Goal: Task Accomplishment & Management: Manage account settings

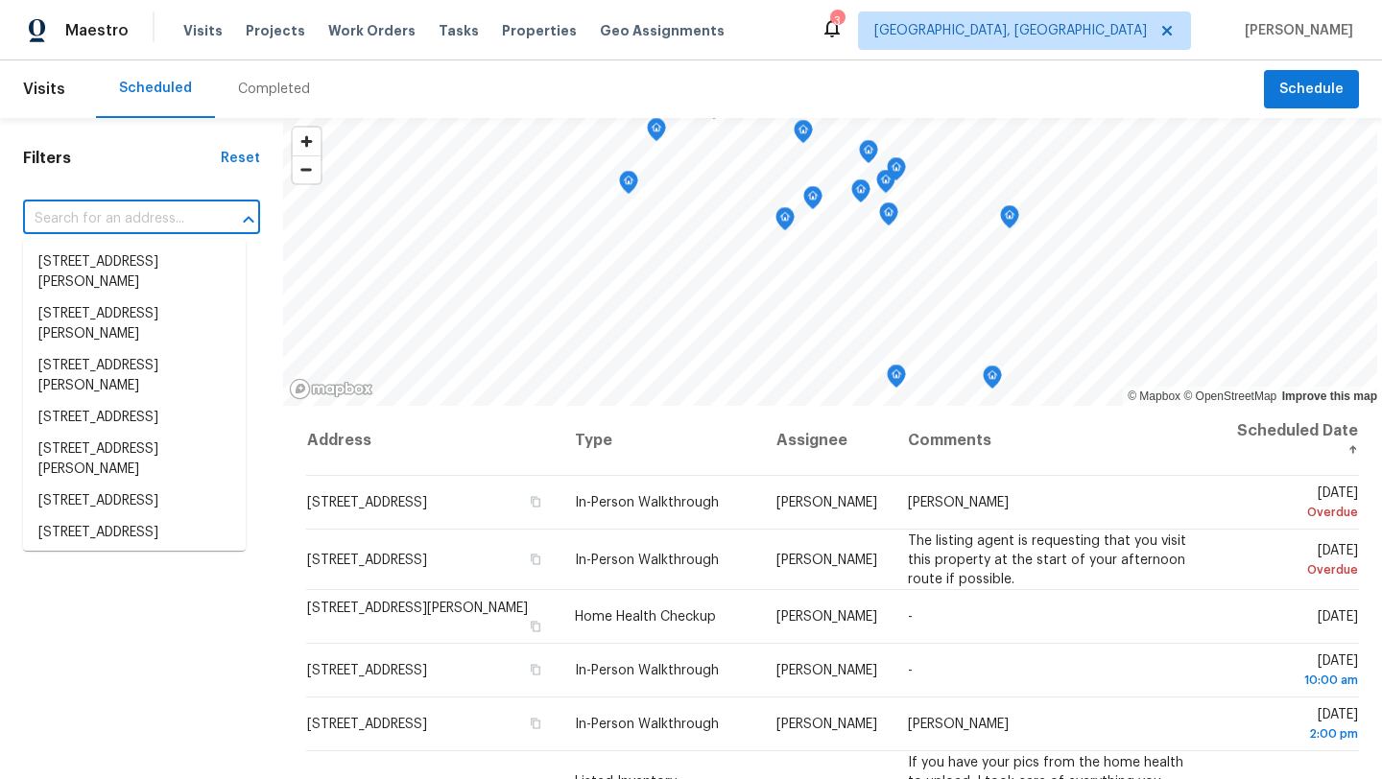
click at [59, 218] on input "text" at bounding box center [114, 219] width 183 height 30
click at [135, 156] on h1 "Filters" at bounding box center [122, 158] width 198 height 19
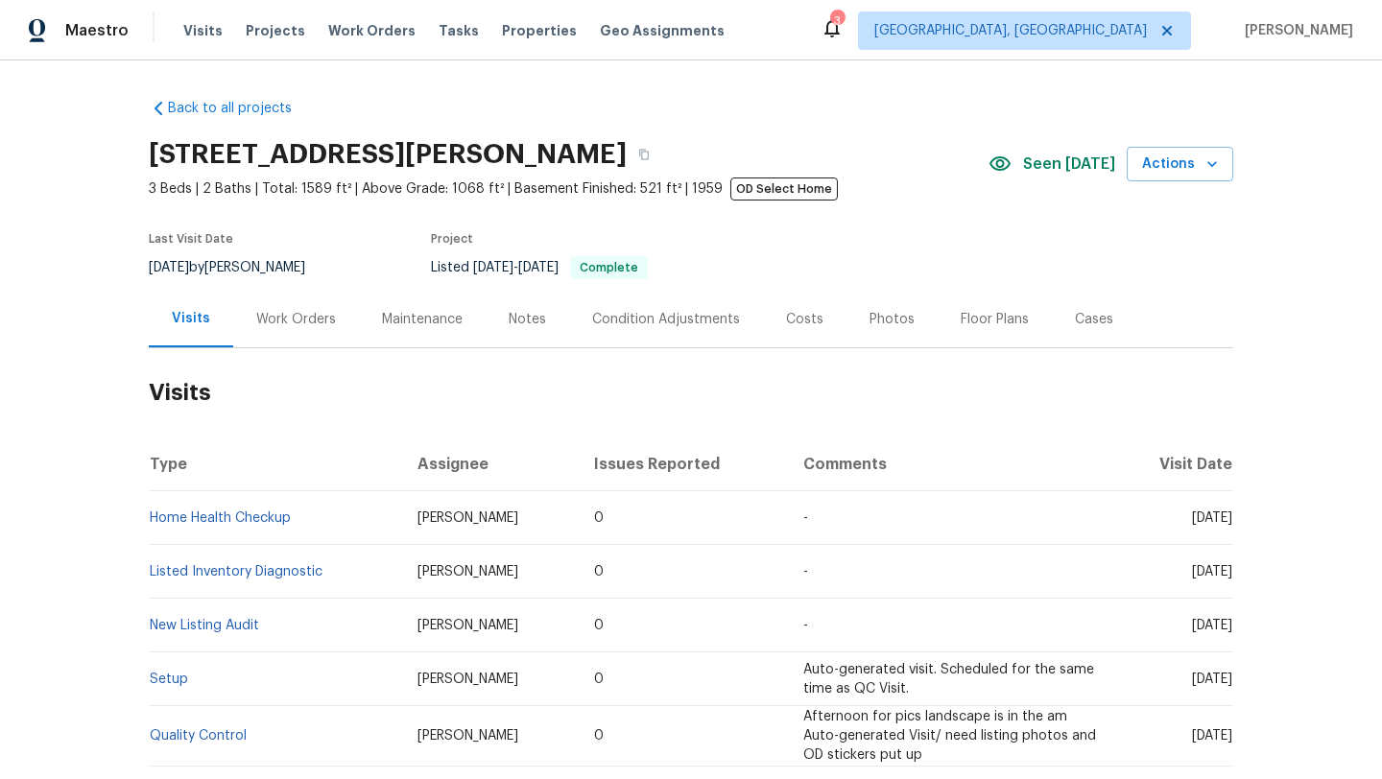
click at [305, 315] on div "Work Orders" at bounding box center [296, 319] width 80 height 19
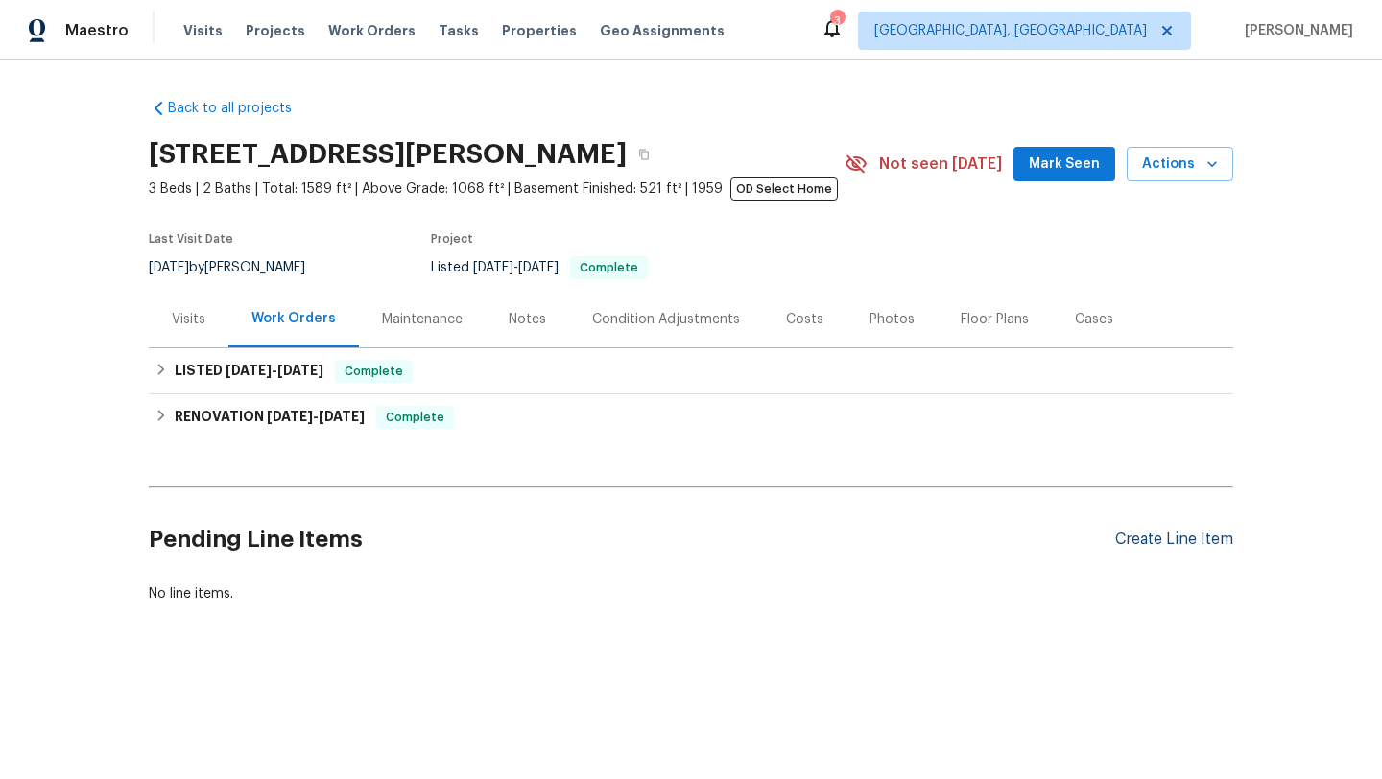
click at [1141, 541] on div "Create Line Item" at bounding box center [1174, 540] width 118 height 18
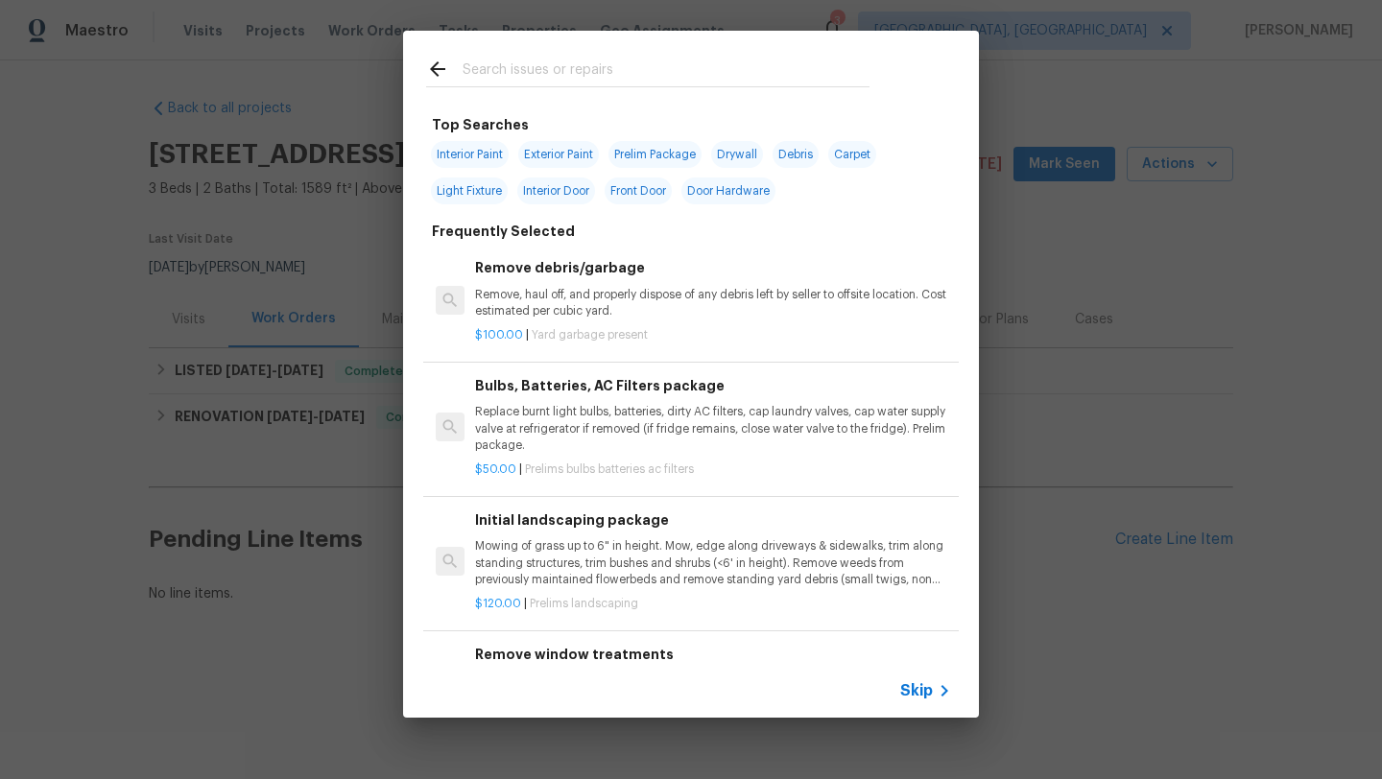
click at [523, 81] on input "text" at bounding box center [665, 72] width 407 height 29
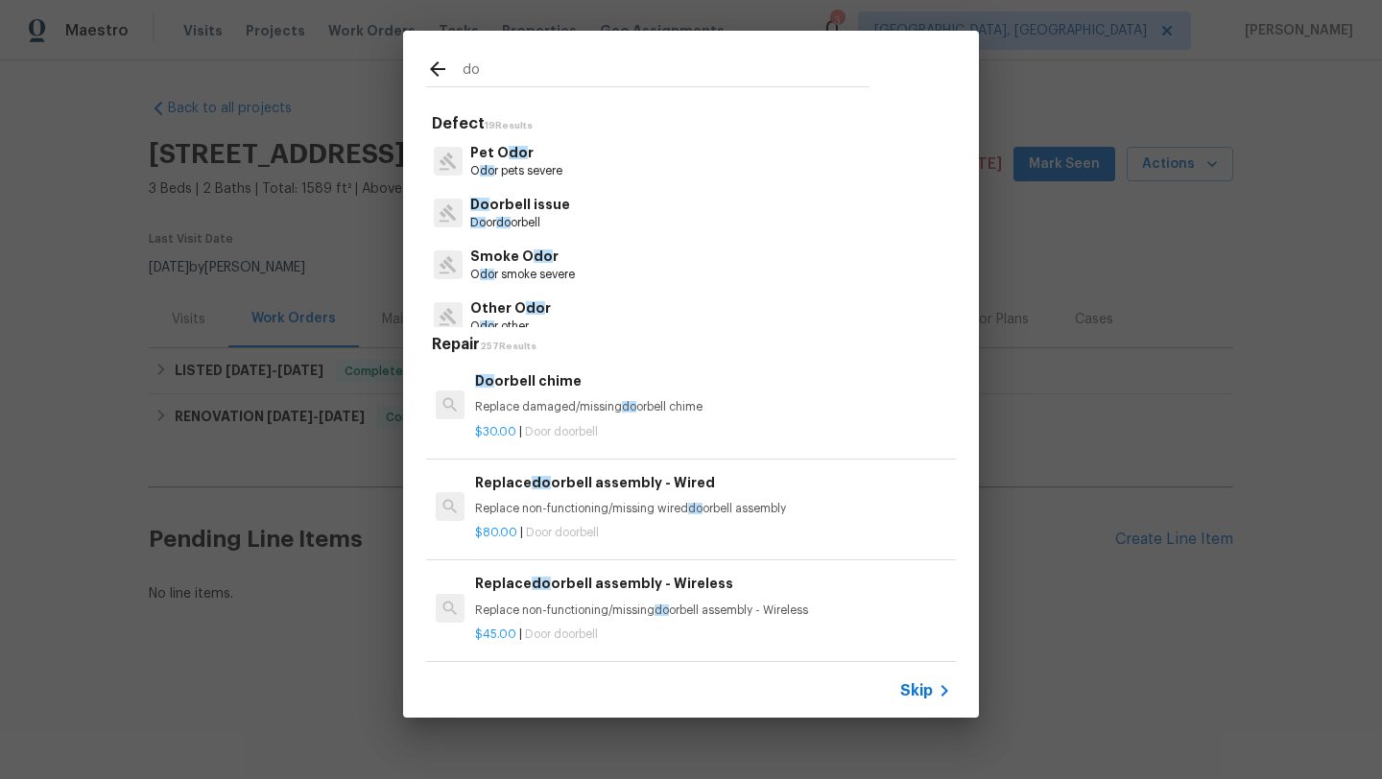
type input "d"
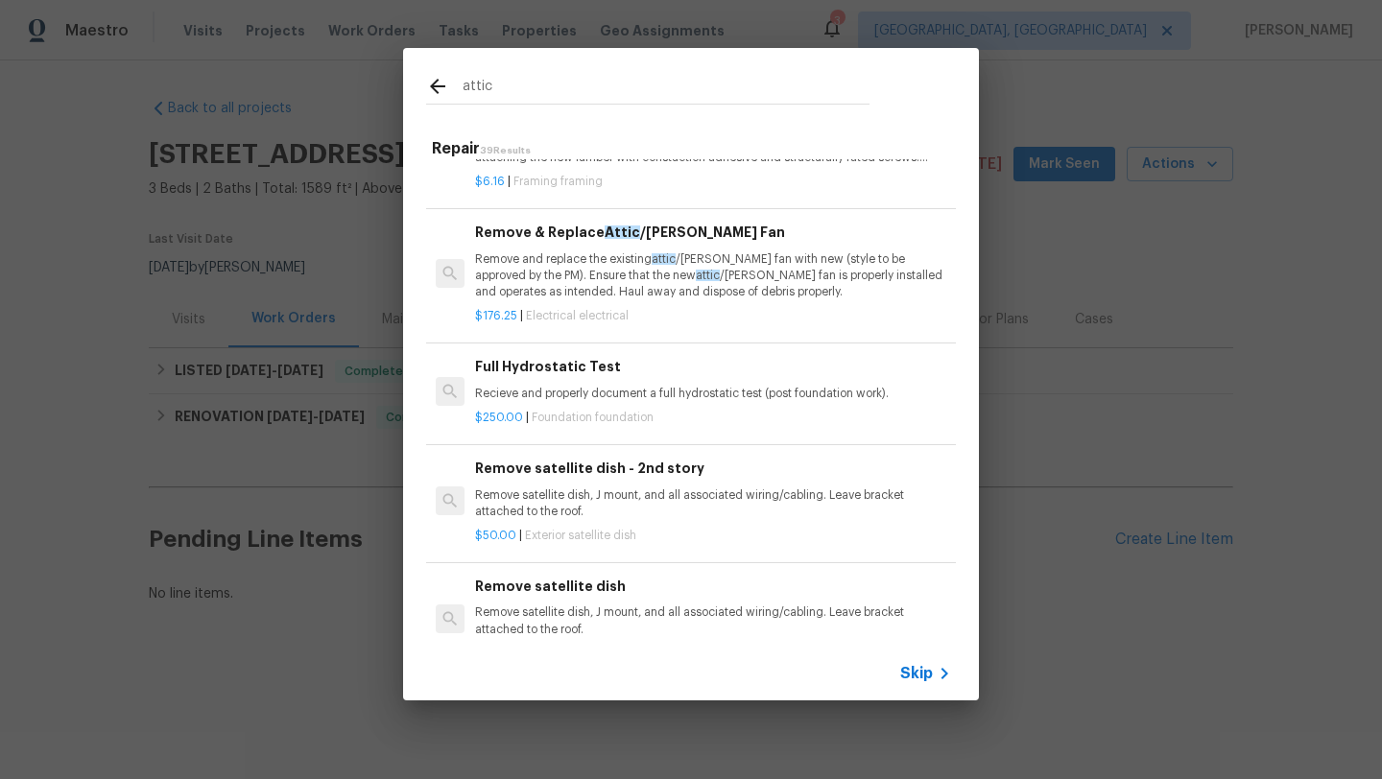
scroll to position [357, 0]
click at [512, 107] on div "attic" at bounding box center [647, 86] width 489 height 76
drag, startPoint x: 512, startPoint y: 84, endPoint x: 418, endPoint y: 92, distance: 94.3
click at [418, 92] on div "attic" at bounding box center [647, 86] width 489 height 76
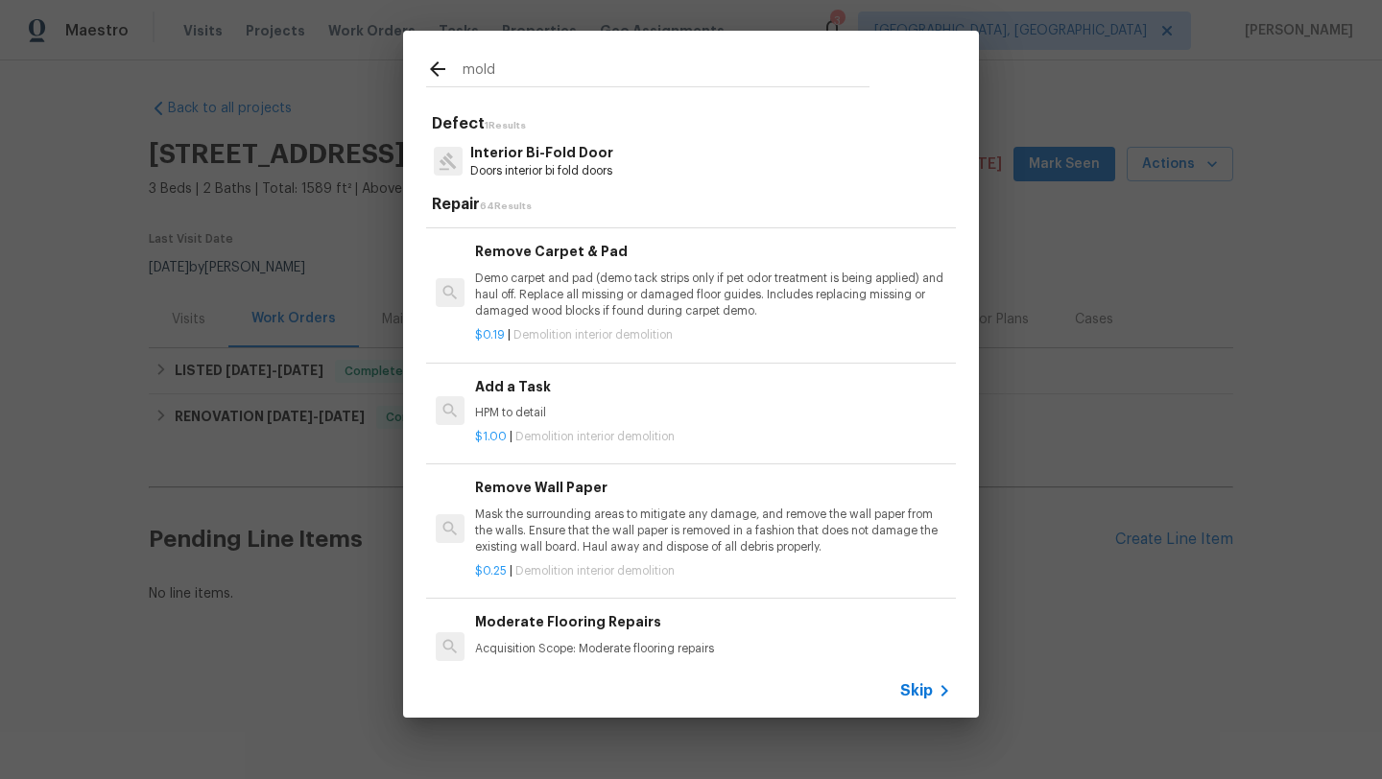
scroll to position [2210, 0]
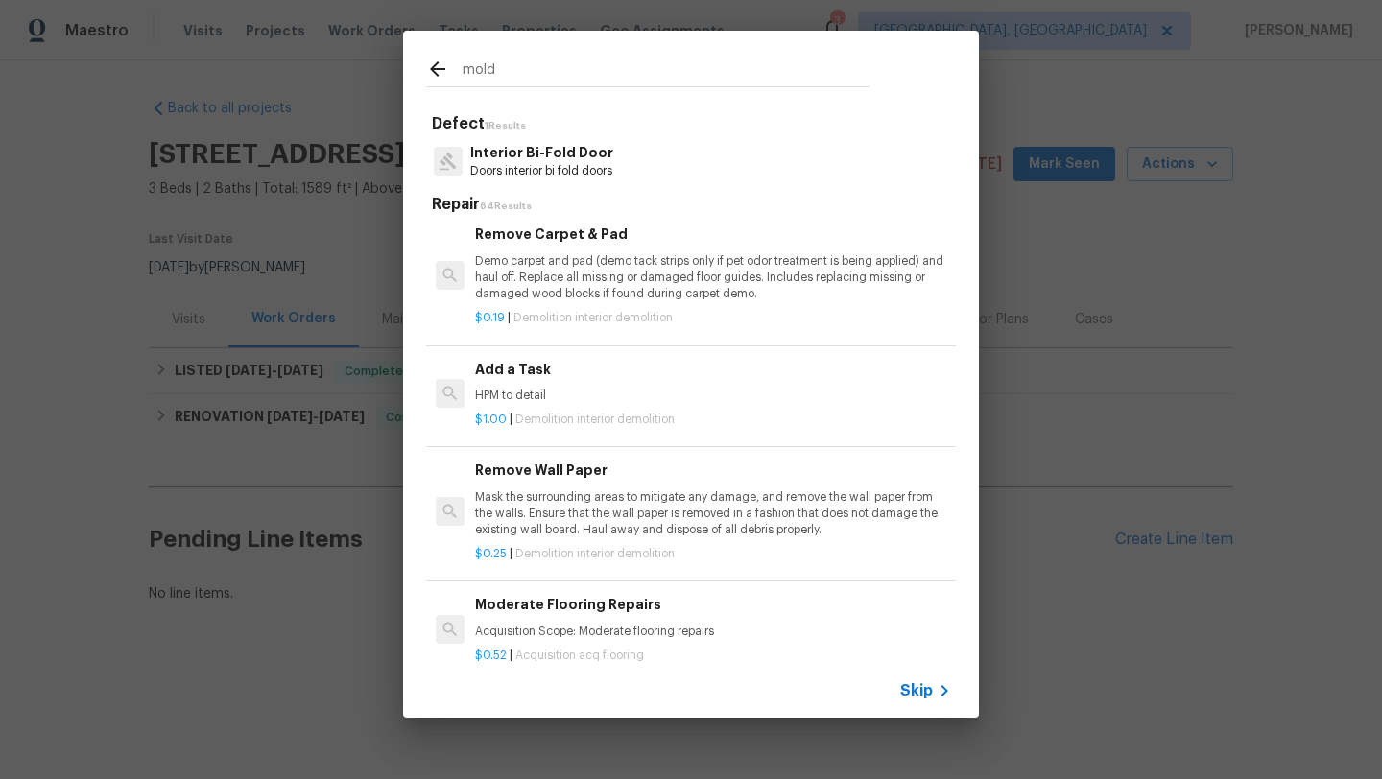
click at [520, 63] on input "mold" at bounding box center [665, 72] width 407 height 29
type input "mold"
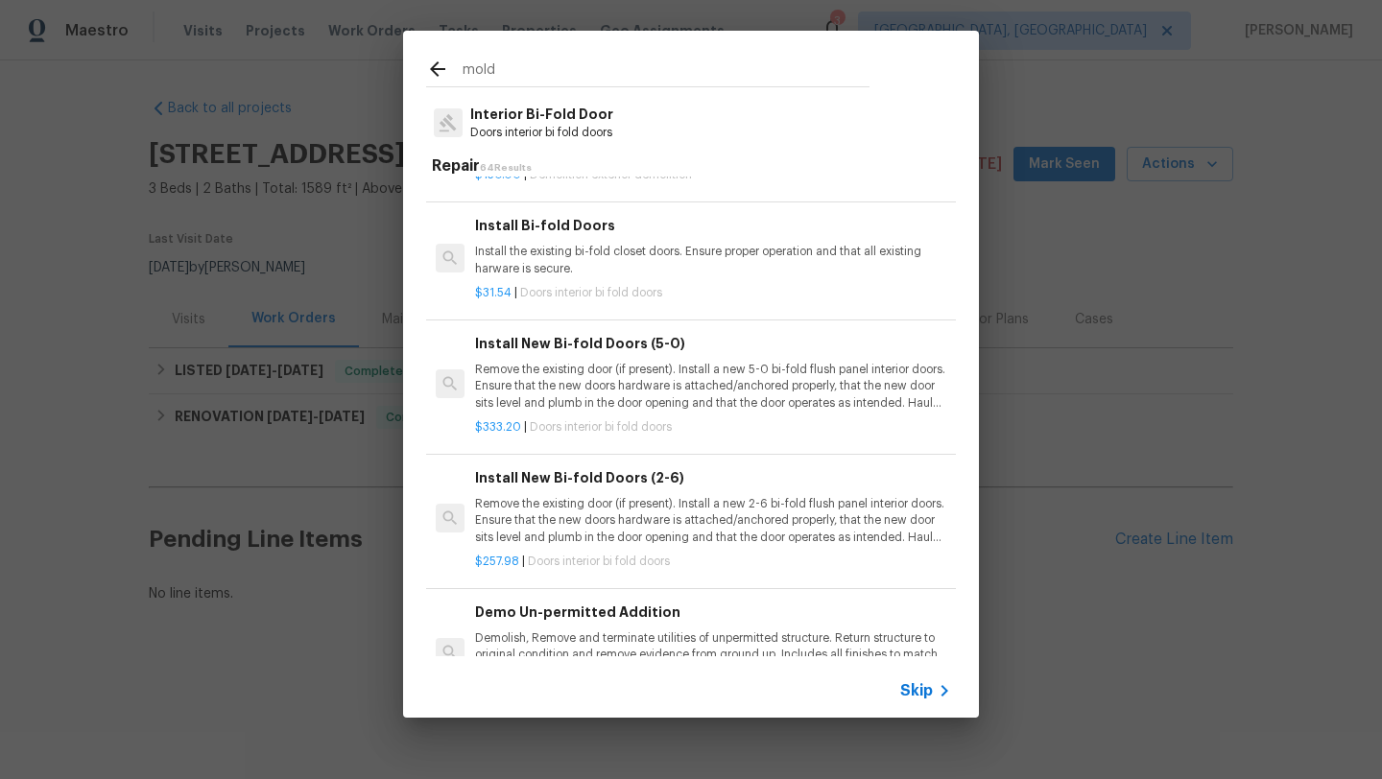
scroll to position [0, 0]
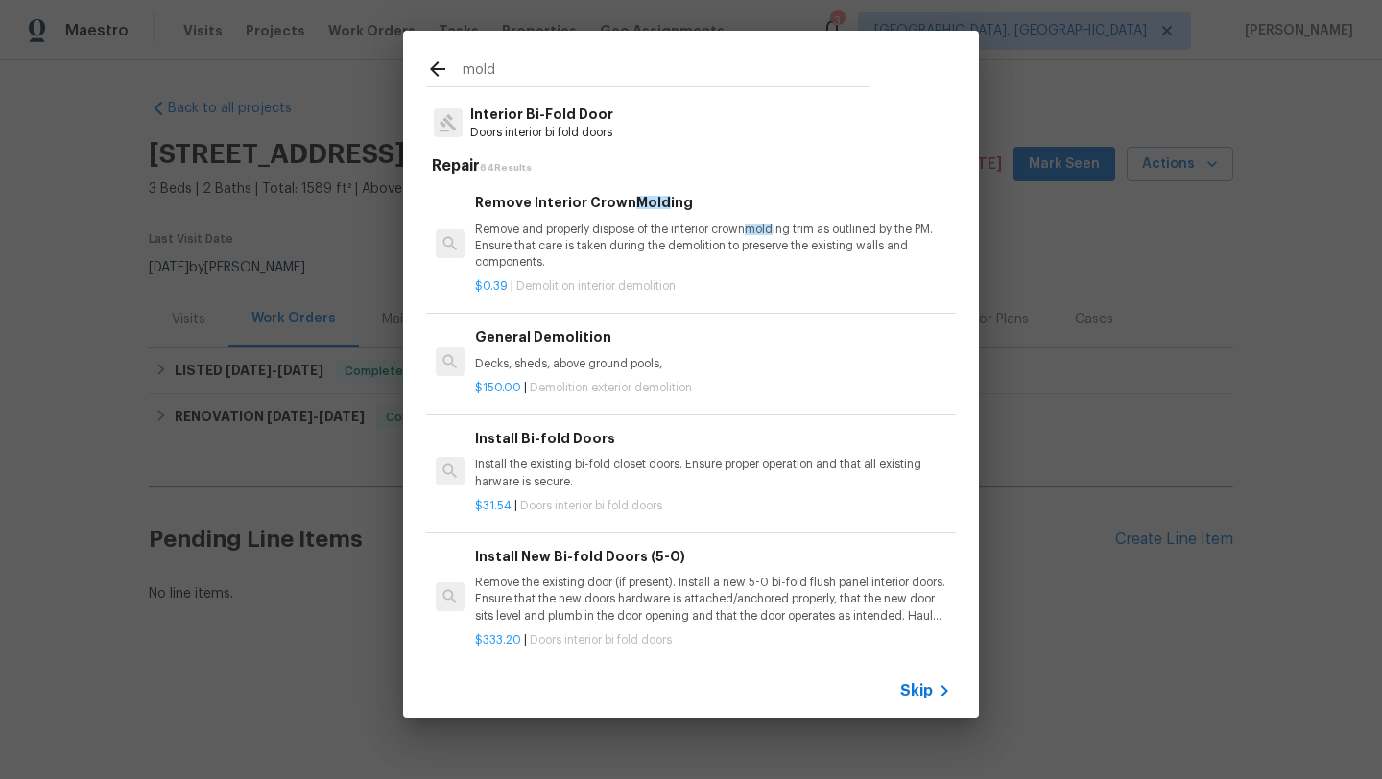
drag, startPoint x: 511, startPoint y: 71, endPoint x: 421, endPoint y: 71, distance: 90.2
click at [421, 71] on div "mold" at bounding box center [647, 69] width 489 height 76
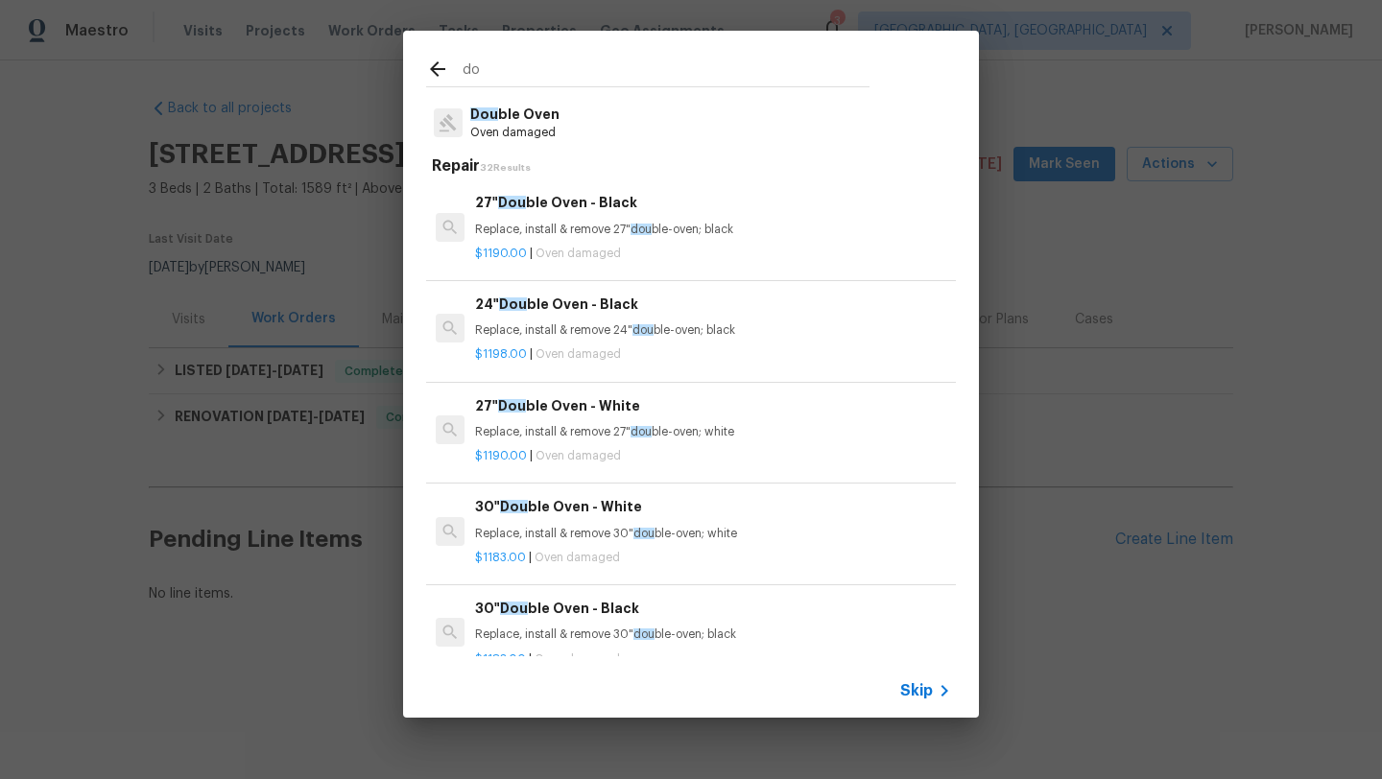
type input "d"
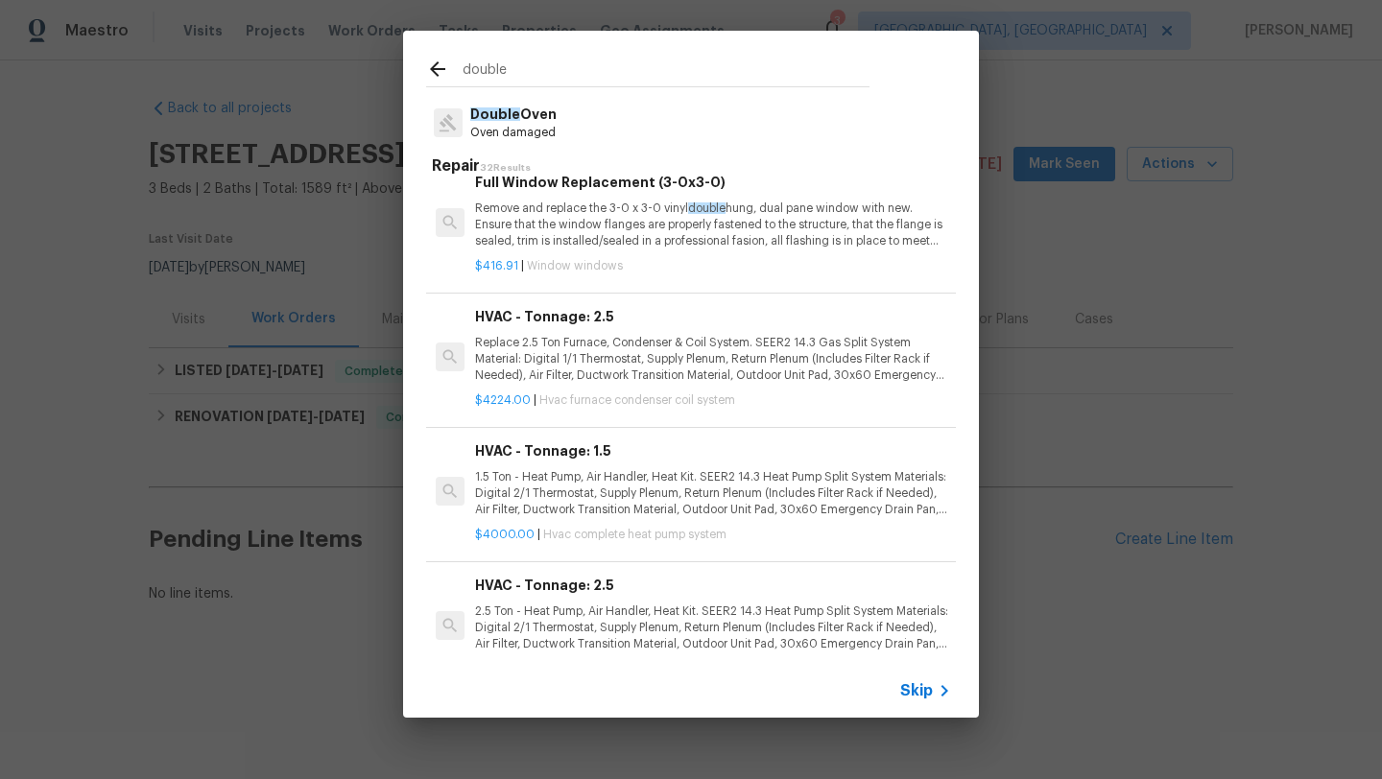
scroll to position [1087, 0]
type input "d"
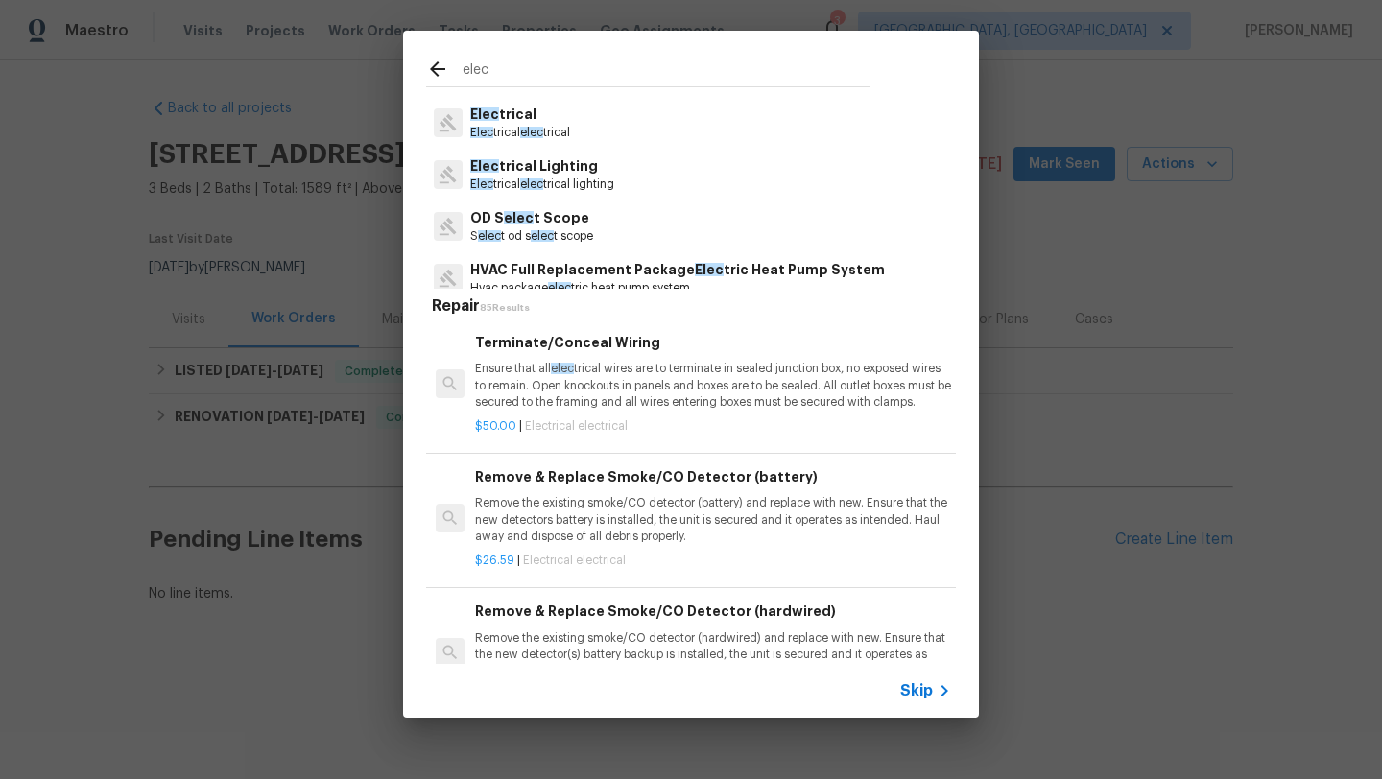
type input "elec"
click at [497, 123] on p "Elec trical" at bounding box center [520, 115] width 100 height 20
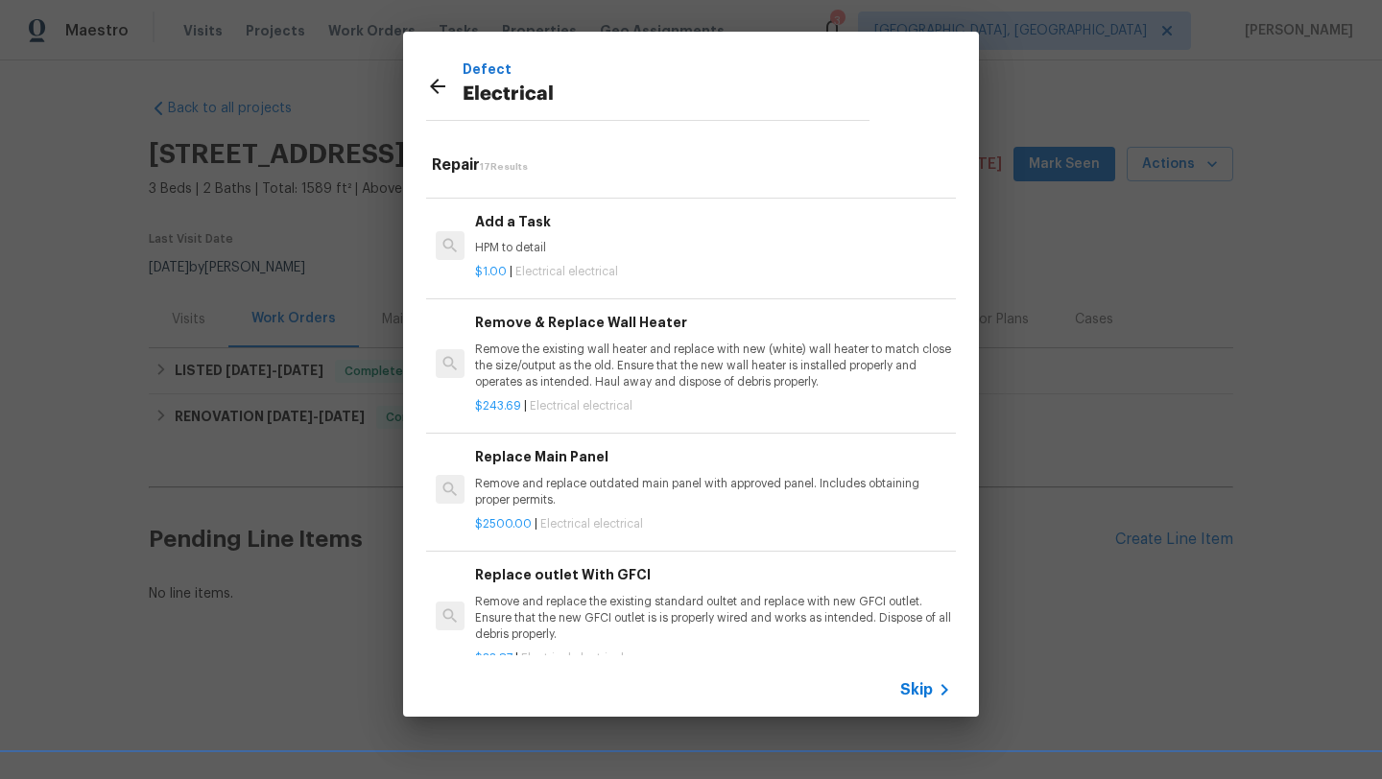
scroll to position [1295, 0]
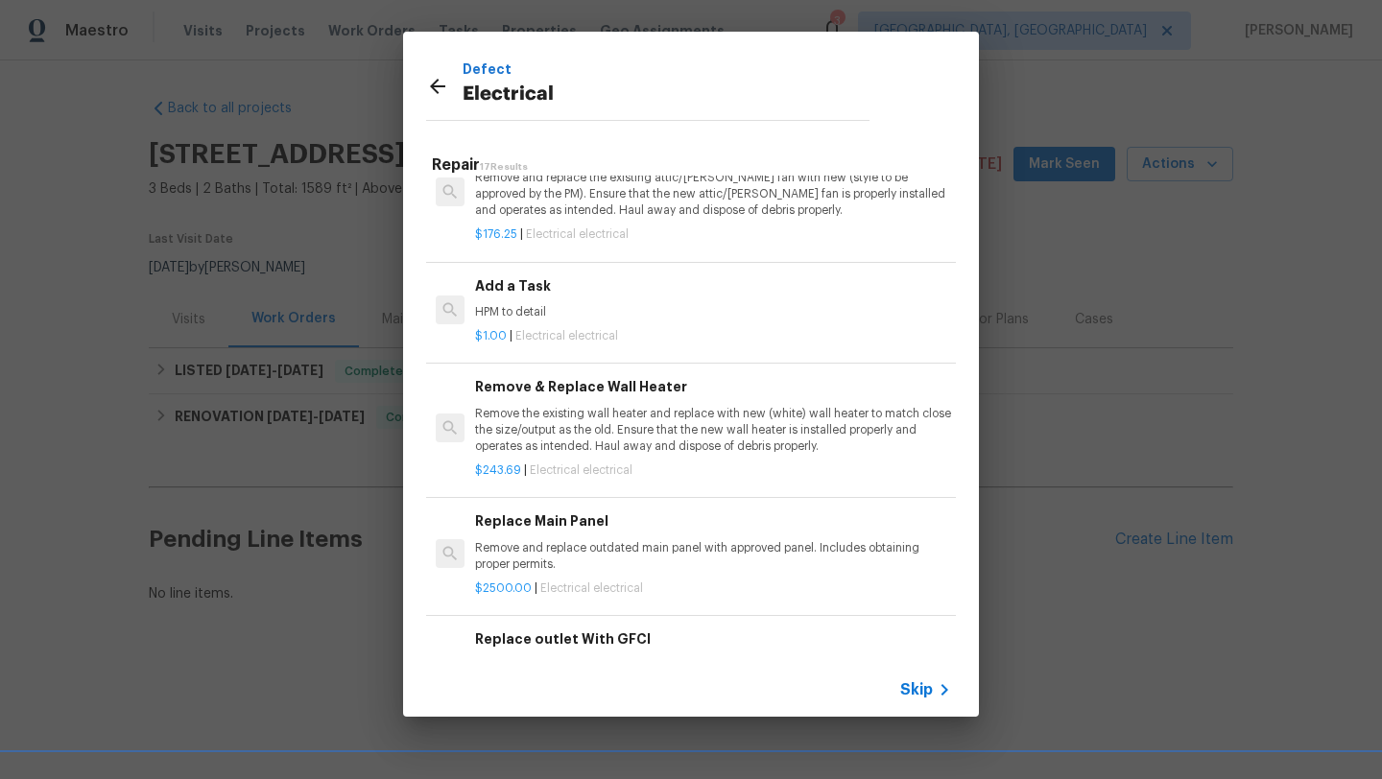
click at [1024, 103] on div "Defect Electrical Repair 17 Results Terminate/Conceal Wiring Ensure that all el…" at bounding box center [691, 374] width 1382 height 748
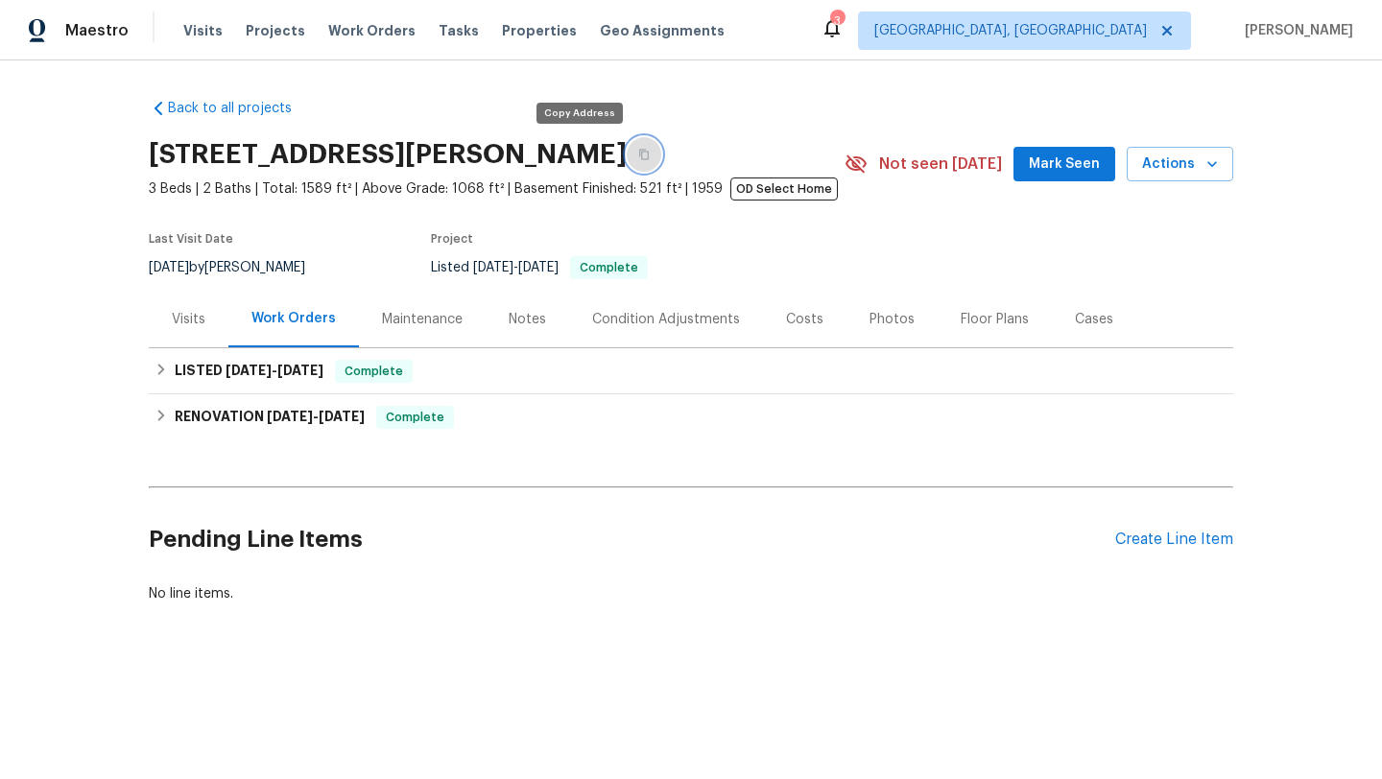
click at [638, 154] on icon "button" at bounding box center [644, 155] width 12 height 12
click at [531, 323] on div "Notes" at bounding box center [526, 319] width 37 height 19
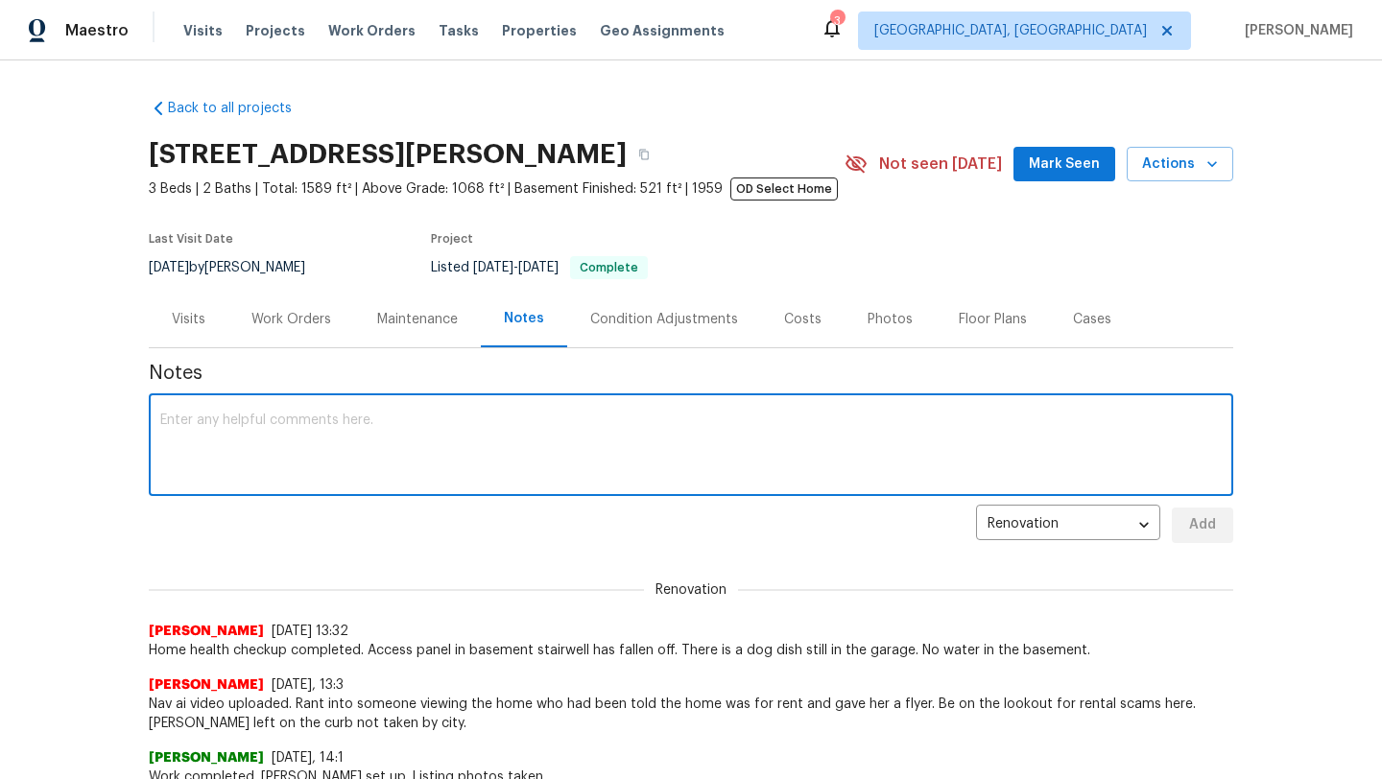
click at [420, 437] on textarea at bounding box center [690, 446] width 1061 height 67
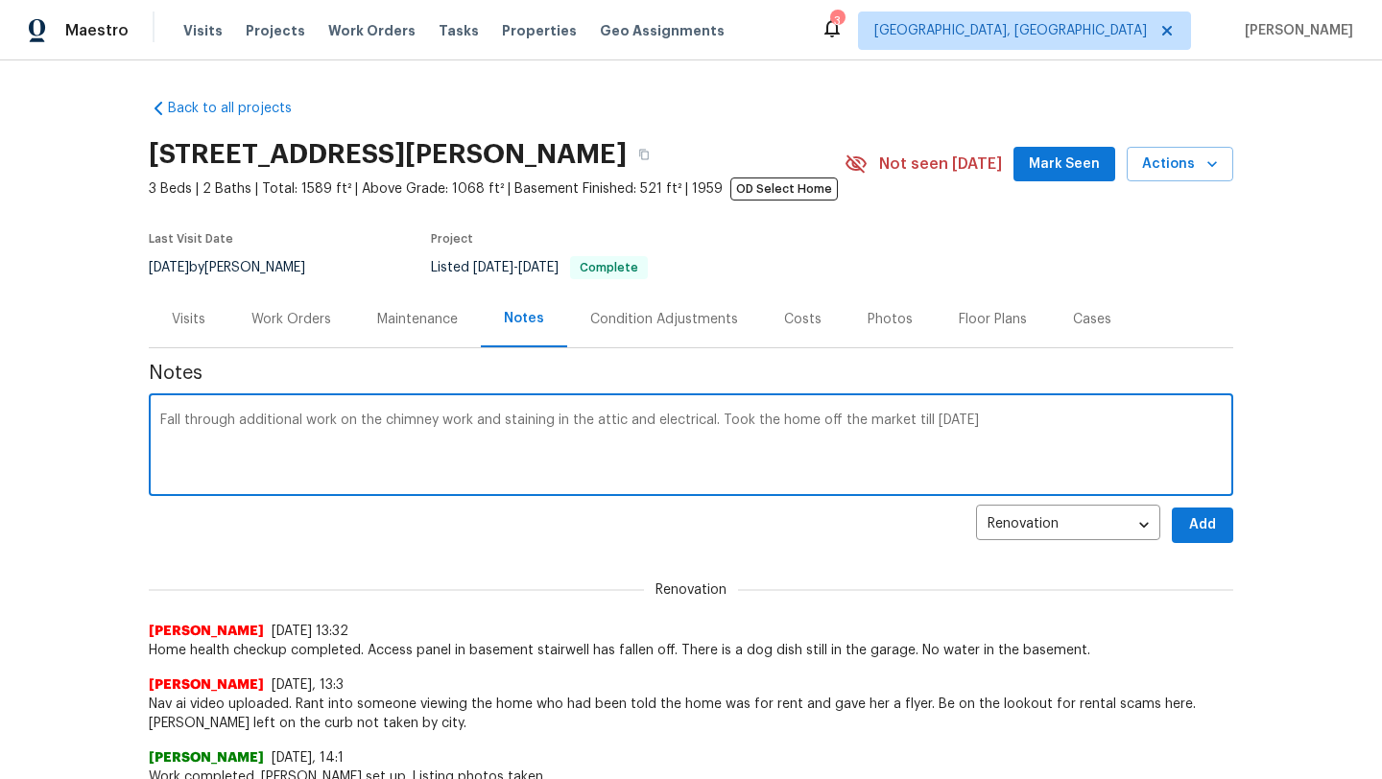
paste textarea "HSR-706850"
type textarea "Fall through additional work on the chimney work and staining in the attic and …"
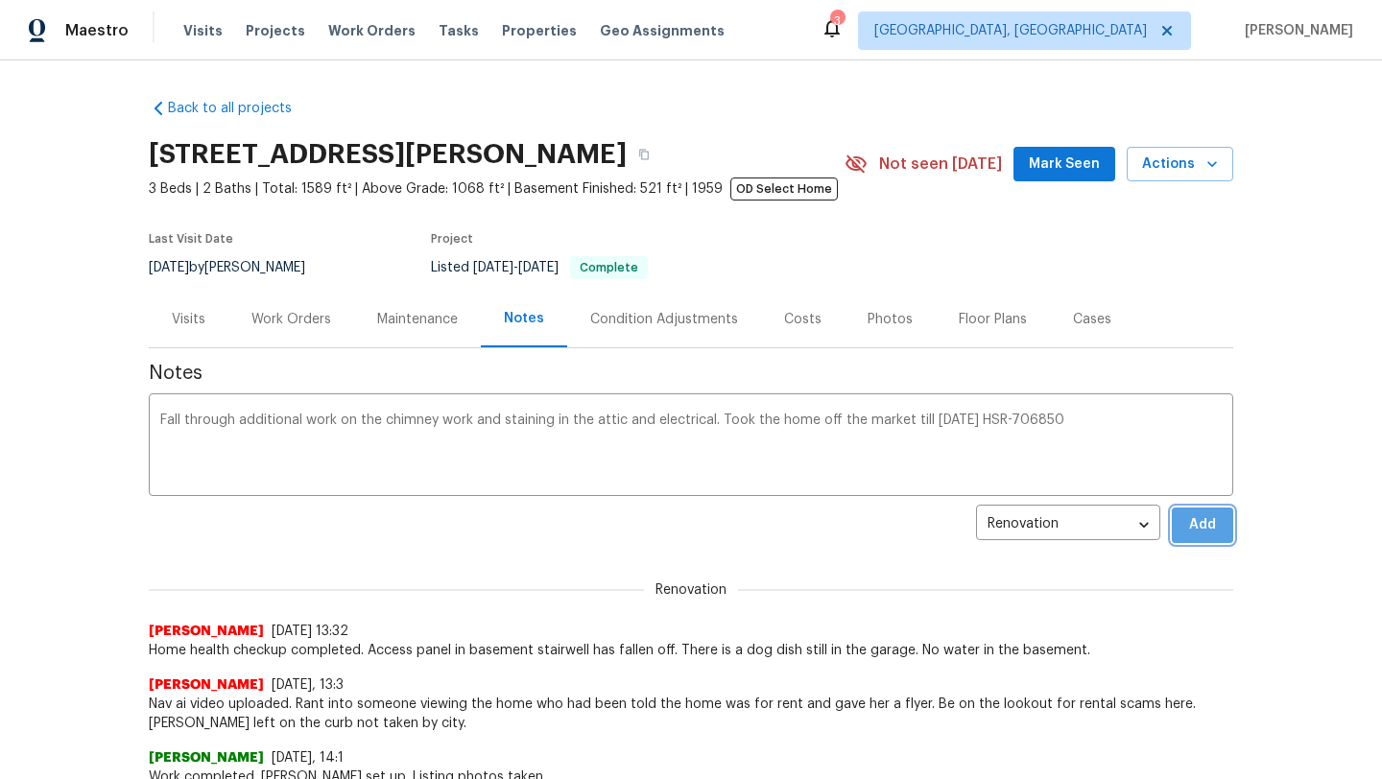
click at [1205, 535] on span "Add" at bounding box center [1202, 525] width 31 height 24
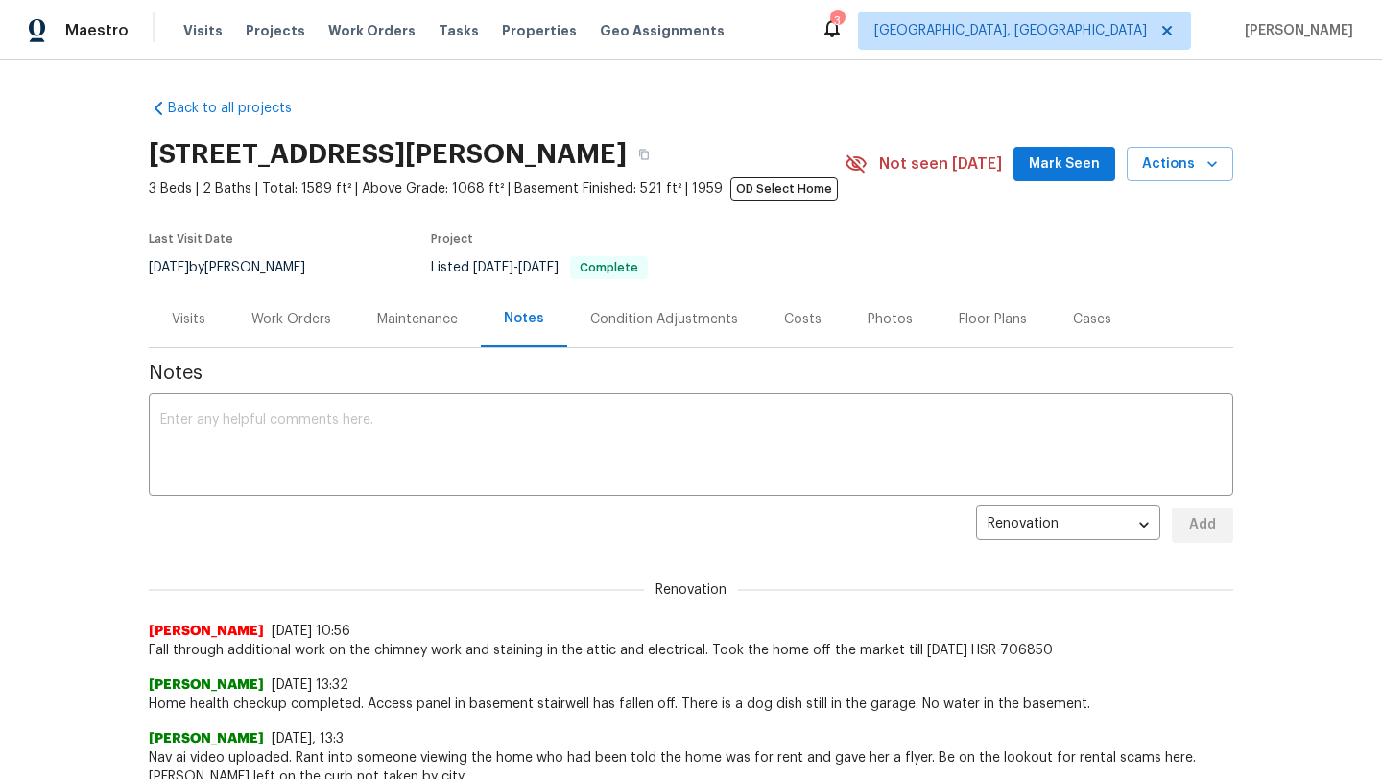
click at [299, 320] on div "Work Orders" at bounding box center [291, 319] width 80 height 19
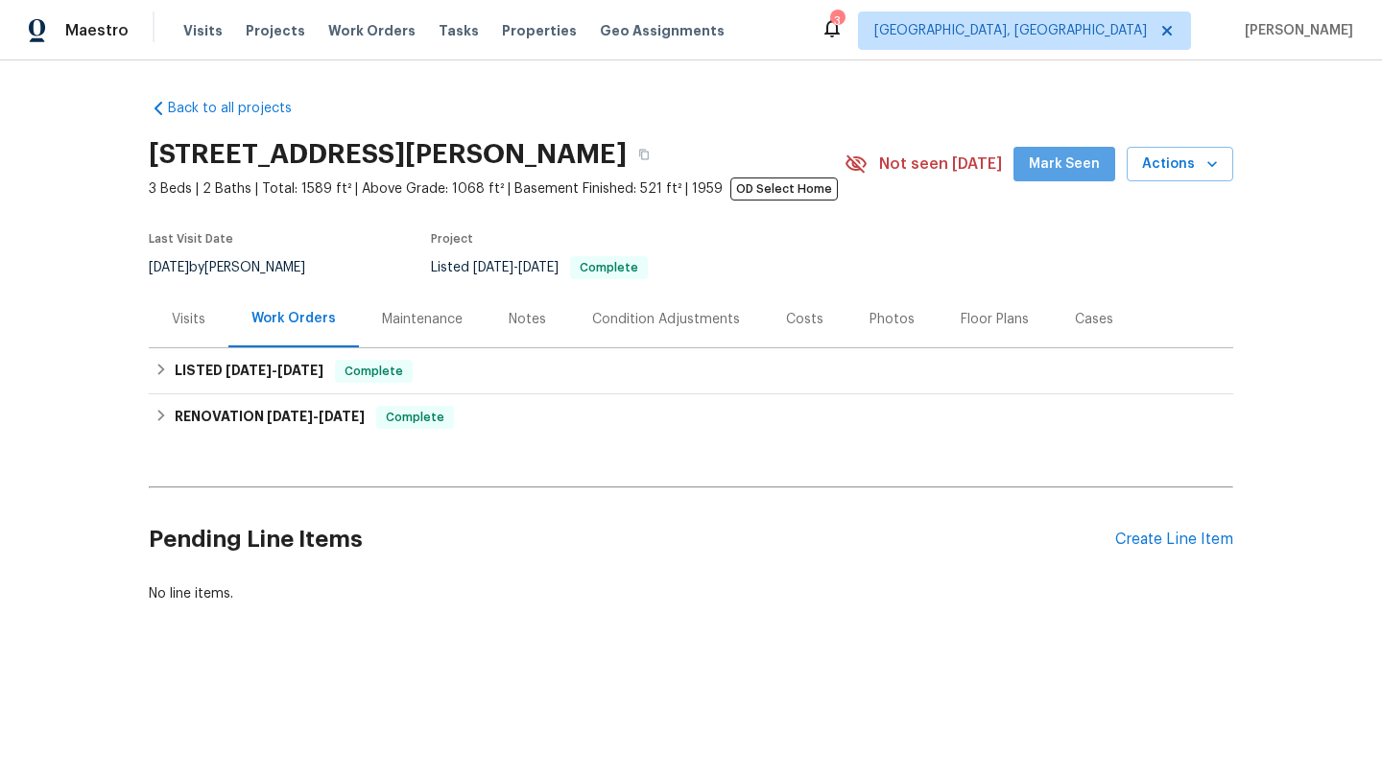
click at [1089, 165] on span "Mark Seen" at bounding box center [1063, 165] width 71 height 24
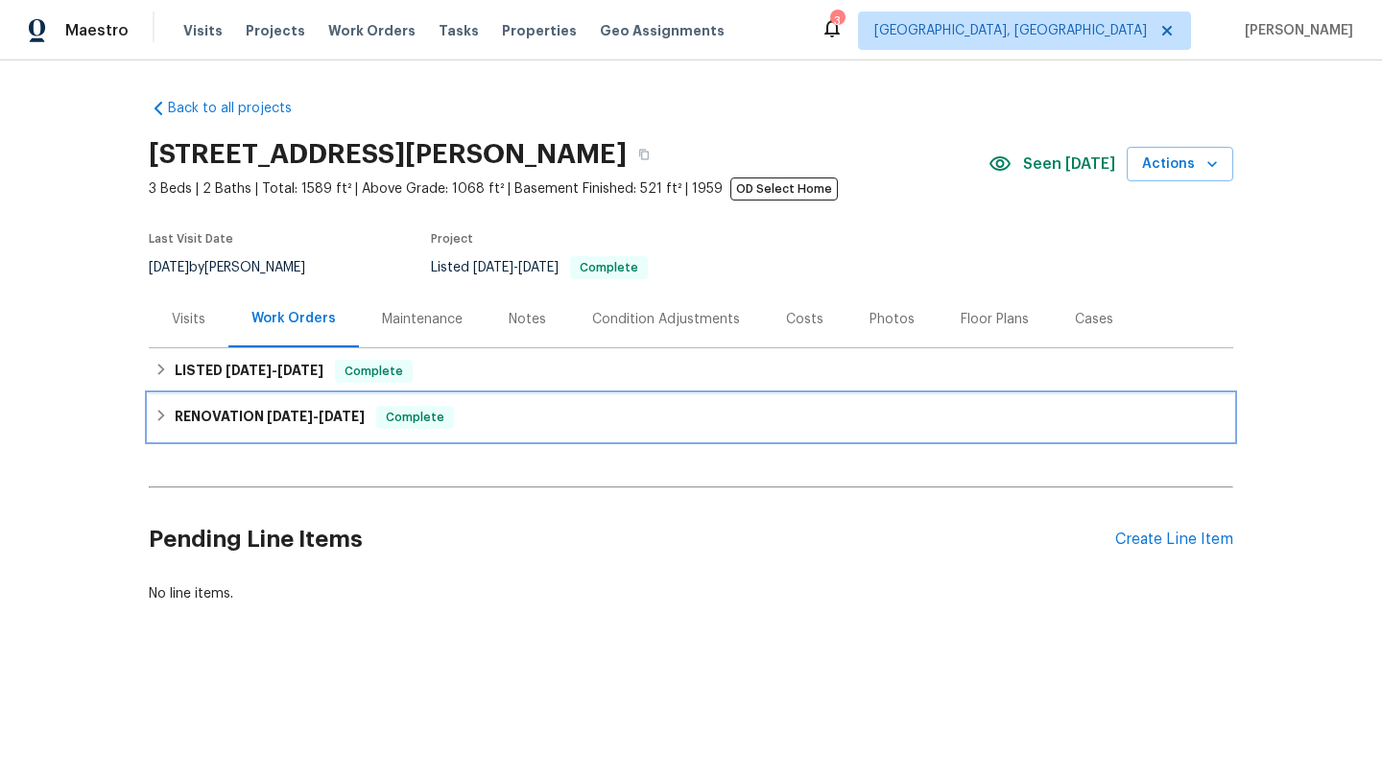
click at [157, 414] on icon at bounding box center [160, 415] width 13 height 13
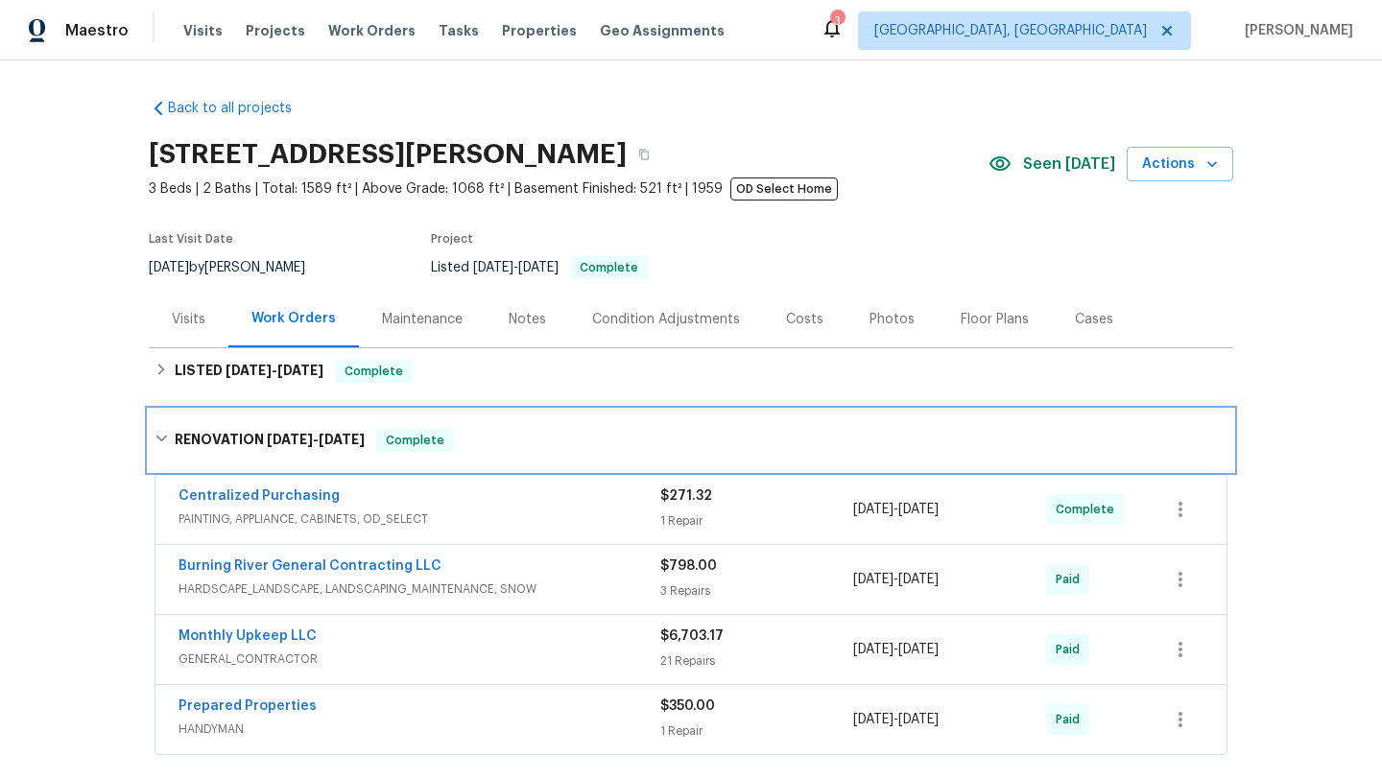
click at [157, 414] on div "RENOVATION 6/2/25 - 6/15/25 Complete" at bounding box center [691, 440] width 1084 height 61
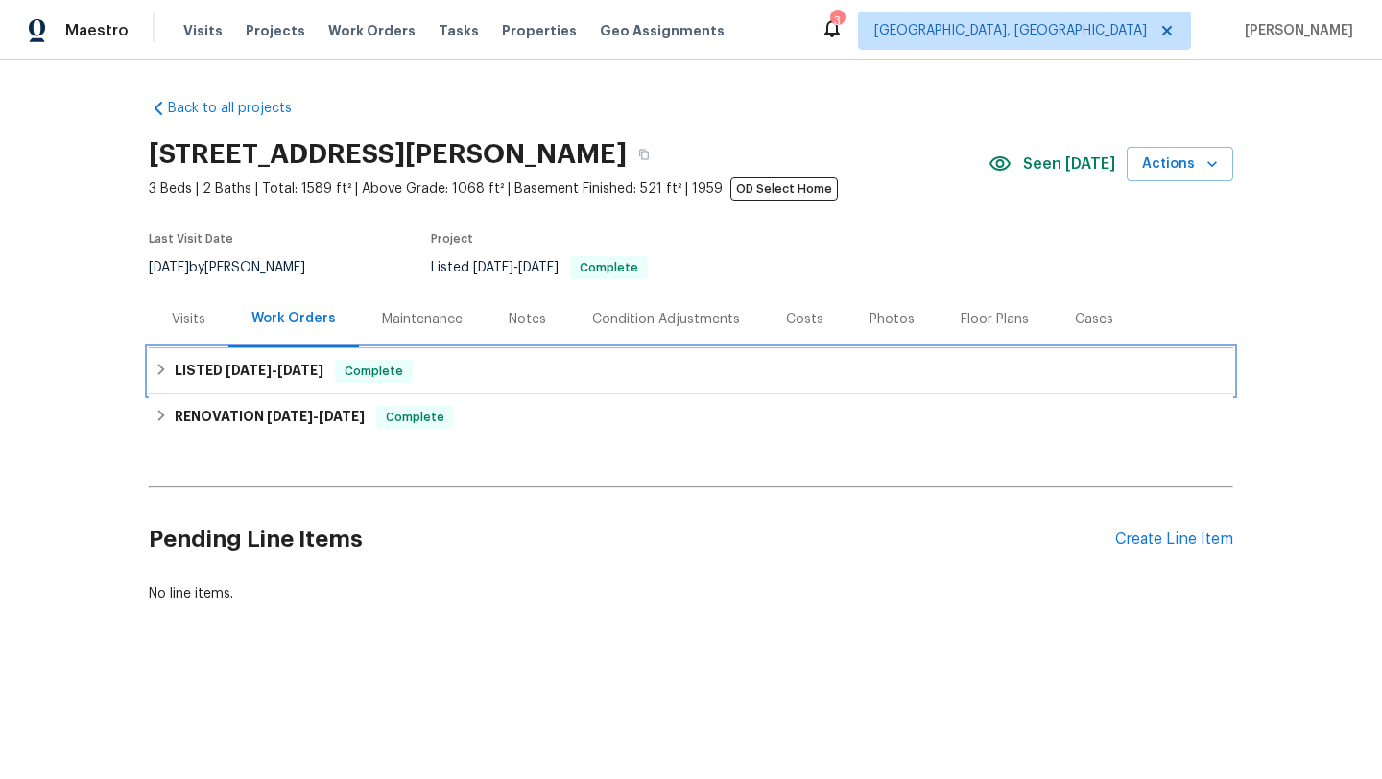
click at [166, 367] on icon at bounding box center [160, 369] width 13 height 13
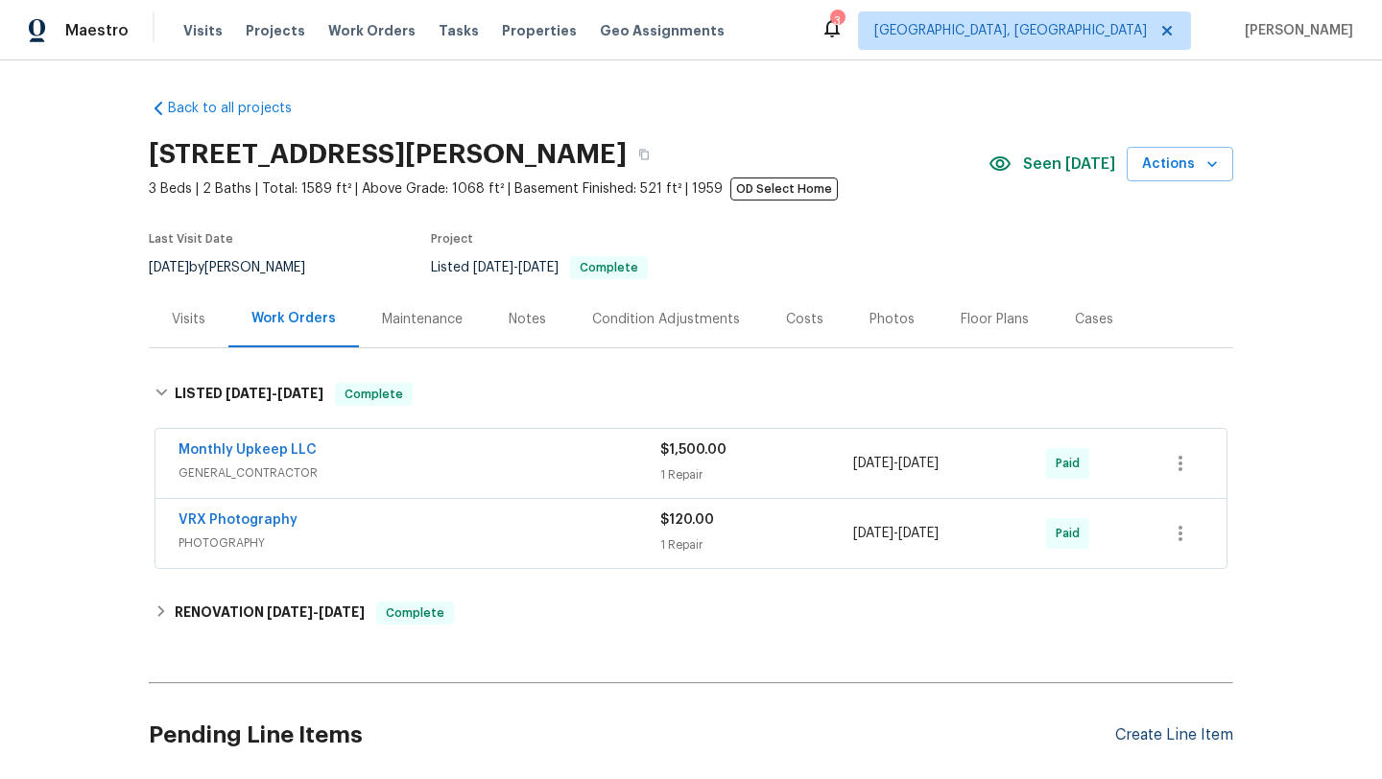
click at [1199, 741] on div "Create Line Item" at bounding box center [1174, 735] width 118 height 18
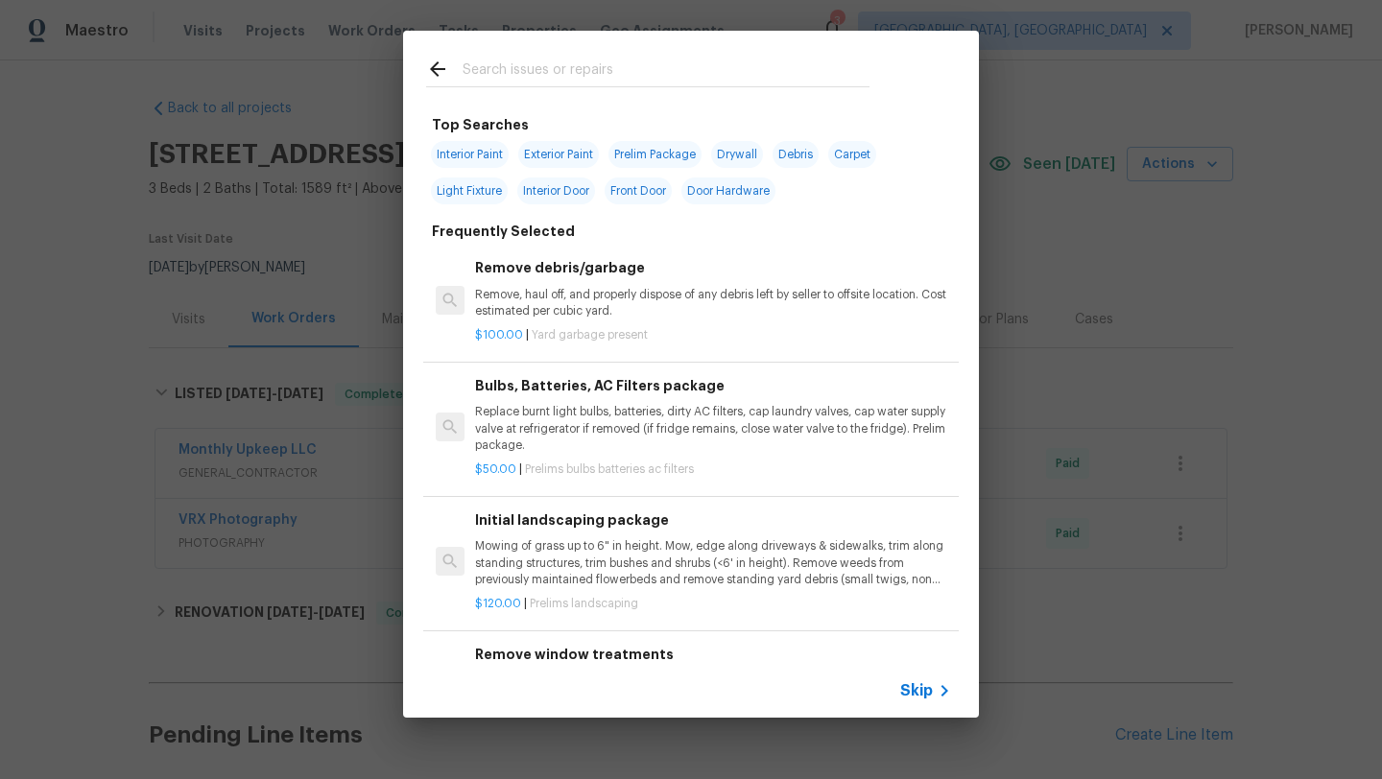
click at [545, 81] on input "text" at bounding box center [665, 72] width 407 height 29
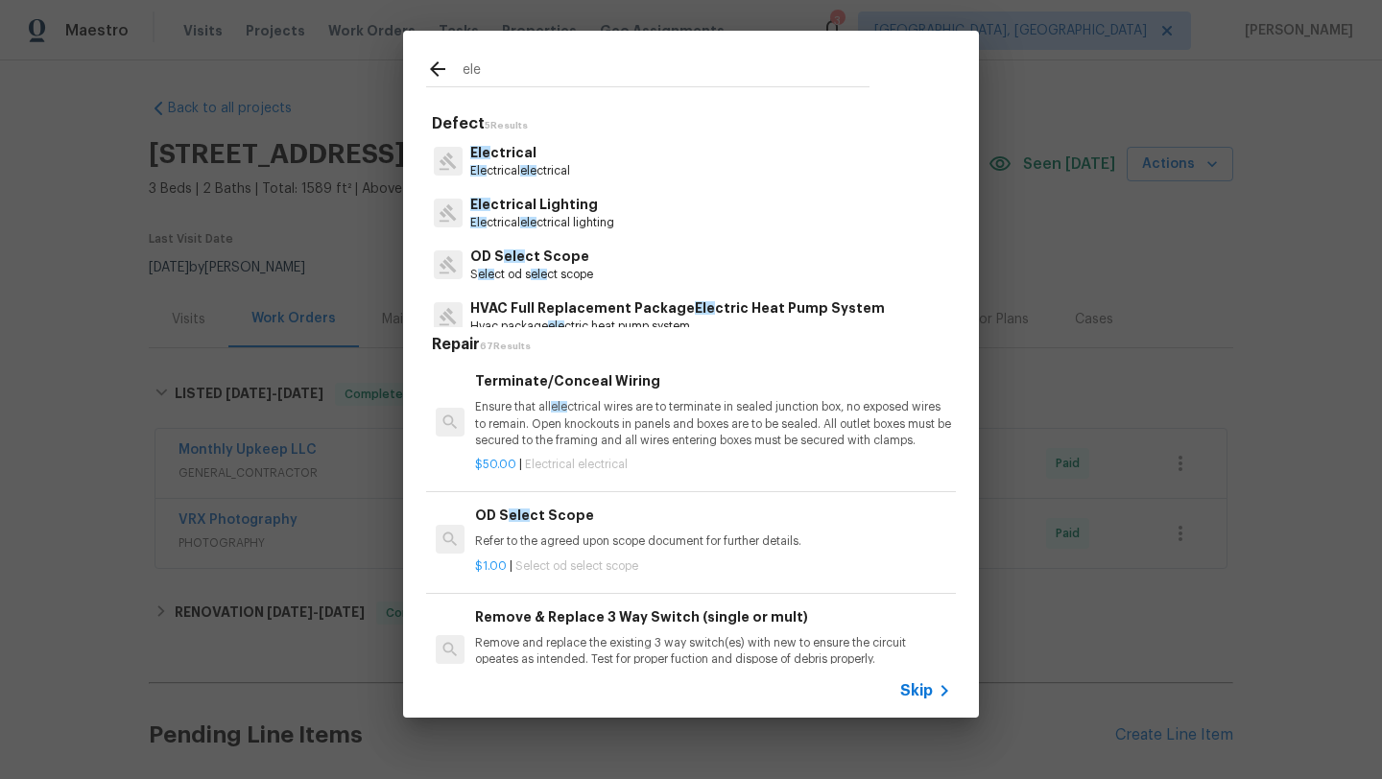
type input "ele"
click at [513, 163] on p "Ele ctrical ele ctrical" at bounding box center [520, 171] width 100 height 16
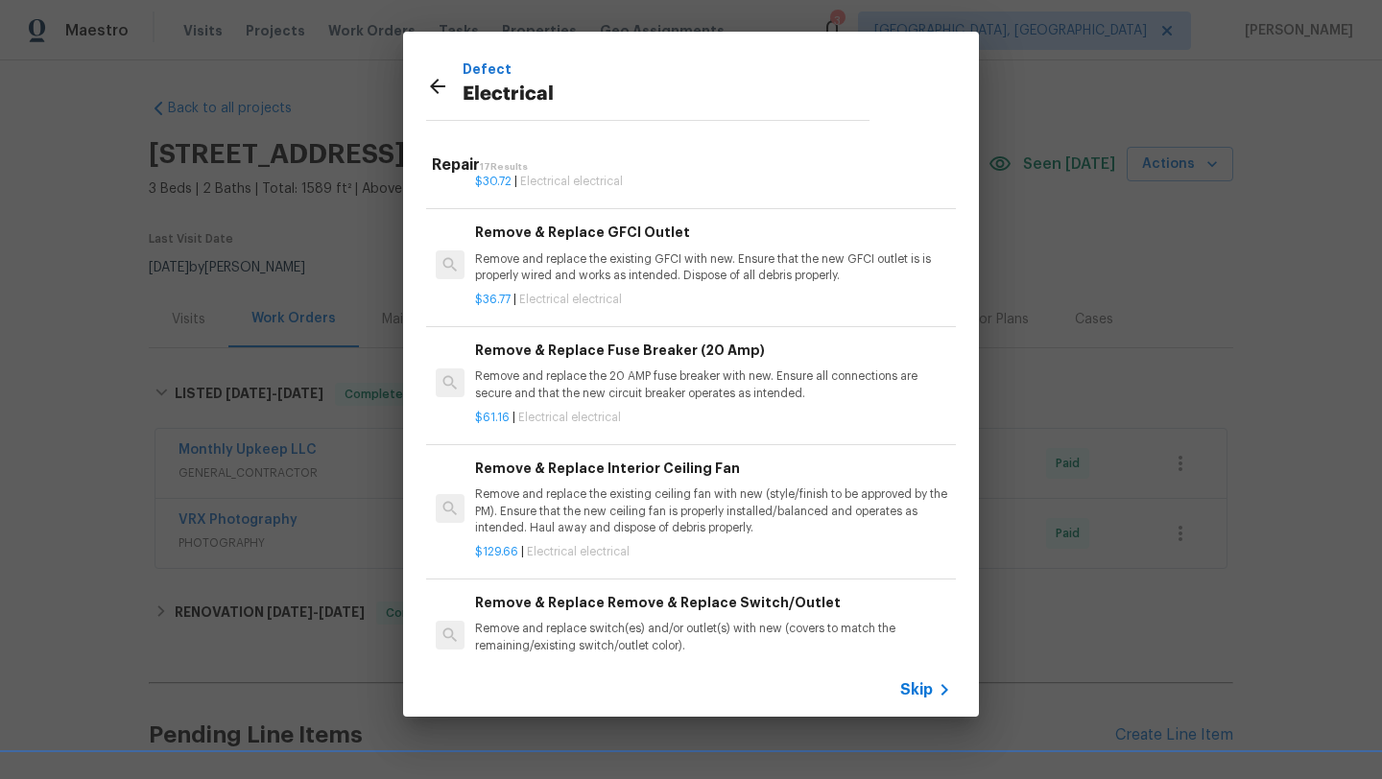
scroll to position [210, 0]
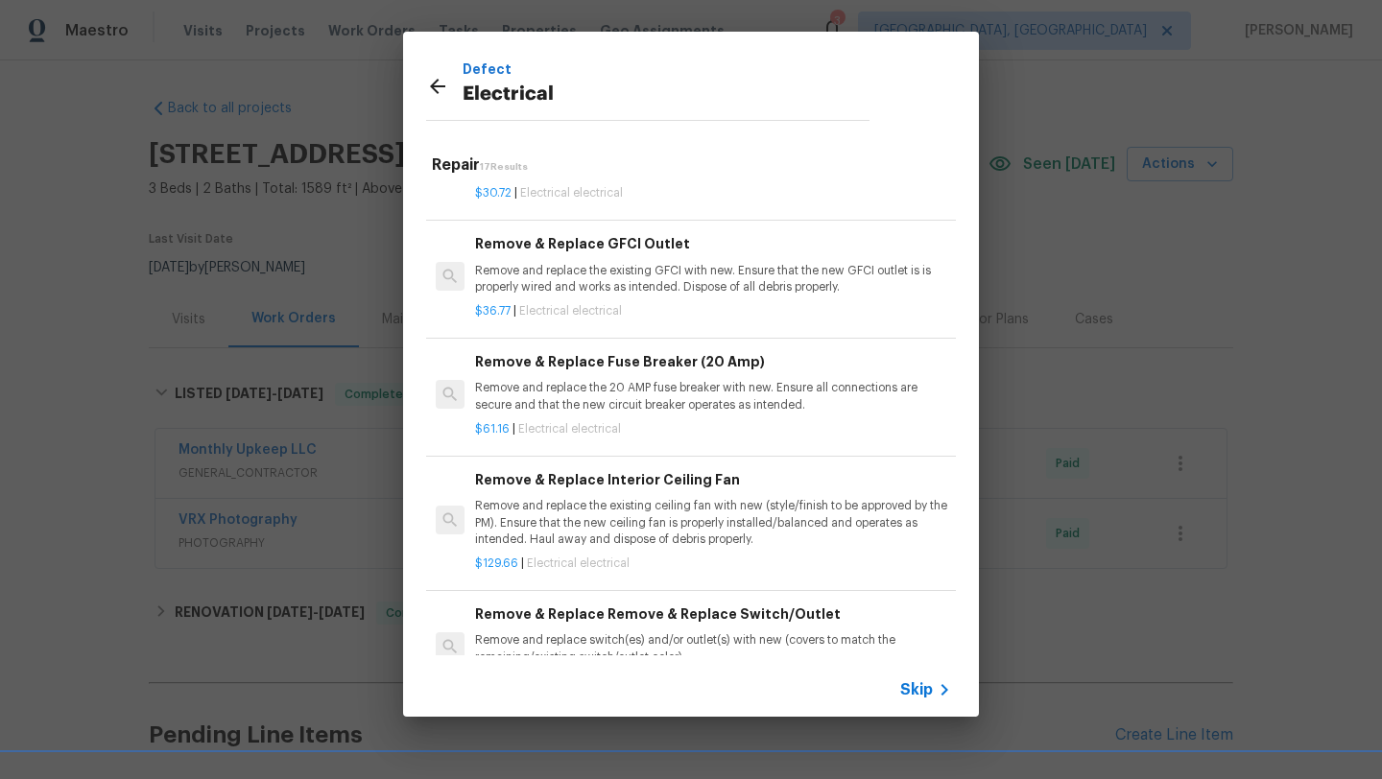
click at [532, 400] on p "Remove and replace the 20 AMP fuse breaker with new. Ensure all connections are…" at bounding box center [713, 396] width 476 height 33
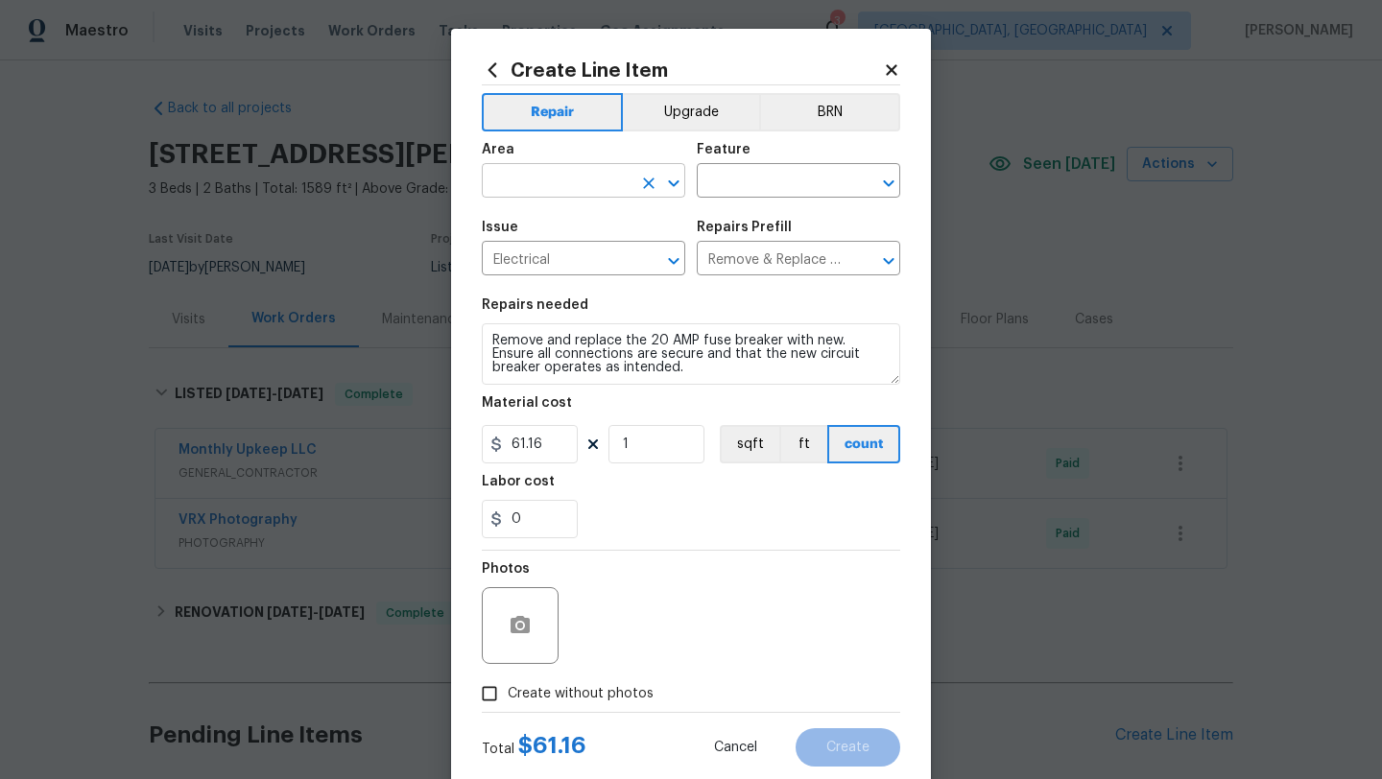
click at [529, 184] on input "text" at bounding box center [557, 183] width 150 height 30
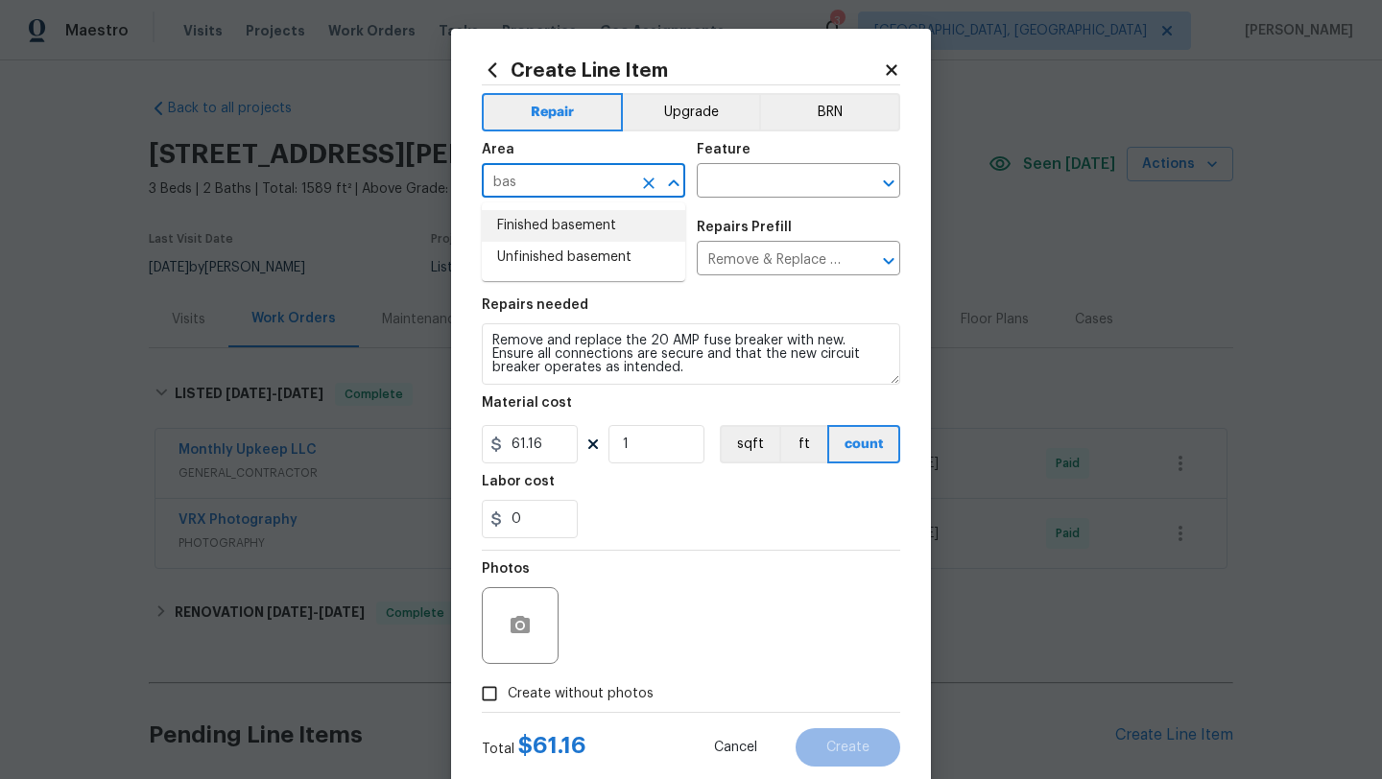
click at [536, 224] on li "Finished basement" at bounding box center [583, 226] width 203 height 32
type input "Finished basement"
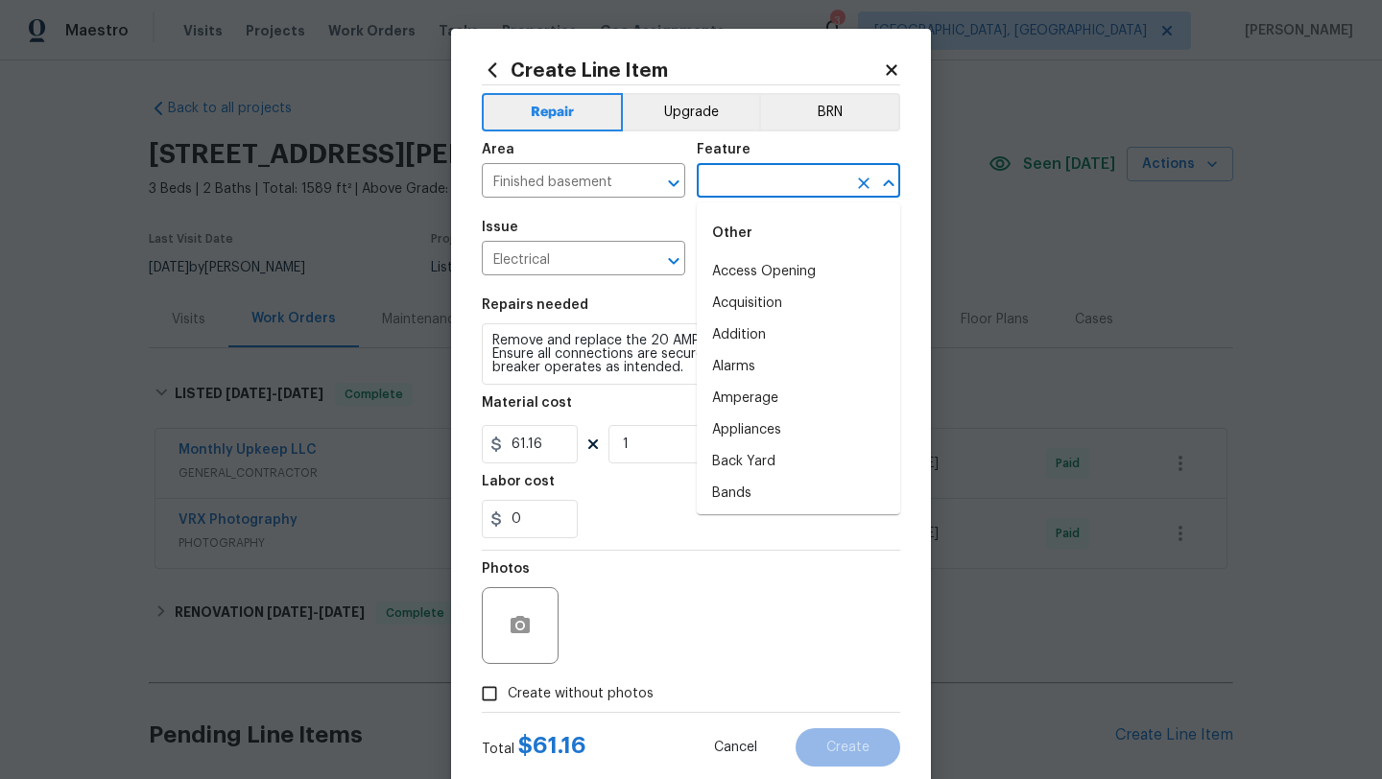
click at [770, 188] on input "text" at bounding box center [772, 183] width 150 height 30
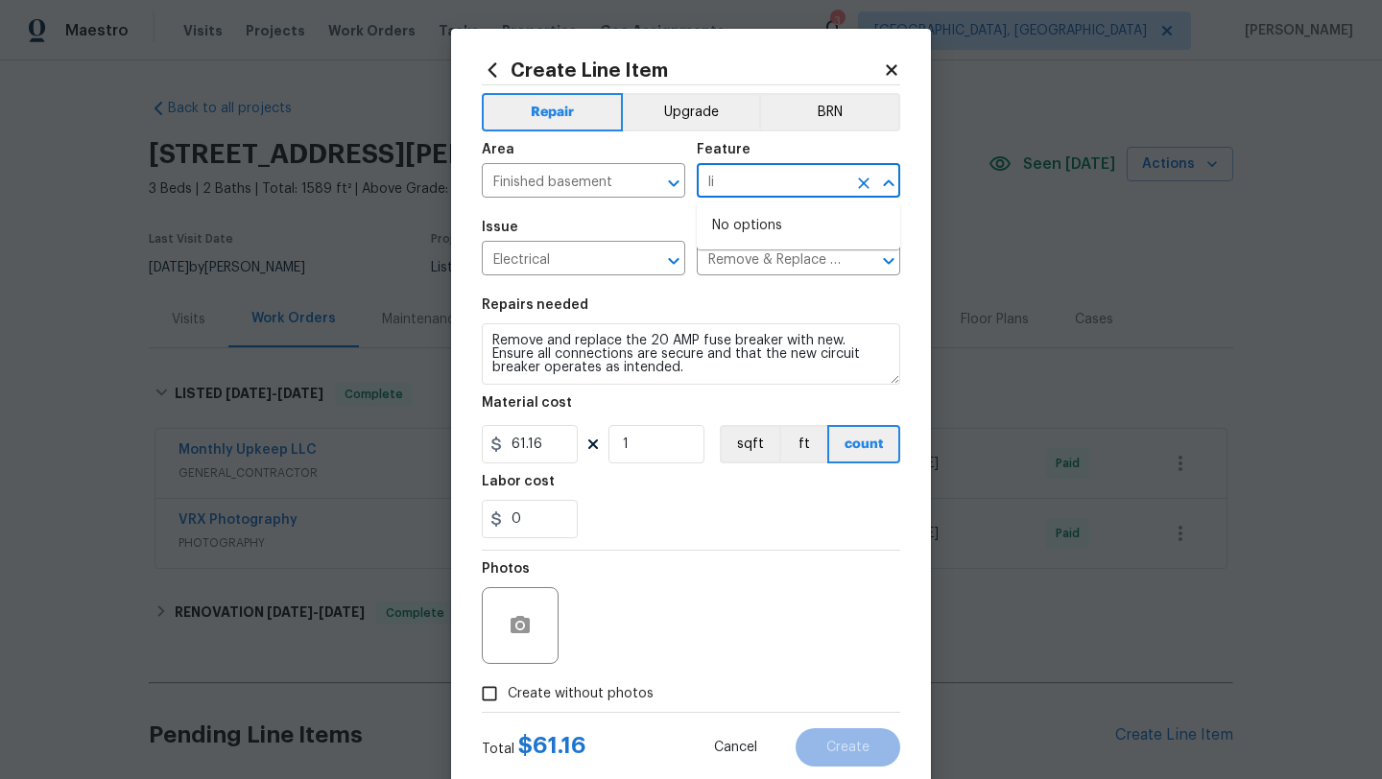
type input "l"
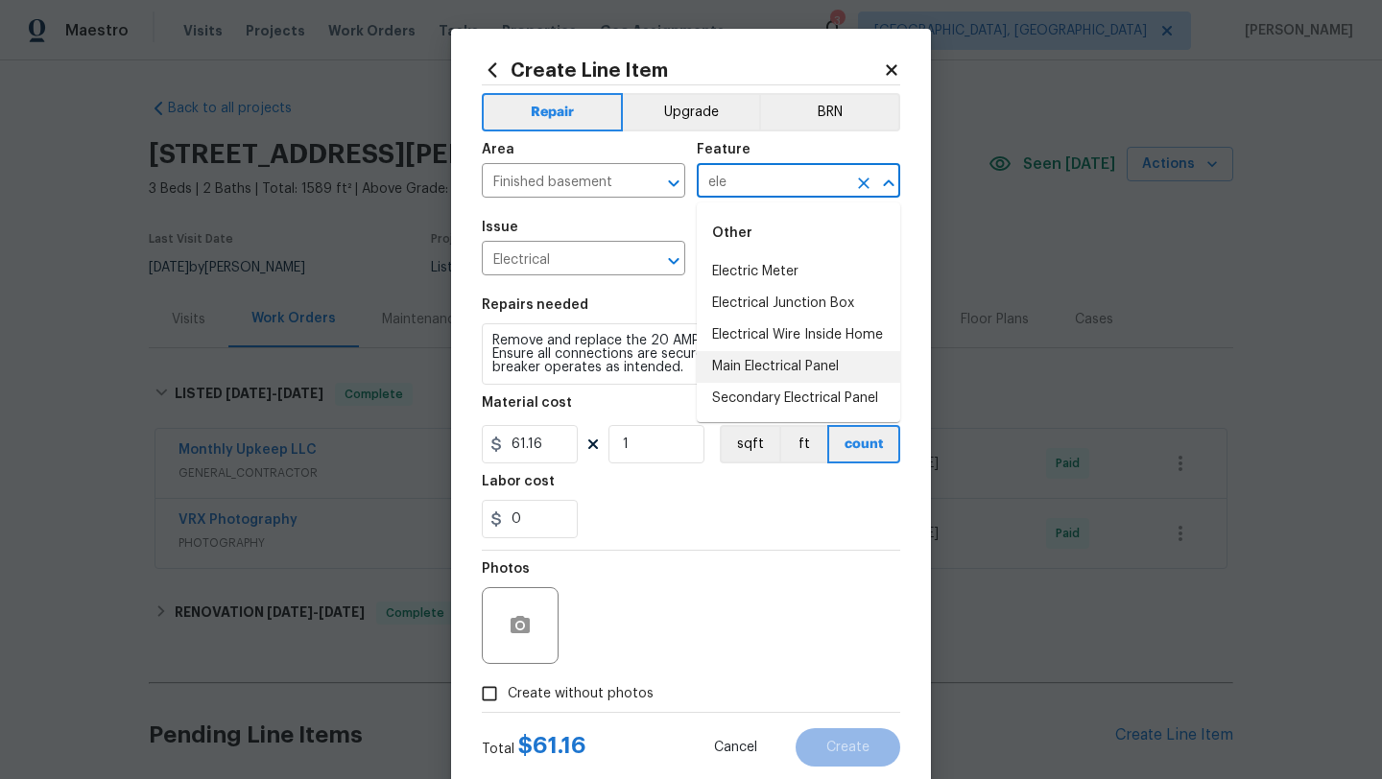
click at [761, 363] on li "Main Electrical Panel" at bounding box center [798, 367] width 203 height 32
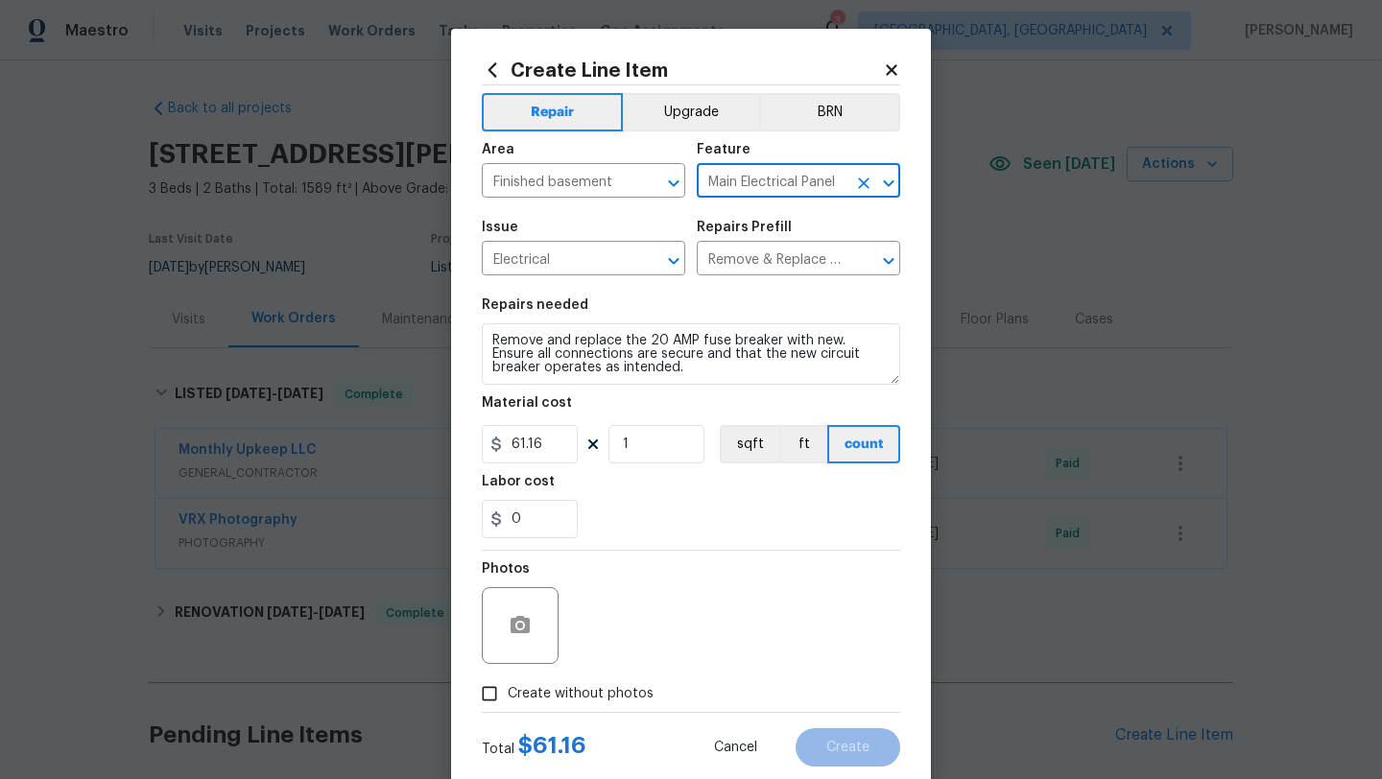
type input "Main Electrical Panel"
drag, startPoint x: 646, startPoint y: 442, endPoint x: 619, endPoint y: 442, distance: 26.9
click at [619, 442] on input "1" at bounding box center [656, 444] width 96 height 38
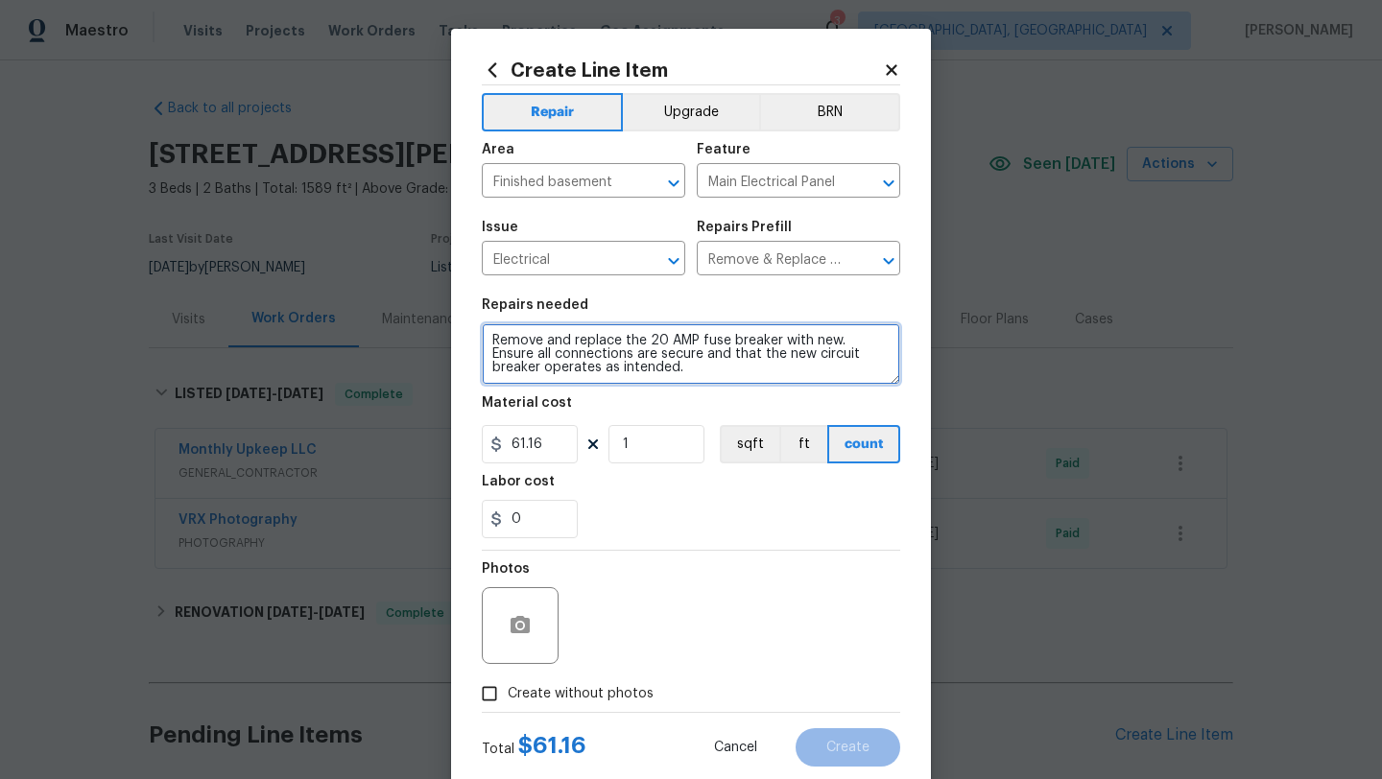
drag, startPoint x: 484, startPoint y: 341, endPoint x: 579, endPoint y: 370, distance: 99.5
click at [579, 370] on textarea "Remove and replace the 20 AMP fuse breaker with new. Ensure all connections are…" at bounding box center [691, 353] width 418 height 61
click at [488, 334] on textarea "Remove and replace the 20 AMP fuse breaker with new. Ensure all connections are…" at bounding box center [691, 353] width 418 height 61
type textarea "Due to the inspection report the double tap breaker needs replaced Remove and r…"
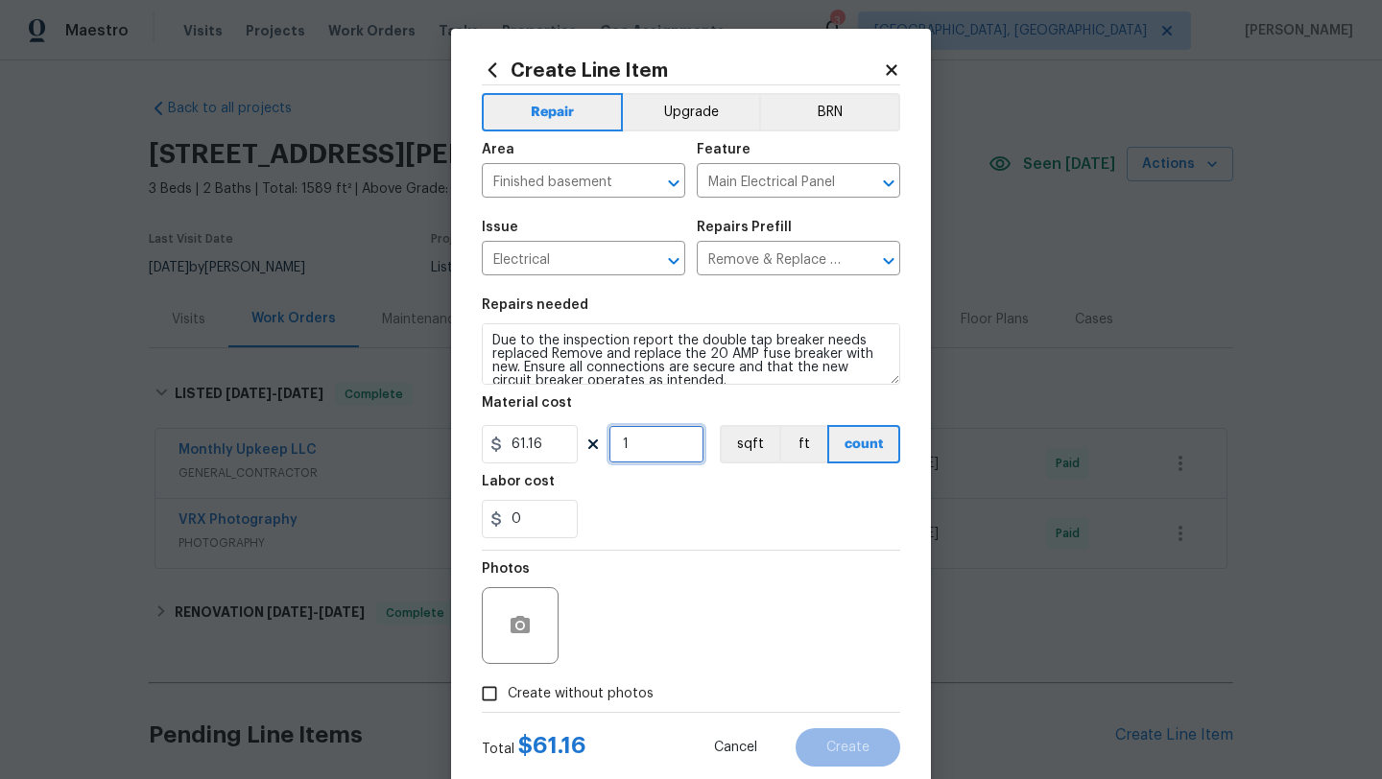
click at [623, 451] on input "1" at bounding box center [656, 444] width 96 height 38
type input "2"
click at [629, 536] on div "0" at bounding box center [691, 519] width 418 height 38
drag, startPoint x: 536, startPoint y: 514, endPoint x: 510, endPoint y: 514, distance: 25.9
click at [510, 514] on input "0" at bounding box center [530, 519] width 96 height 38
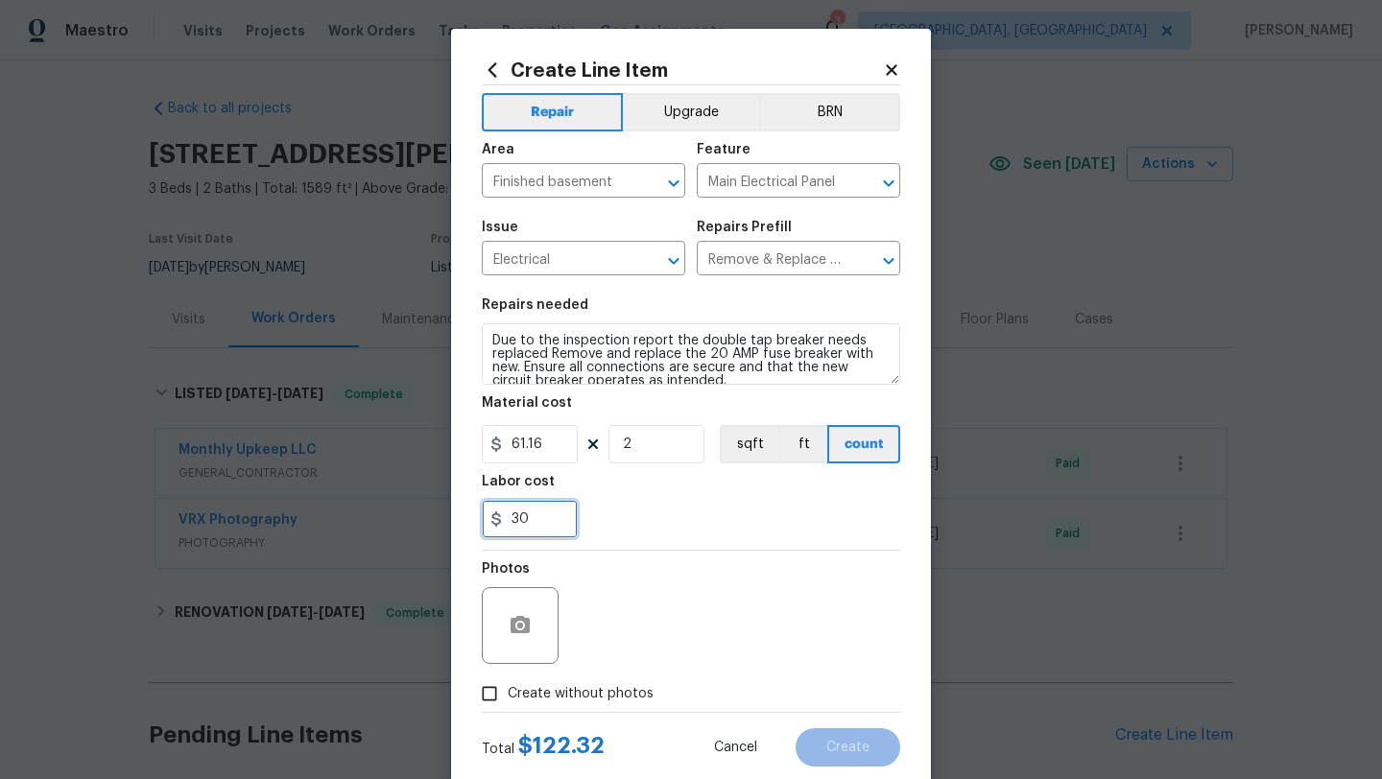
type input "30"
click at [700, 566] on div "Photos" at bounding box center [691, 613] width 418 height 125
click at [484, 697] on input "Create without photos" at bounding box center [489, 693] width 36 height 36
checkbox input "true"
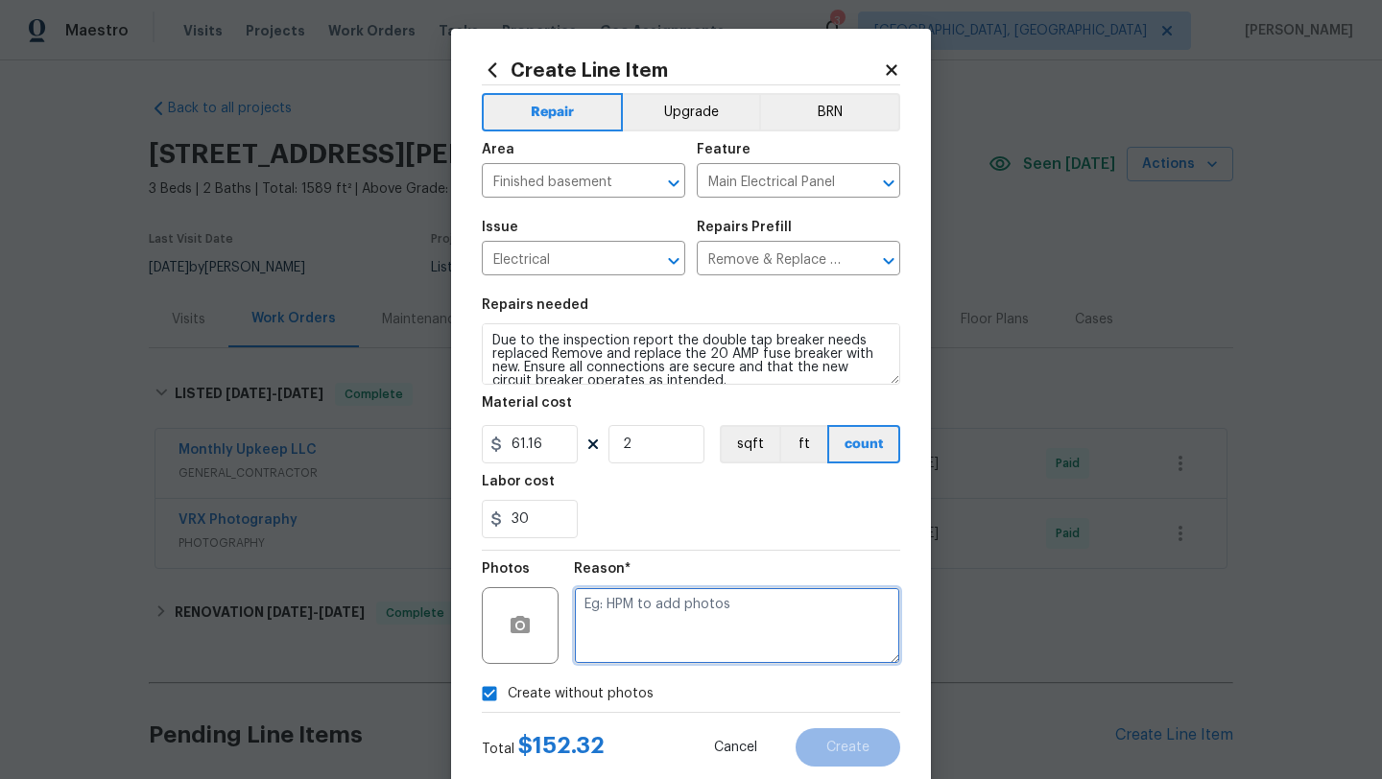
click at [668, 612] on textarea at bounding box center [737, 625] width 326 height 77
type textarea "desk"
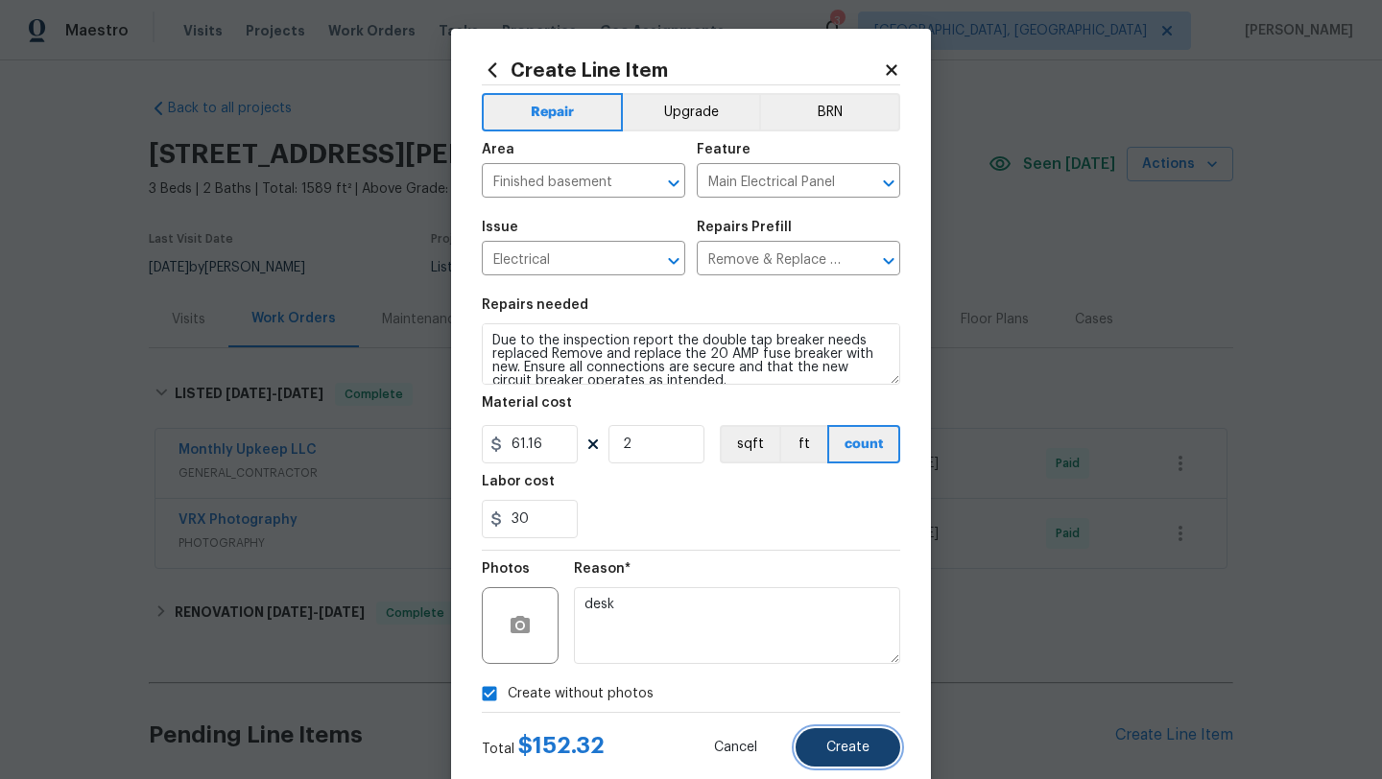
click at [858, 735] on button "Create" at bounding box center [847, 747] width 105 height 38
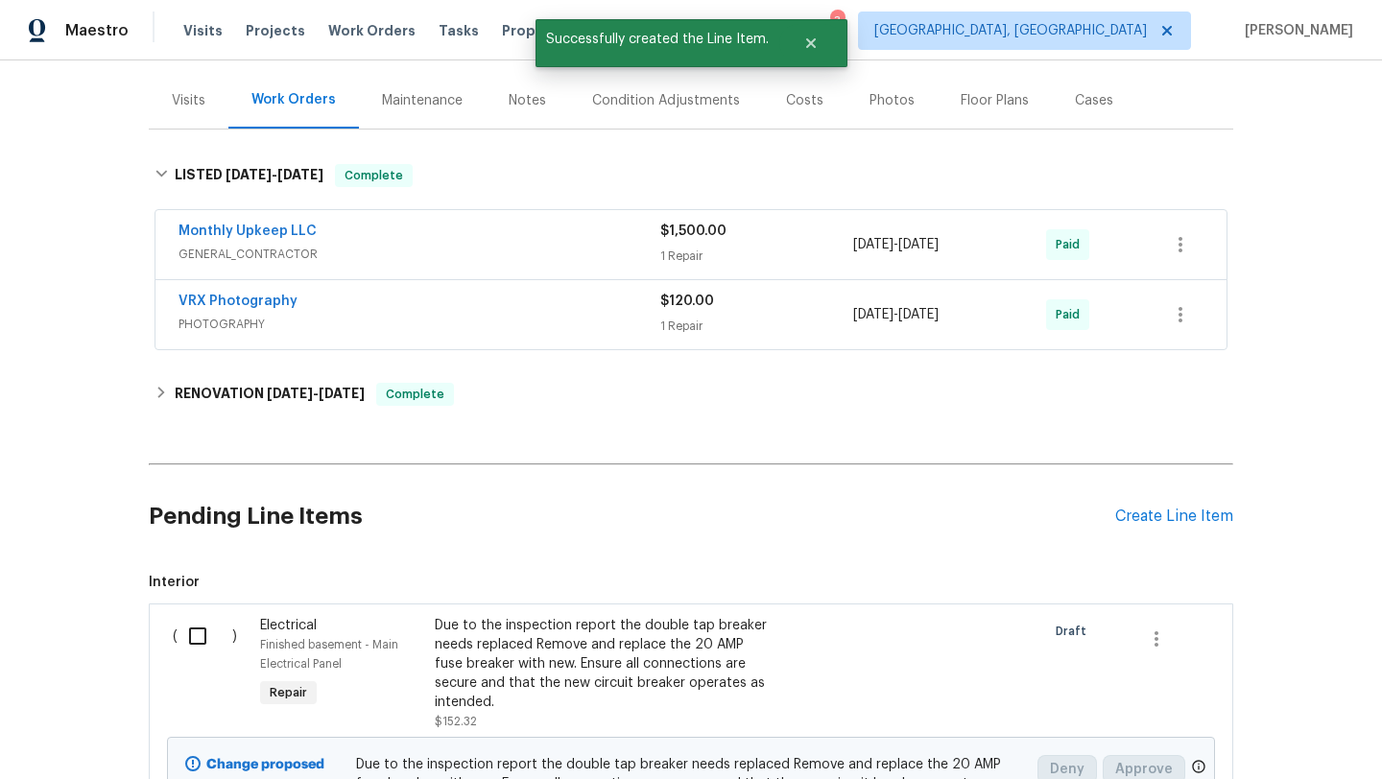
scroll to position [311, 0]
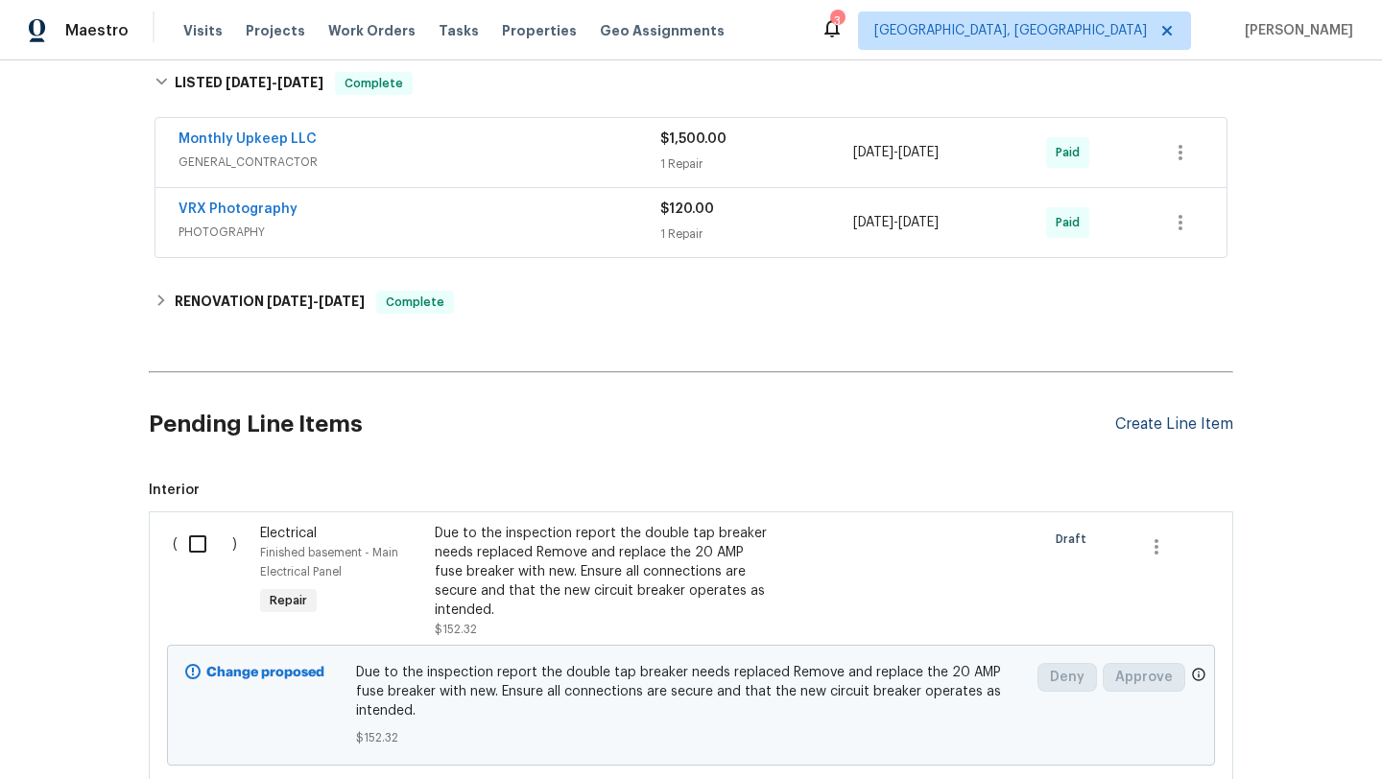
click at [1175, 425] on div "Create Line Item" at bounding box center [1174, 424] width 118 height 18
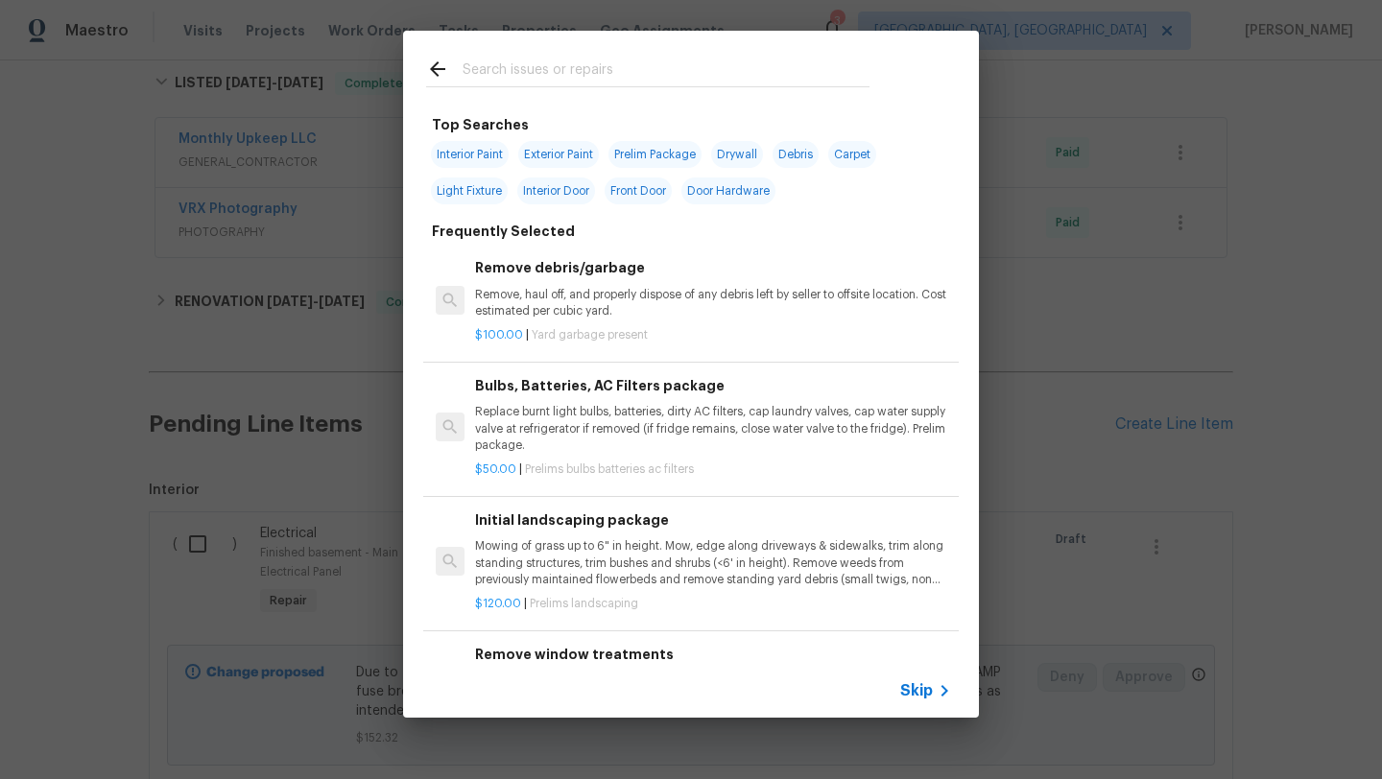
click at [484, 78] on input "text" at bounding box center [665, 72] width 407 height 29
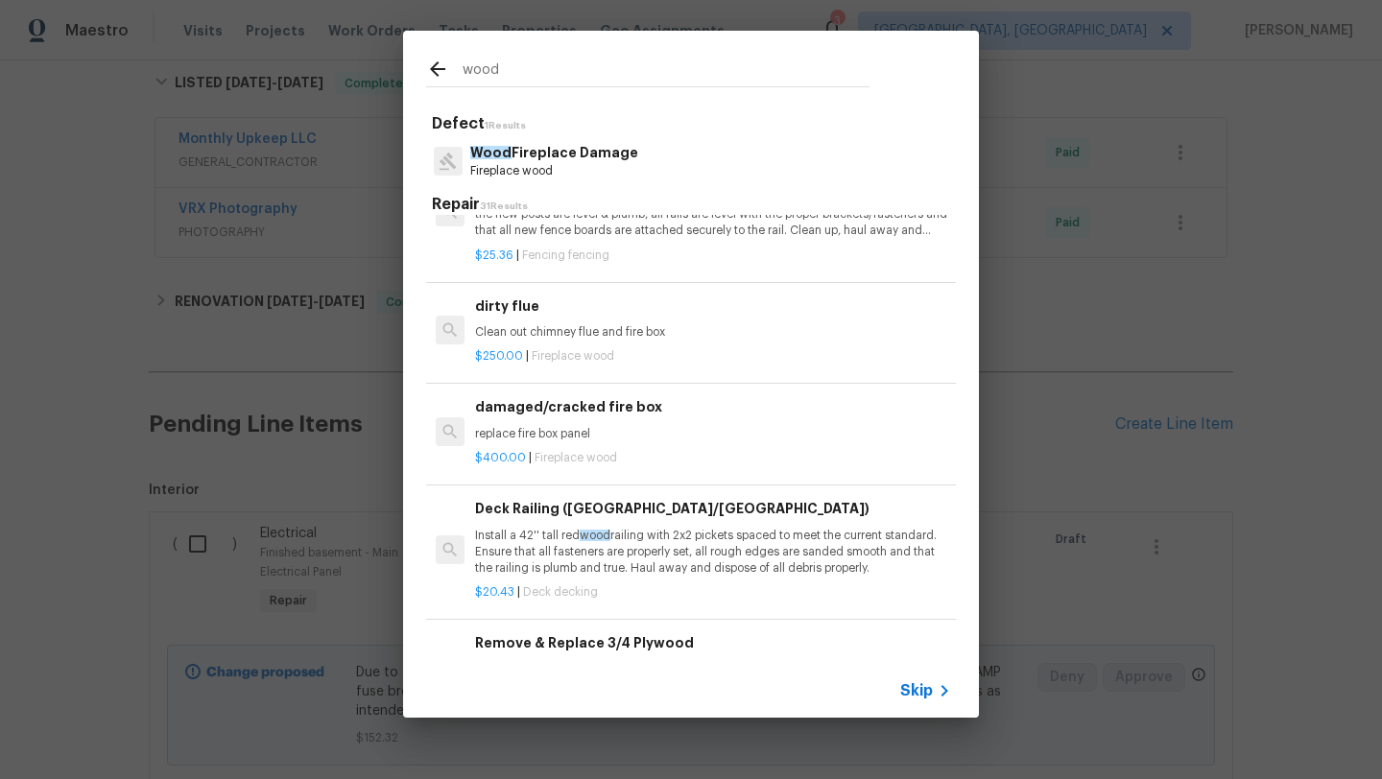
scroll to position [1359, 0]
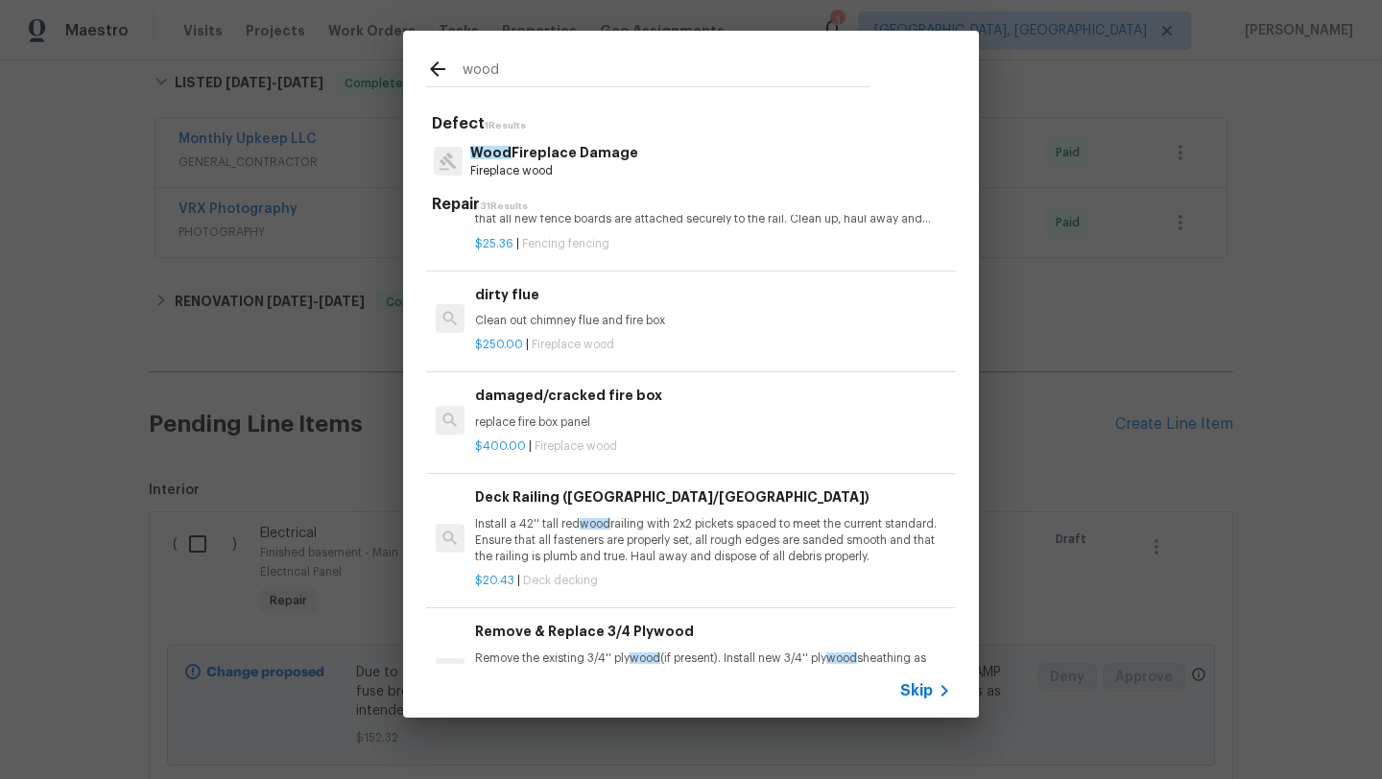
type input "wood"
click at [553, 422] on p "replace fire box panel" at bounding box center [713, 422] width 476 height 16
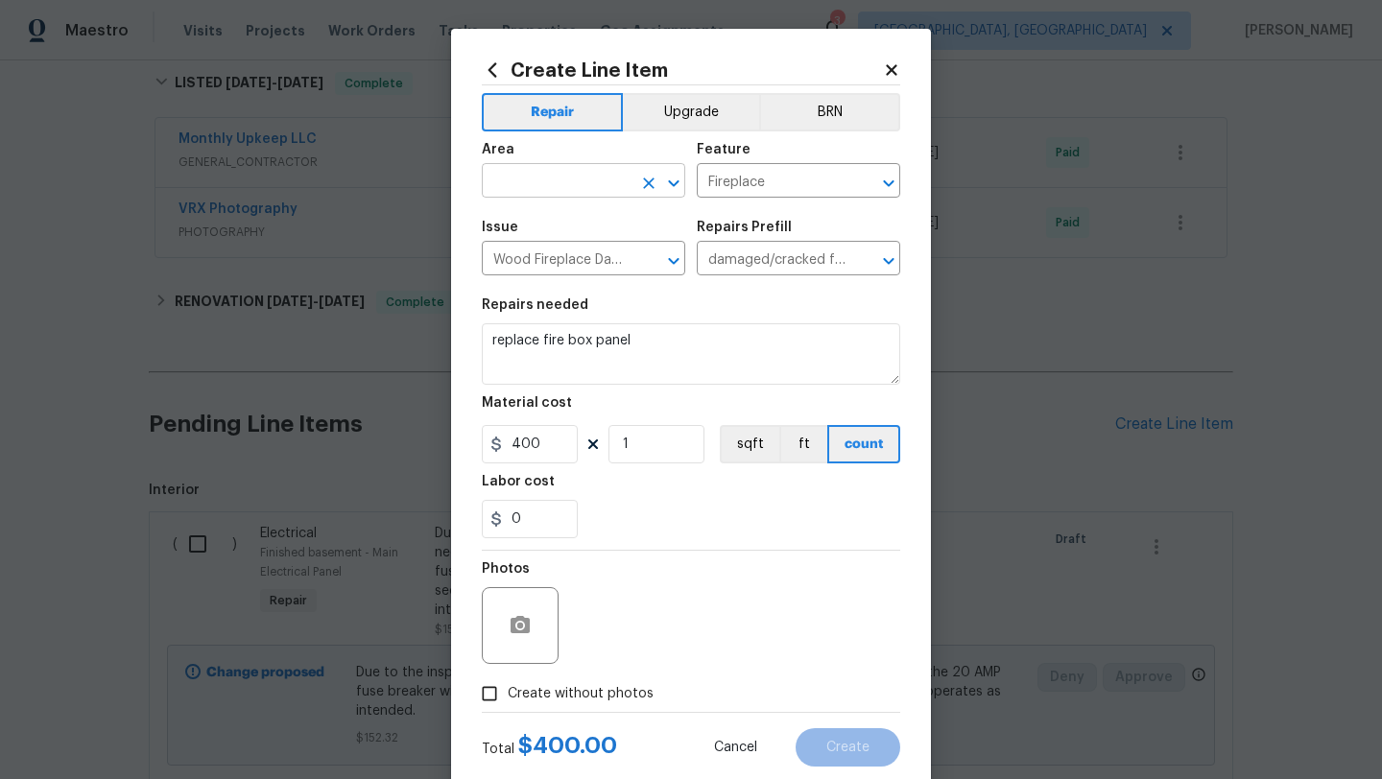
click at [562, 178] on input "text" at bounding box center [557, 183] width 150 height 30
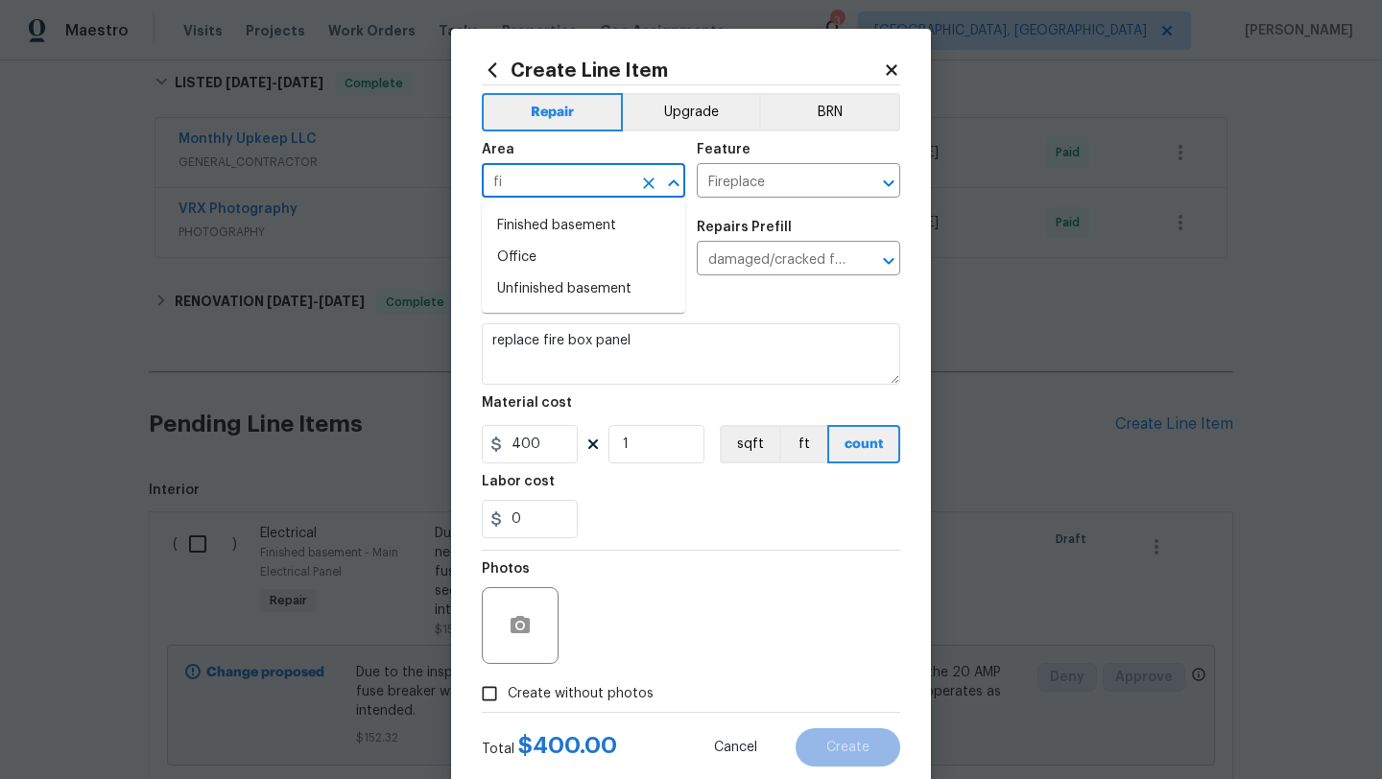
type input "f"
click at [582, 218] on li "Roof" at bounding box center [583, 226] width 203 height 32
type input "Roof"
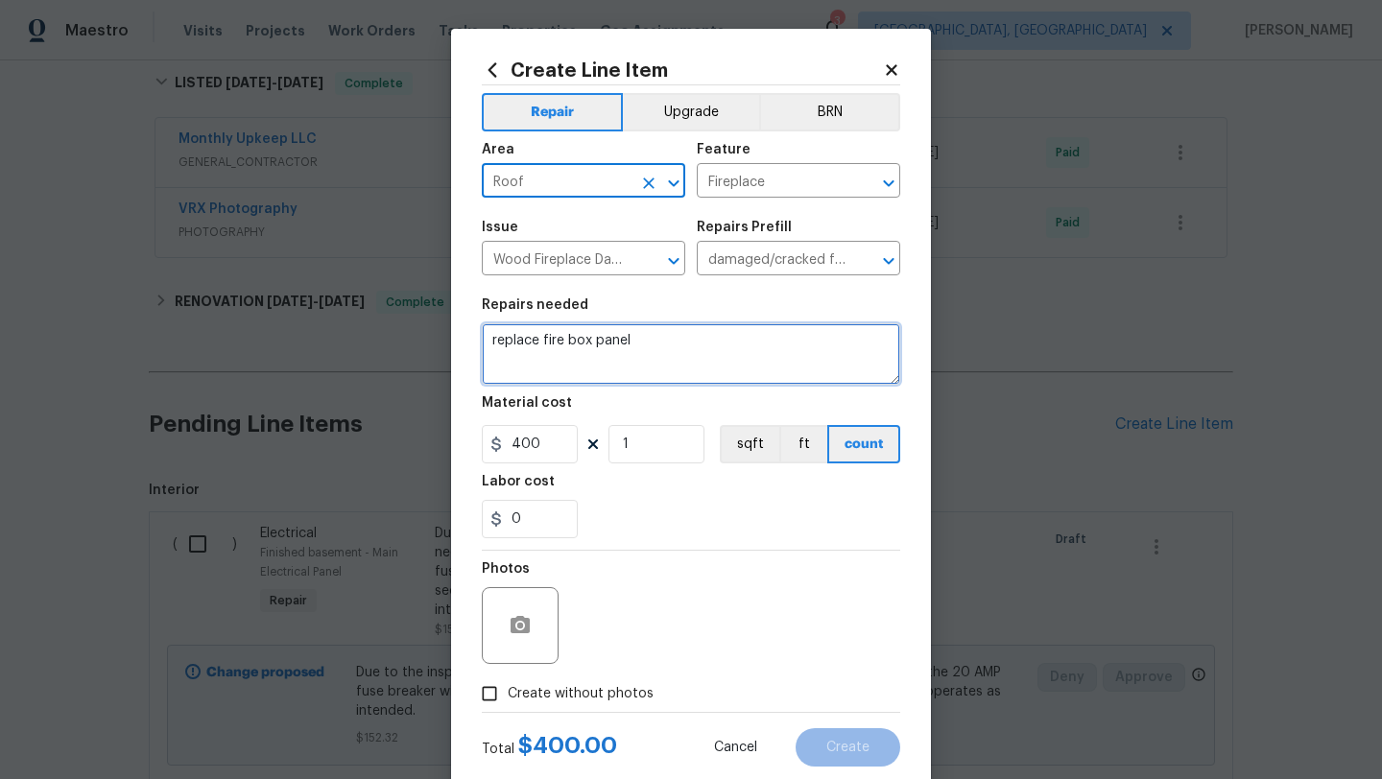
click at [492, 344] on textarea "replace fire box panel" at bounding box center [691, 353] width 418 height 61
drag, startPoint x: 758, startPoint y: 338, endPoint x: 884, endPoint y: 369, distance: 129.6
click at [884, 369] on textarea "inspection report tuck point the chimney replace fire box panel" at bounding box center [691, 353] width 418 height 61
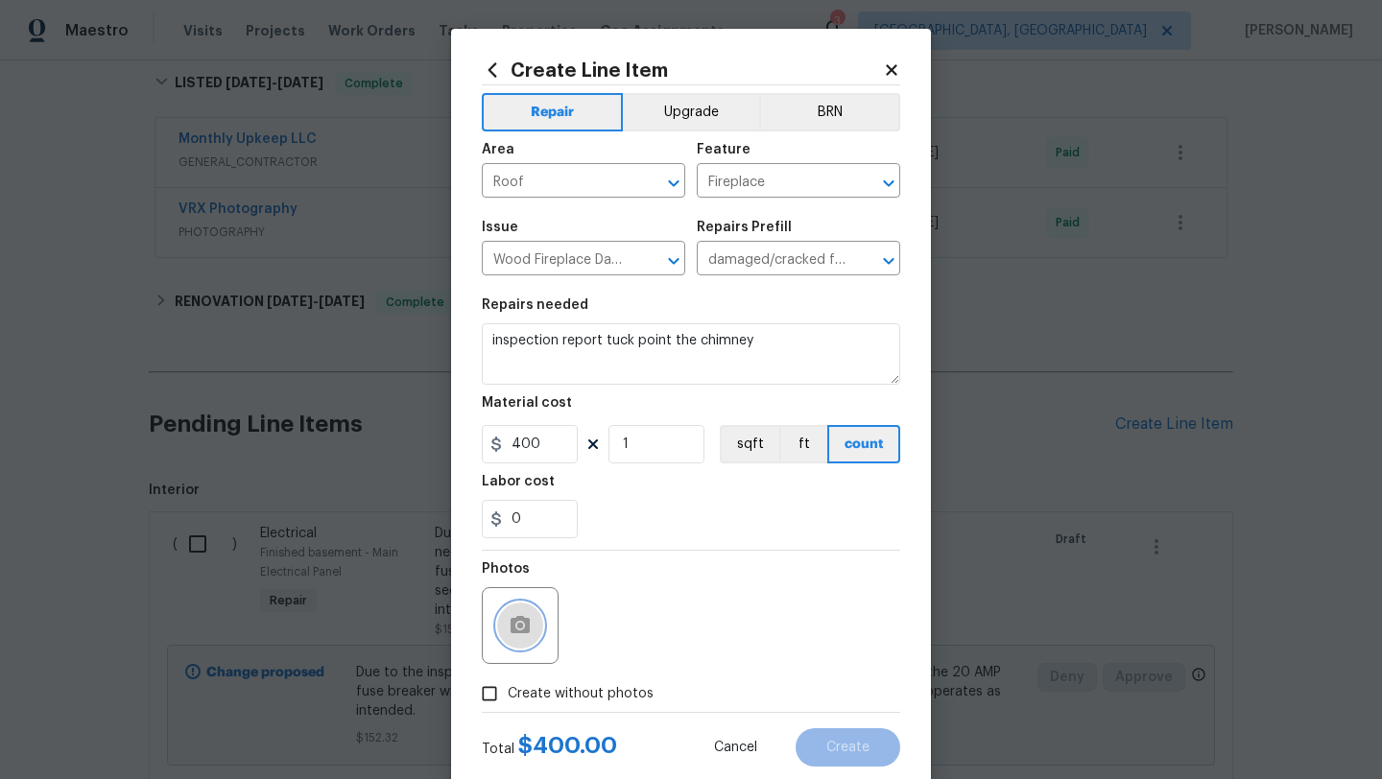
click at [521, 624] on circle "button" at bounding box center [520, 626] width 6 height 6
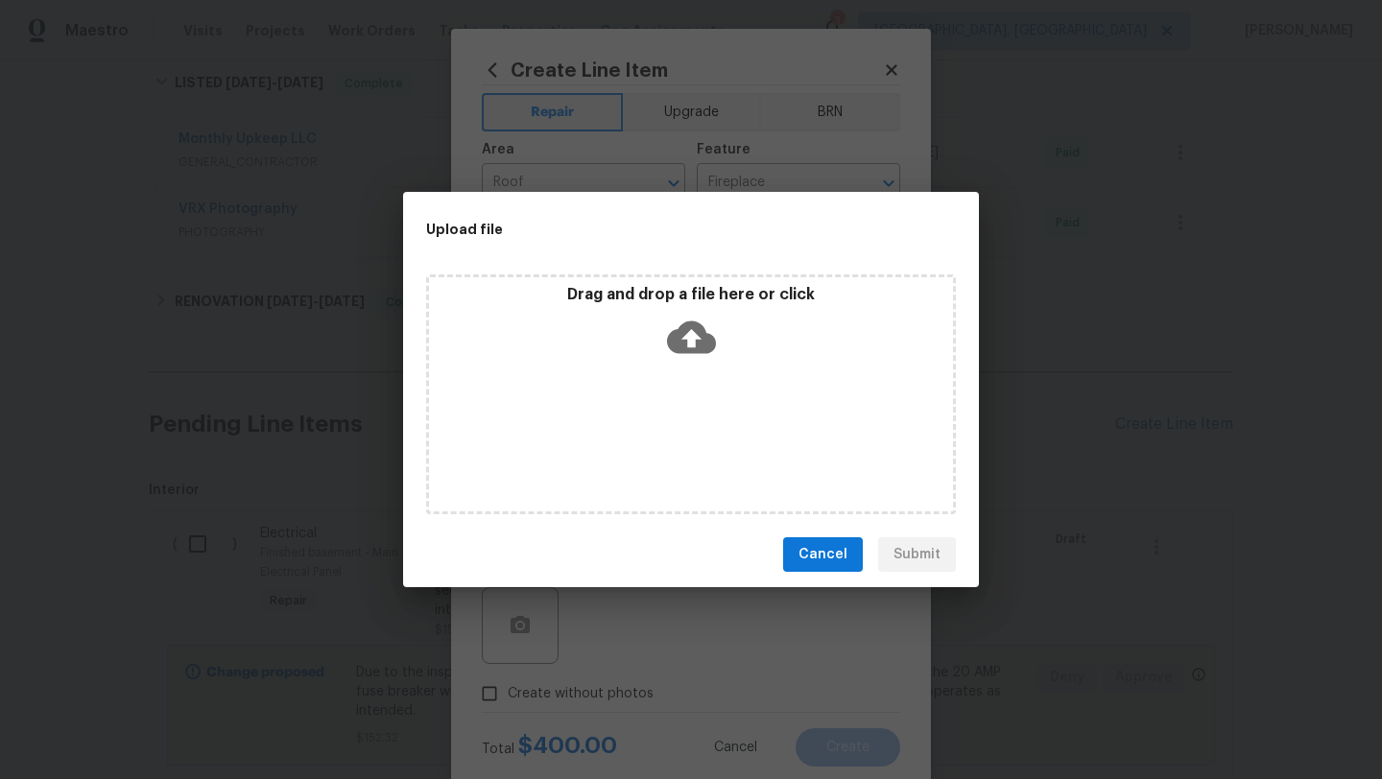
click at [679, 340] on icon at bounding box center [691, 337] width 49 height 33
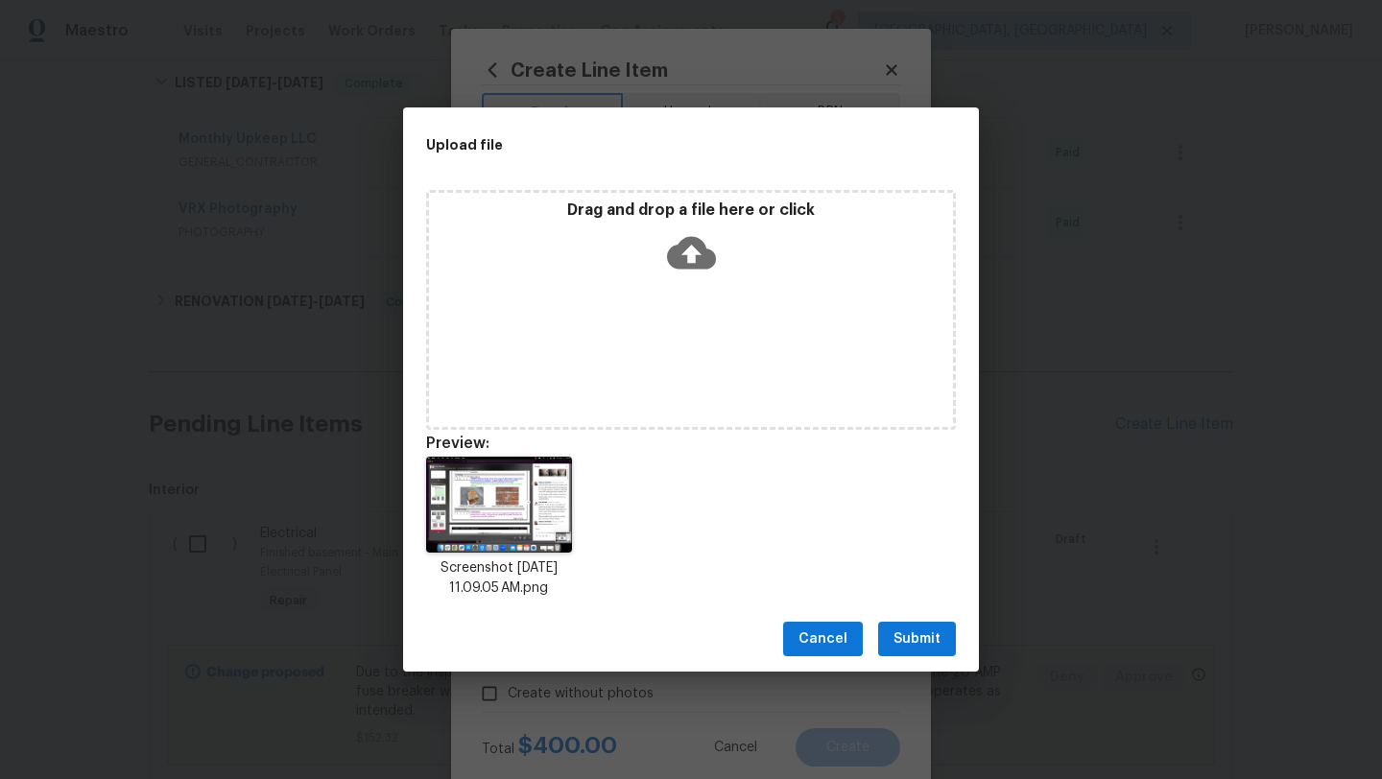
click at [694, 249] on icon at bounding box center [691, 252] width 49 height 49
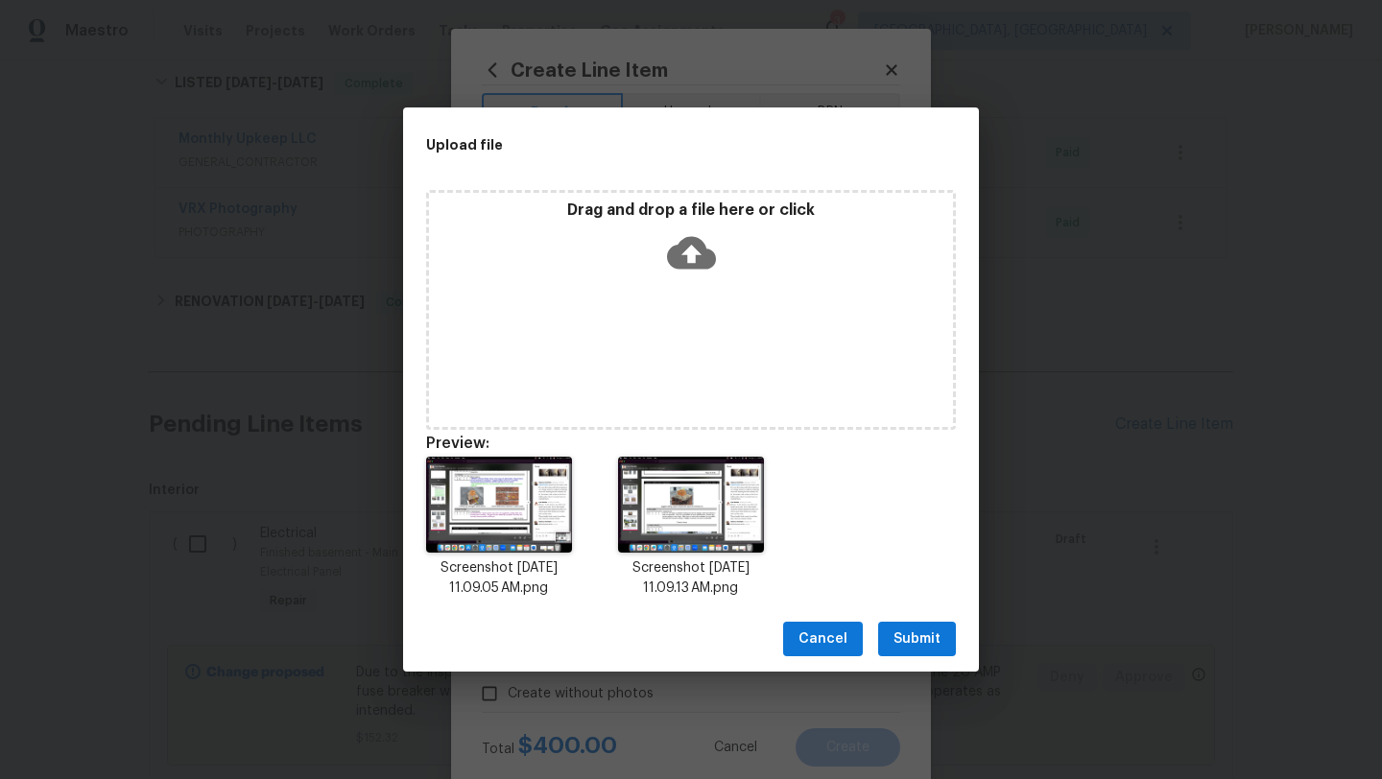
click at [696, 251] on icon at bounding box center [691, 252] width 49 height 49
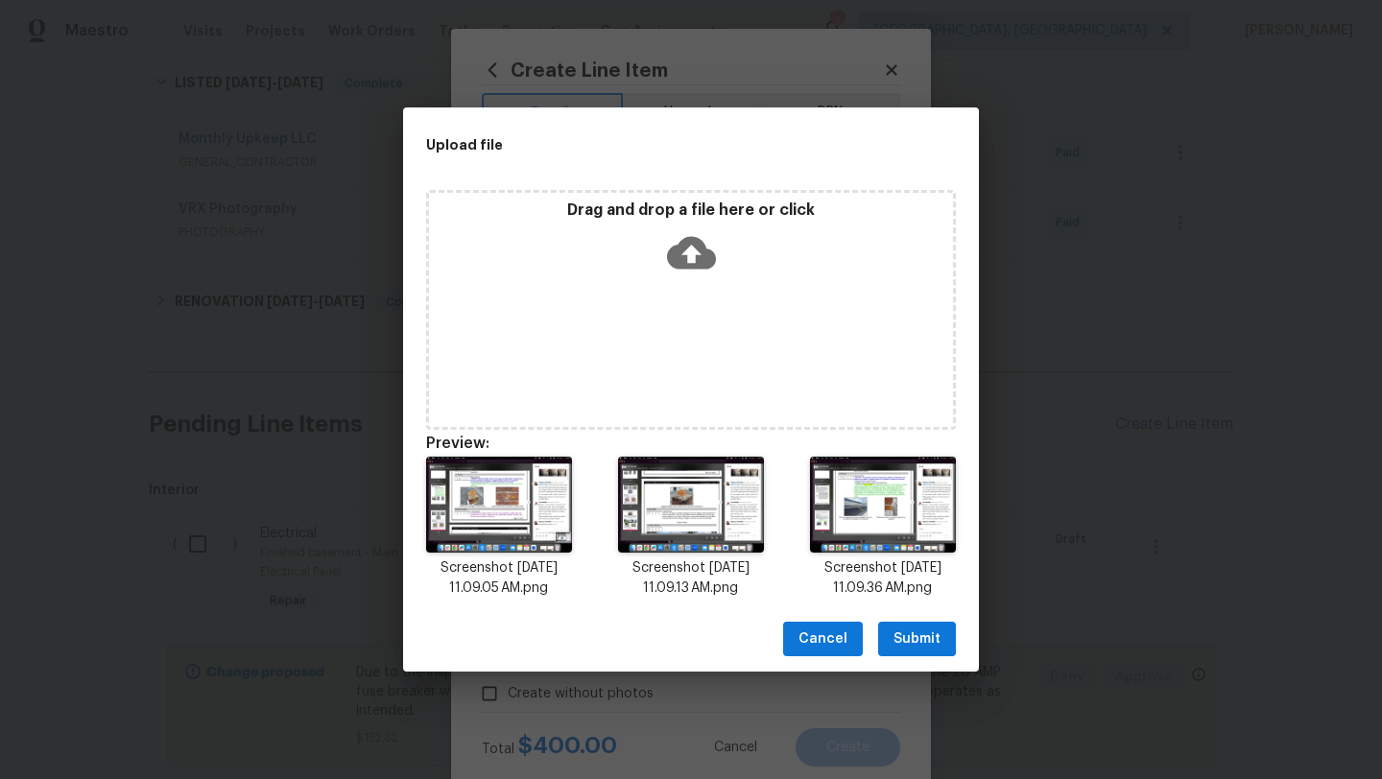
click at [916, 638] on span "Submit" at bounding box center [916, 639] width 47 height 24
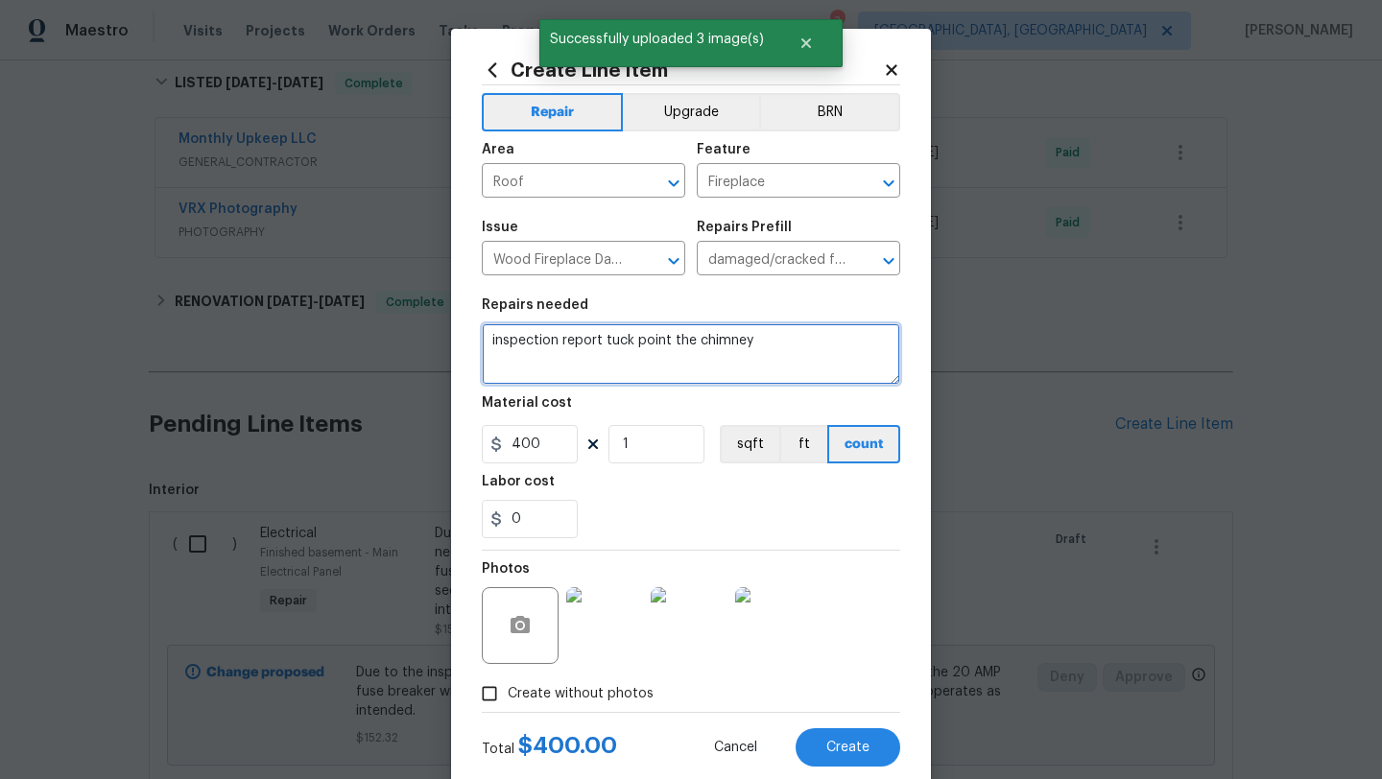
click at [791, 344] on textarea "inspection report tuck point the chimney" at bounding box center [691, 353] width 418 height 61
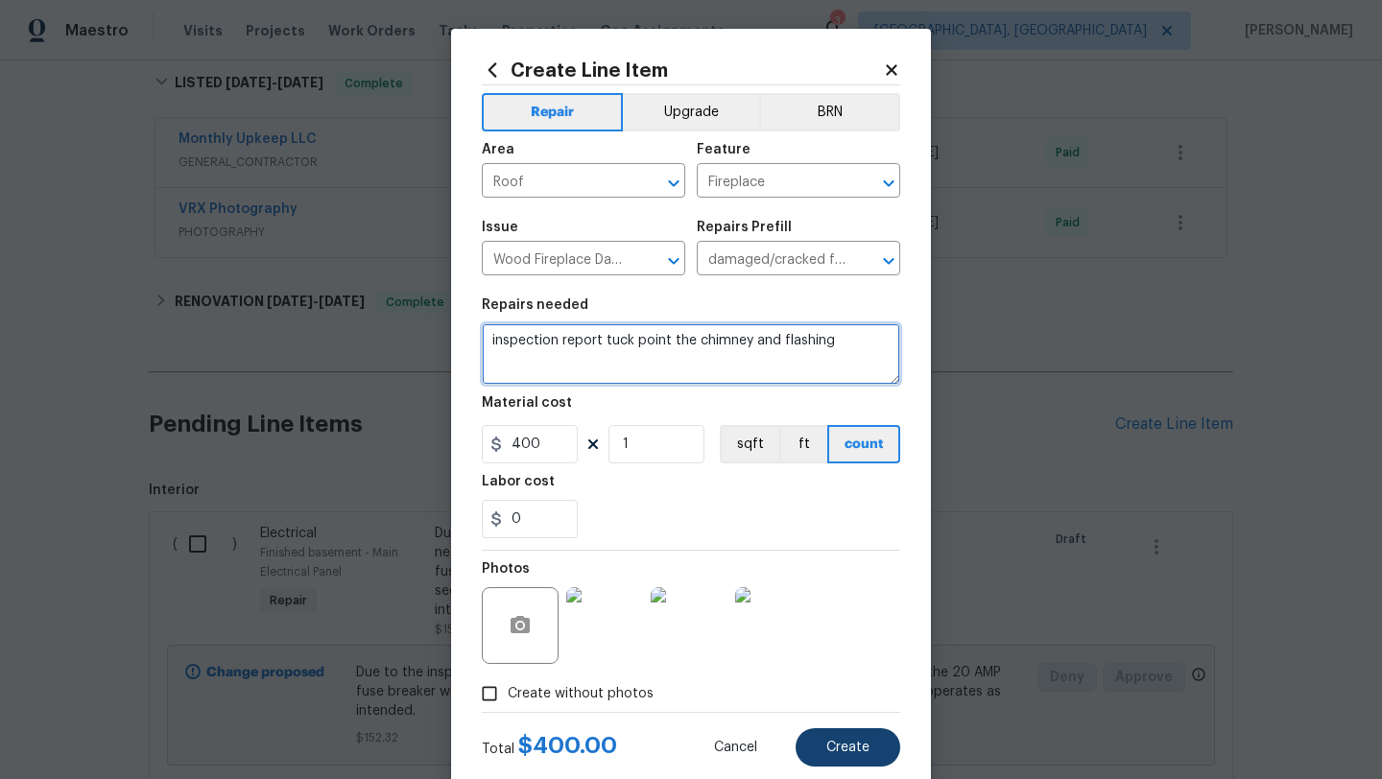
type textarea "inspection report tuck point the chimney and flashing"
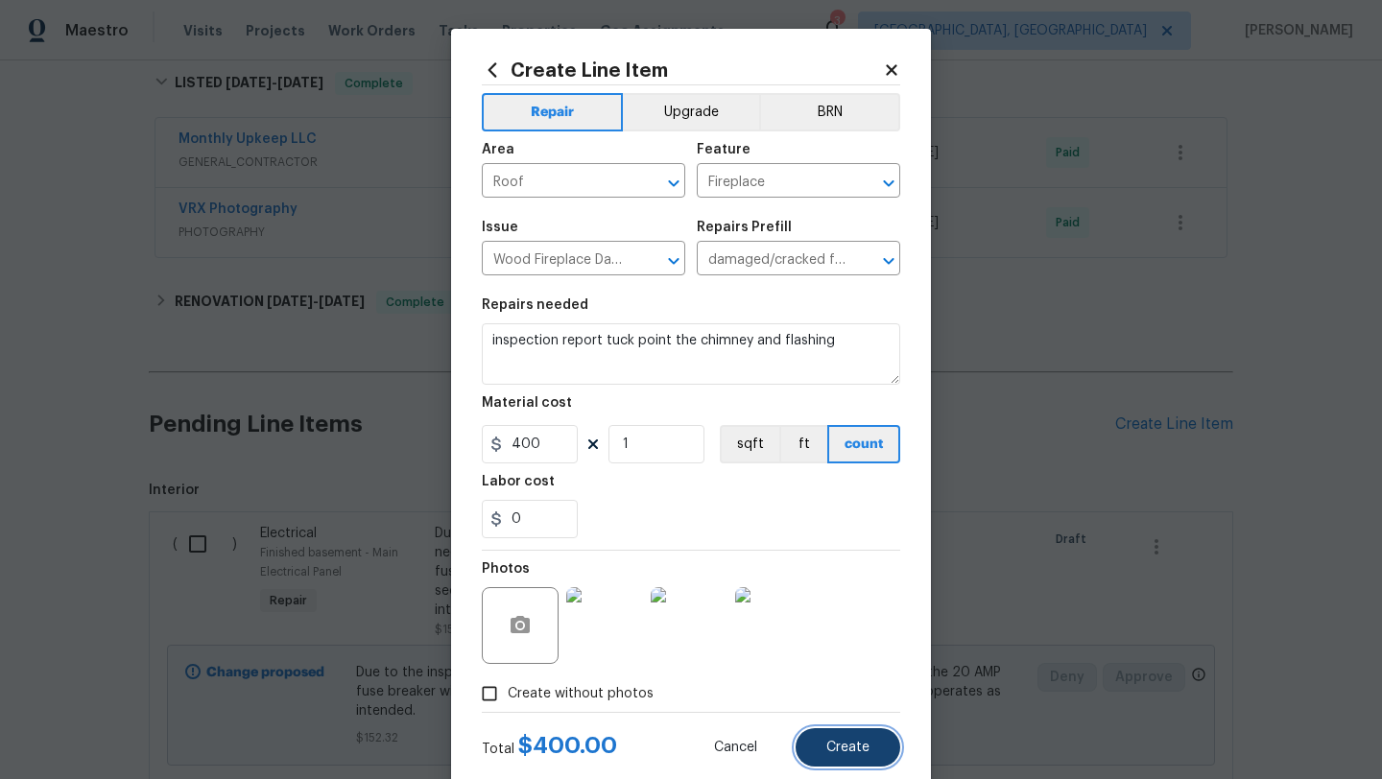
click at [862, 754] on span "Create" at bounding box center [847, 748] width 43 height 14
type input "0"
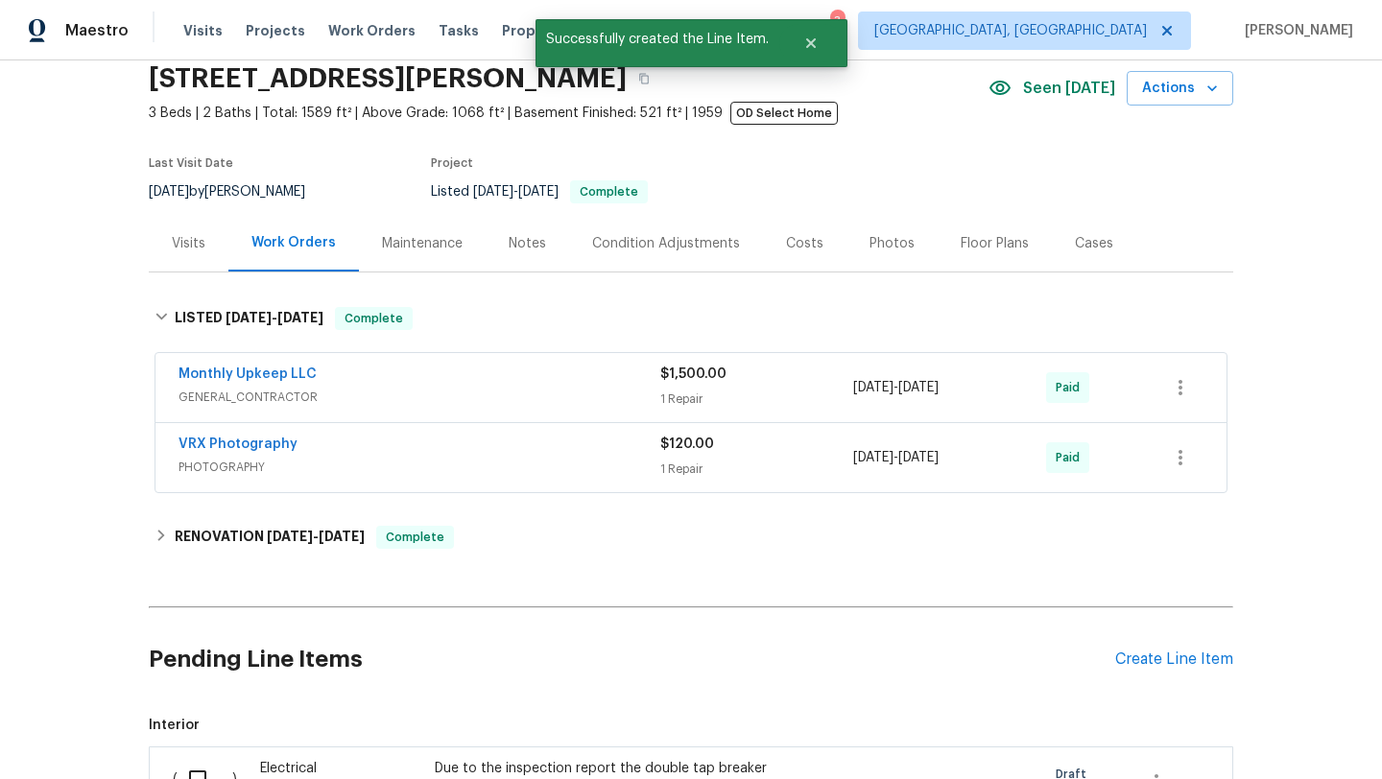
scroll to position [0, 0]
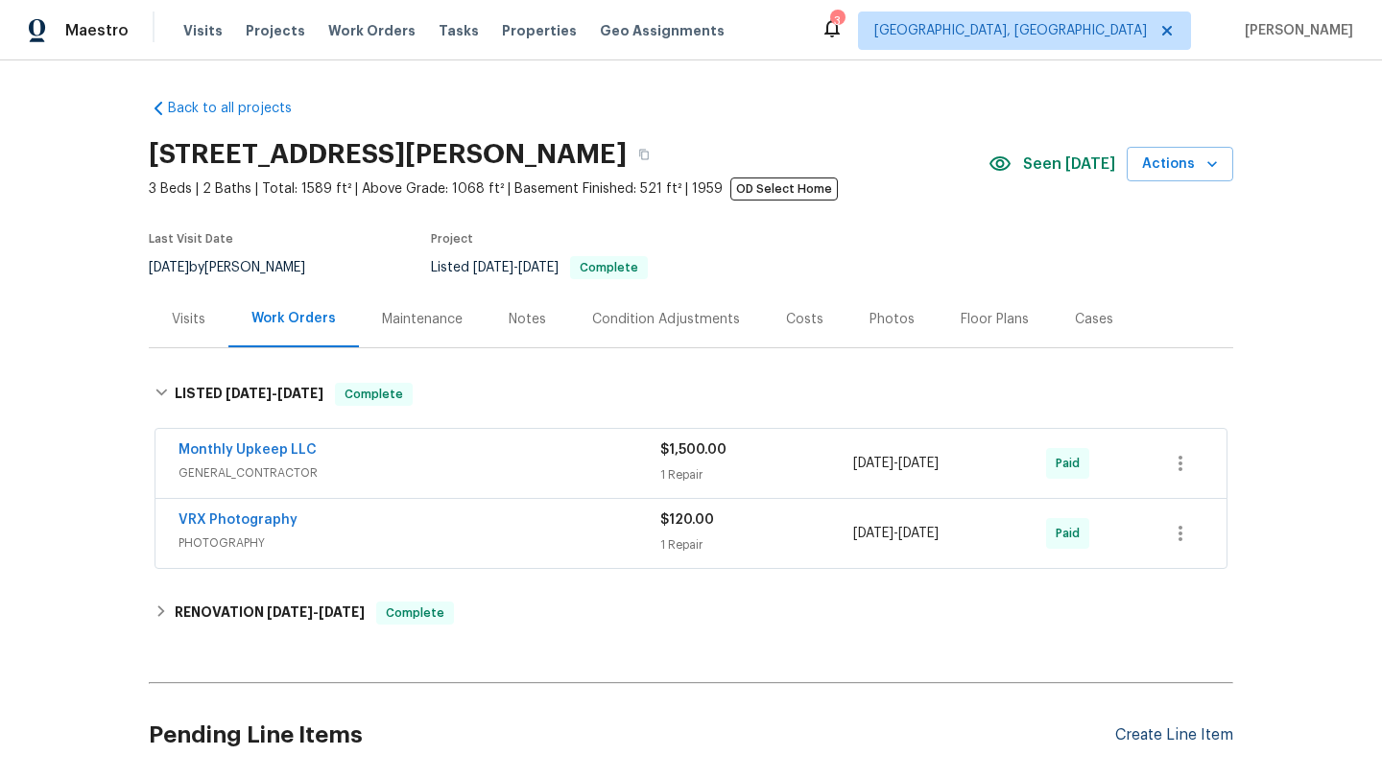
click at [1129, 740] on div "Create Line Item" at bounding box center [1174, 735] width 118 height 18
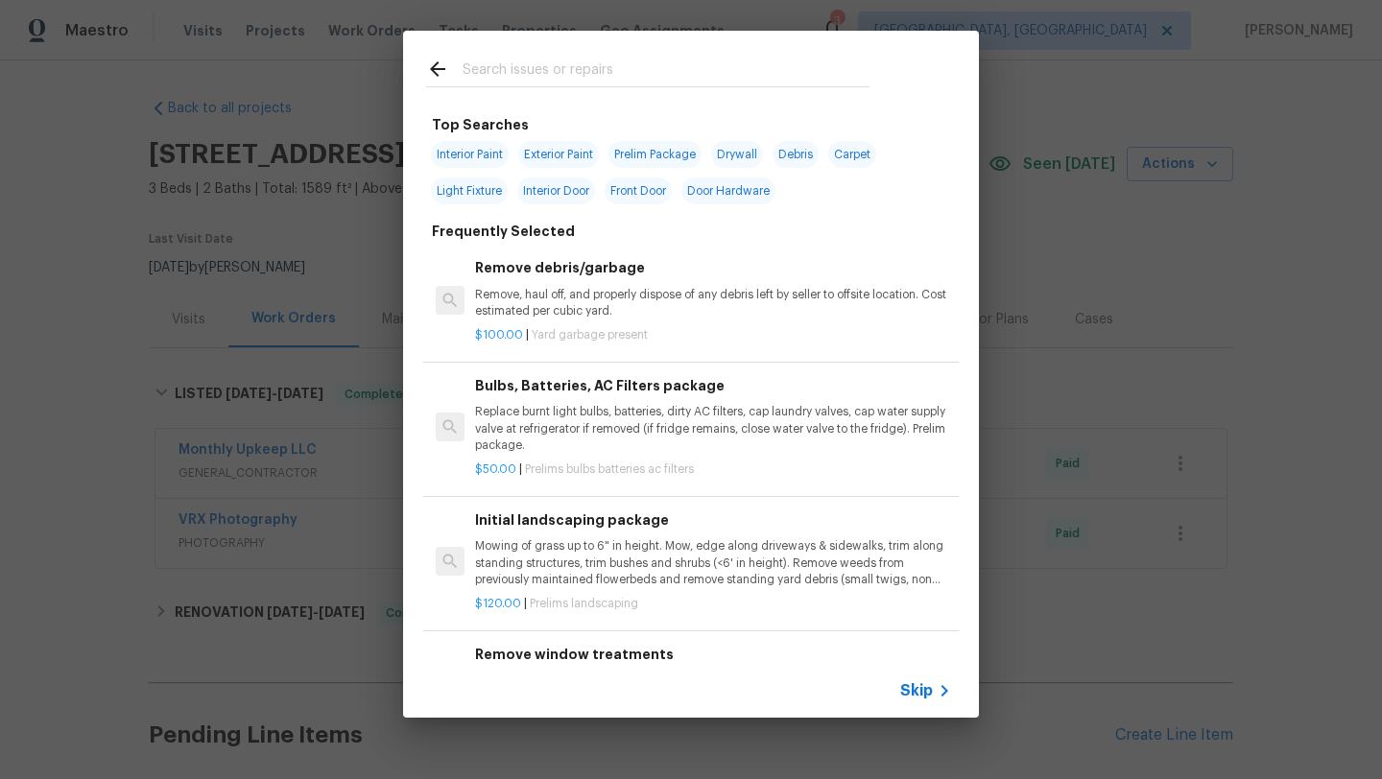
click at [507, 77] on input "text" at bounding box center [665, 72] width 407 height 29
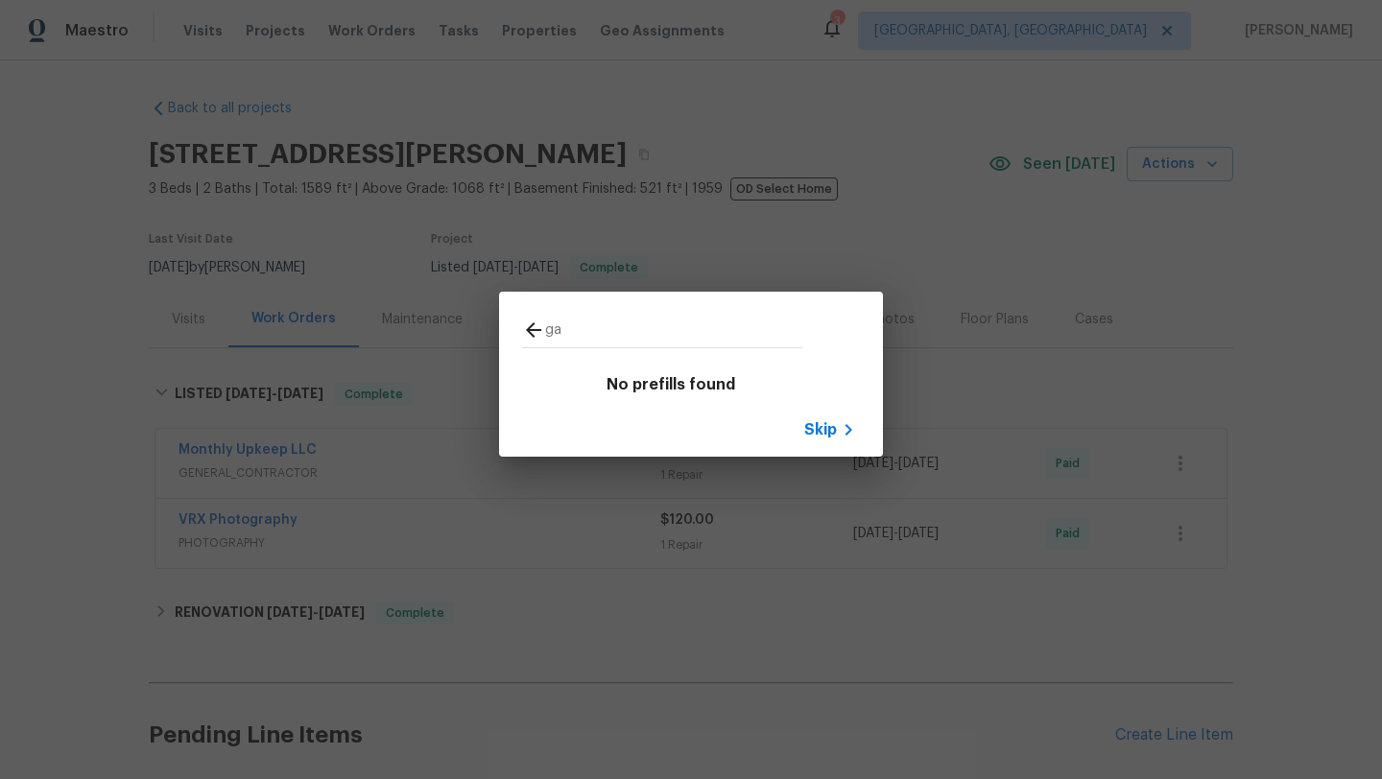
type input "g"
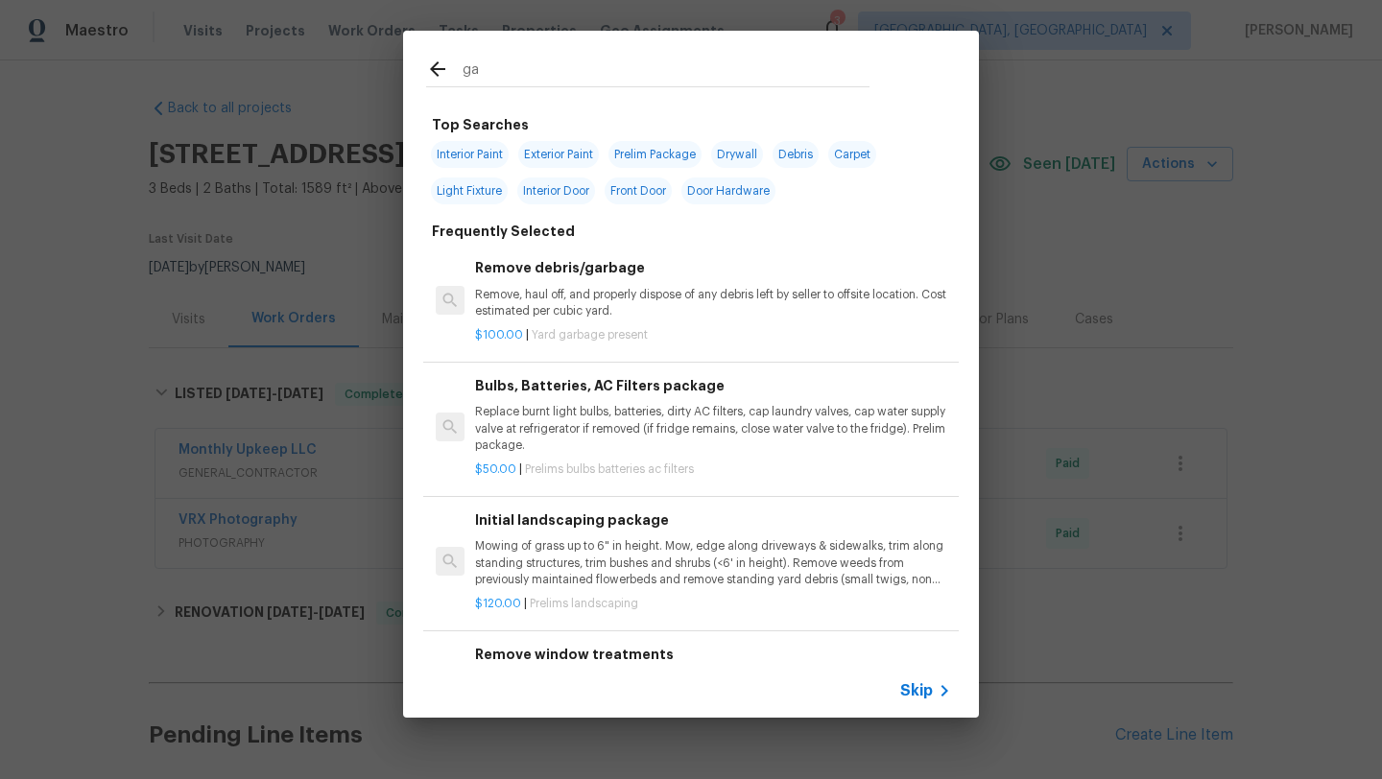
type input "g"
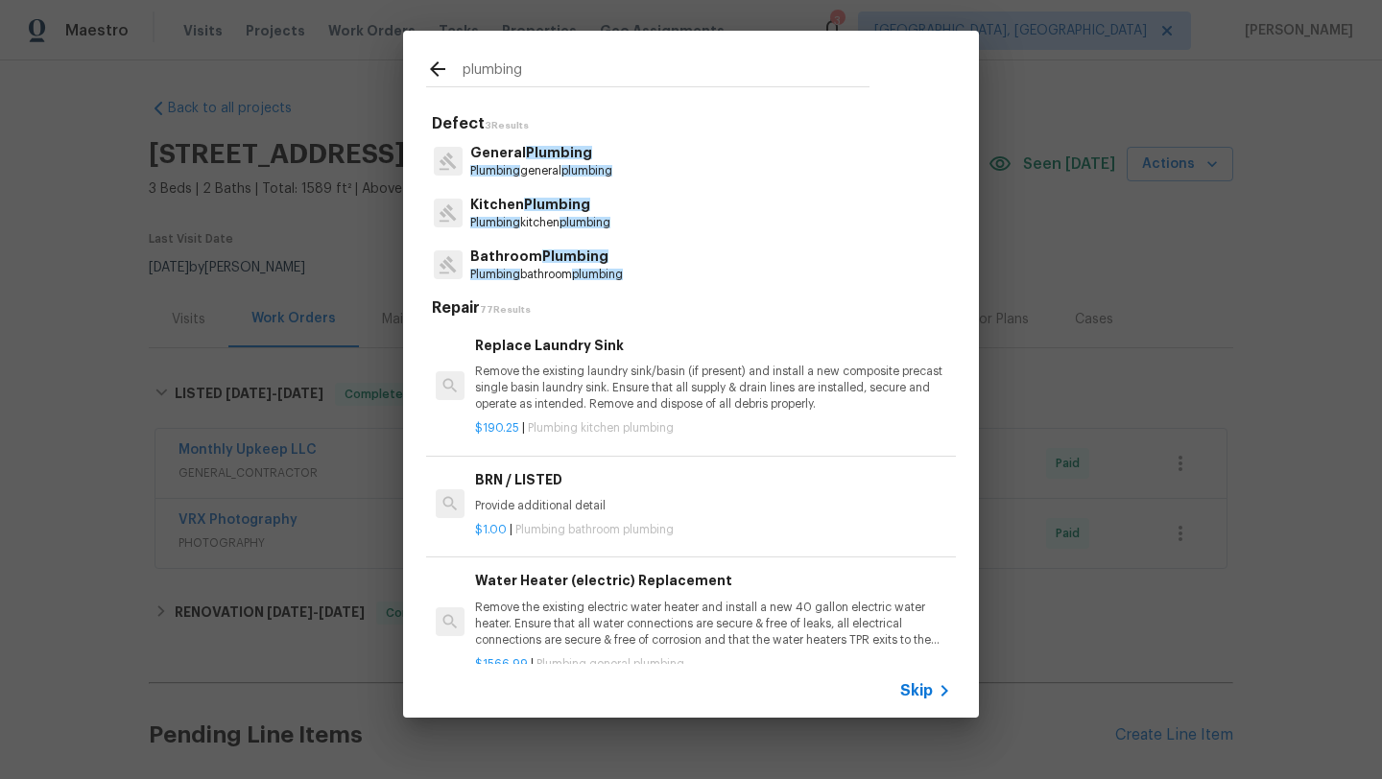
type input "plumbing"
click at [527, 206] on span "Plumbing" at bounding box center [557, 204] width 66 height 13
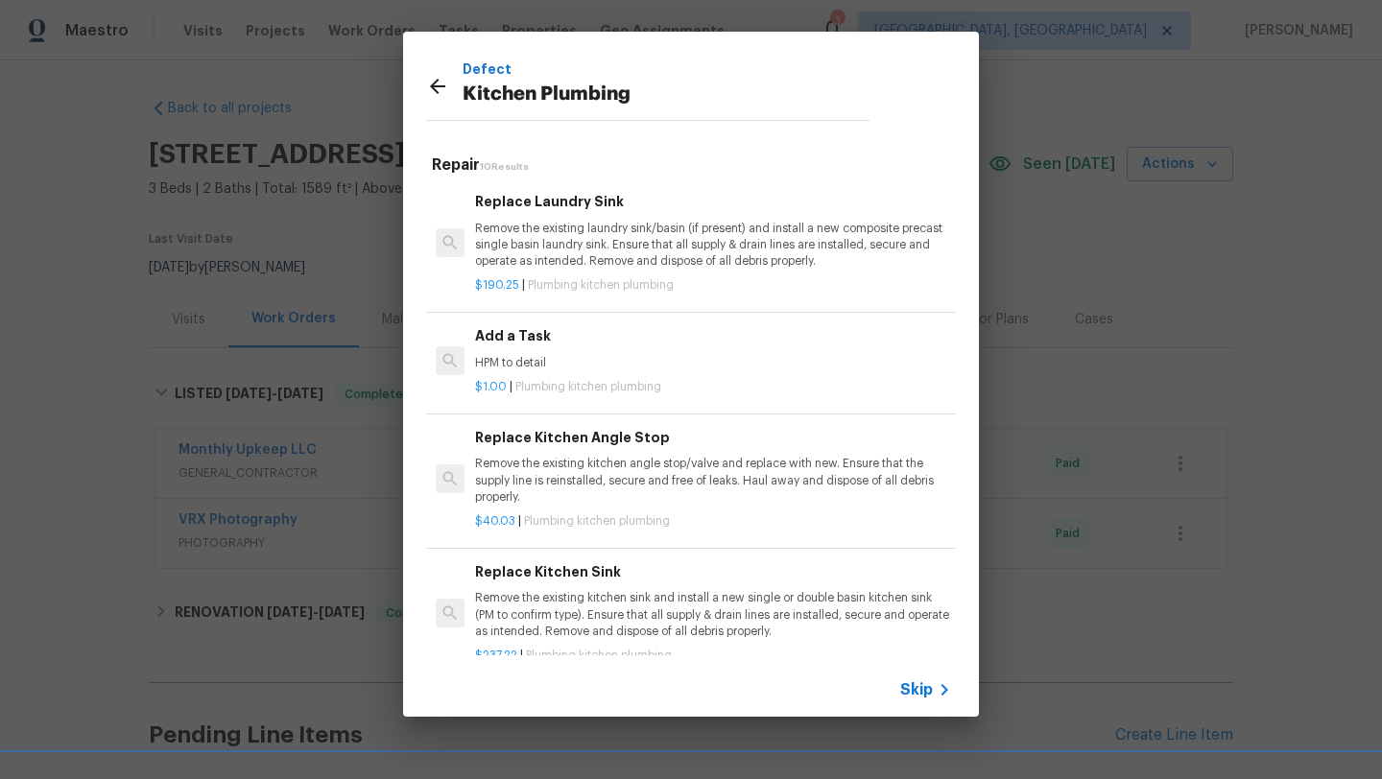
click at [518, 349] on div "Add a Task HPM to detail" at bounding box center [713, 348] width 476 height 46
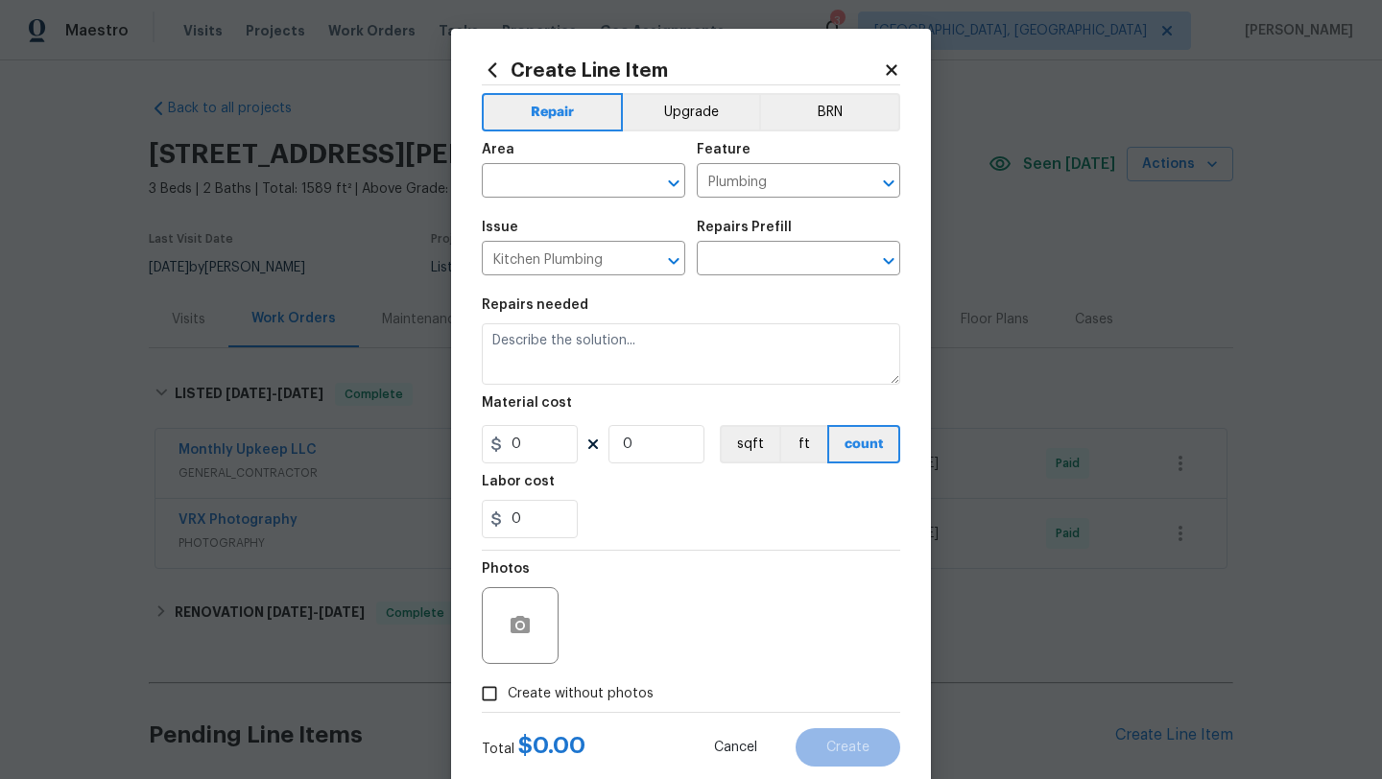
type input "Add a Task $1.00"
type textarea "HPM to detail"
type input "1"
click at [537, 179] on input "text" at bounding box center [557, 183] width 150 height 30
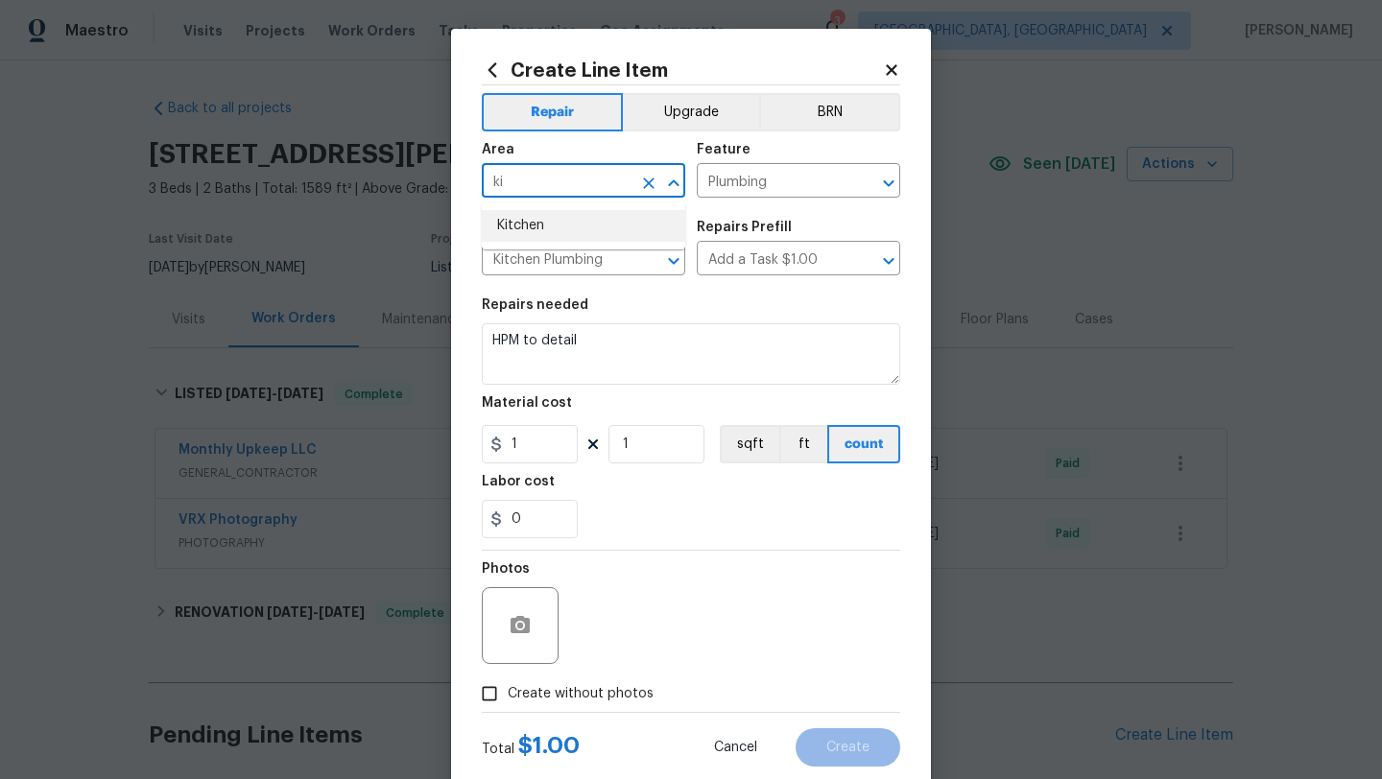
click at [547, 224] on li "Kitchen" at bounding box center [583, 226] width 203 height 32
type input "Kitchen"
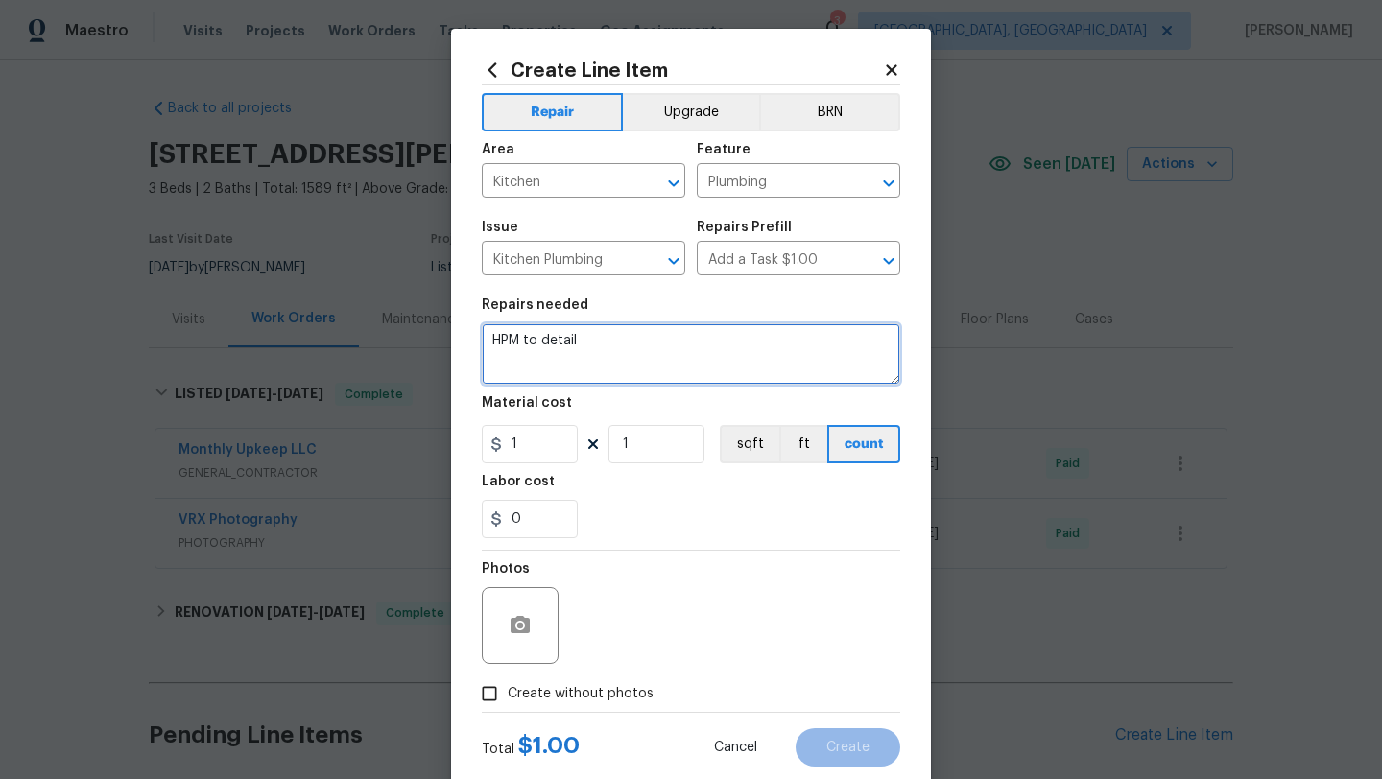
drag, startPoint x: 593, startPoint y: 346, endPoint x: 435, endPoint y: 343, distance: 158.3
click at [435, 343] on div "Create Line Item Repair Upgrade BRN Area Kitchen ​ Feature Plumbing ​ Issue Kit…" at bounding box center [691, 389] width 1382 height 779
type textarea "Inspection report stated that very high carbon reading when the stove was lit s…"
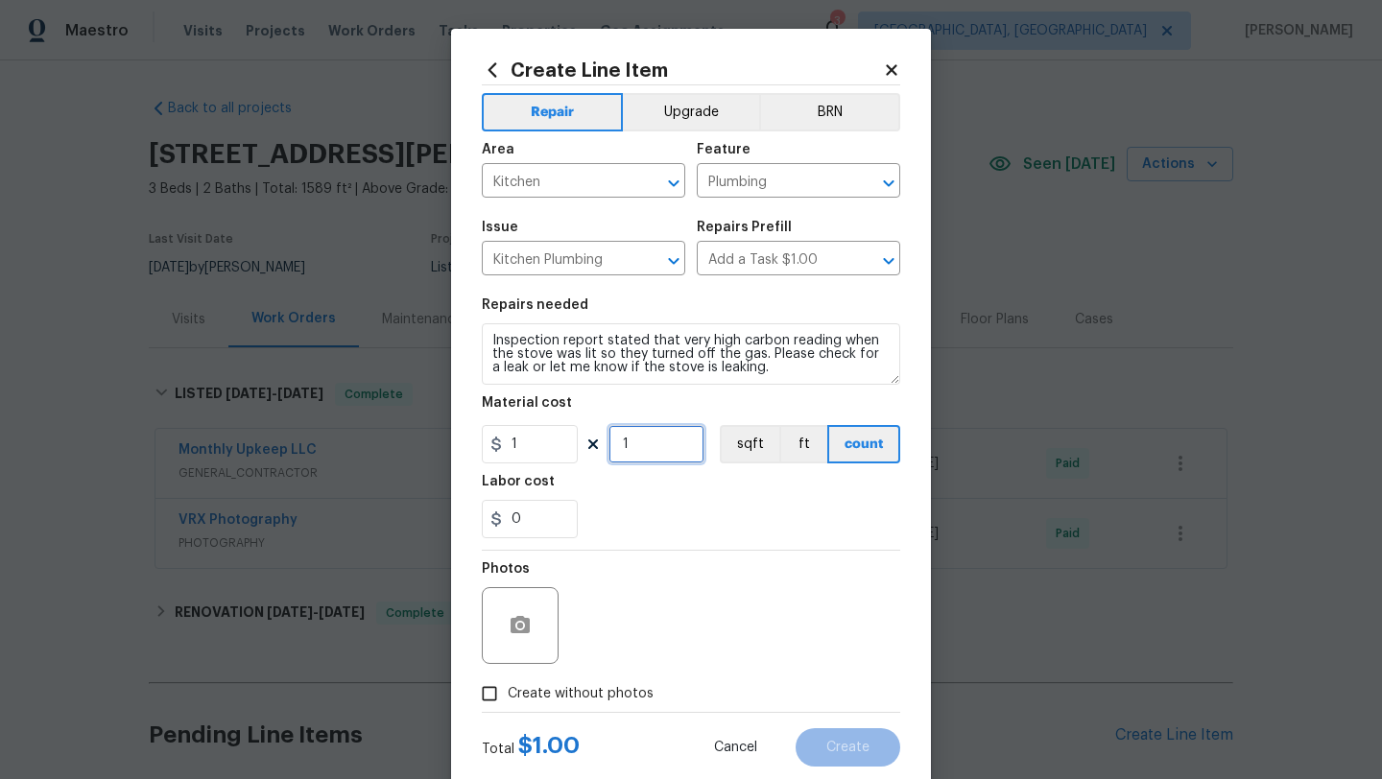
click at [644, 451] on input "1" at bounding box center [656, 444] width 96 height 38
type input "150"
click at [533, 615] on button "button" at bounding box center [520, 625] width 46 height 46
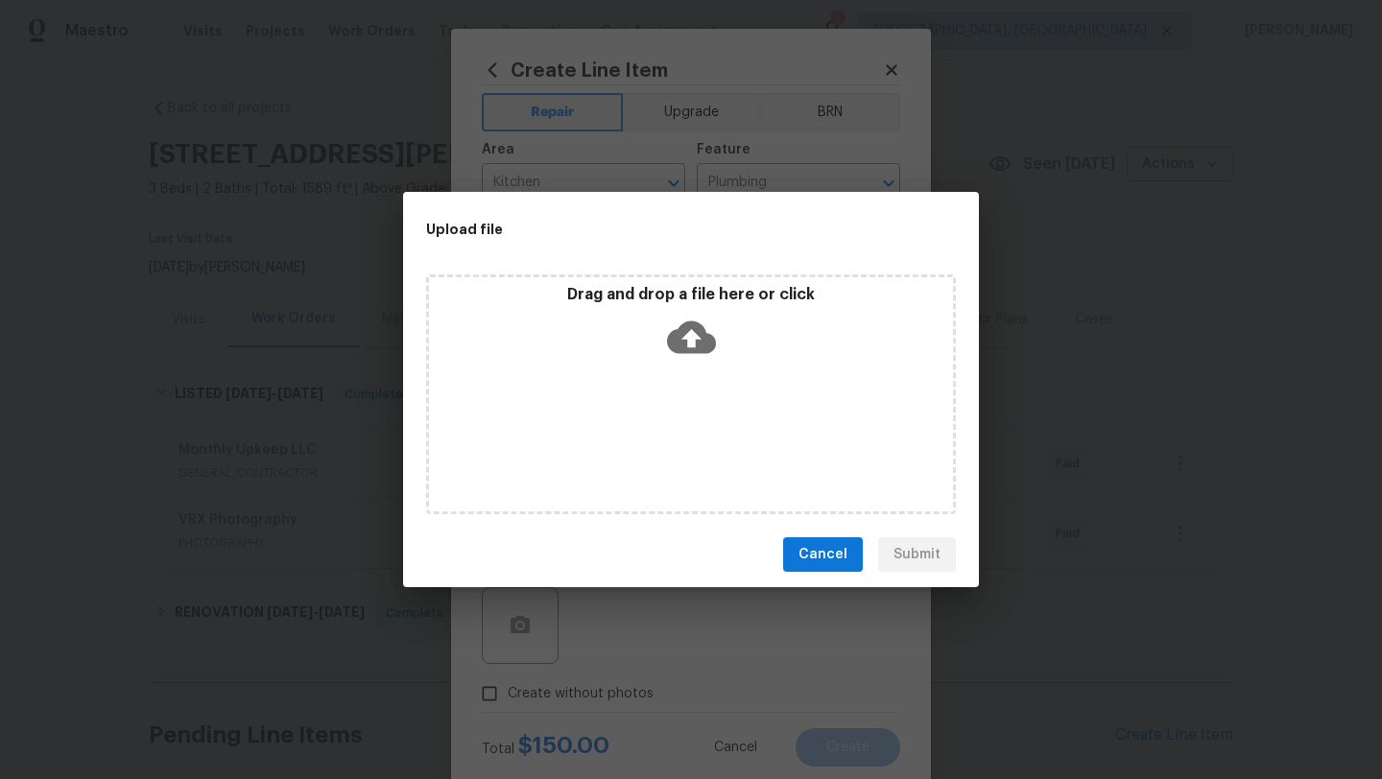
click at [698, 333] on icon at bounding box center [691, 337] width 49 height 33
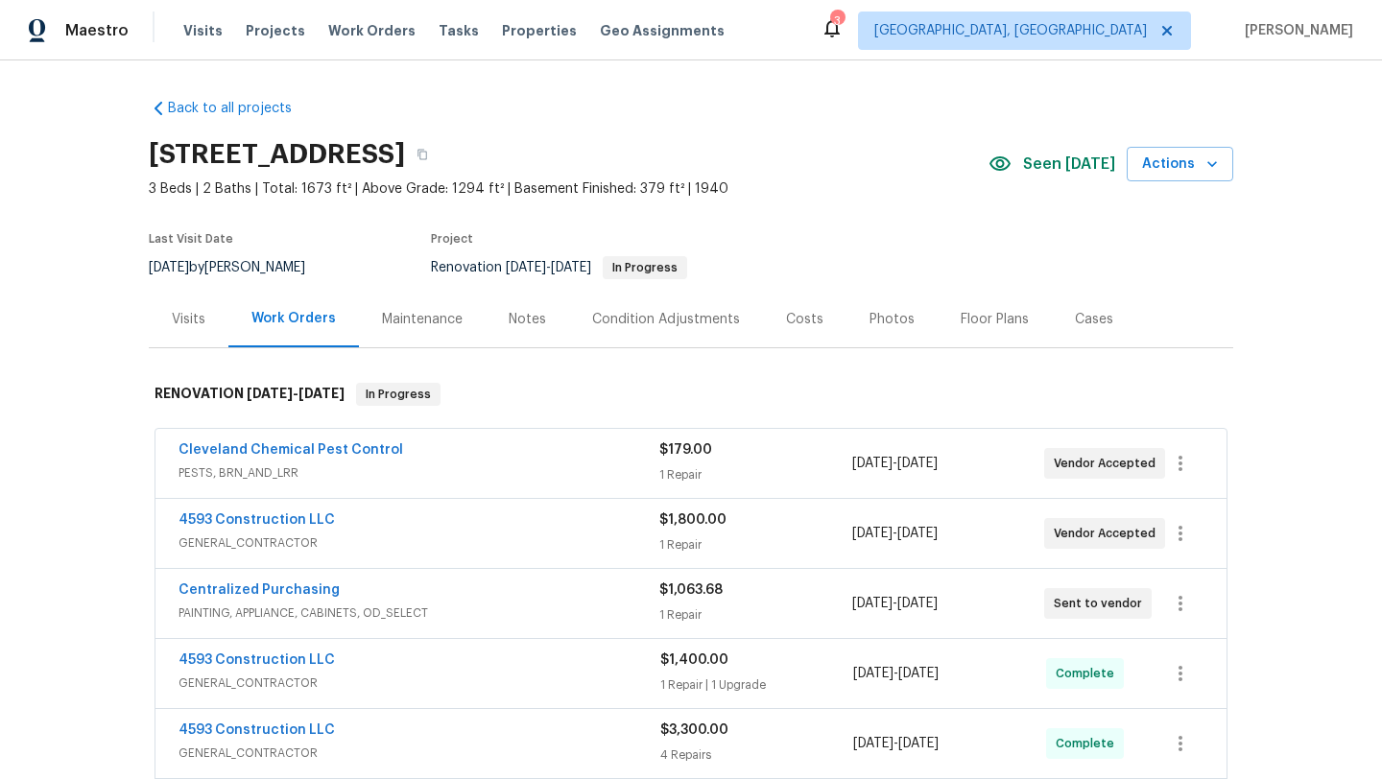
click at [81, 255] on div "Back to all projects 7010 Woodhaven Ave, Cleveland, OH 44144 3 Beds | 2 Baths |…" at bounding box center [691, 419] width 1382 height 719
click at [428, 154] on icon "button" at bounding box center [422, 155] width 12 height 12
click at [1183, 534] on icon "button" at bounding box center [1180, 533] width 23 height 23
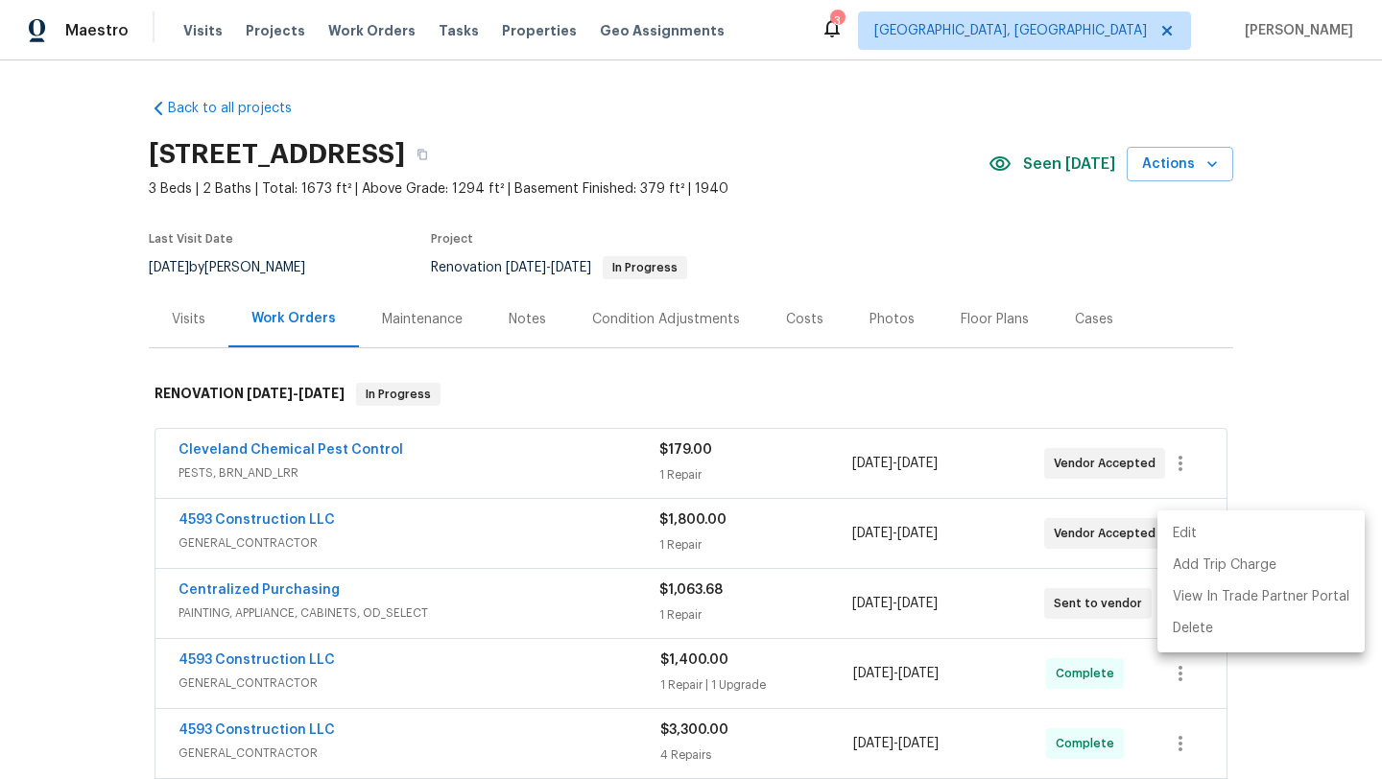
click at [1183, 534] on li "Edit" at bounding box center [1260, 534] width 207 height 32
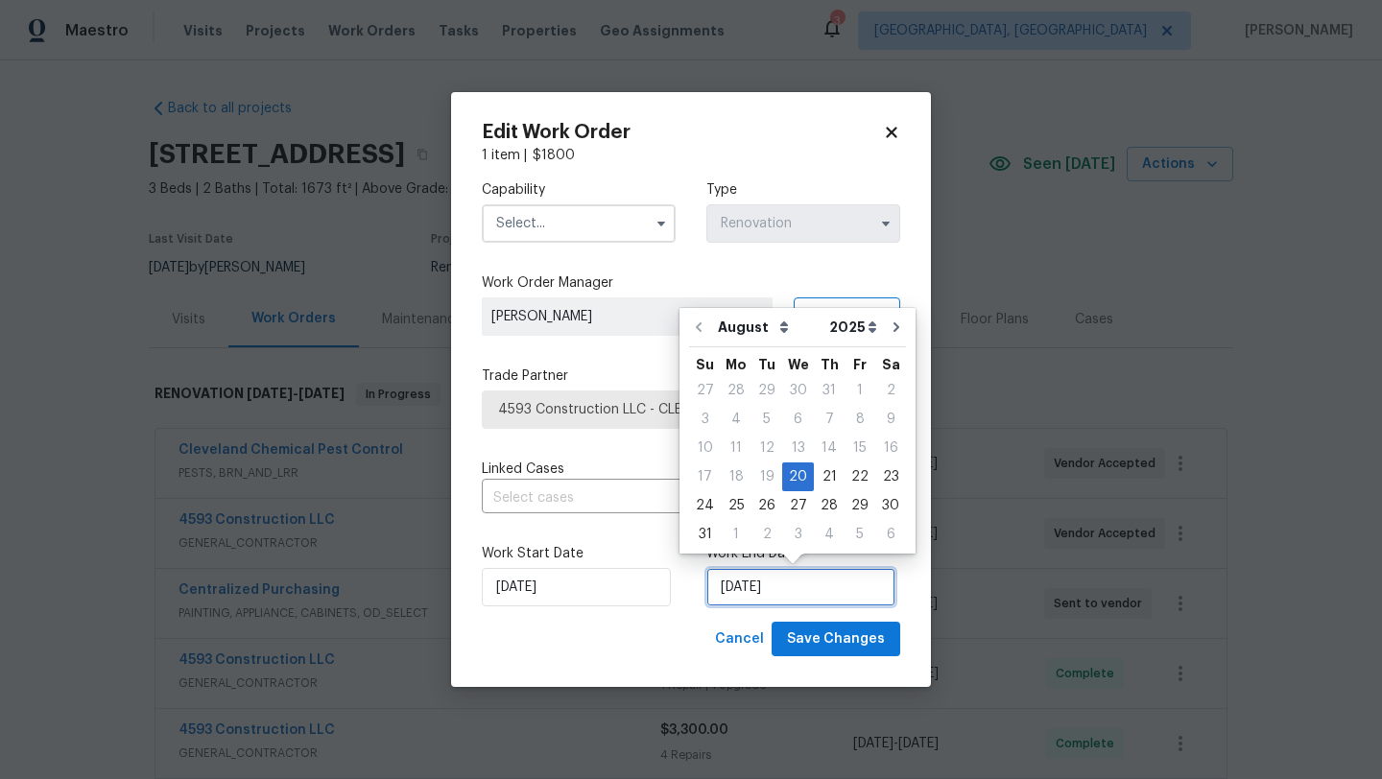
click at [761, 584] on input "8/20/2025" at bounding box center [800, 587] width 189 height 38
click at [758, 503] on div "26" at bounding box center [766, 505] width 31 height 27
type input "8/26/2025"
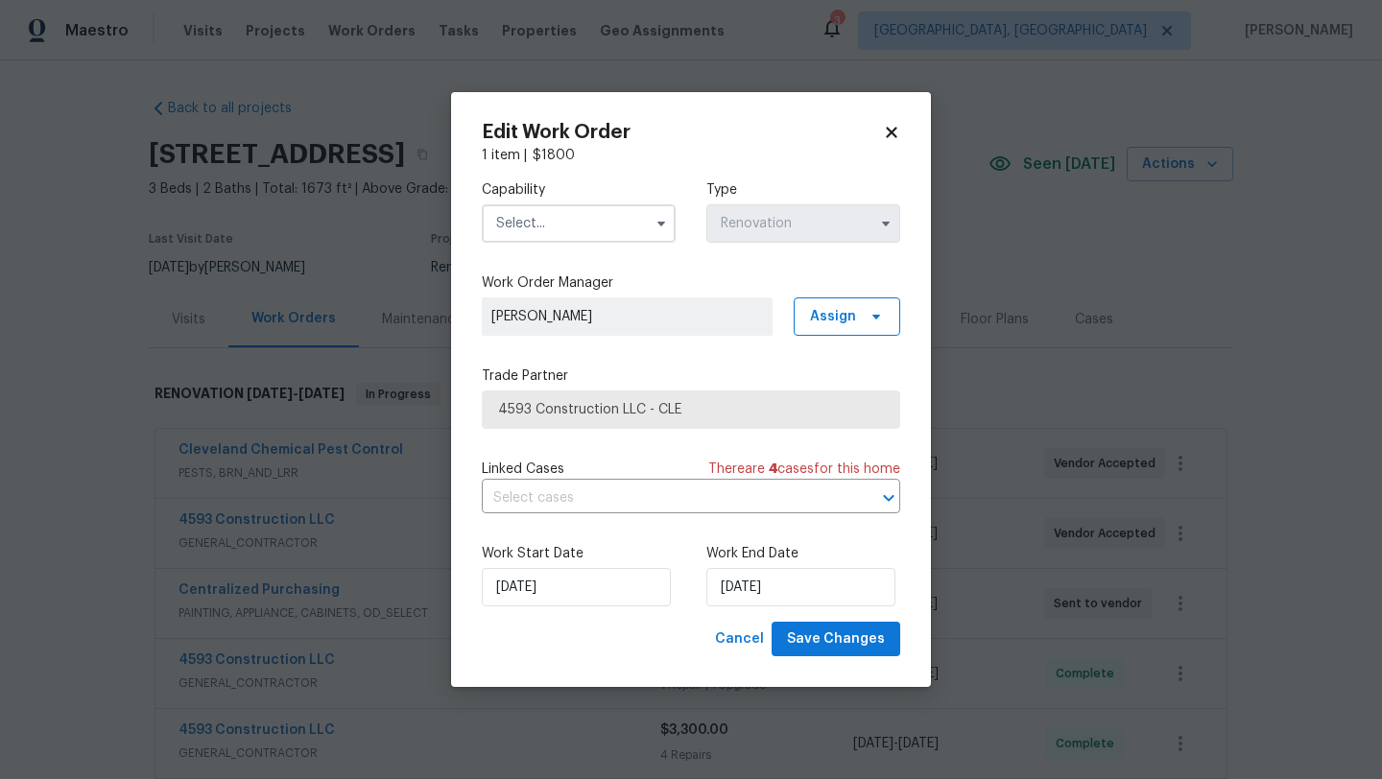
click at [563, 221] on input "text" at bounding box center [579, 223] width 194 height 38
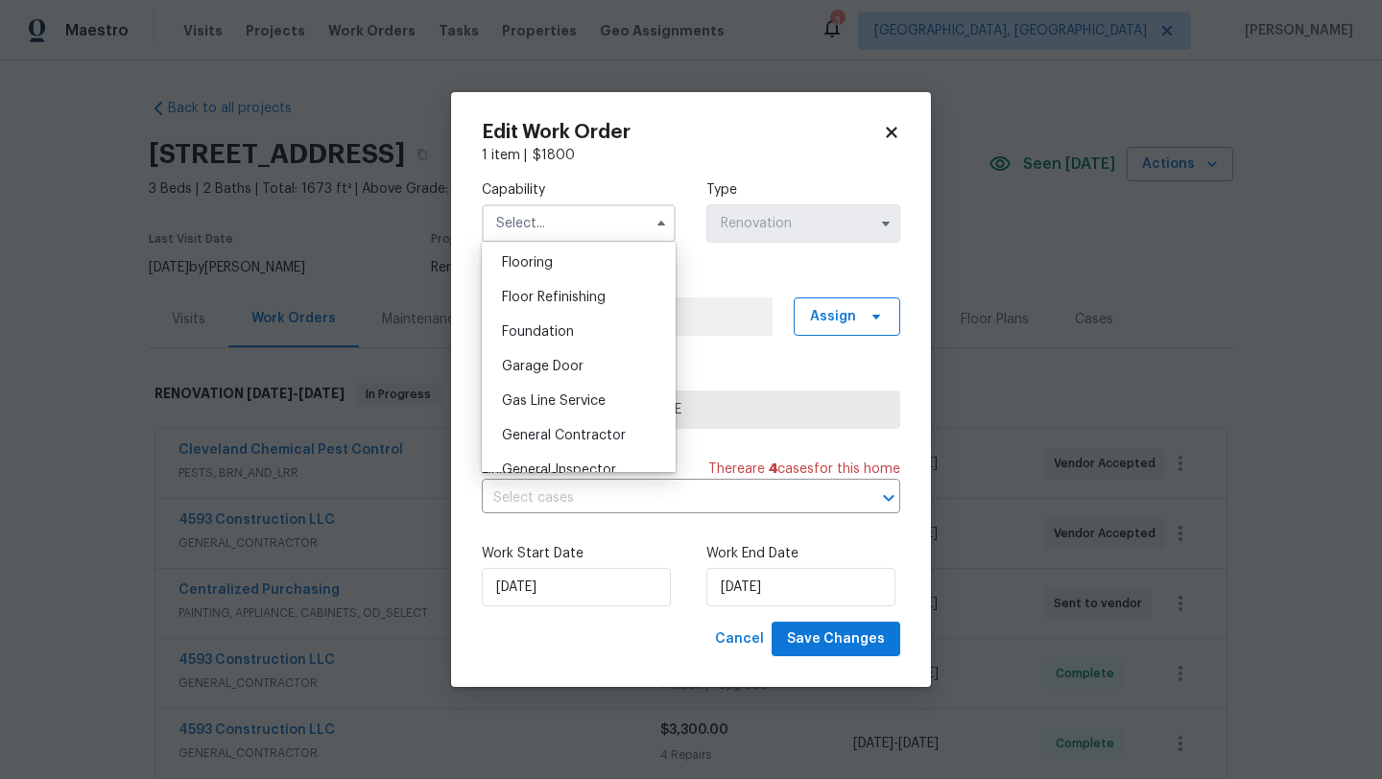
scroll to position [749, 0]
click at [592, 434] on span "General Contractor" at bounding box center [564, 431] width 124 height 13
type input "General Contractor"
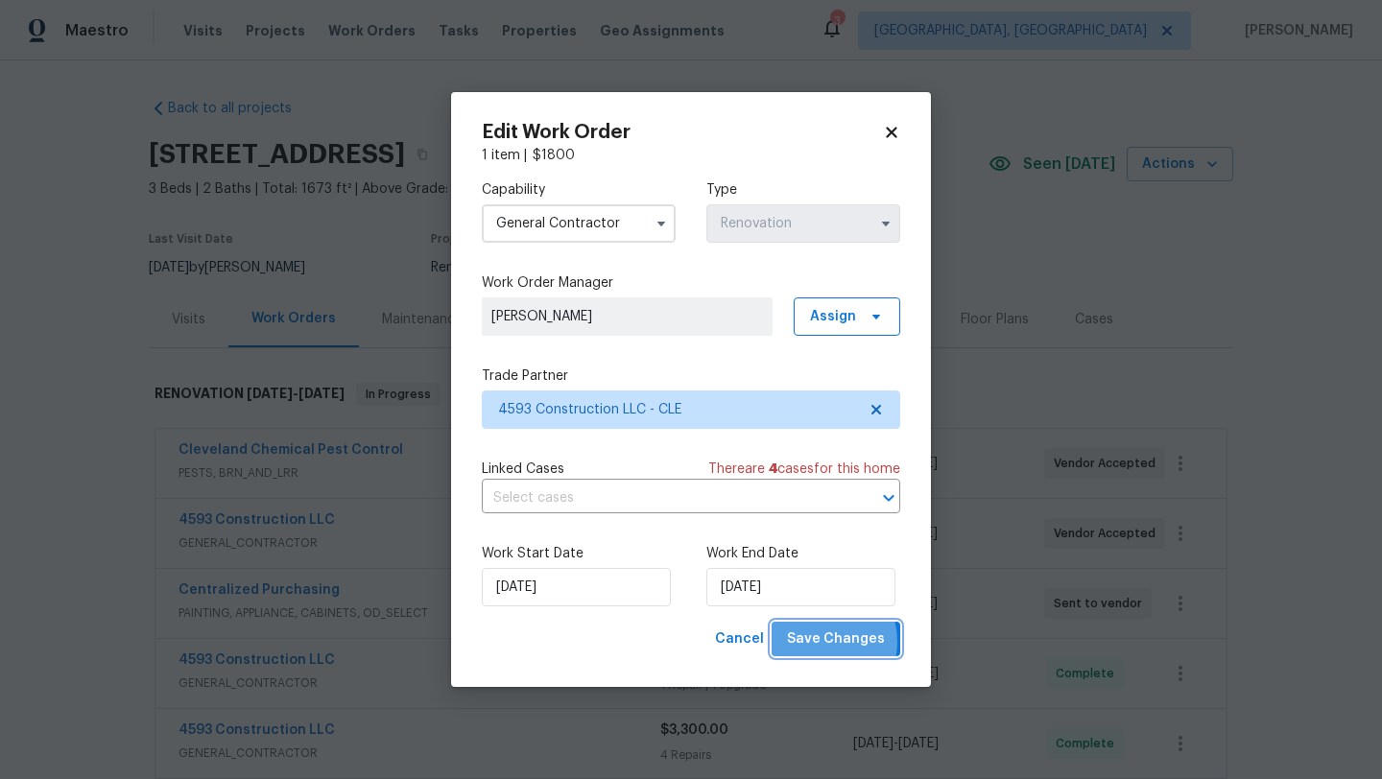
click at [822, 642] on span "Save Changes" at bounding box center [836, 639] width 98 height 24
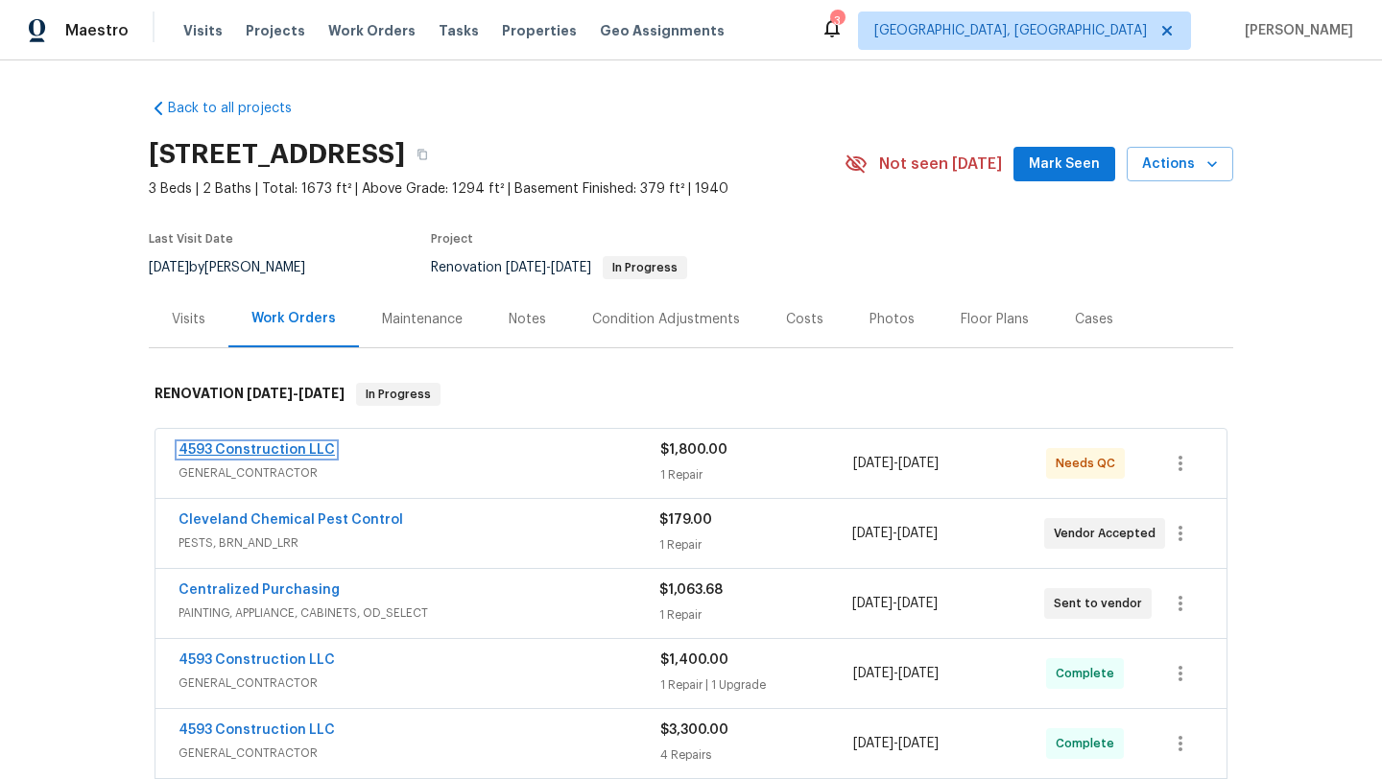
click at [239, 445] on link "4593 Construction LLC" at bounding box center [256, 449] width 156 height 13
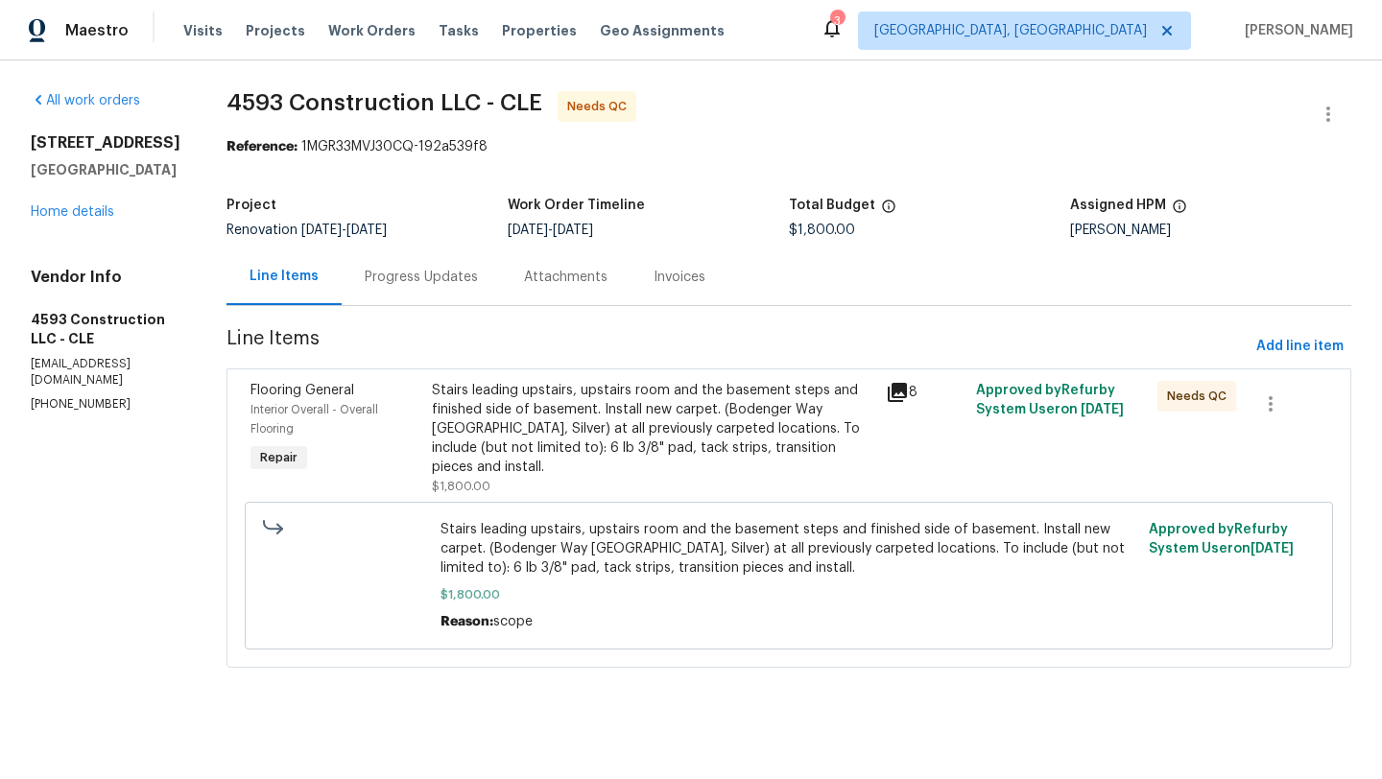
click at [616, 431] on div "Stairs leading upstairs, upstairs room and the basement steps and finished side…" at bounding box center [653, 429] width 442 height 96
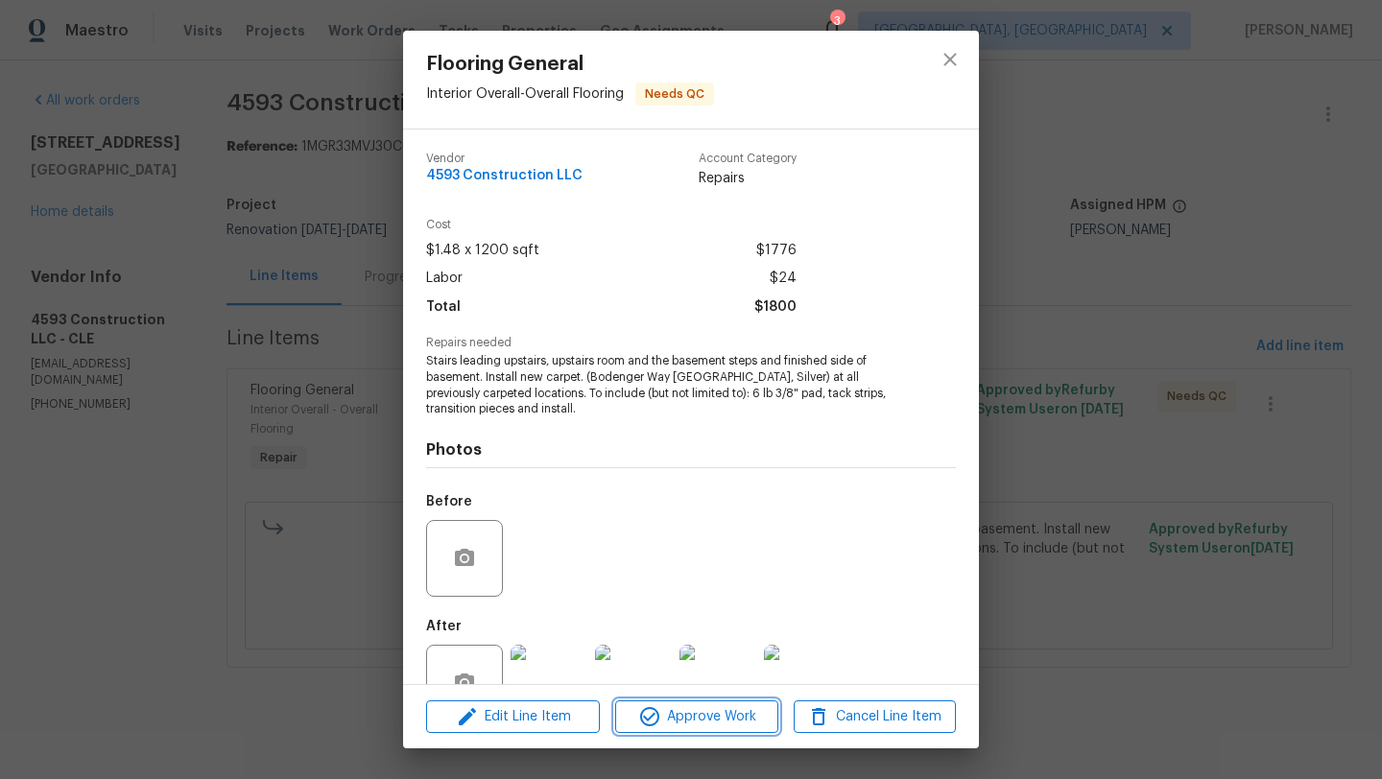
click at [730, 721] on span "Approve Work" at bounding box center [696, 717] width 151 height 24
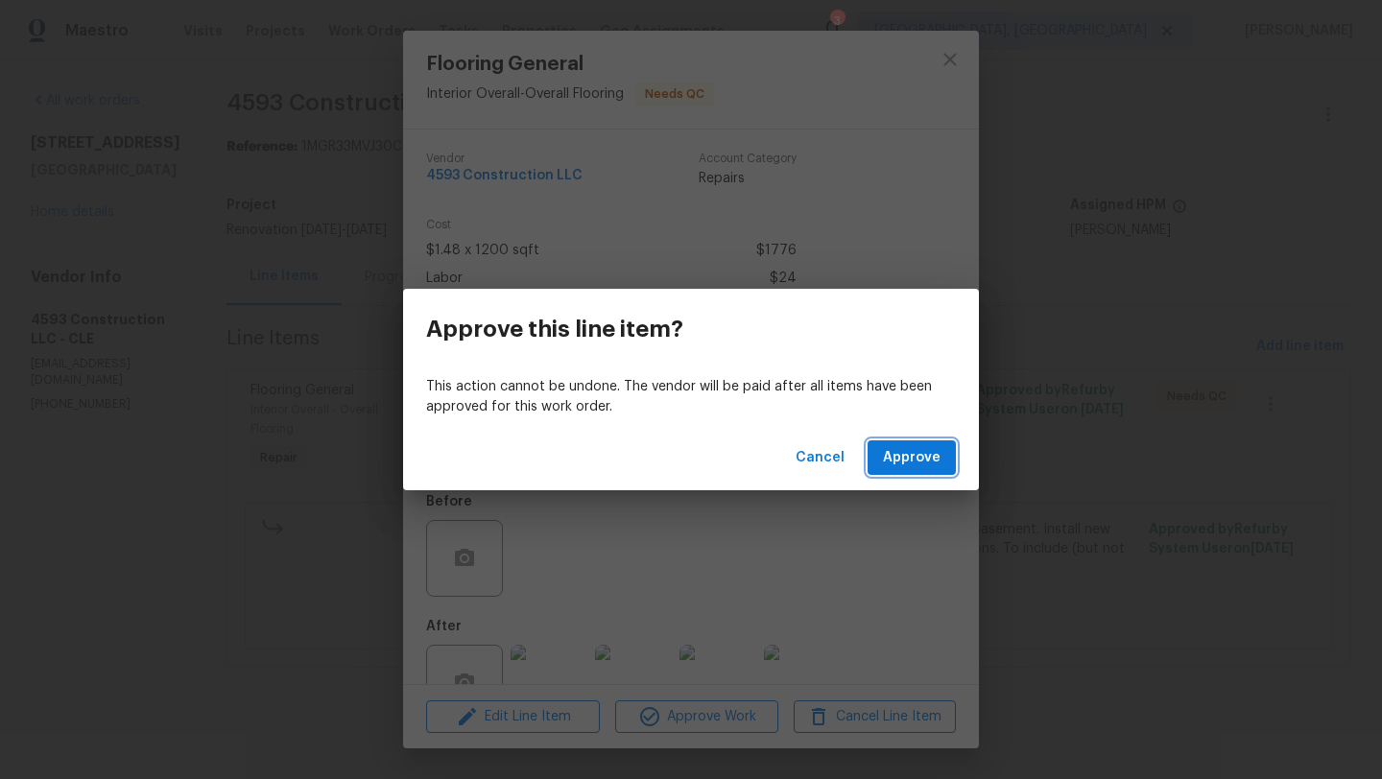
click at [926, 446] on span "Approve" at bounding box center [912, 458] width 58 height 24
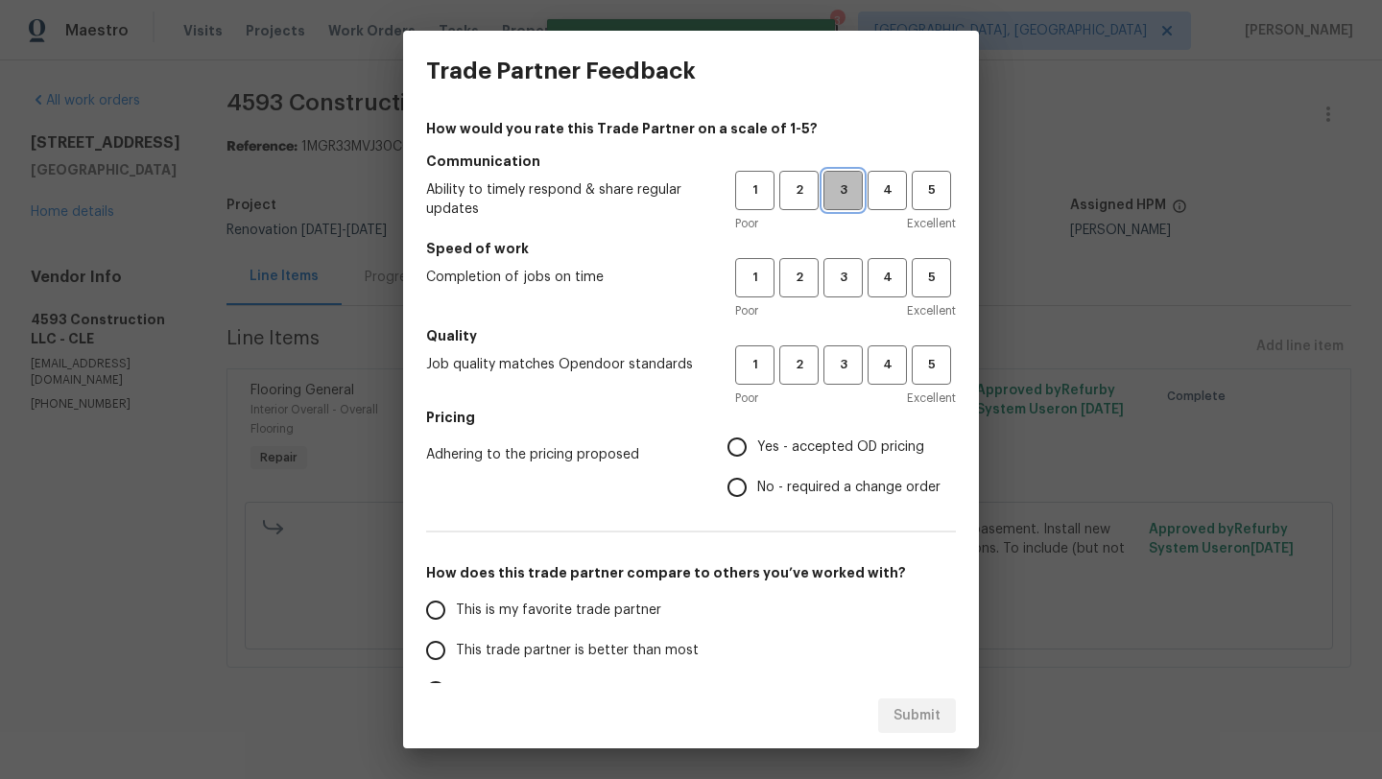
click at [840, 185] on span "3" at bounding box center [842, 190] width 35 height 22
click at [878, 278] on span "4" at bounding box center [886, 278] width 35 height 22
click at [874, 371] on span "4" at bounding box center [886, 365] width 35 height 22
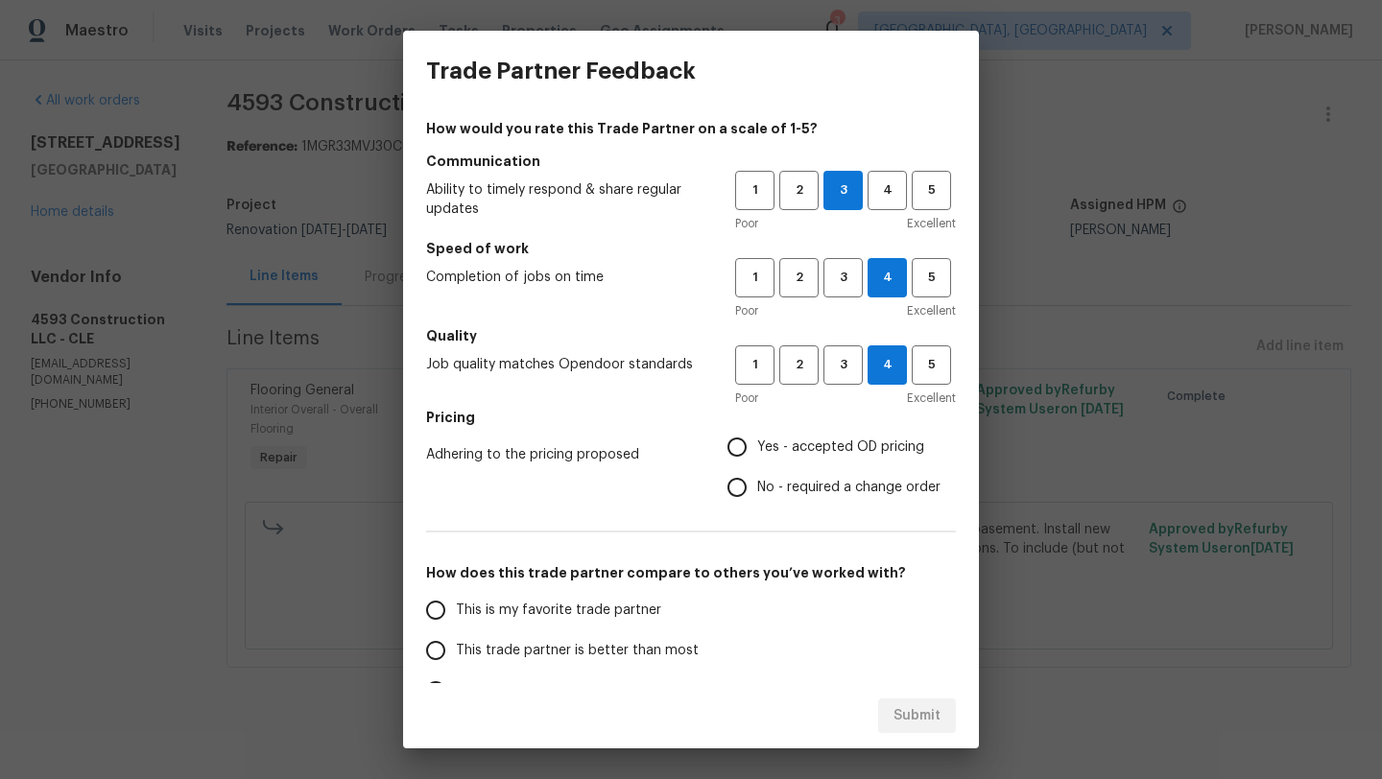
click at [741, 444] on input "Yes - accepted OD pricing" at bounding box center [737, 447] width 40 height 40
radio input "true"
click at [519, 655] on span "This trade partner is better than most" at bounding box center [577, 651] width 243 height 20
click at [456, 655] on input "This trade partner is better than most" at bounding box center [435, 650] width 40 height 40
click at [905, 712] on span "Submit" at bounding box center [916, 716] width 47 height 24
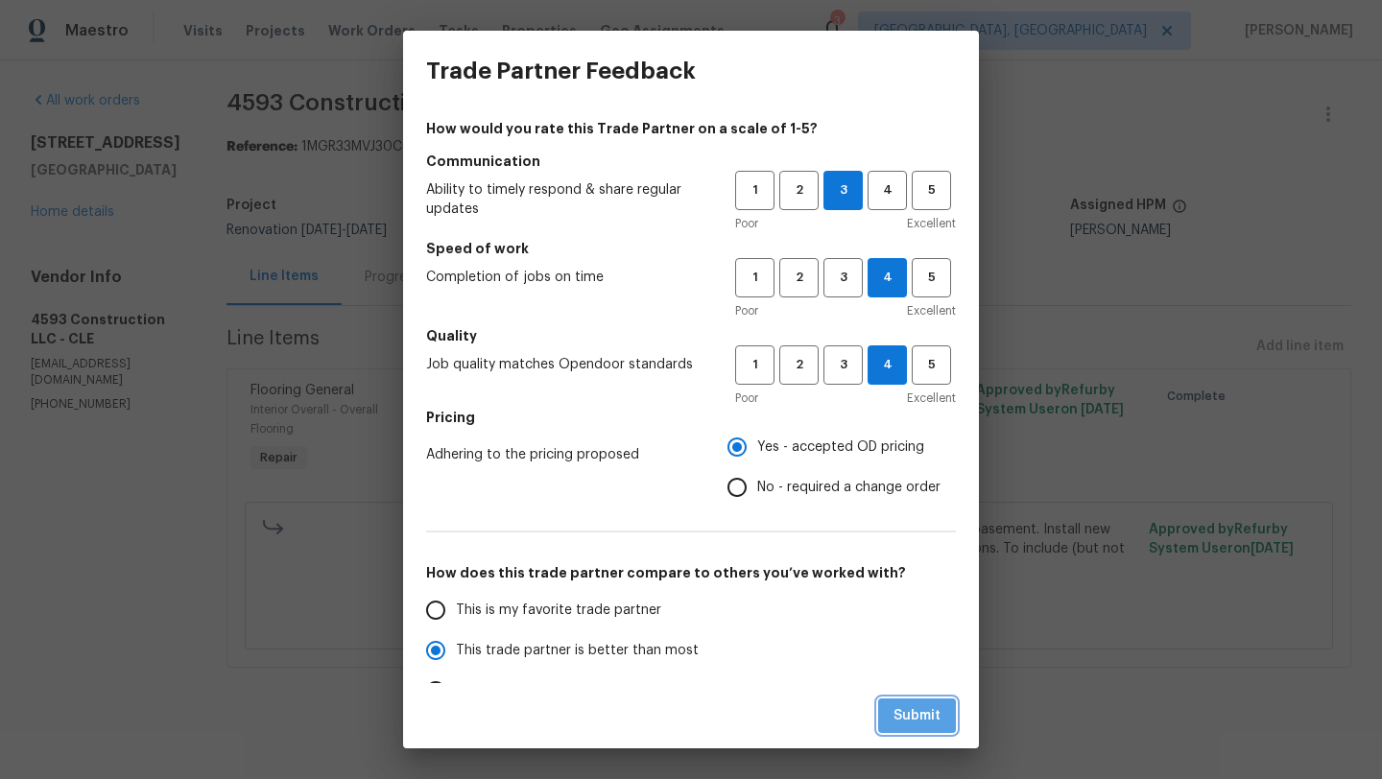
radio input "true"
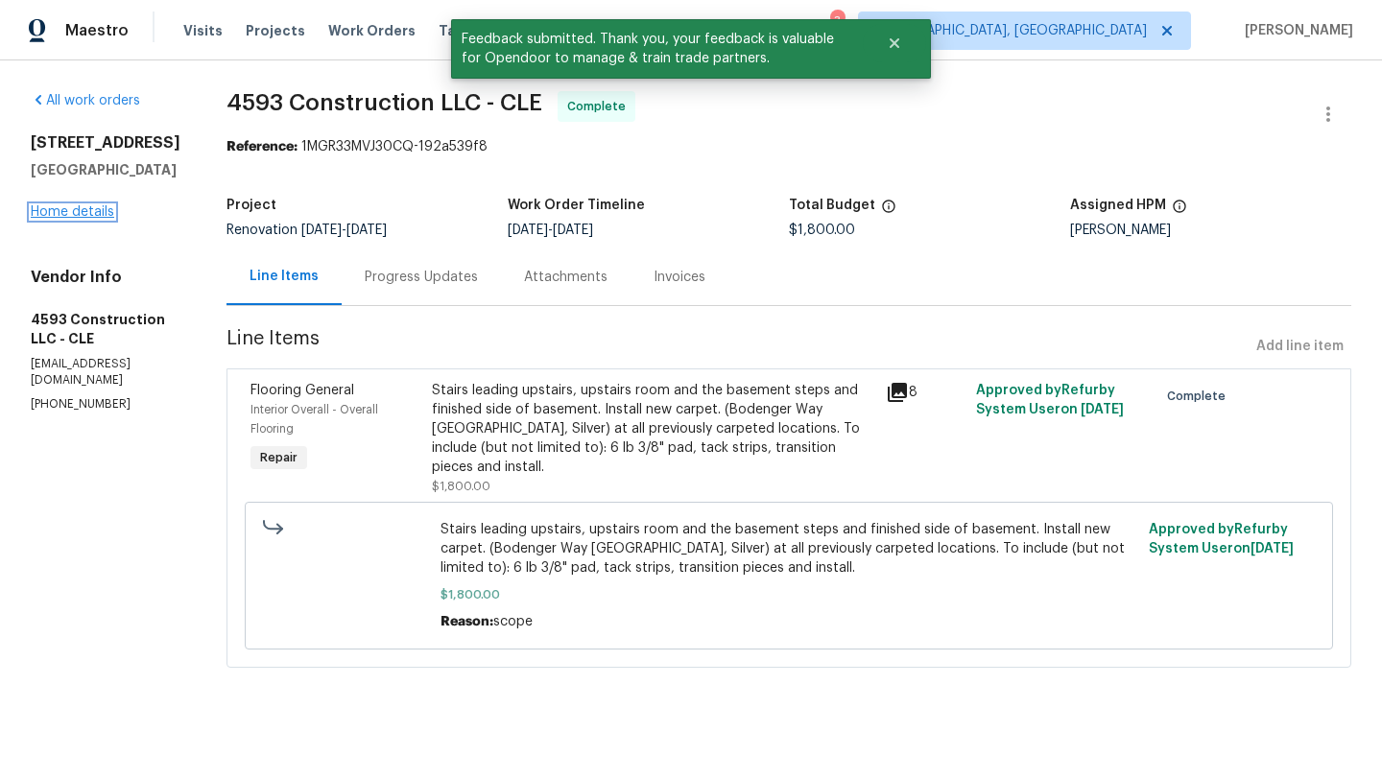
click at [75, 207] on link "Home details" at bounding box center [72, 211] width 83 height 13
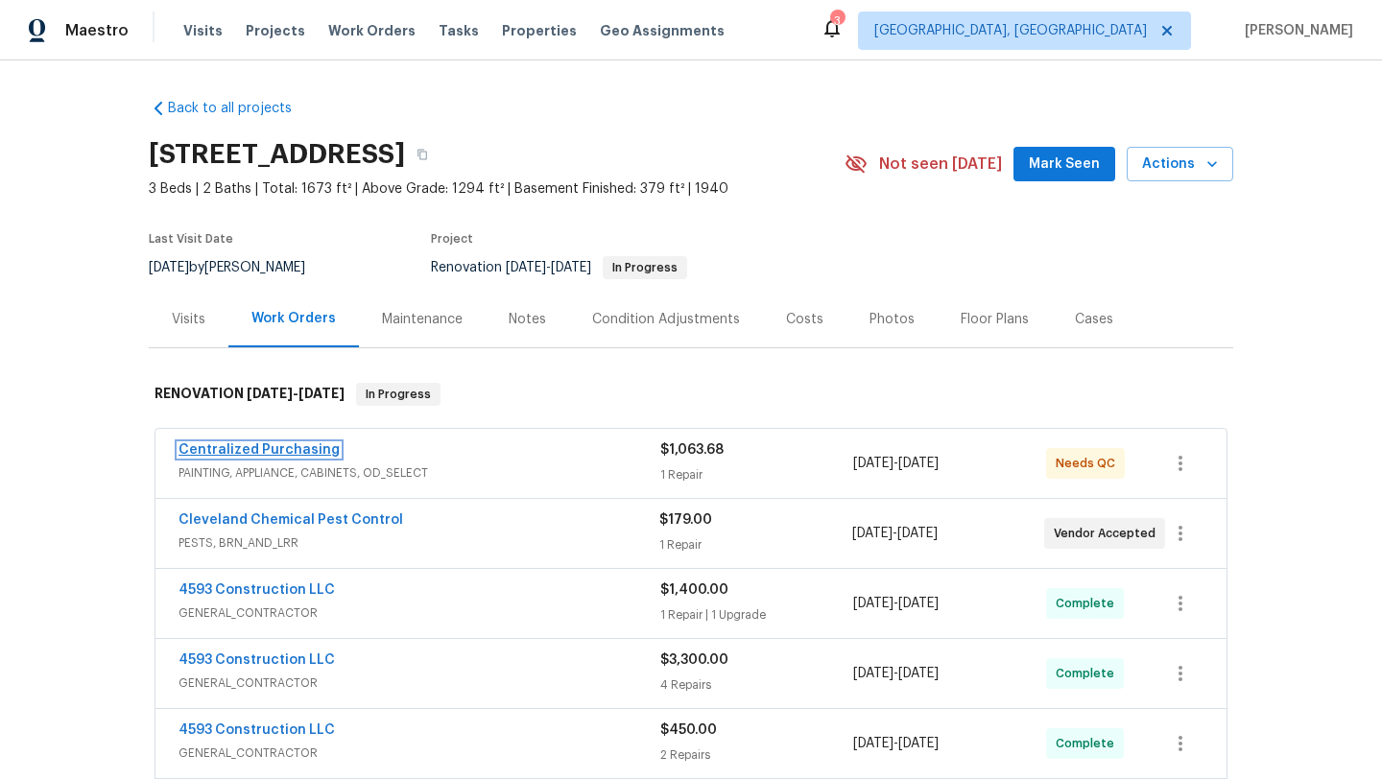
click at [254, 451] on link "Centralized Purchasing" at bounding box center [258, 449] width 161 height 13
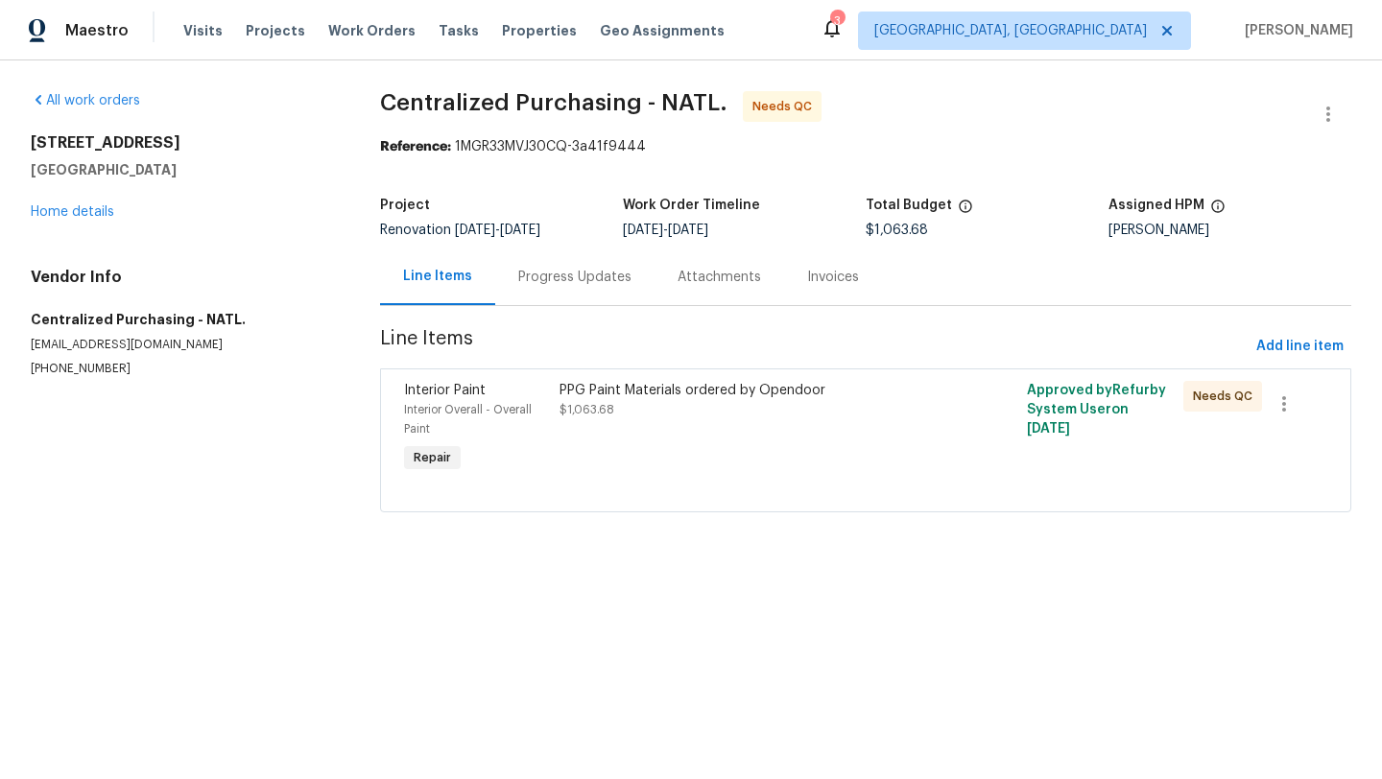
click at [696, 434] on div "PPG Paint Materials ordered by Opendoor $1,063.68" at bounding box center [749, 428] width 390 height 107
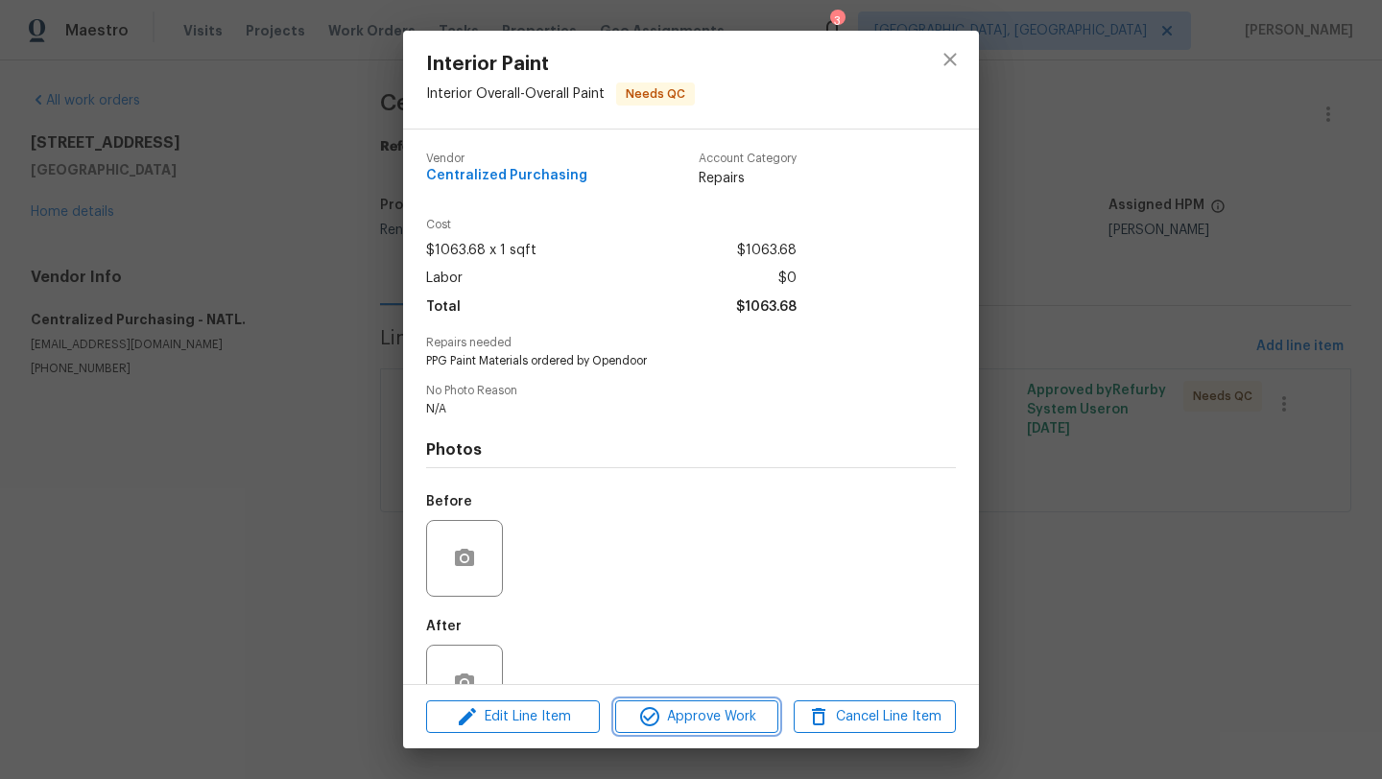
click at [665, 717] on span "Approve Work" at bounding box center [696, 717] width 151 height 24
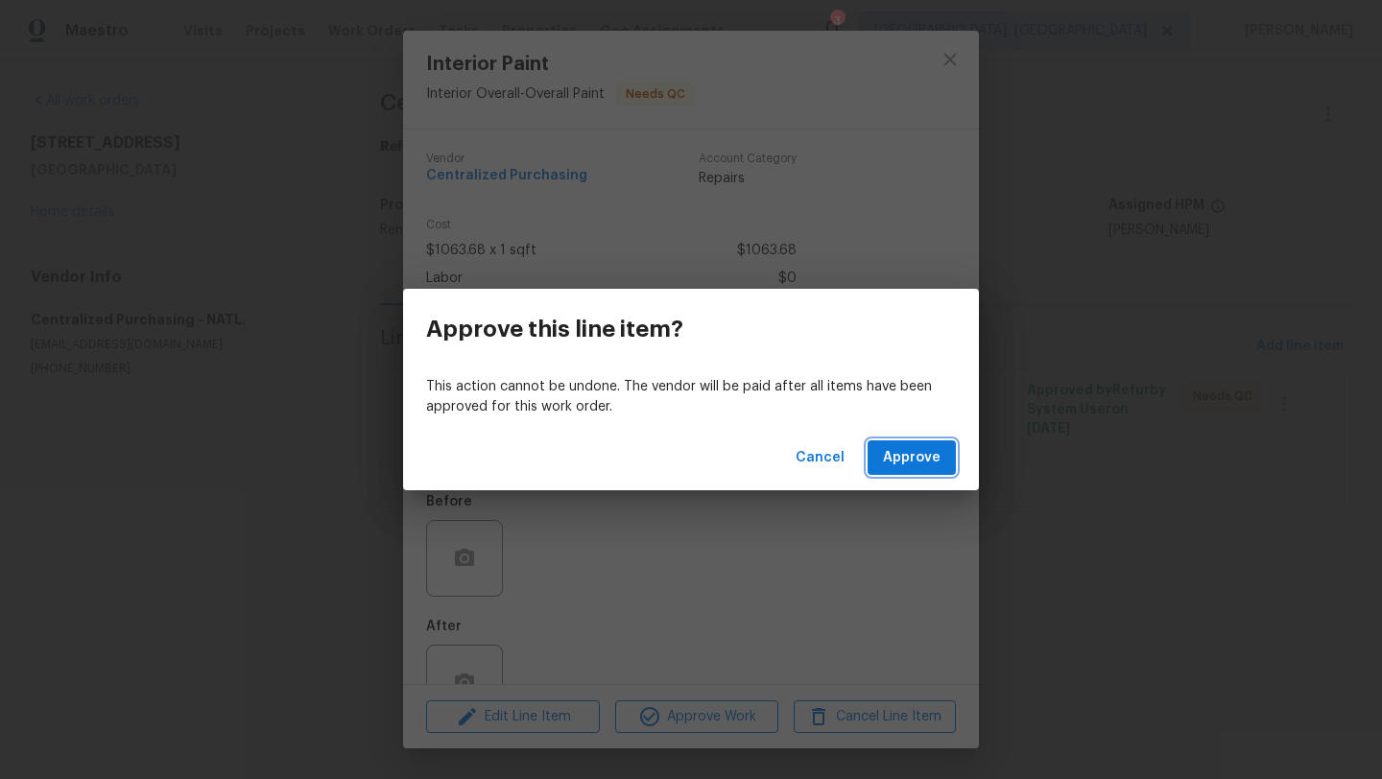
click at [891, 456] on span "Approve" at bounding box center [912, 458] width 58 height 24
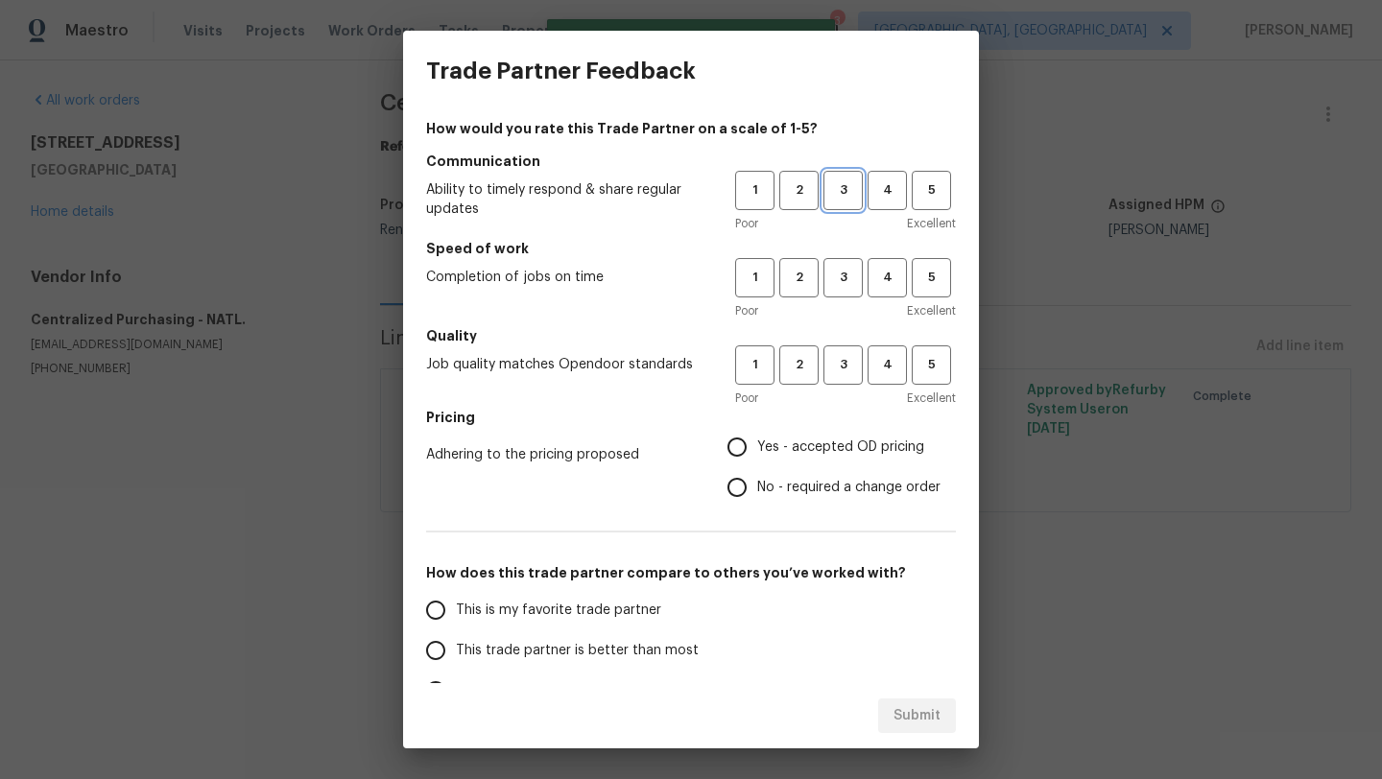
click at [841, 188] on span "3" at bounding box center [842, 190] width 35 height 22
click at [843, 285] on span "3" at bounding box center [842, 278] width 35 height 22
click at [843, 378] on button "3" at bounding box center [842, 364] width 39 height 39
click at [746, 444] on input "Yes - accepted OD pricing" at bounding box center [737, 447] width 40 height 40
radio input "true"
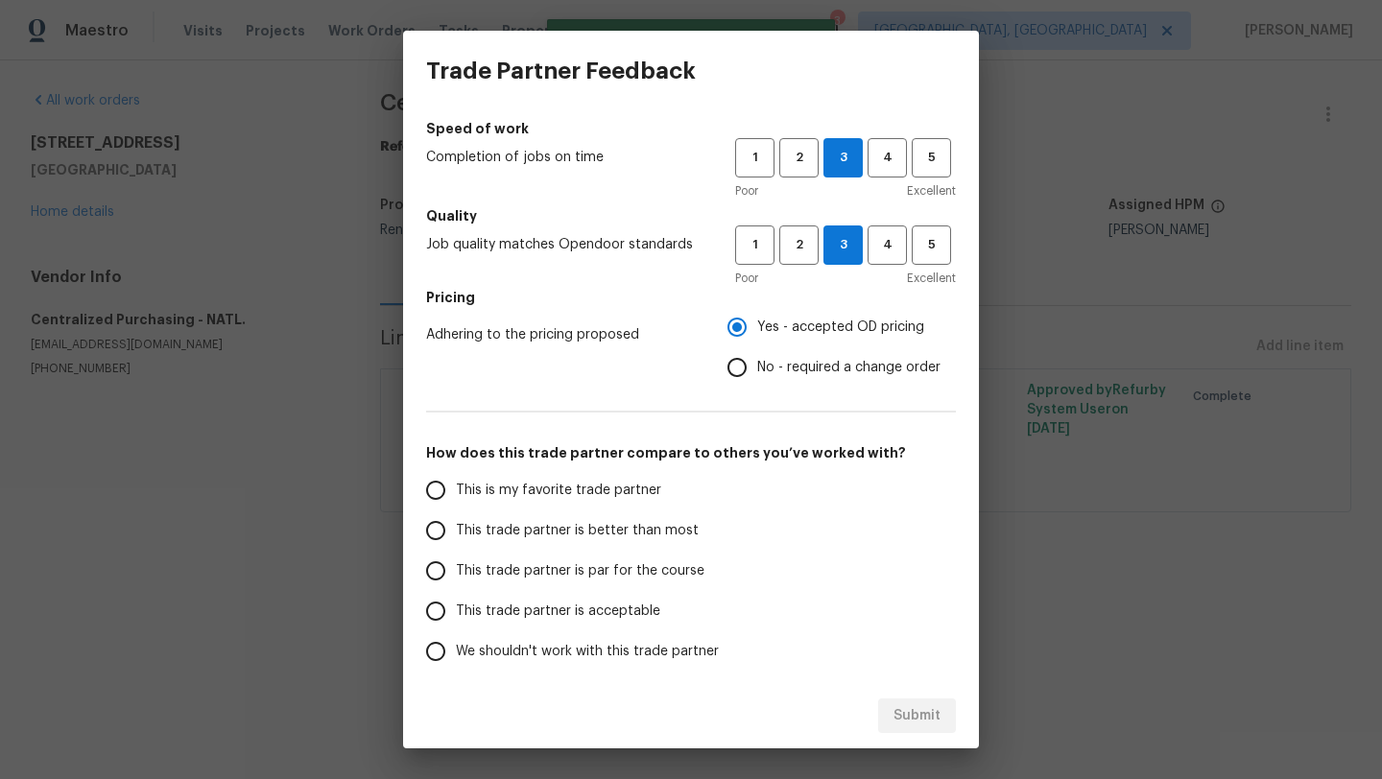
scroll to position [187, 0]
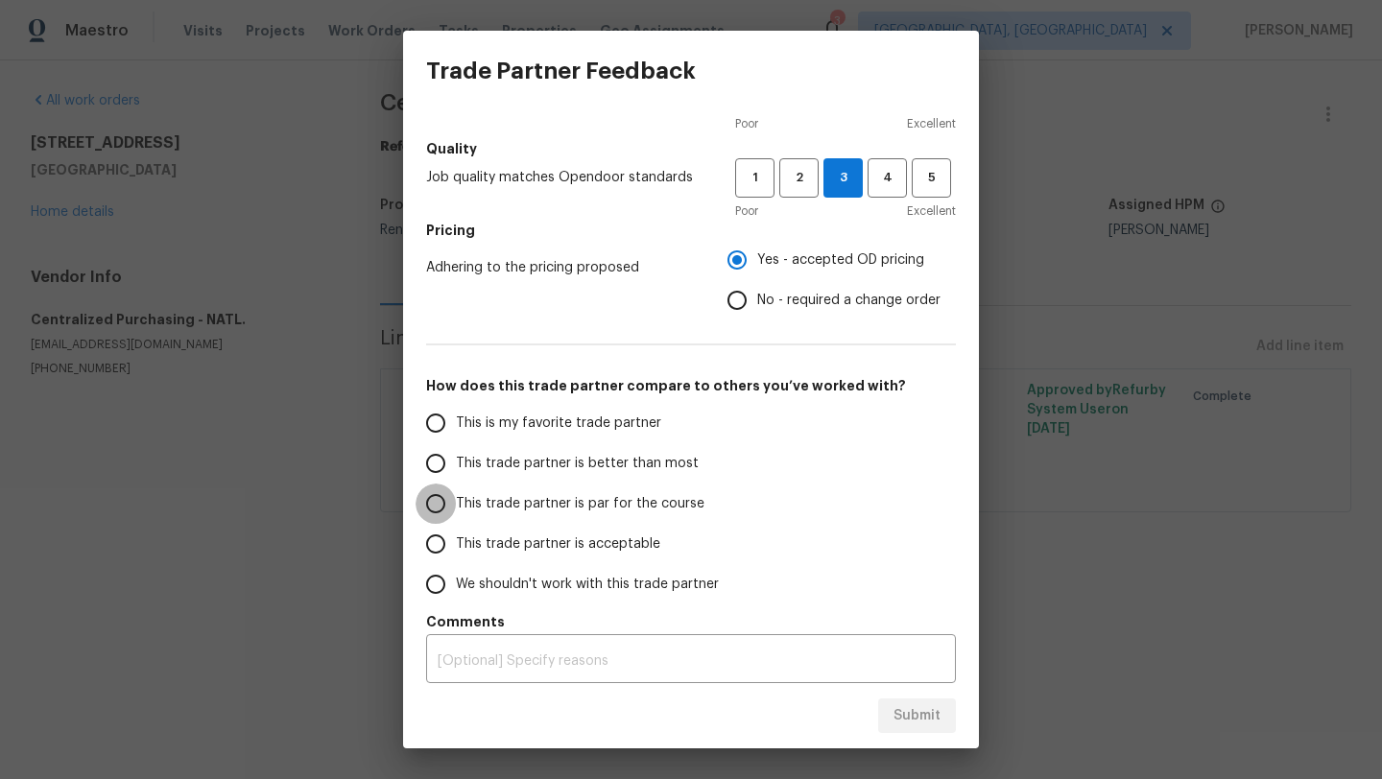
click at [438, 508] on input "This trade partner is par for the course" at bounding box center [435, 504] width 40 height 40
click at [951, 730] on button "Submit" at bounding box center [917, 715] width 78 height 35
radio input "true"
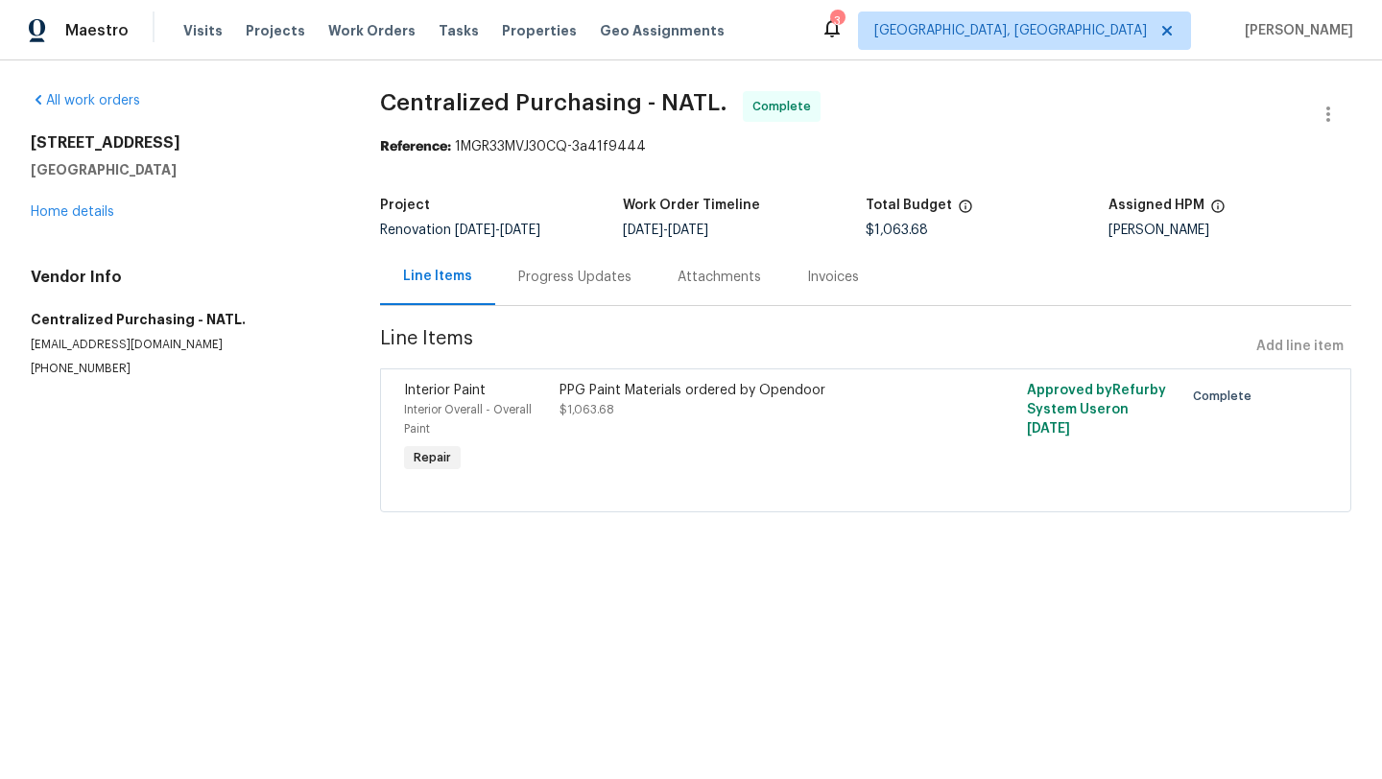
radio input "false"
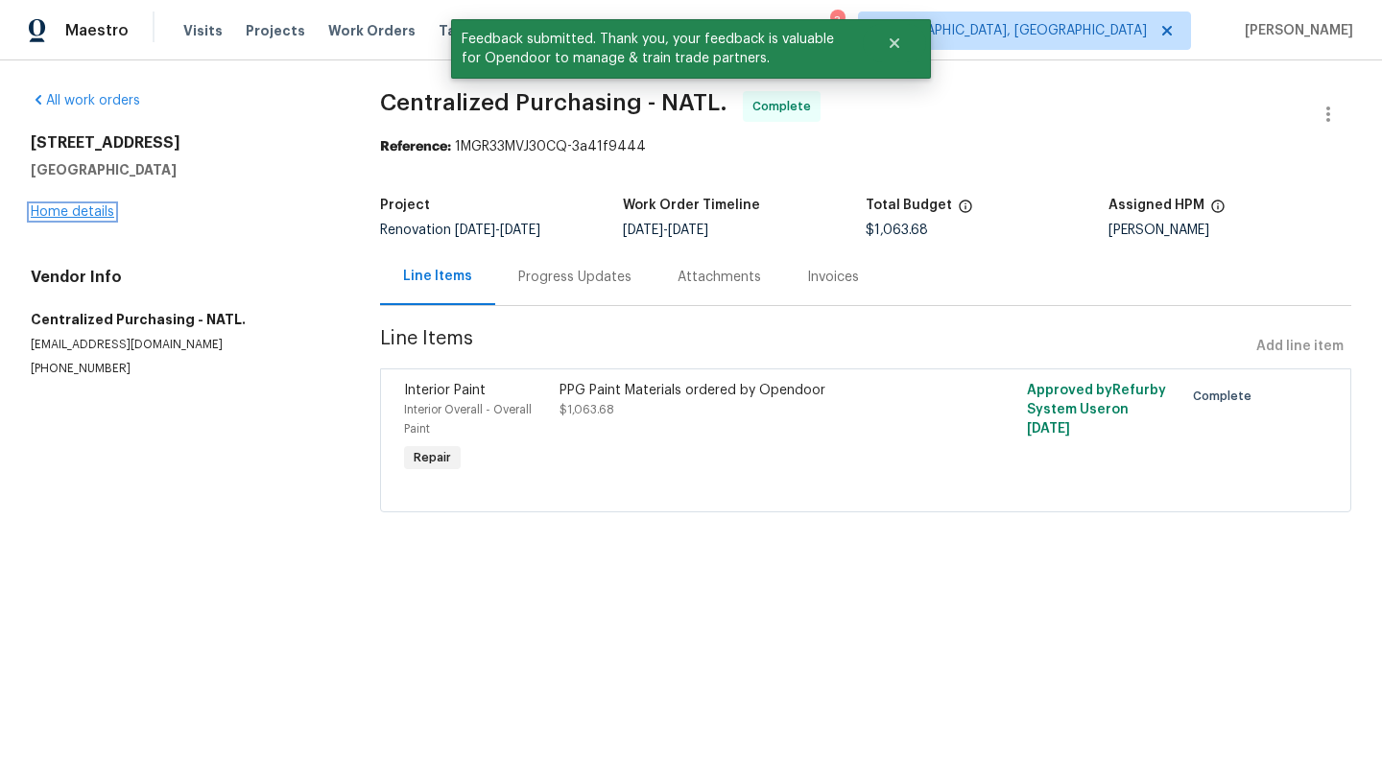
click at [78, 213] on link "Home details" at bounding box center [72, 211] width 83 height 13
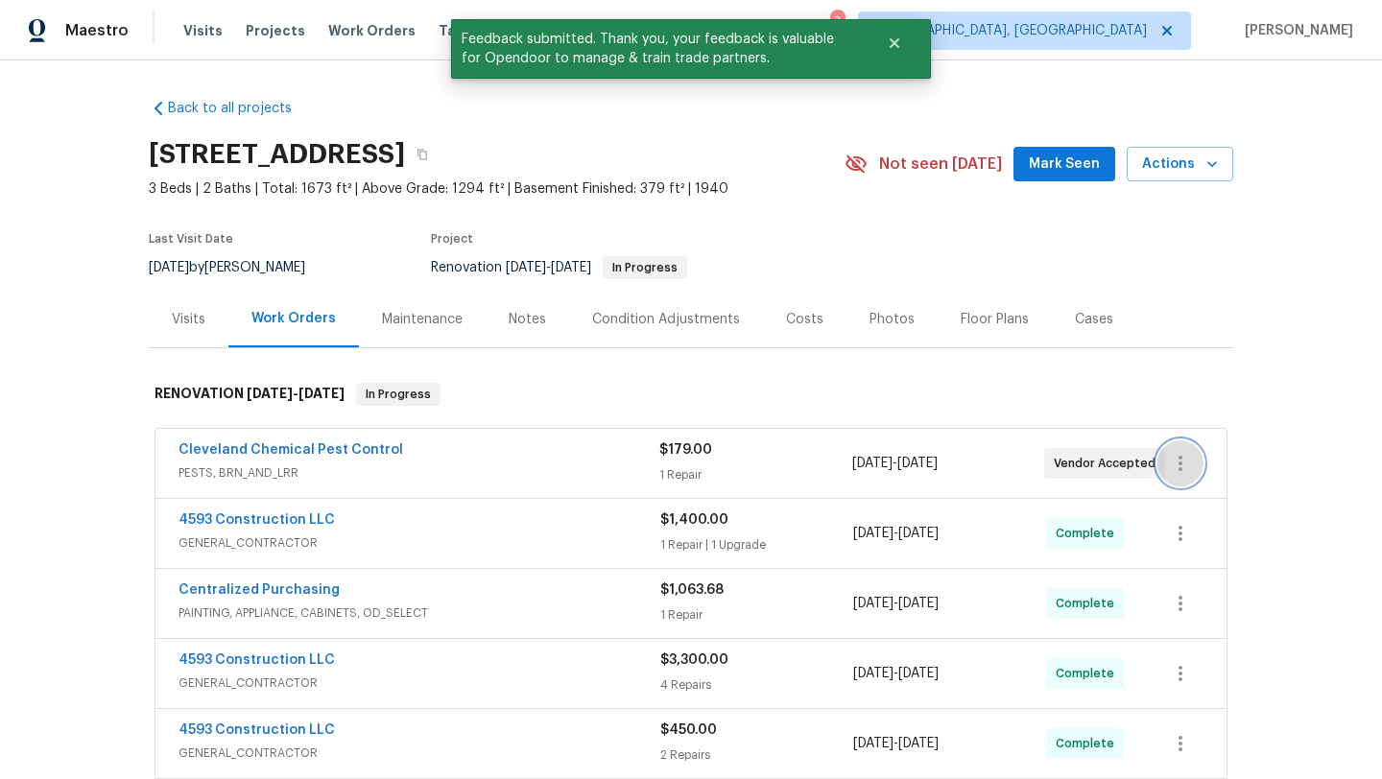
click at [1187, 461] on icon "button" at bounding box center [1180, 463] width 23 height 23
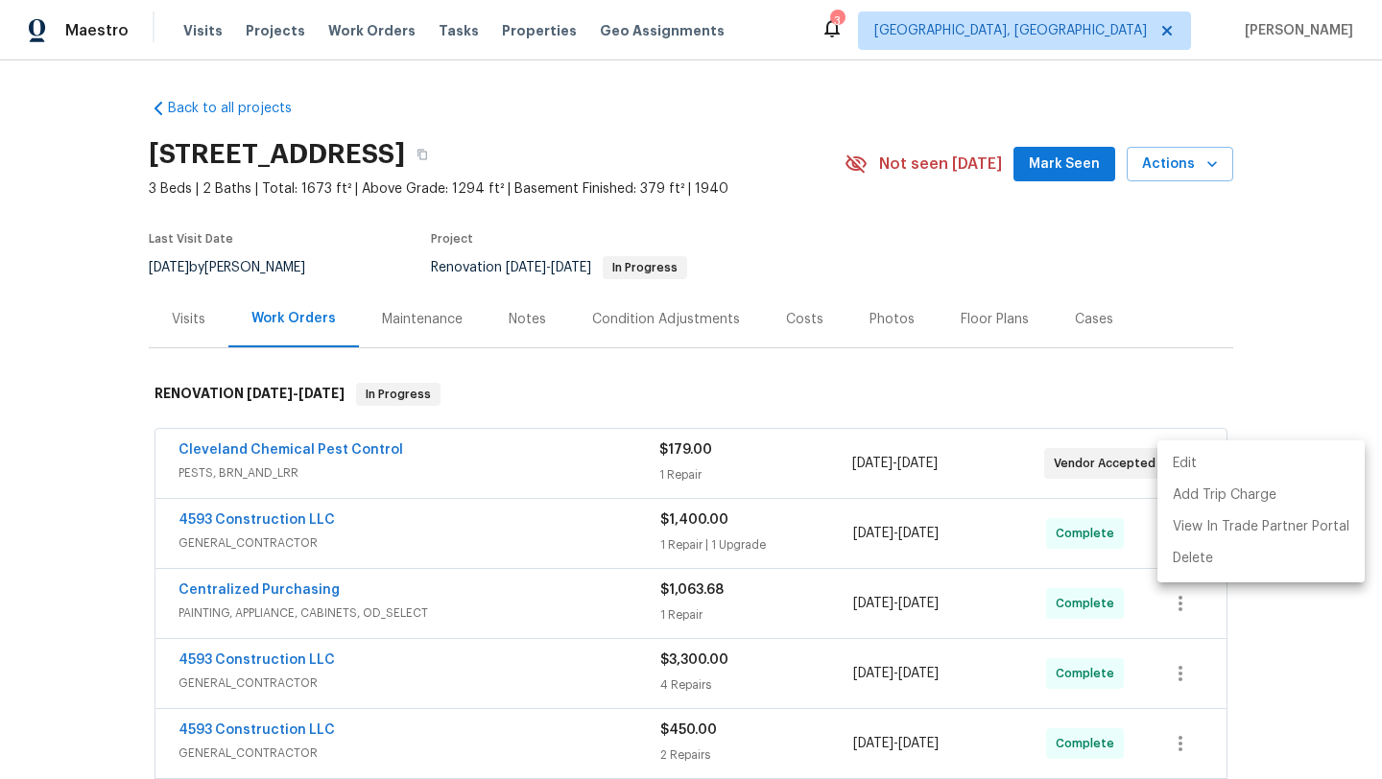
click at [1183, 459] on li "Edit" at bounding box center [1260, 464] width 207 height 32
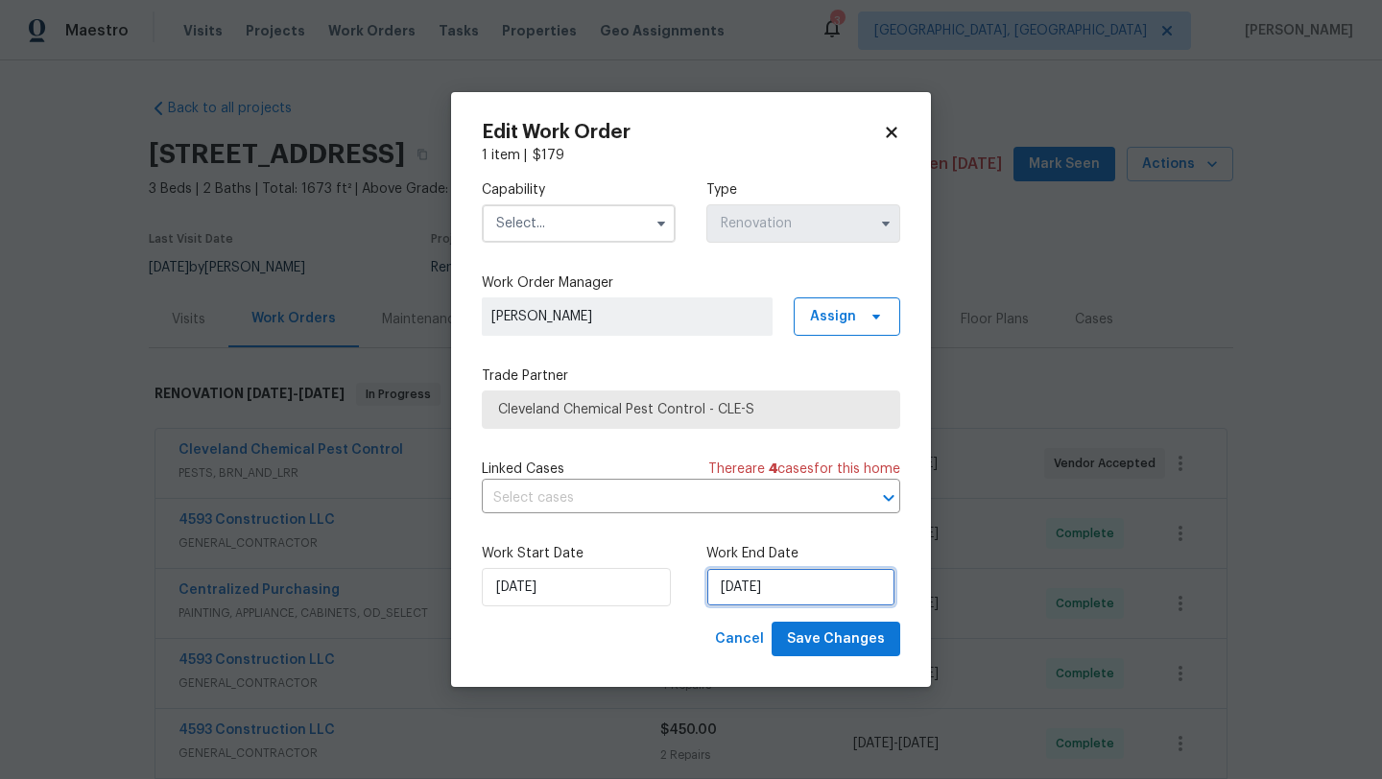
click at [728, 595] on input "8/19/2025" at bounding box center [800, 587] width 189 height 38
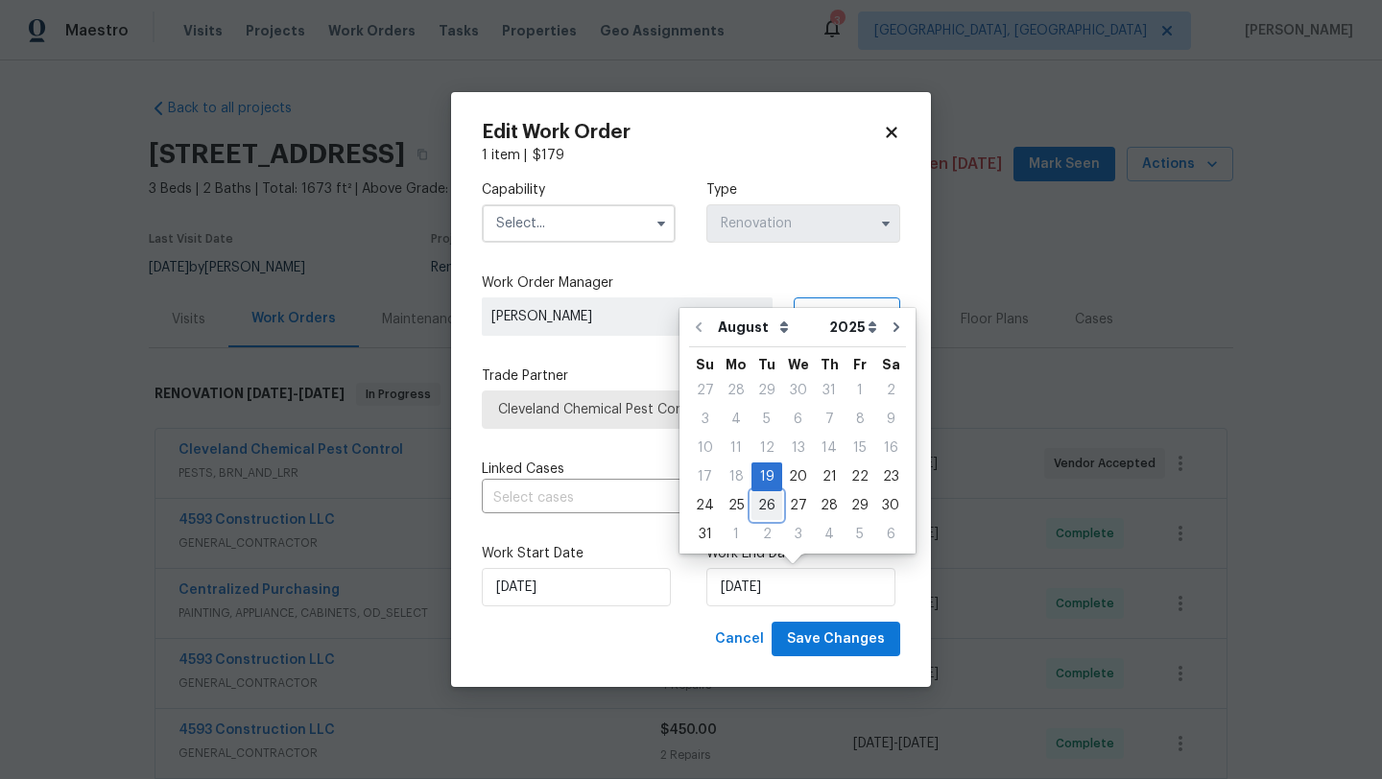
click at [764, 507] on div "26" at bounding box center [766, 505] width 31 height 27
type input "8/26/2025"
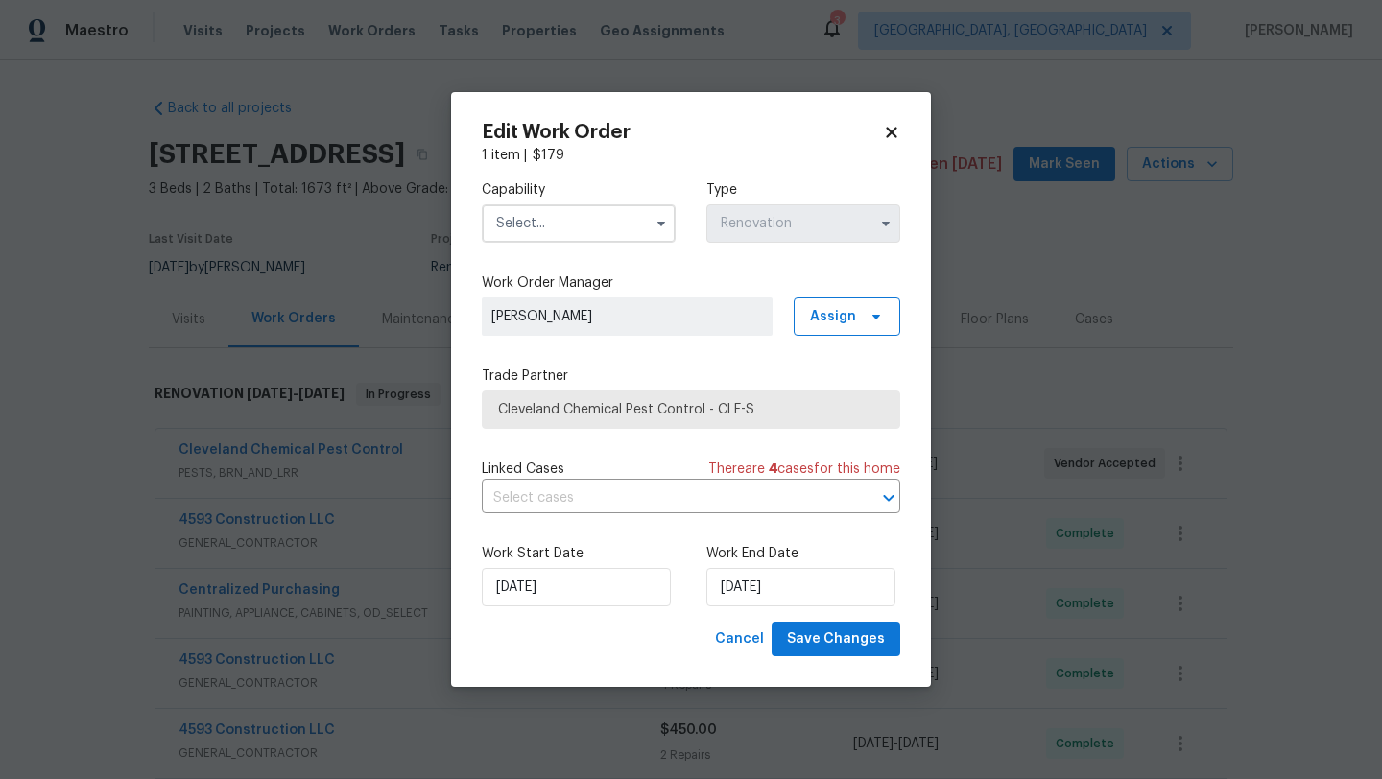
click at [624, 214] on input "text" at bounding box center [579, 223] width 194 height 38
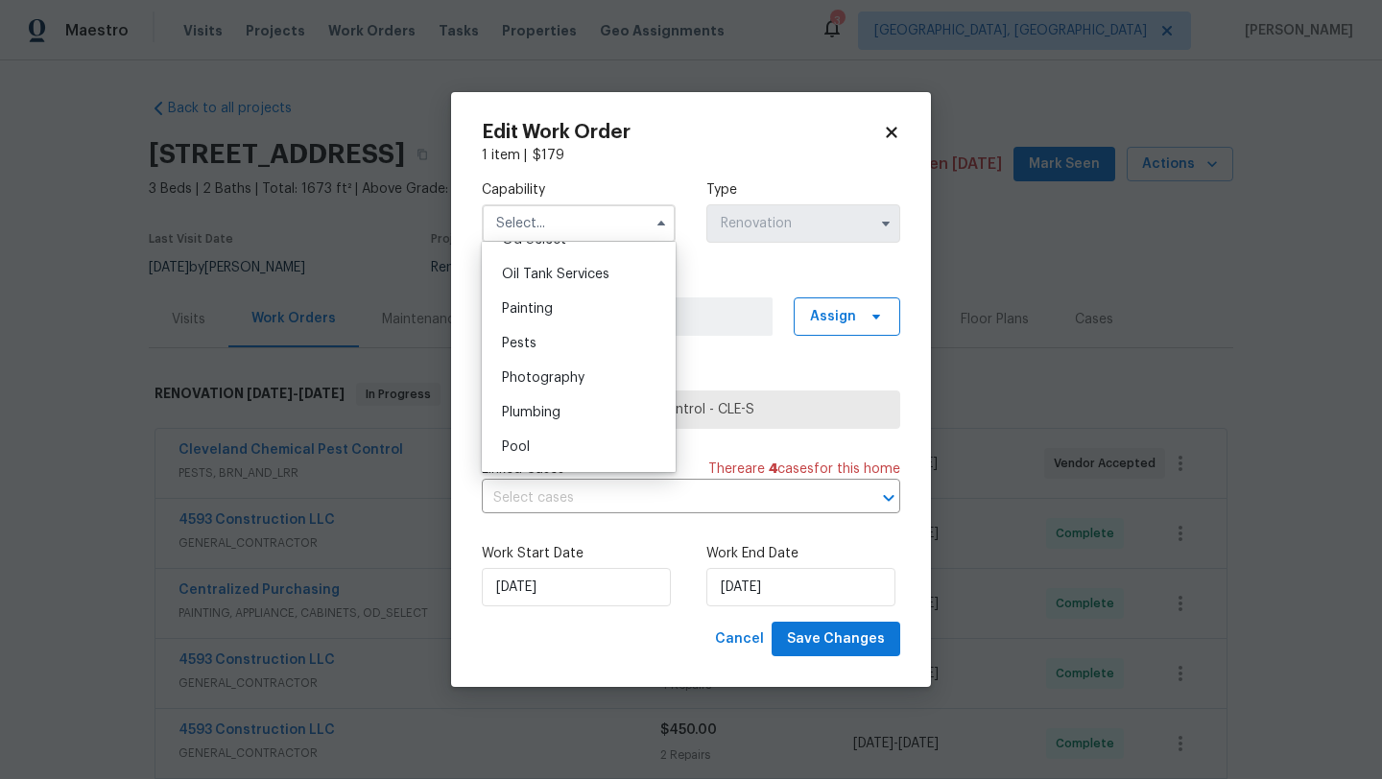
scroll to position [1545, 0]
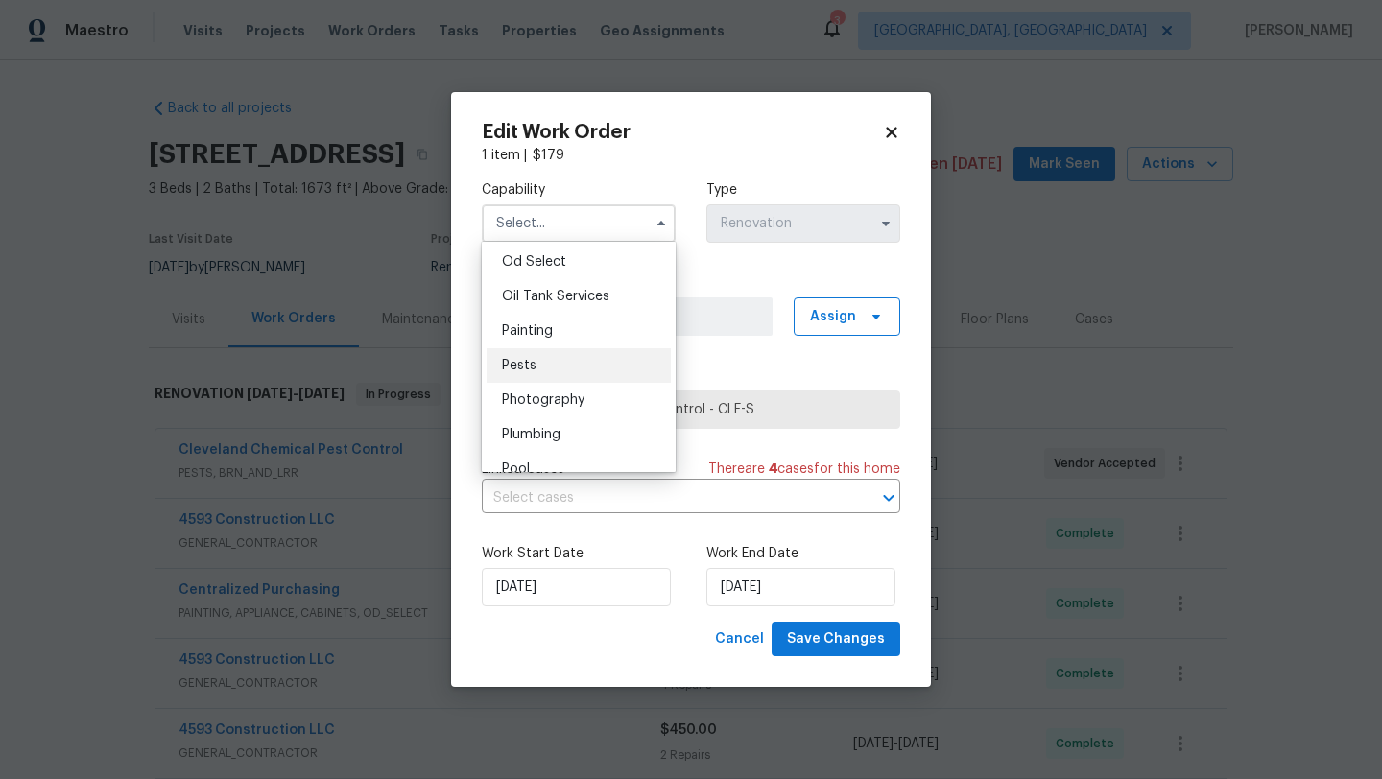
click at [555, 368] on div "Pests" at bounding box center [578, 365] width 184 height 35
type input "Pests"
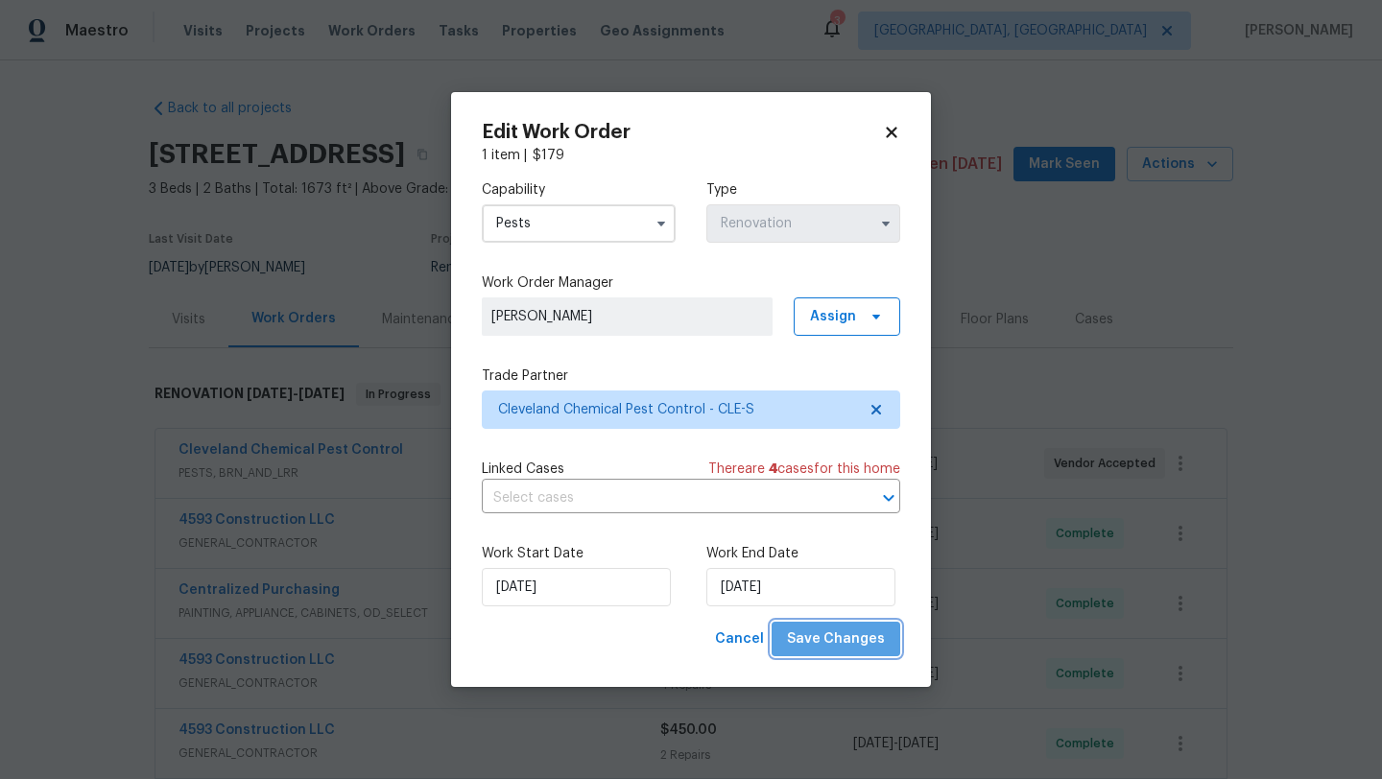
click at [842, 637] on span "Save Changes" at bounding box center [836, 639] width 98 height 24
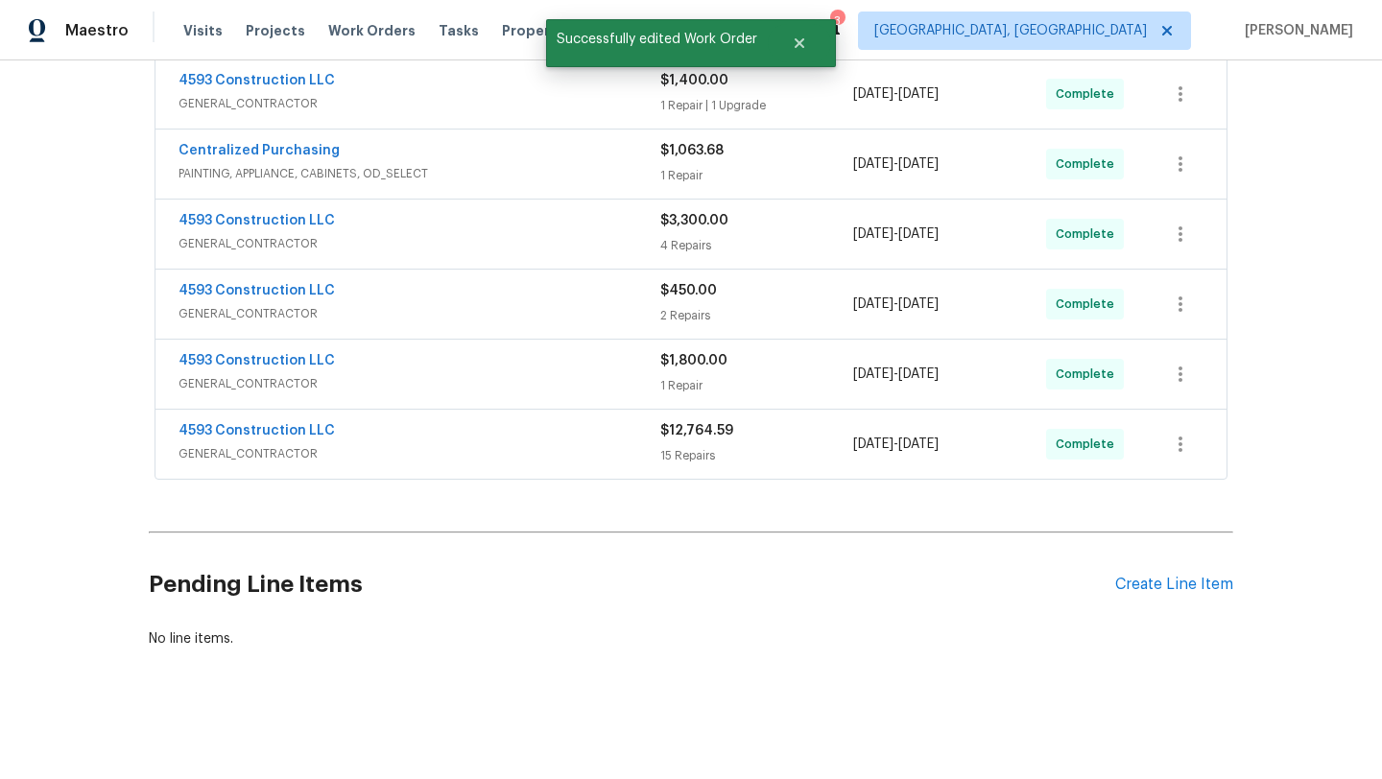
scroll to position [0, 0]
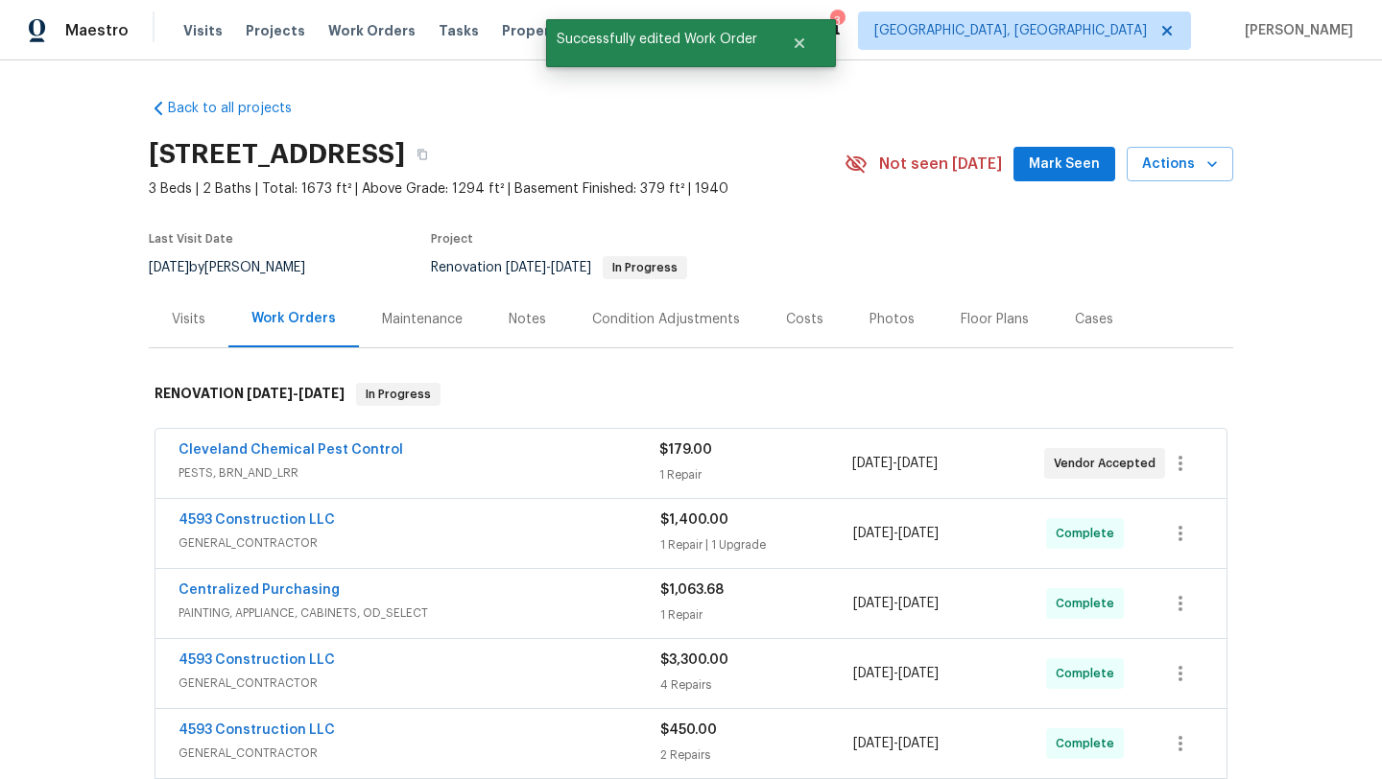
click at [190, 318] on div "Visits" at bounding box center [189, 319] width 34 height 19
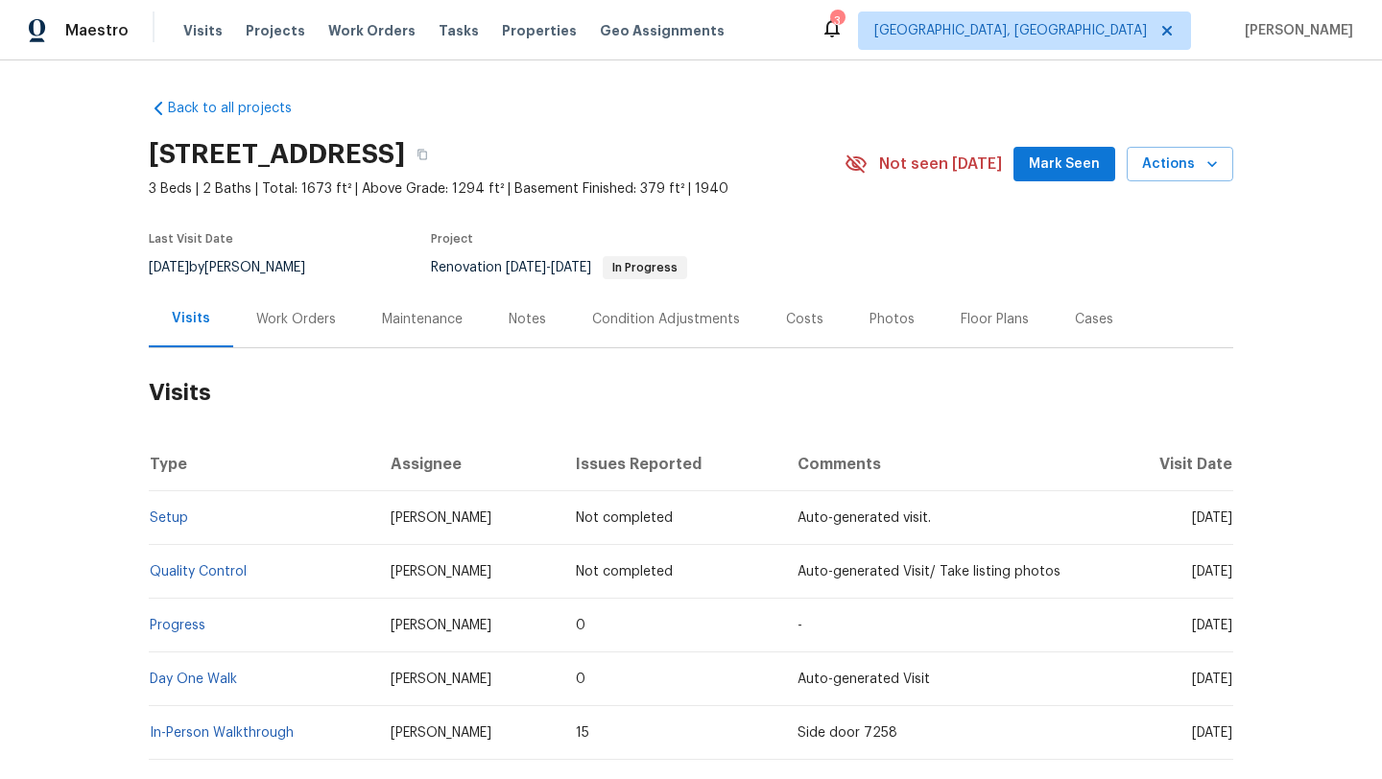
click at [1059, 165] on span "Mark Seen" at bounding box center [1063, 165] width 71 height 24
click at [309, 322] on div "Work Orders" at bounding box center [296, 319] width 80 height 19
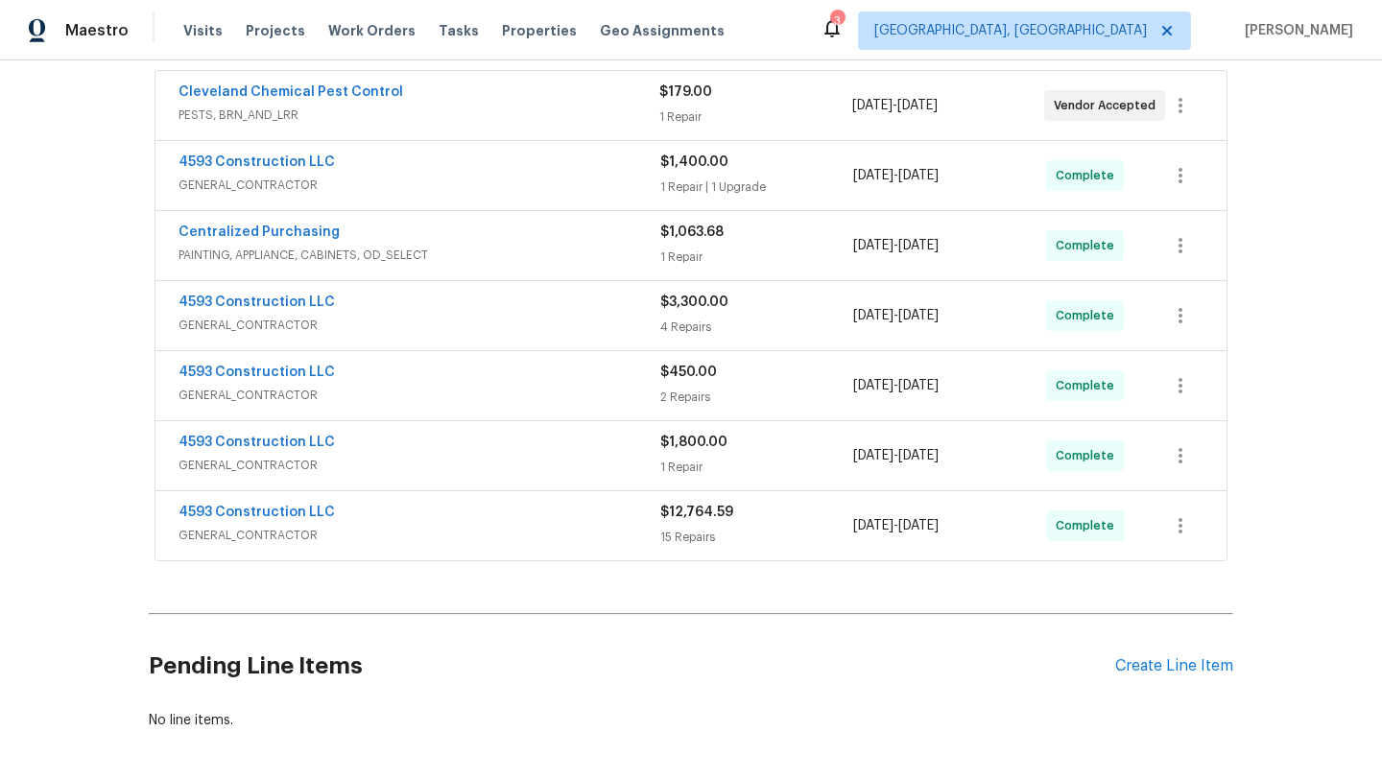
scroll to position [439, 0]
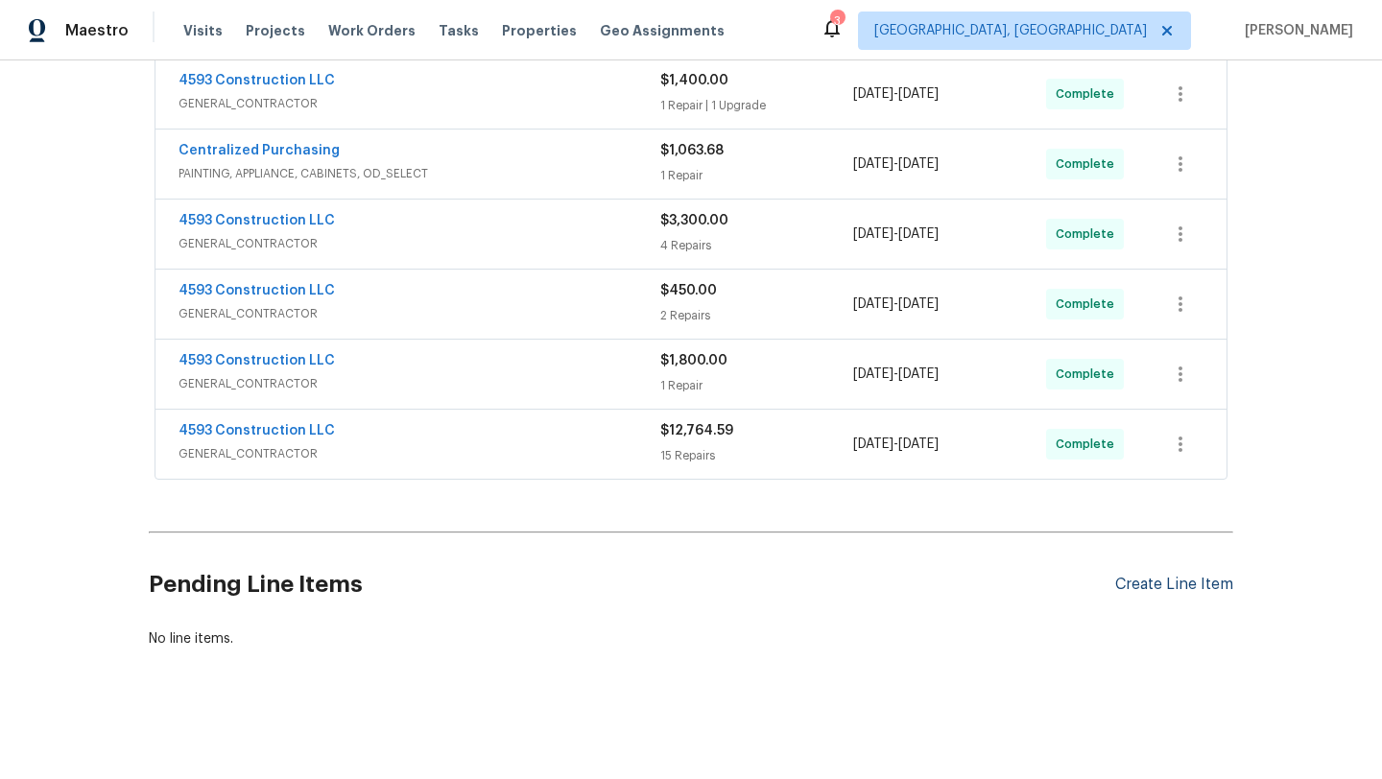
click at [1135, 586] on div "Create Line Item" at bounding box center [1174, 585] width 118 height 18
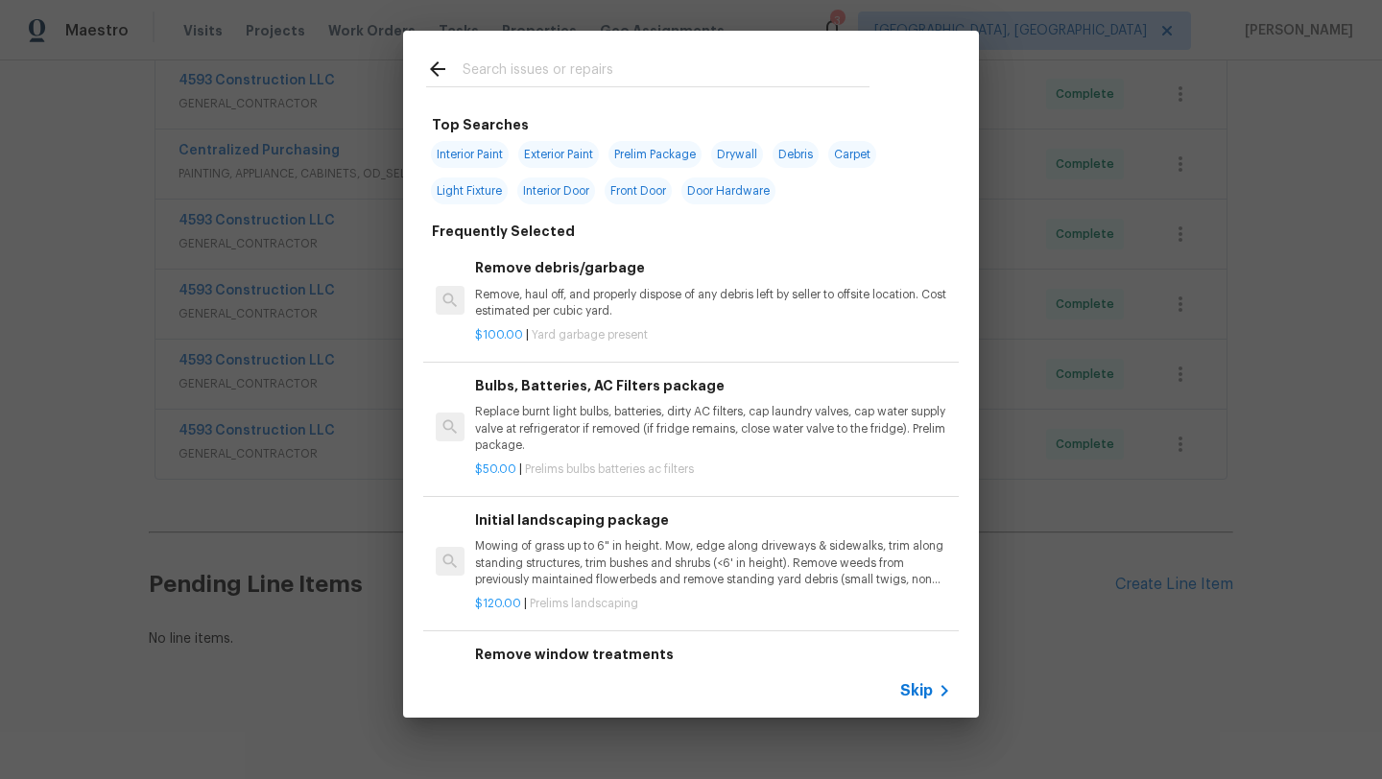
click at [547, 75] on input "text" at bounding box center [665, 72] width 407 height 29
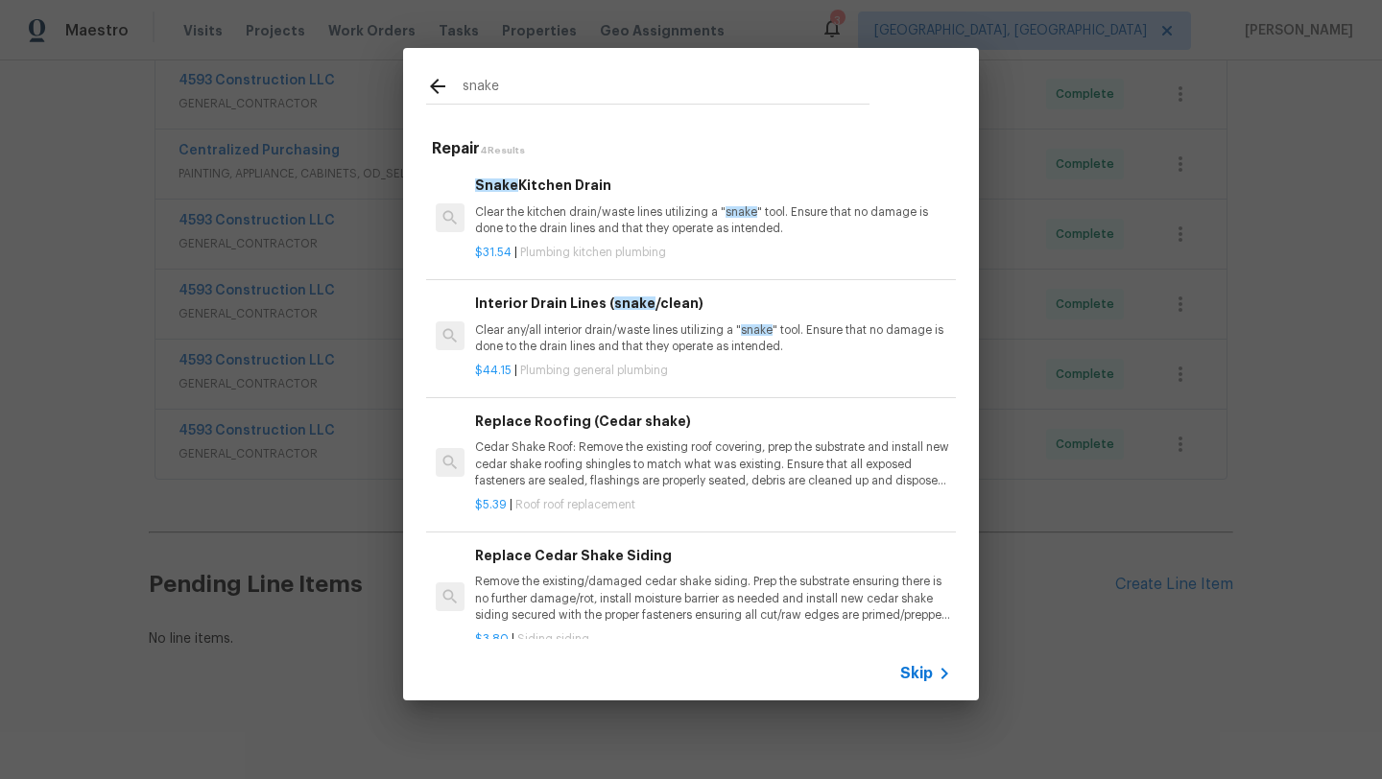
type input "snake"
click at [543, 234] on p "Clear the kitchen drain/waste lines utilizing a " snake " tool. Ensure that no …" at bounding box center [713, 220] width 476 height 33
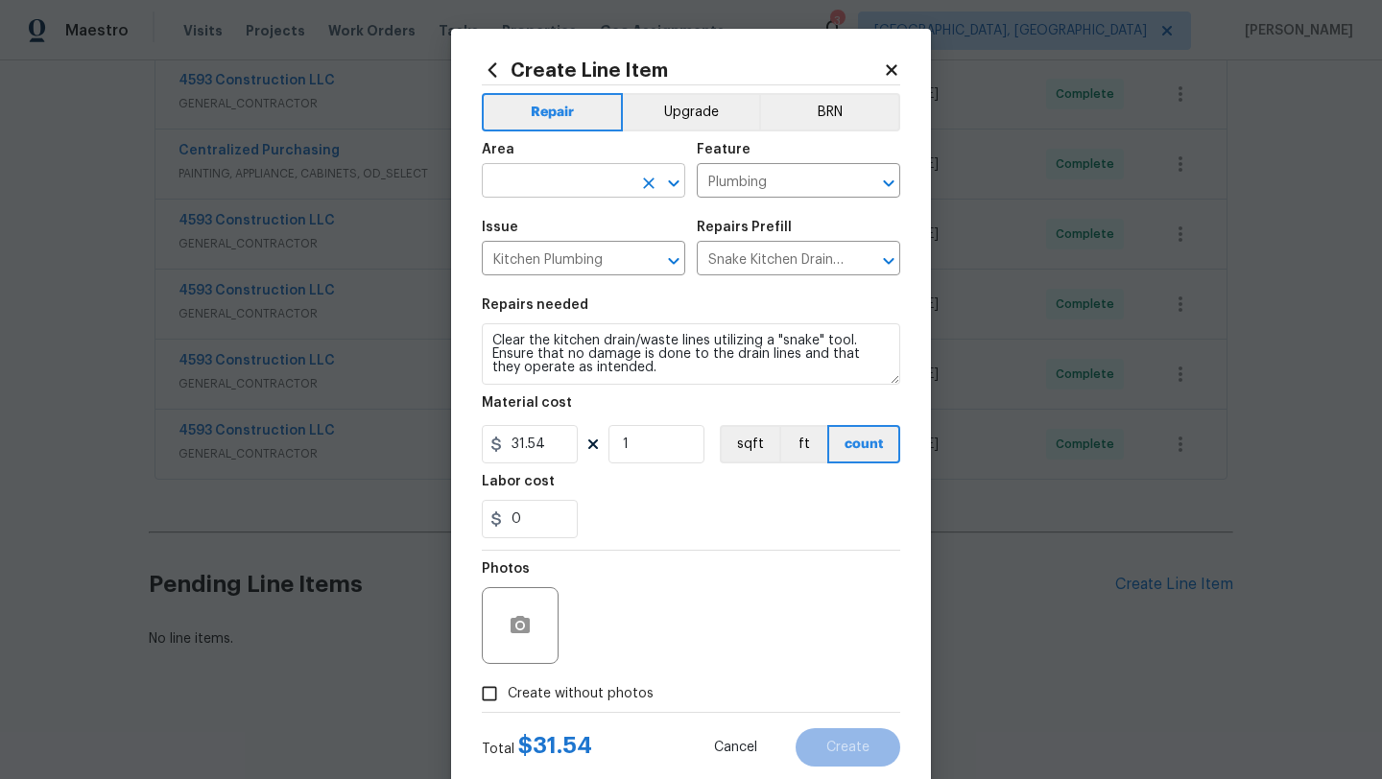
click at [532, 179] on input "text" at bounding box center [557, 183] width 150 height 30
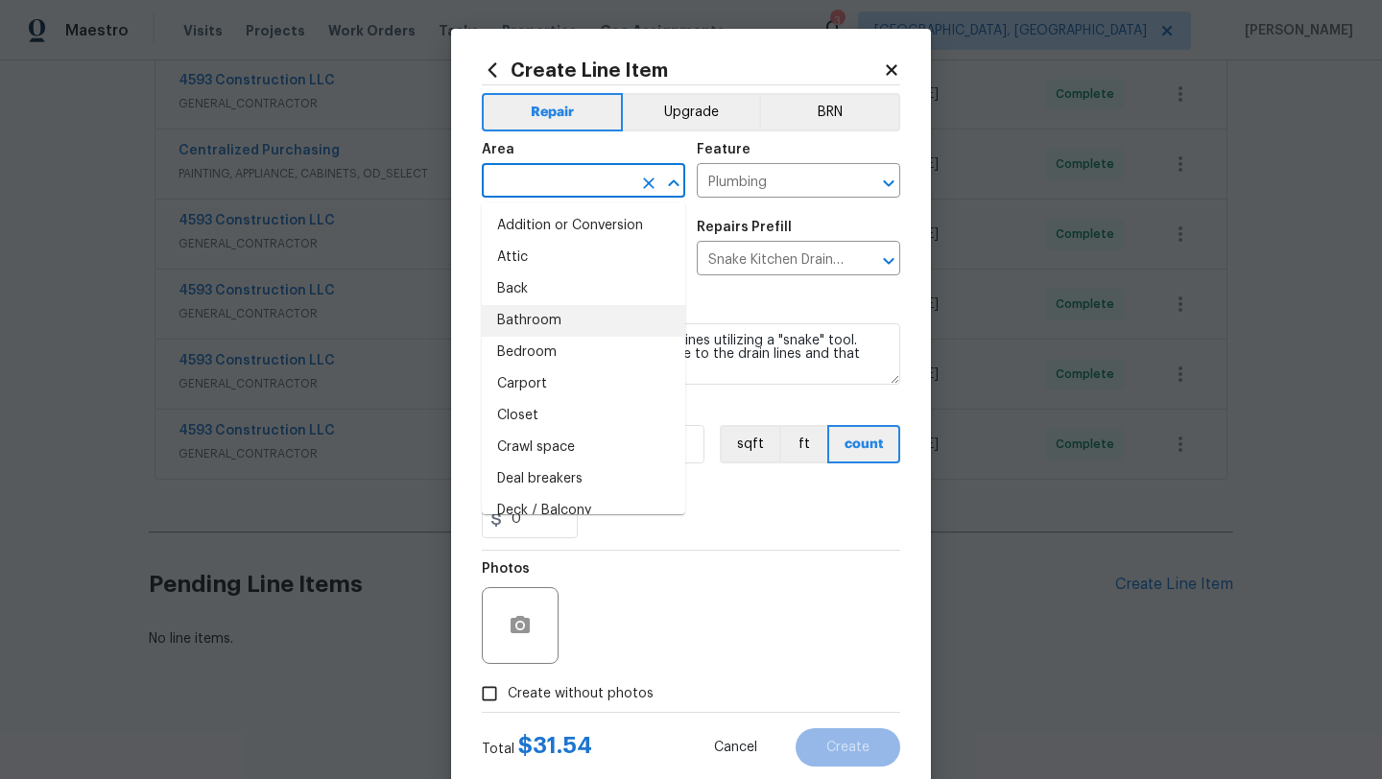
click at [549, 325] on li "Bathroom" at bounding box center [583, 321] width 203 height 32
type input "Bathroom"
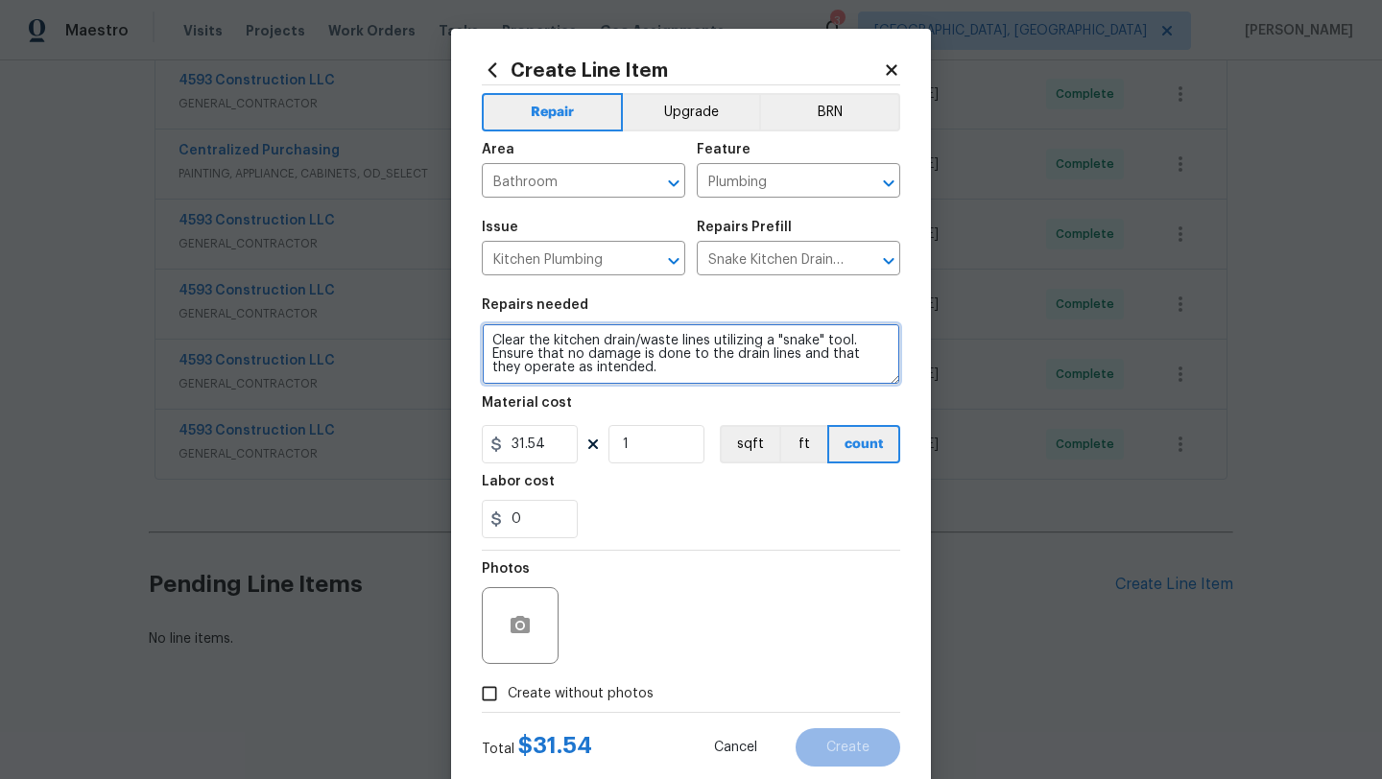
drag, startPoint x: 555, startPoint y: 342, endPoint x: 599, endPoint y: 345, distance: 43.3
click at [599, 345] on textarea "Clear the kitchen drain/waste lines utilizing a "snake" tool. Ensure that no da…" at bounding box center [691, 353] width 418 height 61
click at [552, 344] on textarea "Clear the bathrooms drain/waste lines utilizing a "snake" tool. Ensure that no …" at bounding box center [691, 353] width 418 height 61
click at [690, 342] on textarea "Clear the main floor bathrooms drain/waste lines utilizing a "snake" tool. Ensu…" at bounding box center [691, 353] width 418 height 61
type textarea "Clear the main floor bathroom drain/waste lines utilizing a "snake" tool. Ensur…"
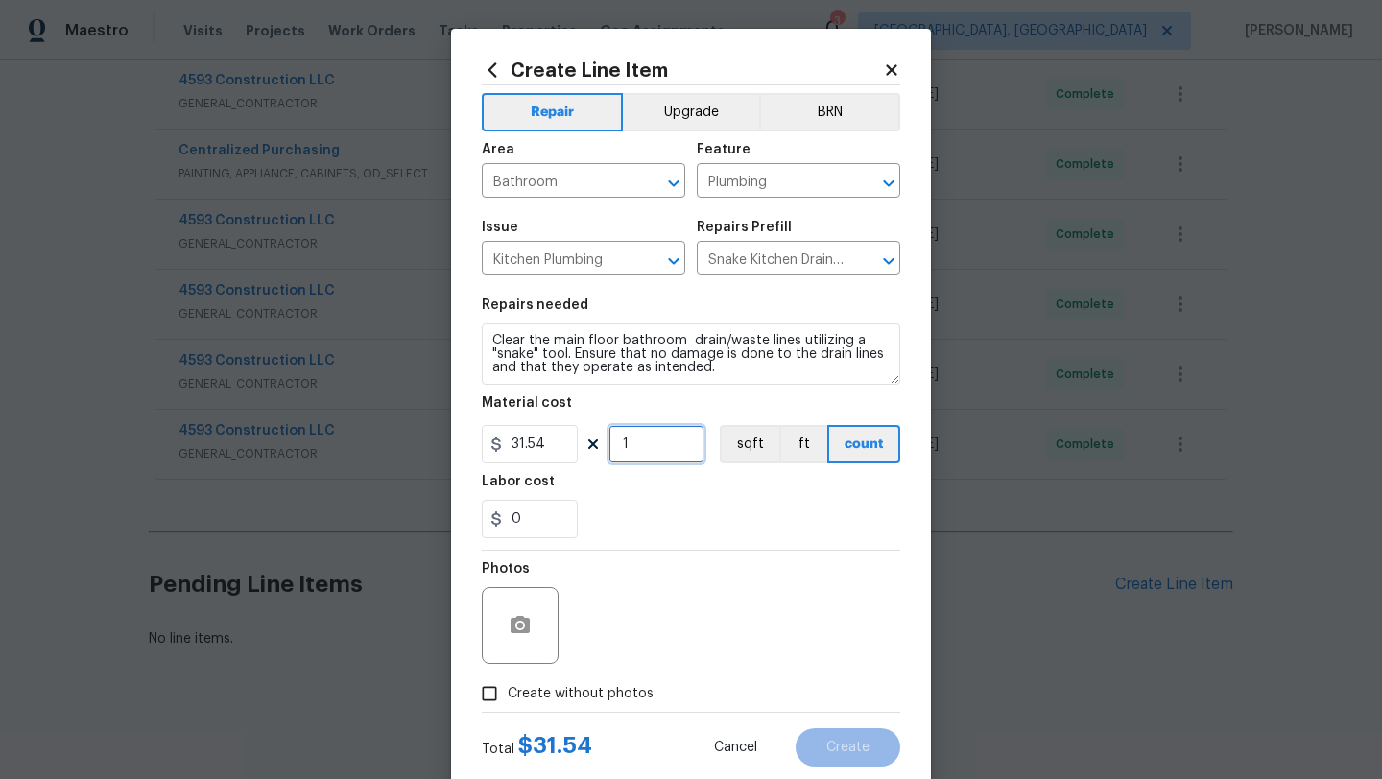
drag, startPoint x: 638, startPoint y: 453, endPoint x: 611, endPoint y: 452, distance: 26.9
click at [611, 452] on input "1" at bounding box center [656, 444] width 96 height 38
click at [625, 570] on div "Photos" at bounding box center [691, 613] width 418 height 125
drag, startPoint x: 658, startPoint y: 447, endPoint x: 628, endPoint y: 447, distance: 29.7
click at [628, 447] on input "3" at bounding box center [656, 444] width 96 height 38
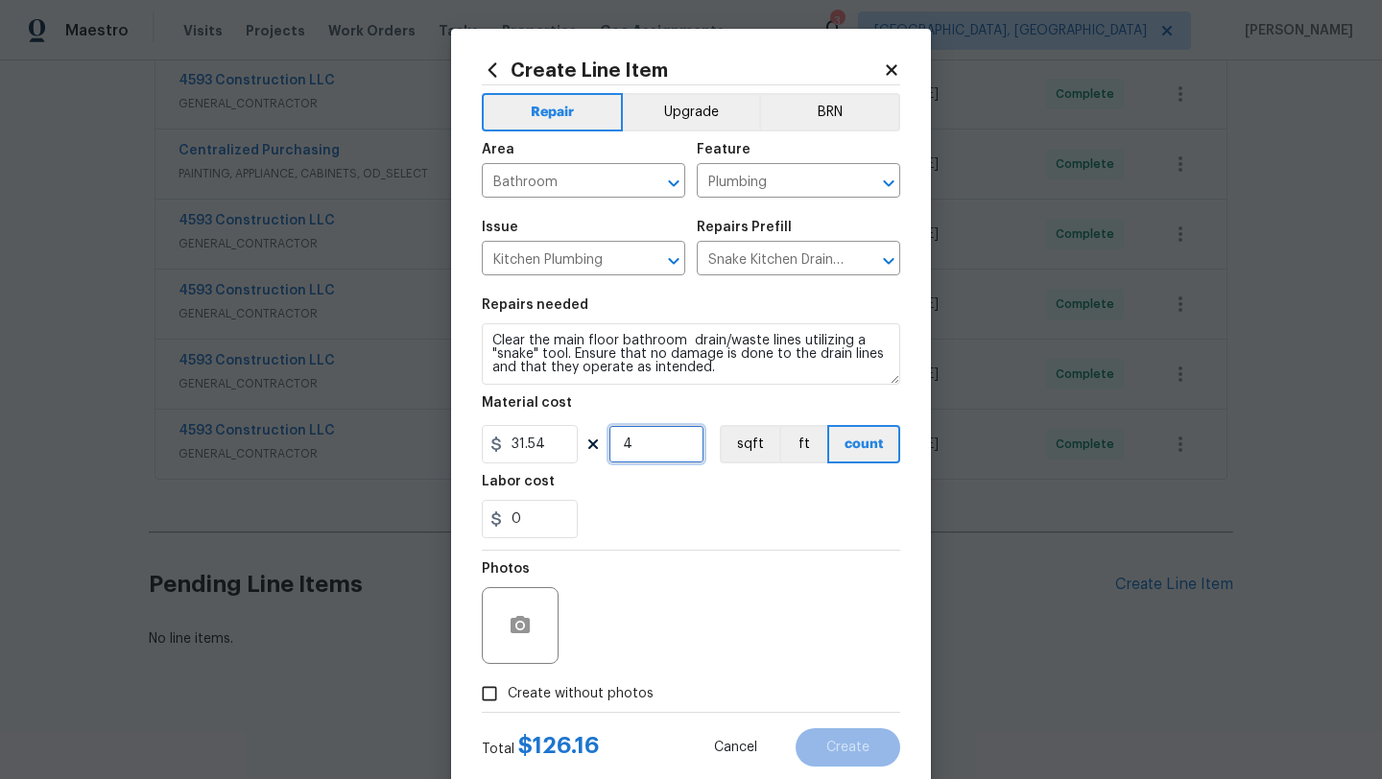
type input "4"
click at [712, 589] on div "Photos" at bounding box center [691, 613] width 418 height 125
drag, startPoint x: 555, startPoint y: 517, endPoint x: 494, endPoint y: 518, distance: 60.4
click at [494, 517] on div "0" at bounding box center [530, 519] width 96 height 38
click at [671, 570] on div "Photos" at bounding box center [691, 613] width 418 height 125
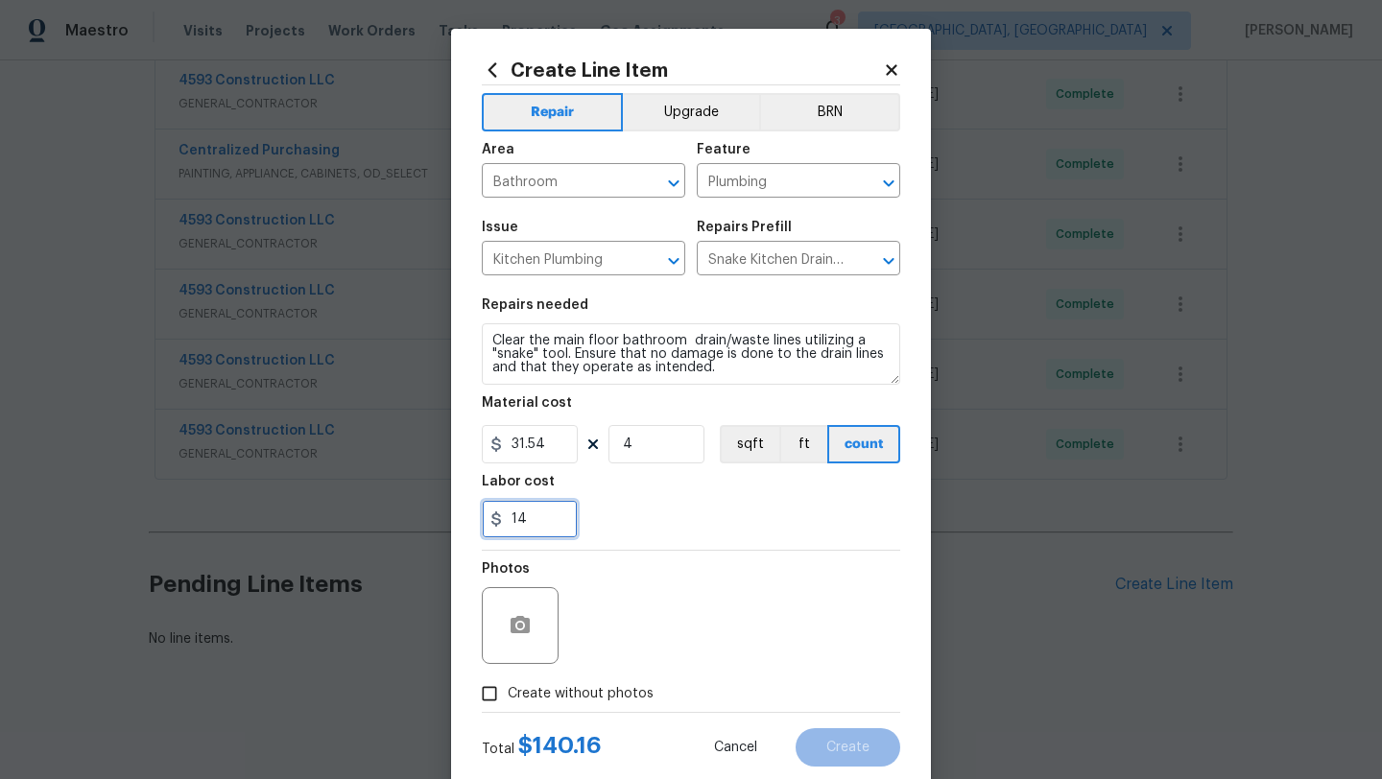
click at [518, 516] on input "14" at bounding box center [530, 519] width 96 height 38
type input "24"
click at [656, 584] on div "Photos" at bounding box center [691, 613] width 418 height 125
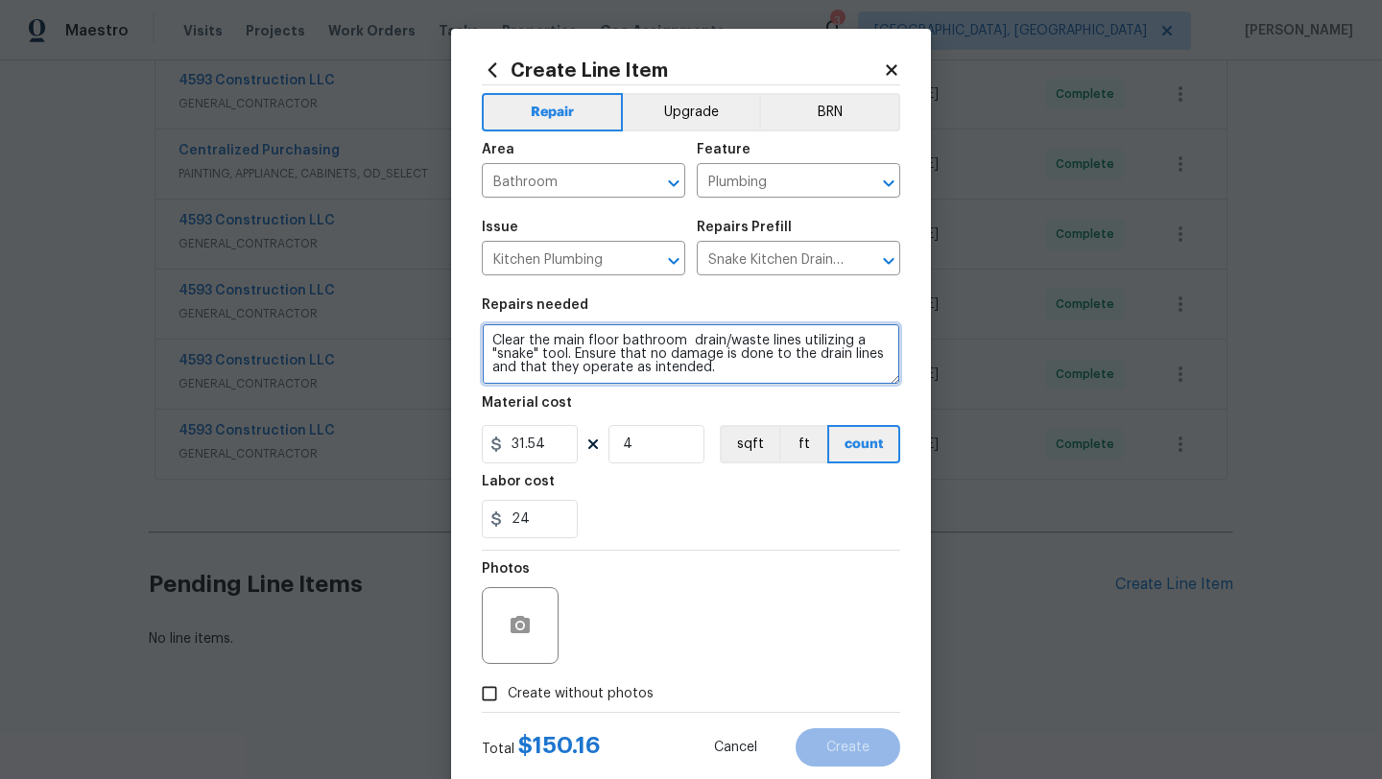
click at [685, 344] on textarea "Clear the main floor bathroom drain/waste lines utilizing a "snake" tool. Ensur…" at bounding box center [691, 353] width 418 height 61
type textarea "Clear the main floor bathroom as it is backing up drain/waste lines utilizing a…"
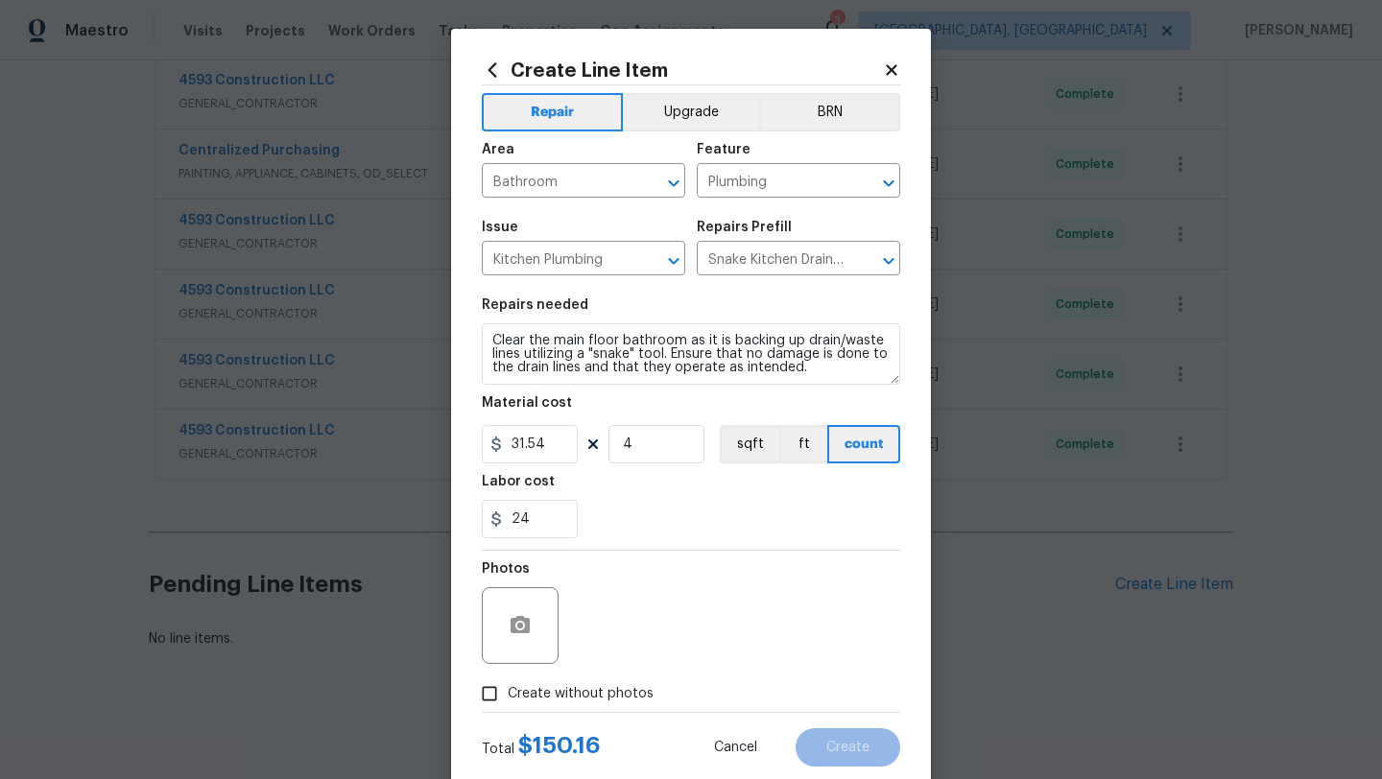
click at [490, 696] on input "Create without photos" at bounding box center [489, 693] width 36 height 36
checkbox input "true"
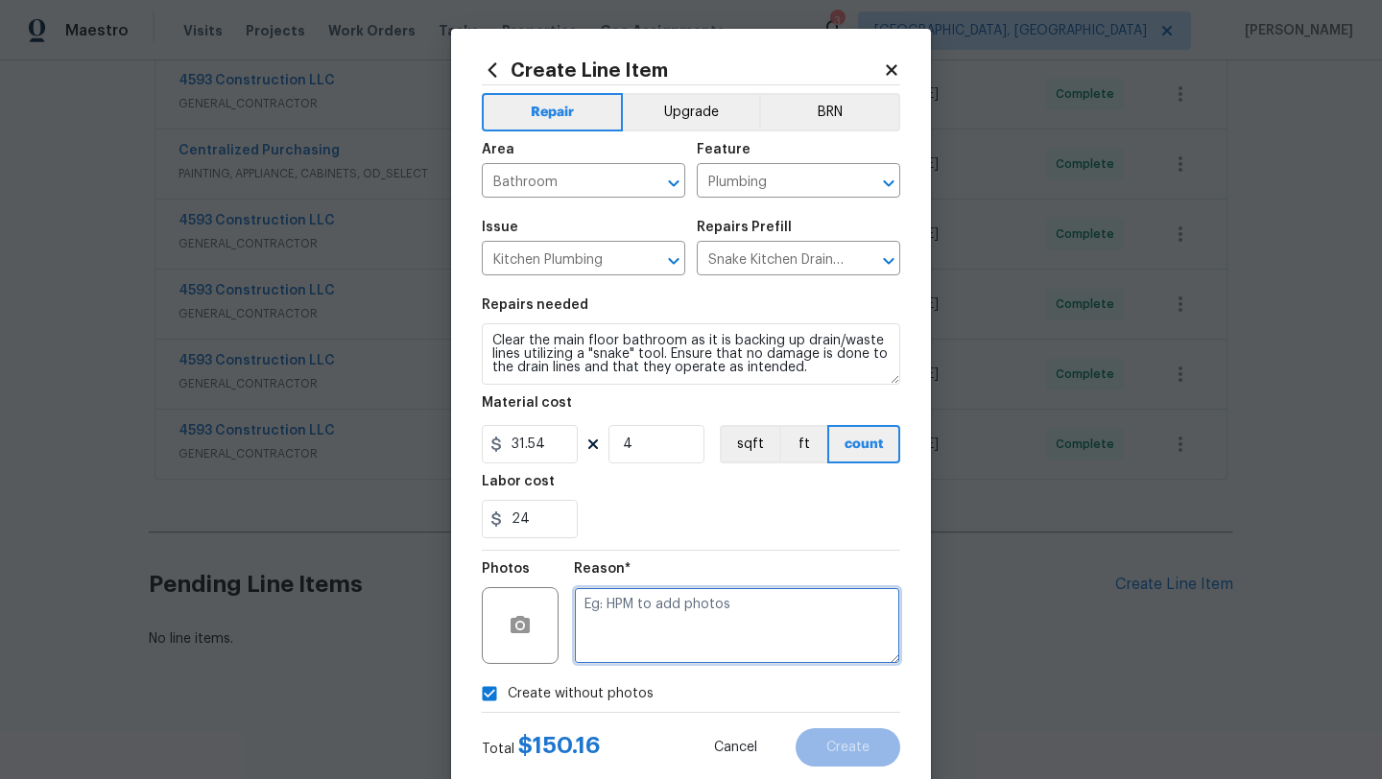
click at [658, 648] on textarea at bounding box center [737, 625] width 326 height 77
type textarea "desk"
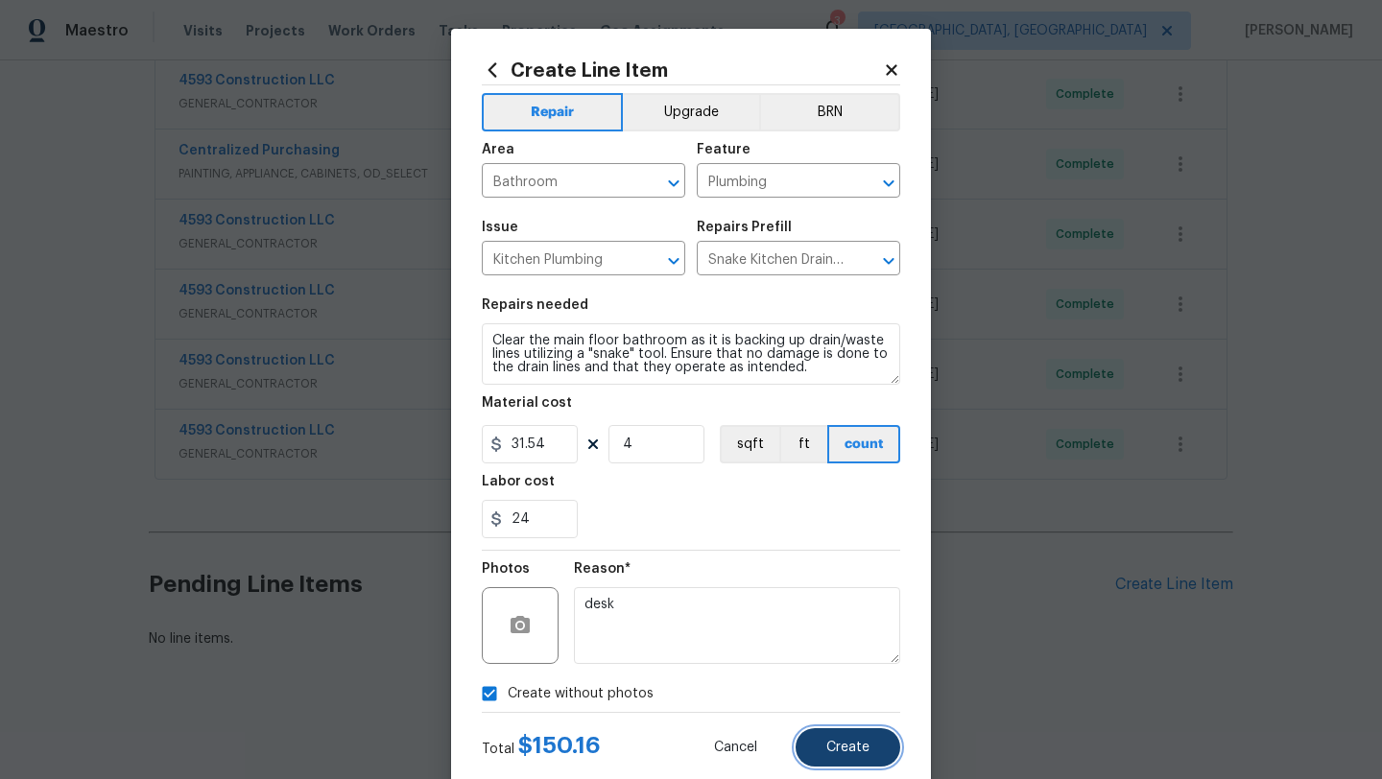
click at [862, 747] on span "Create" at bounding box center [847, 748] width 43 height 14
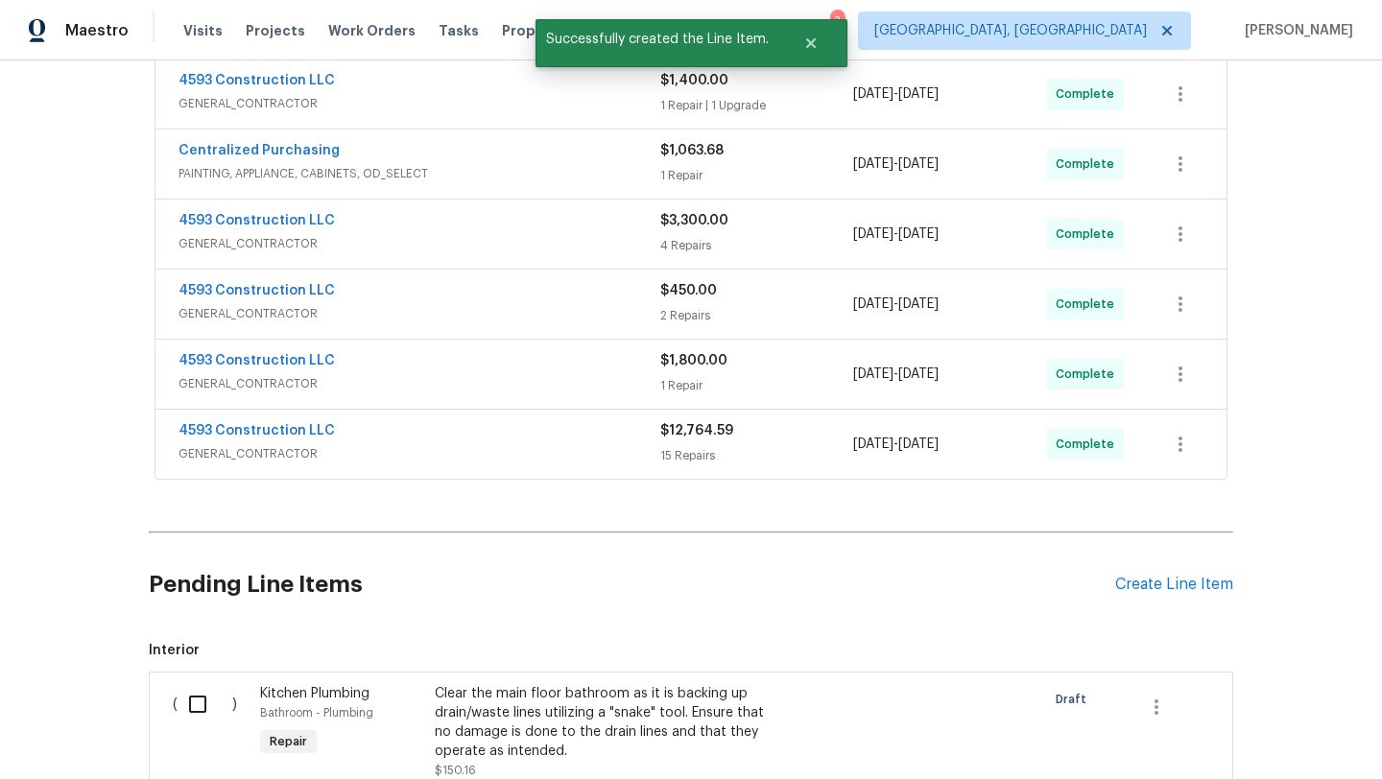
click at [198, 706] on input "checkbox" at bounding box center [204, 704] width 55 height 40
checkbox input "true"
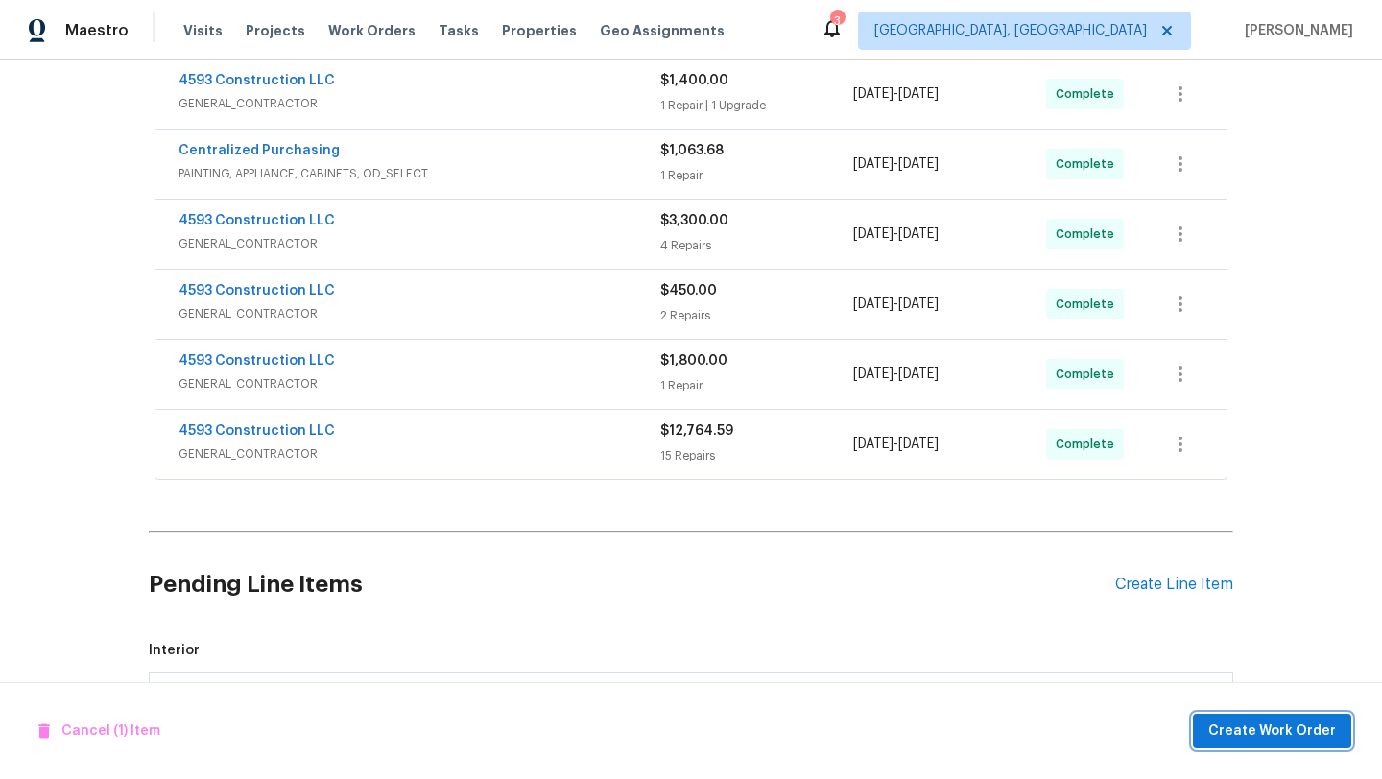
click at [1293, 735] on span "Create Work Order" at bounding box center [1272, 732] width 128 height 24
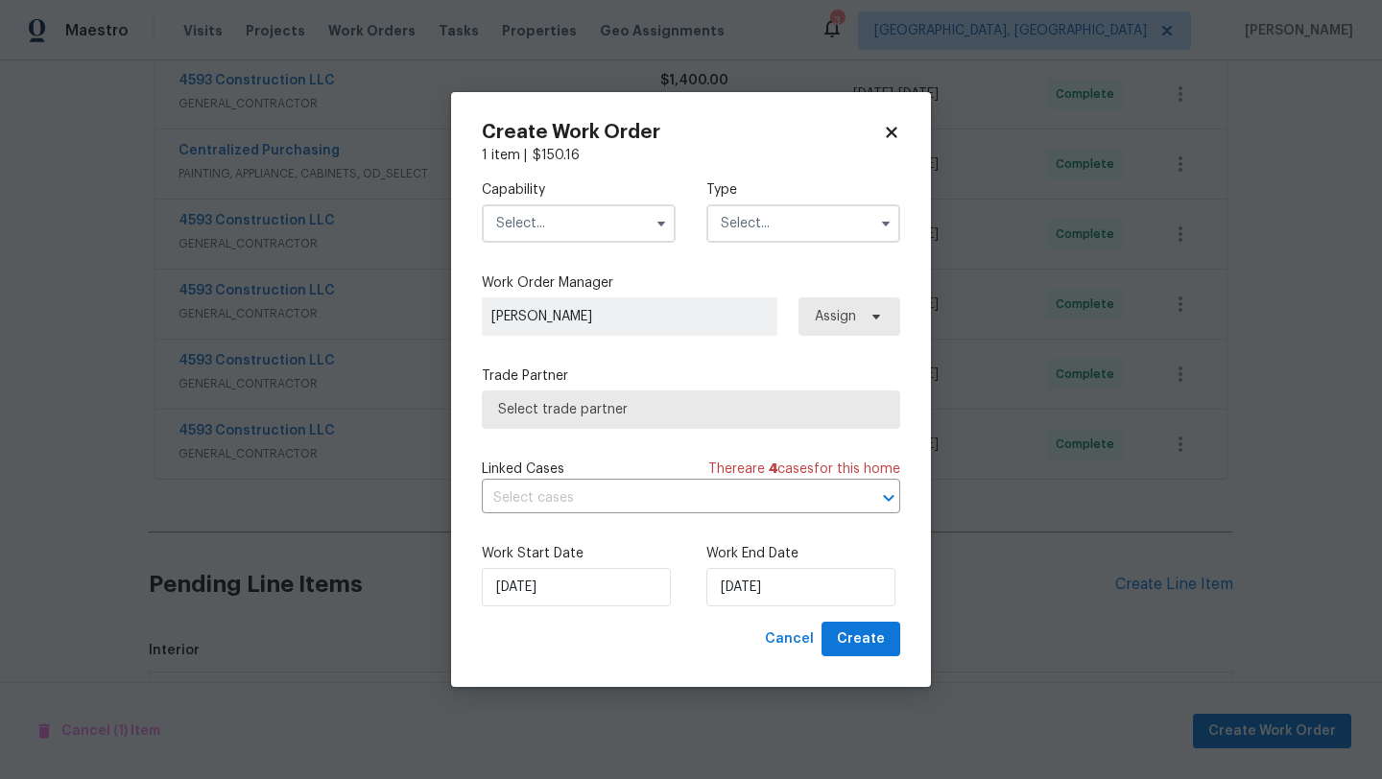
click at [544, 230] on input "text" at bounding box center [579, 223] width 194 height 38
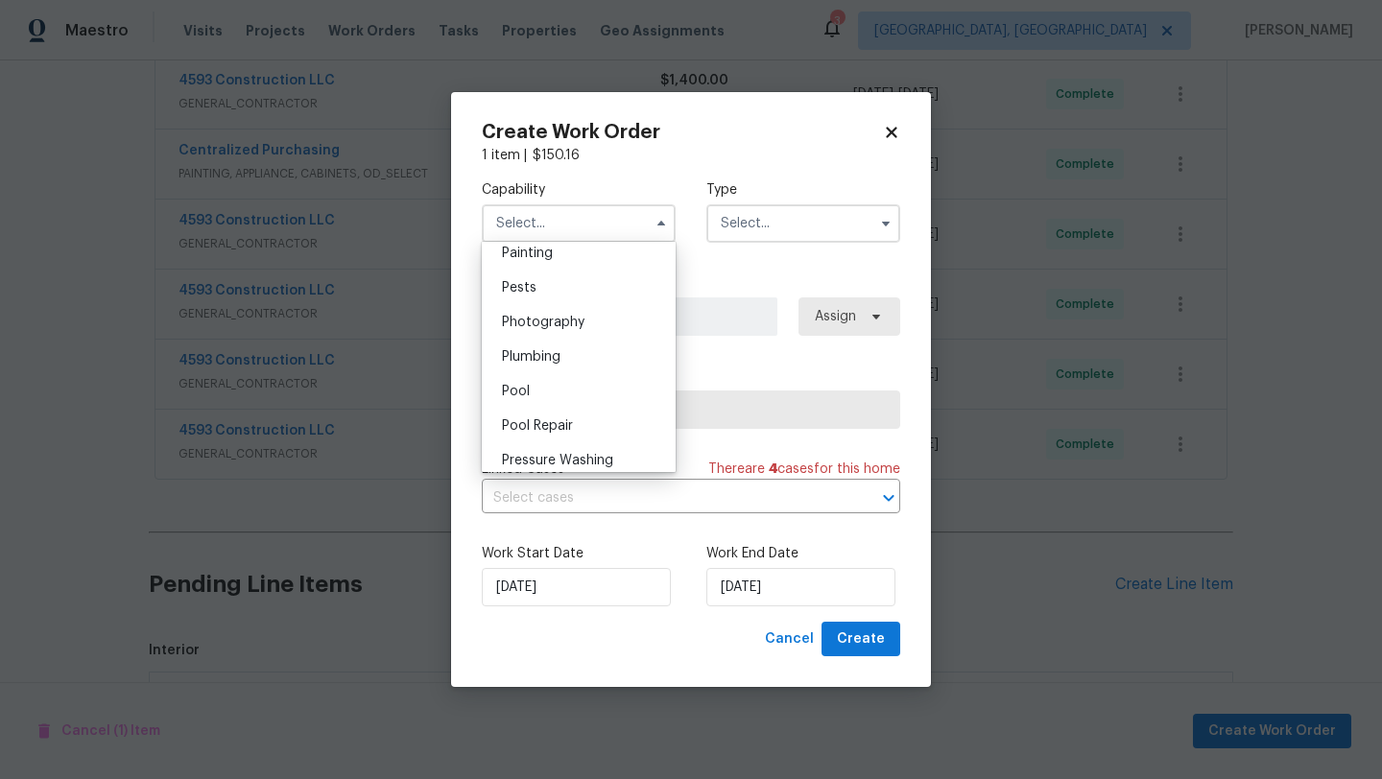
scroll to position [1627, 0]
click at [578, 346] on div "Plumbing" at bounding box center [578, 352] width 184 height 35
type input "Plumbing"
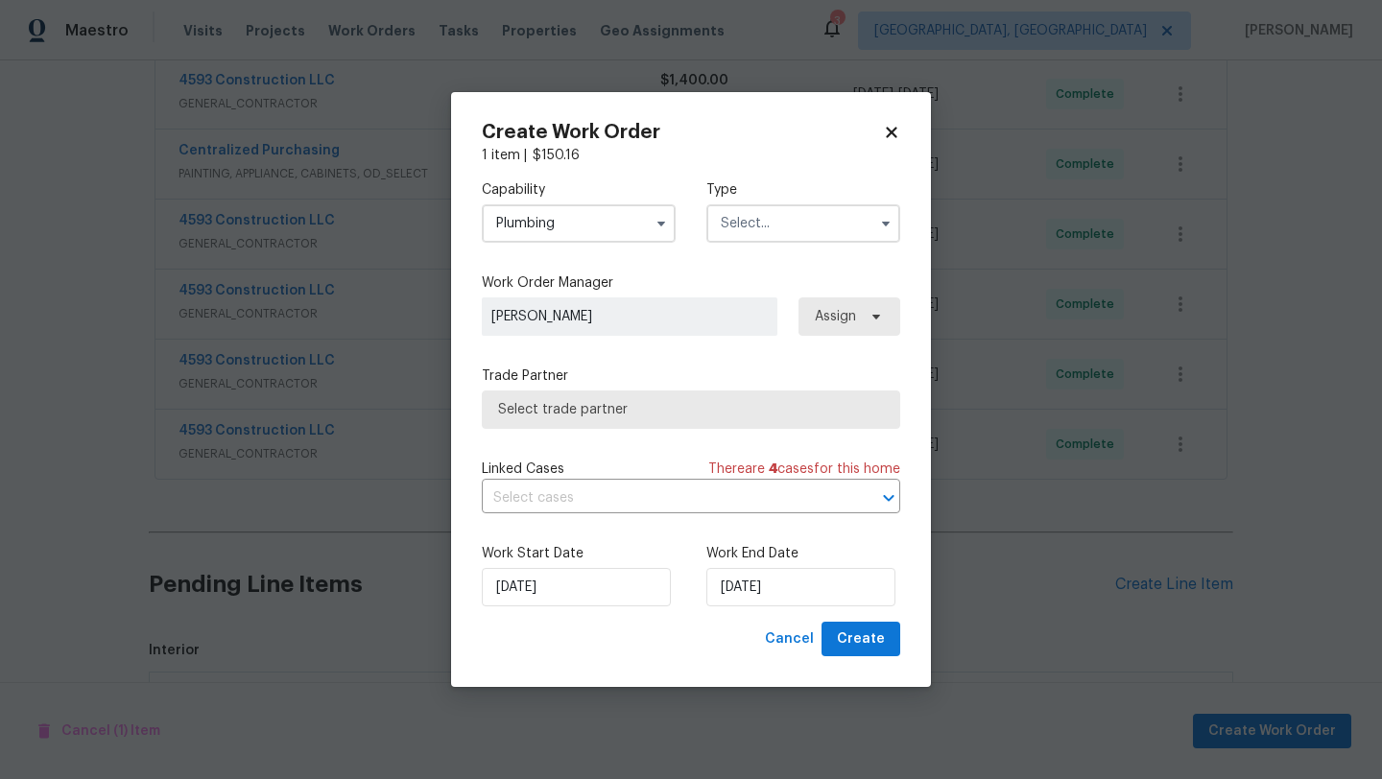
click at [769, 221] on input "text" at bounding box center [803, 223] width 194 height 38
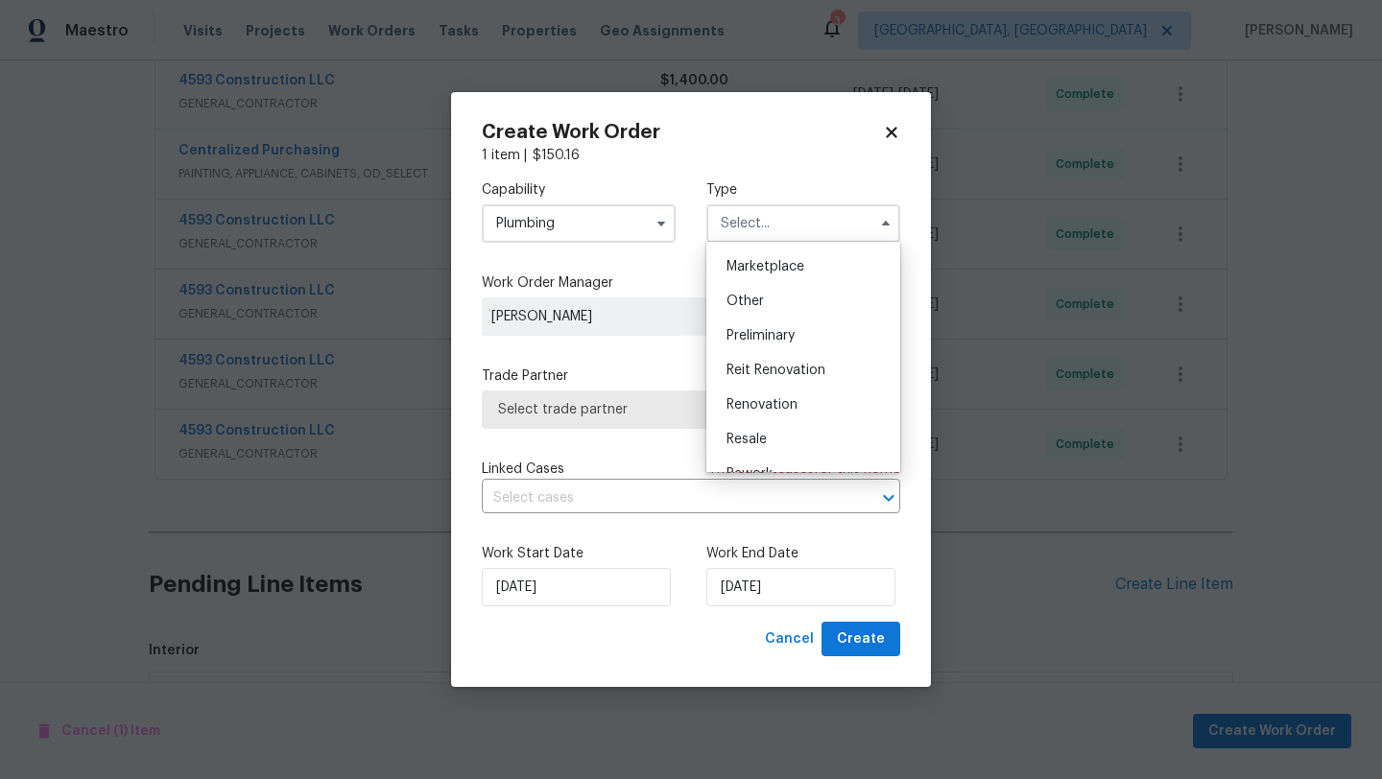
scroll to position [344, 0]
click at [742, 400] on span "Renovation" at bounding box center [761, 402] width 71 height 13
type input "Renovation"
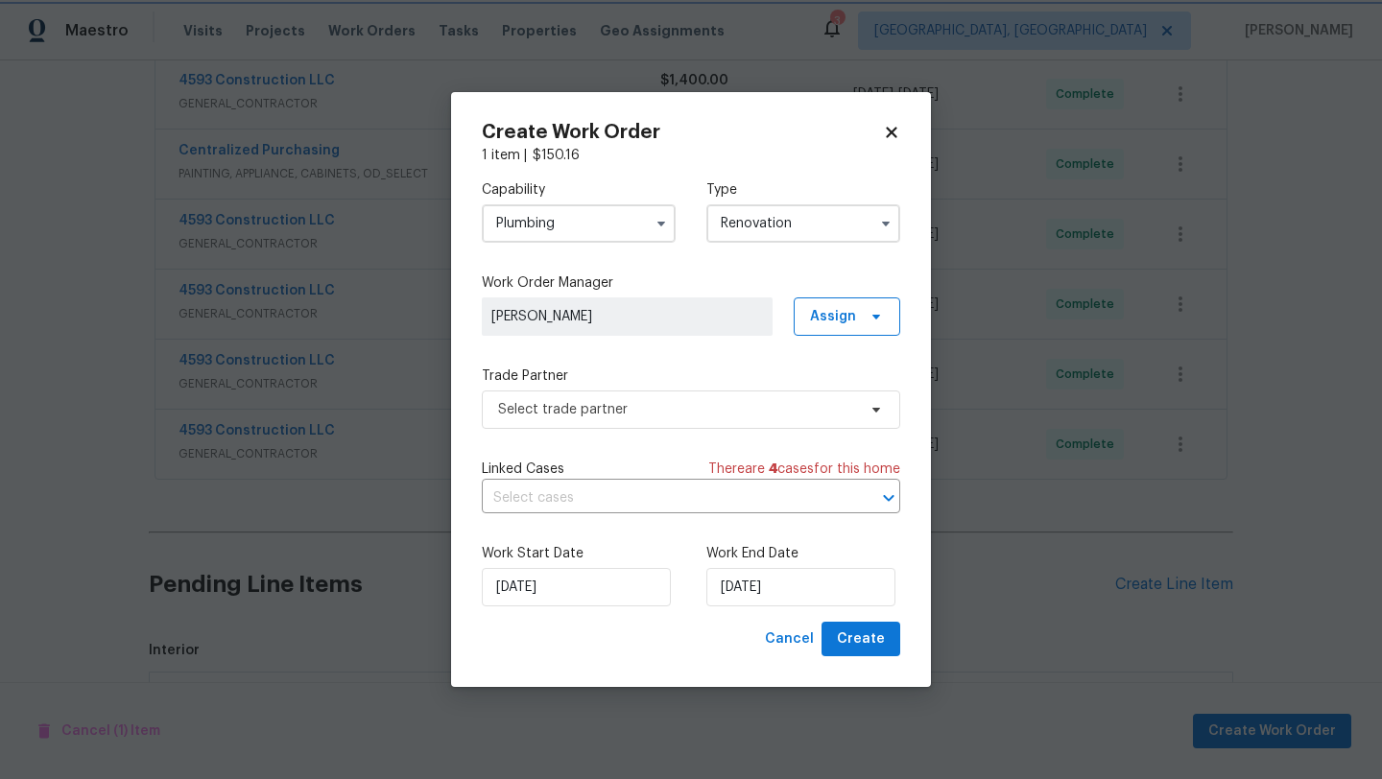
scroll to position [0, 0]
click at [662, 414] on span "Select trade partner" at bounding box center [677, 409] width 358 height 19
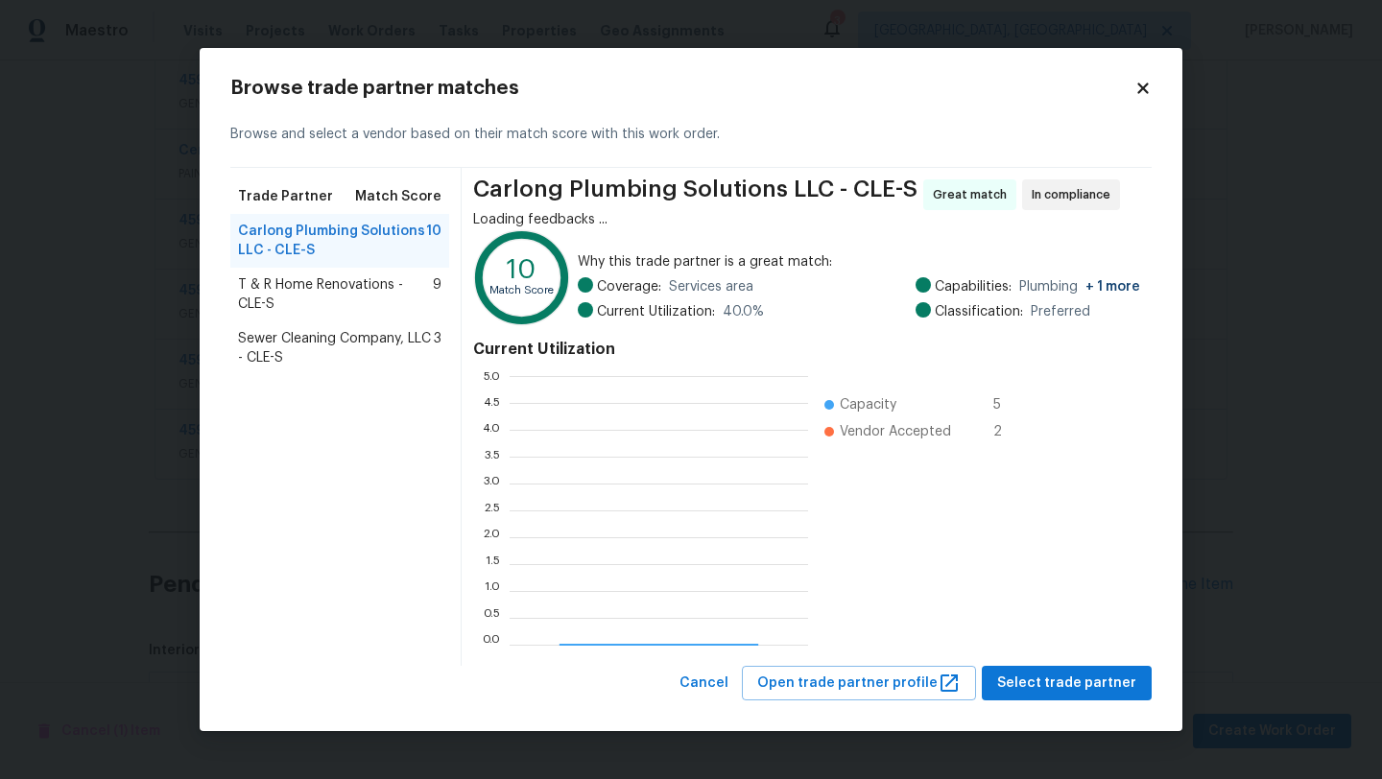
scroll to position [269, 298]
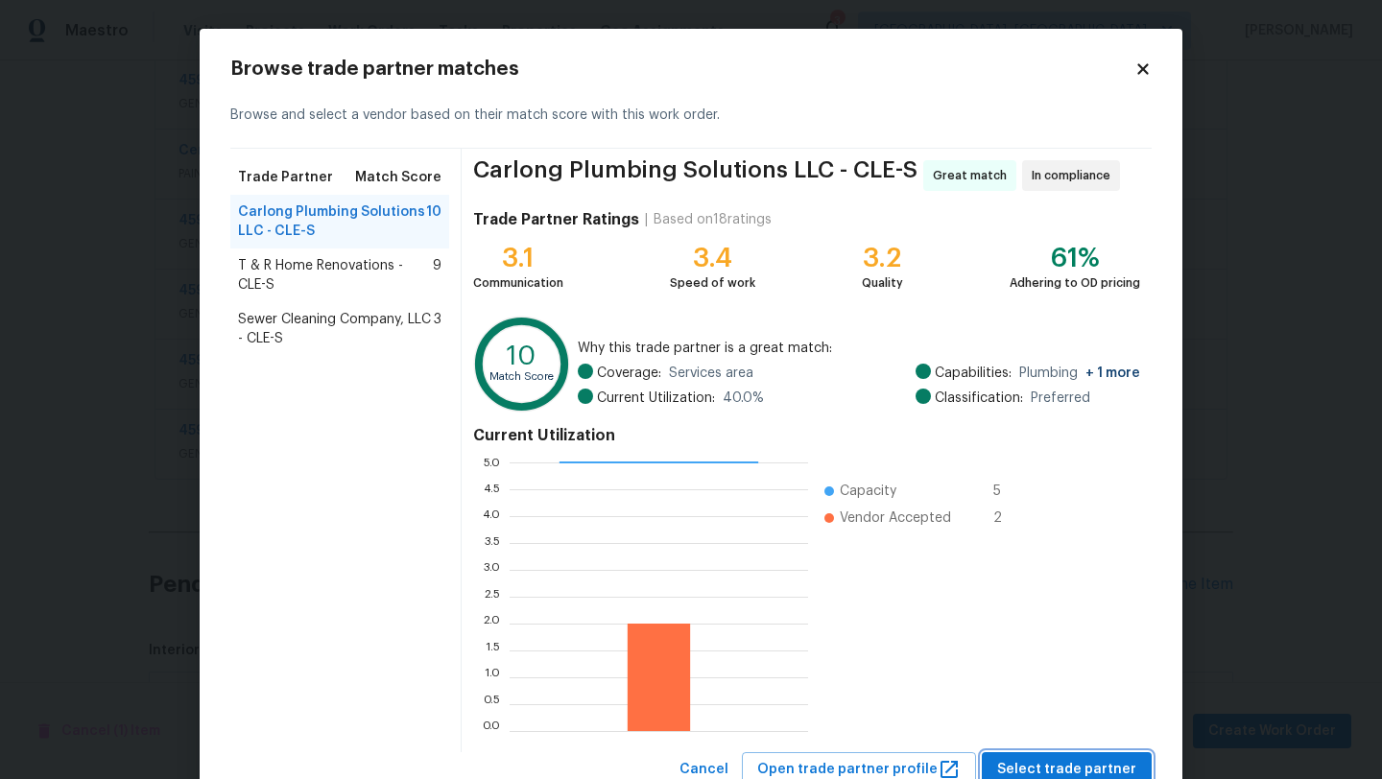
click at [1026, 768] on span "Select trade partner" at bounding box center [1066, 770] width 139 height 24
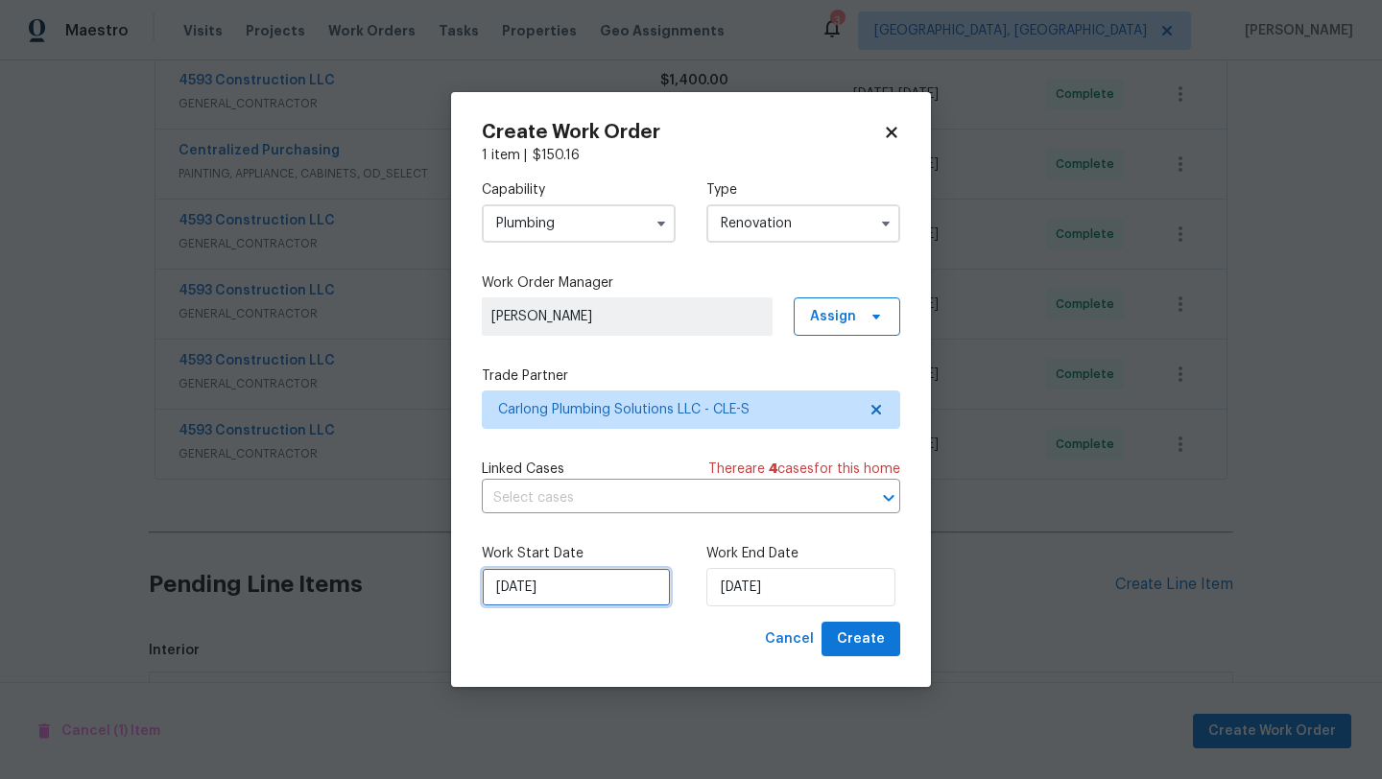
click at [535, 579] on input "8/21/2025" at bounding box center [576, 587] width 189 height 38
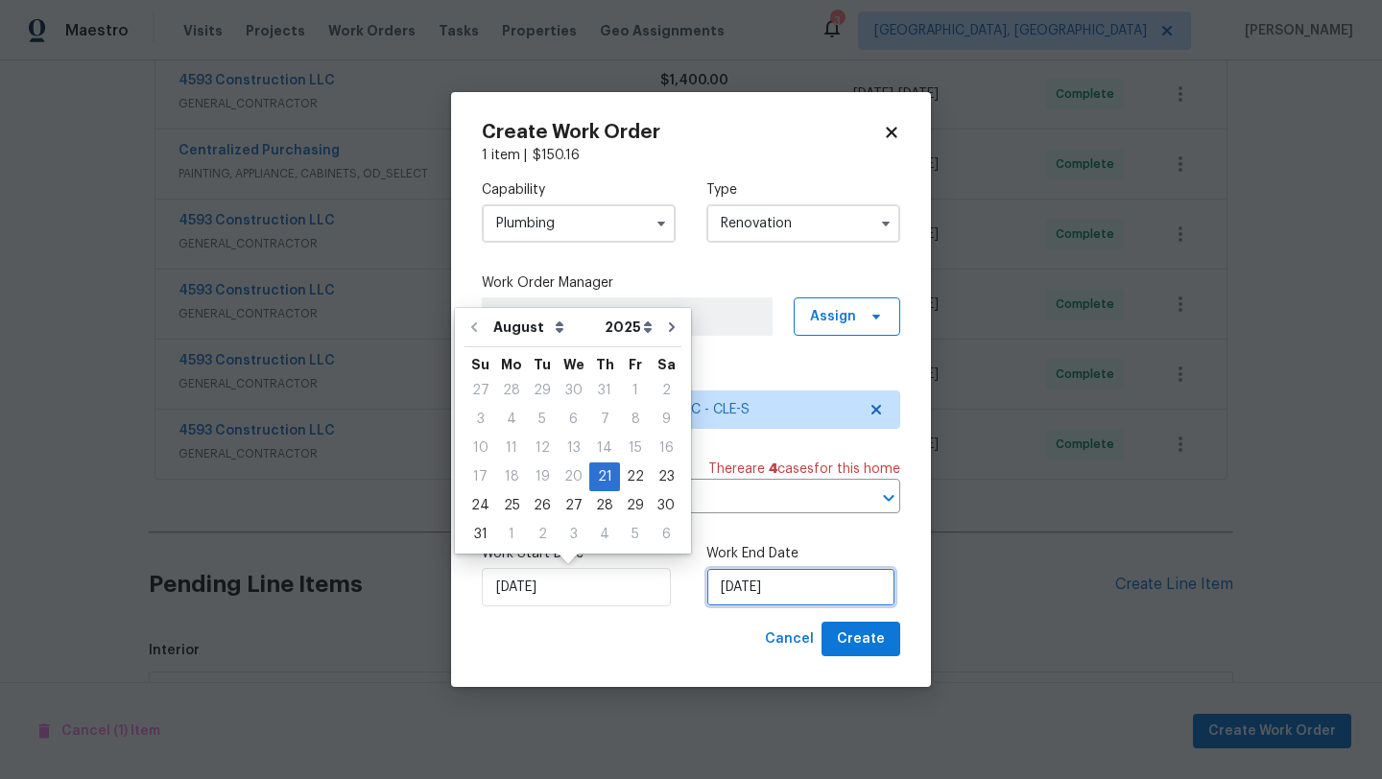
click at [777, 595] on input "8/21/2025" at bounding box center [800, 587] width 189 height 38
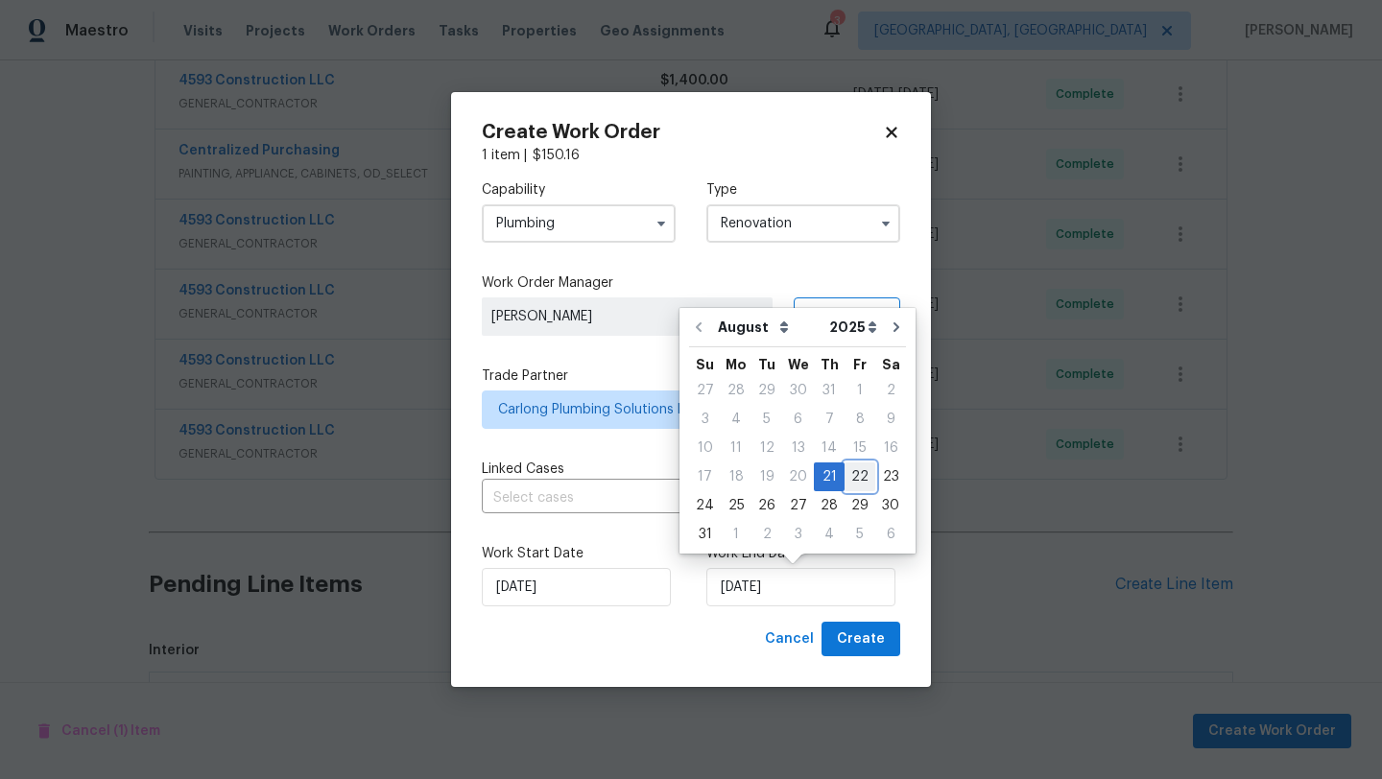
click at [846, 466] on div "22" at bounding box center [859, 476] width 31 height 27
type input "8/22/2025"
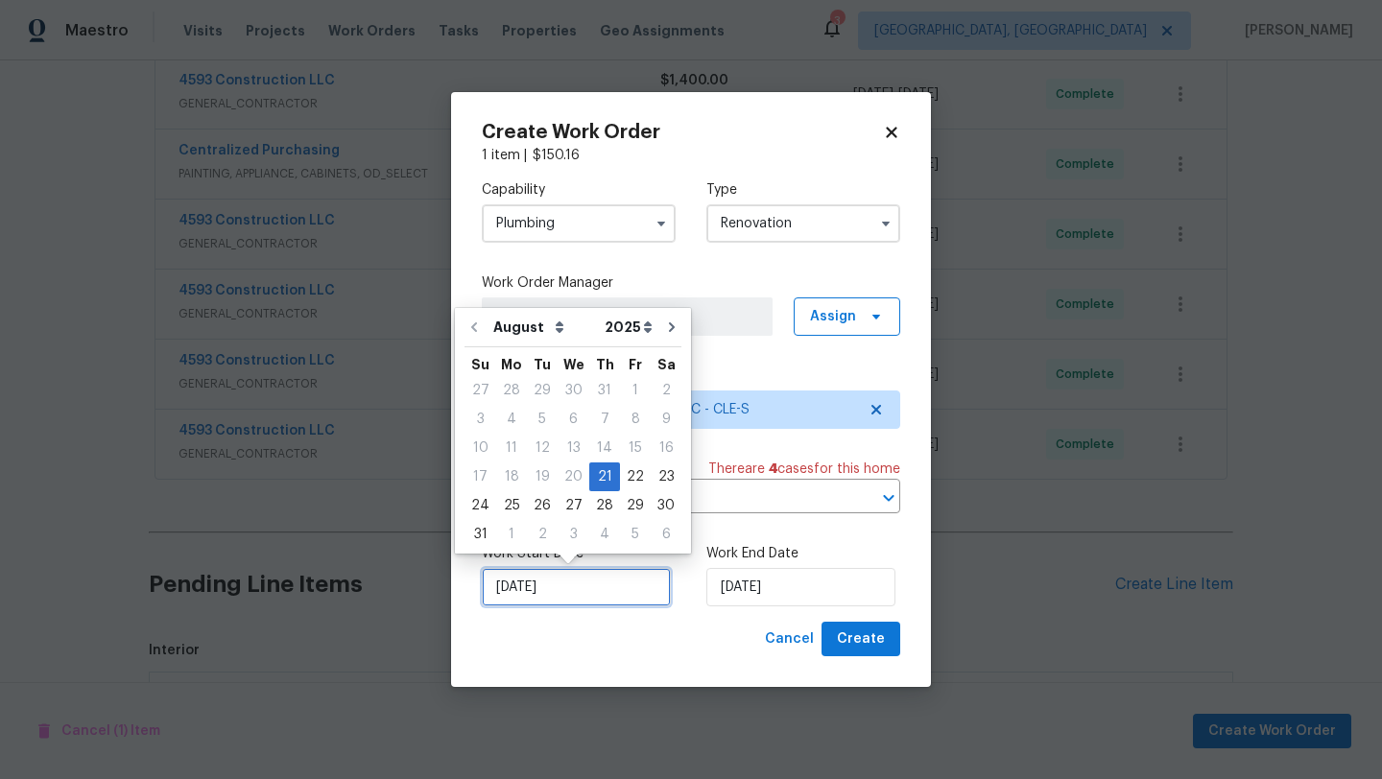
click at [522, 586] on input "8/21/2025" at bounding box center [576, 587] width 189 height 38
click at [624, 477] on div "22" at bounding box center [635, 476] width 31 height 27
type input "8/22/2025"
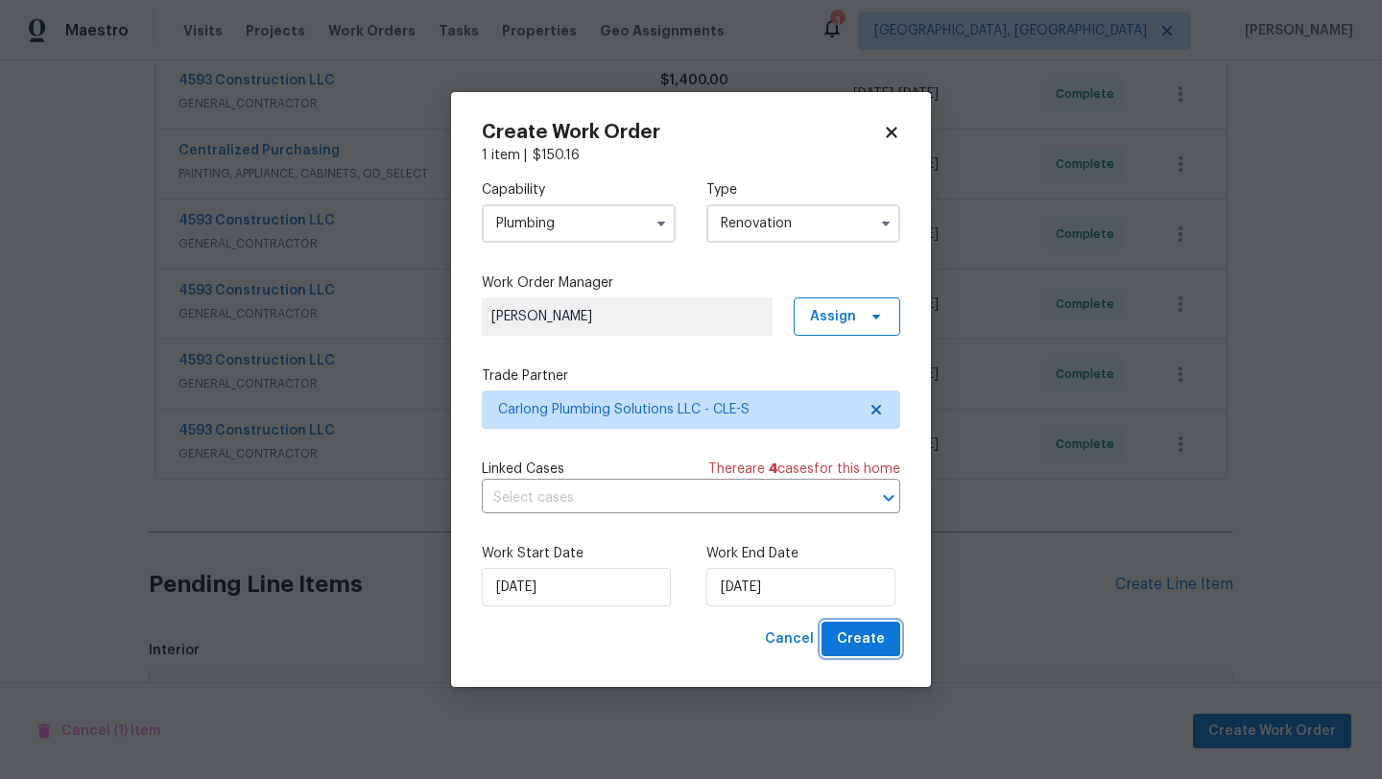
click at [872, 645] on span "Create" at bounding box center [861, 639] width 48 height 24
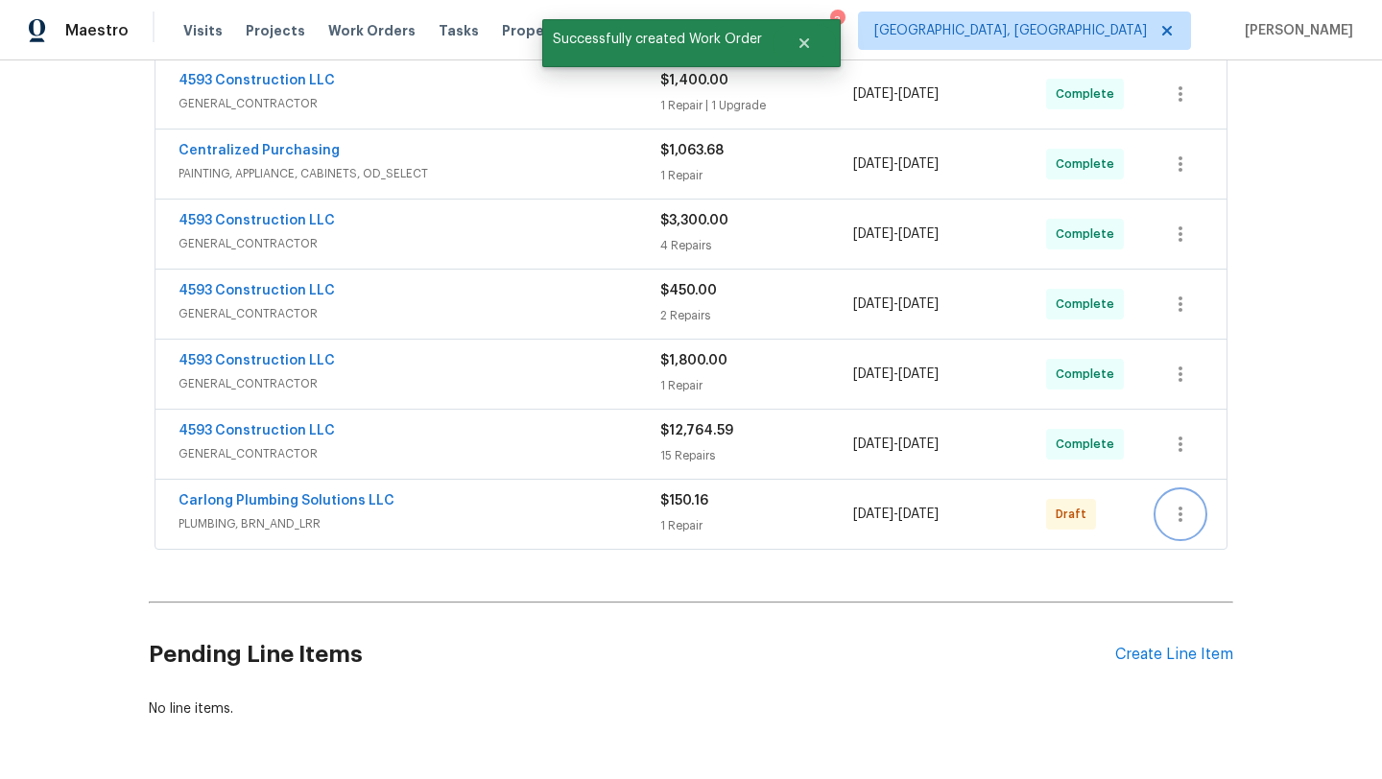
click at [1182, 521] on icon "button" at bounding box center [1180, 514] width 23 height 23
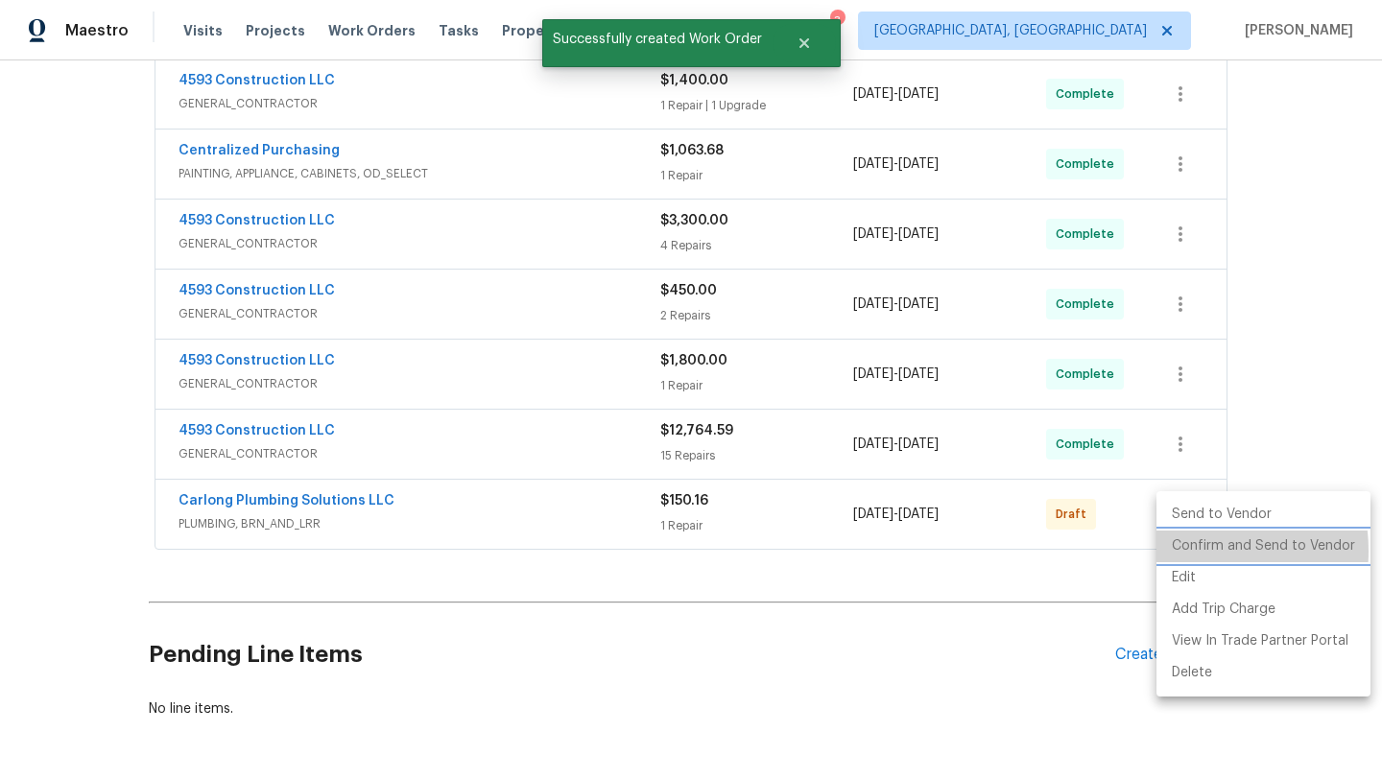
click at [1181, 551] on li "Confirm and Send to Vendor" at bounding box center [1263, 547] width 214 height 32
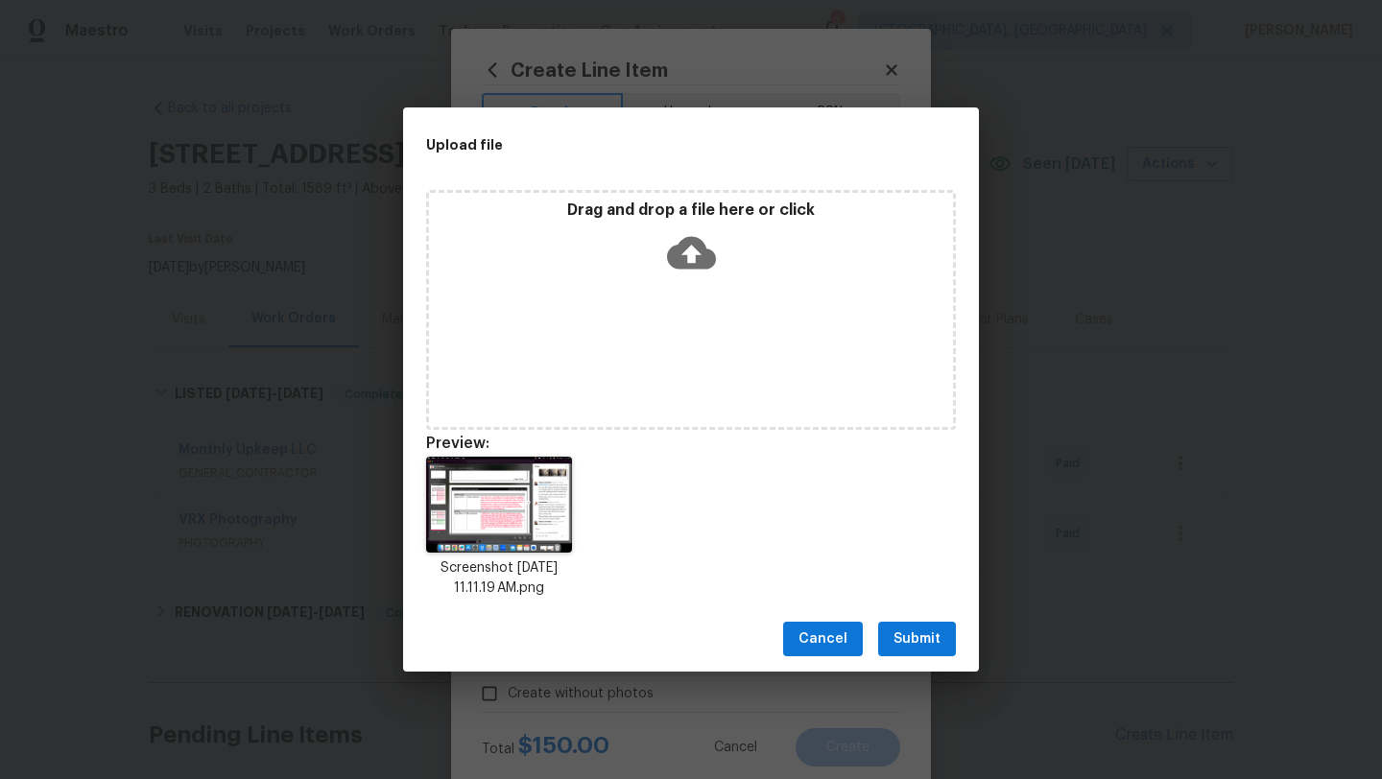
click at [956, 636] on div "Cancel Submit" at bounding box center [691, 639] width 576 height 66
click at [924, 637] on span "Submit" at bounding box center [916, 639] width 47 height 24
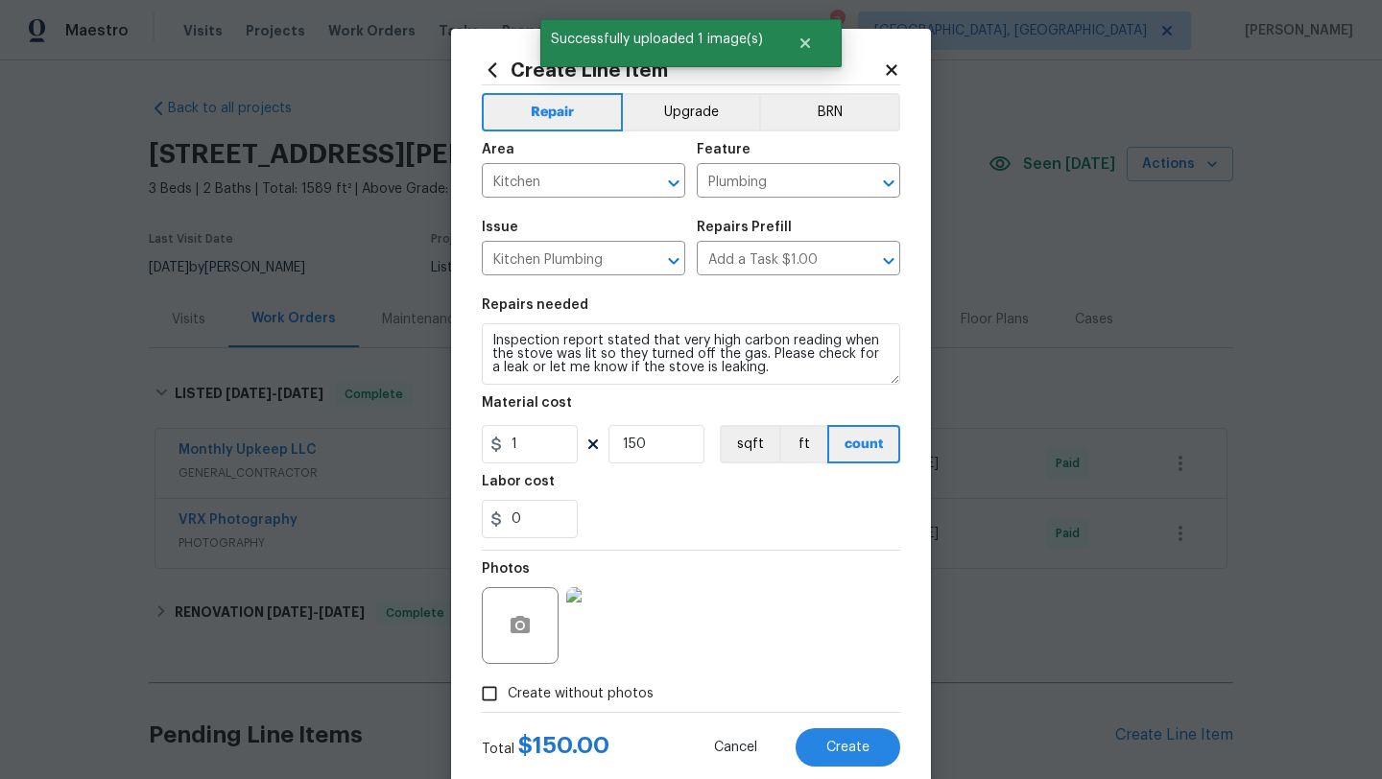
click at [614, 615] on img at bounding box center [604, 625] width 77 height 77
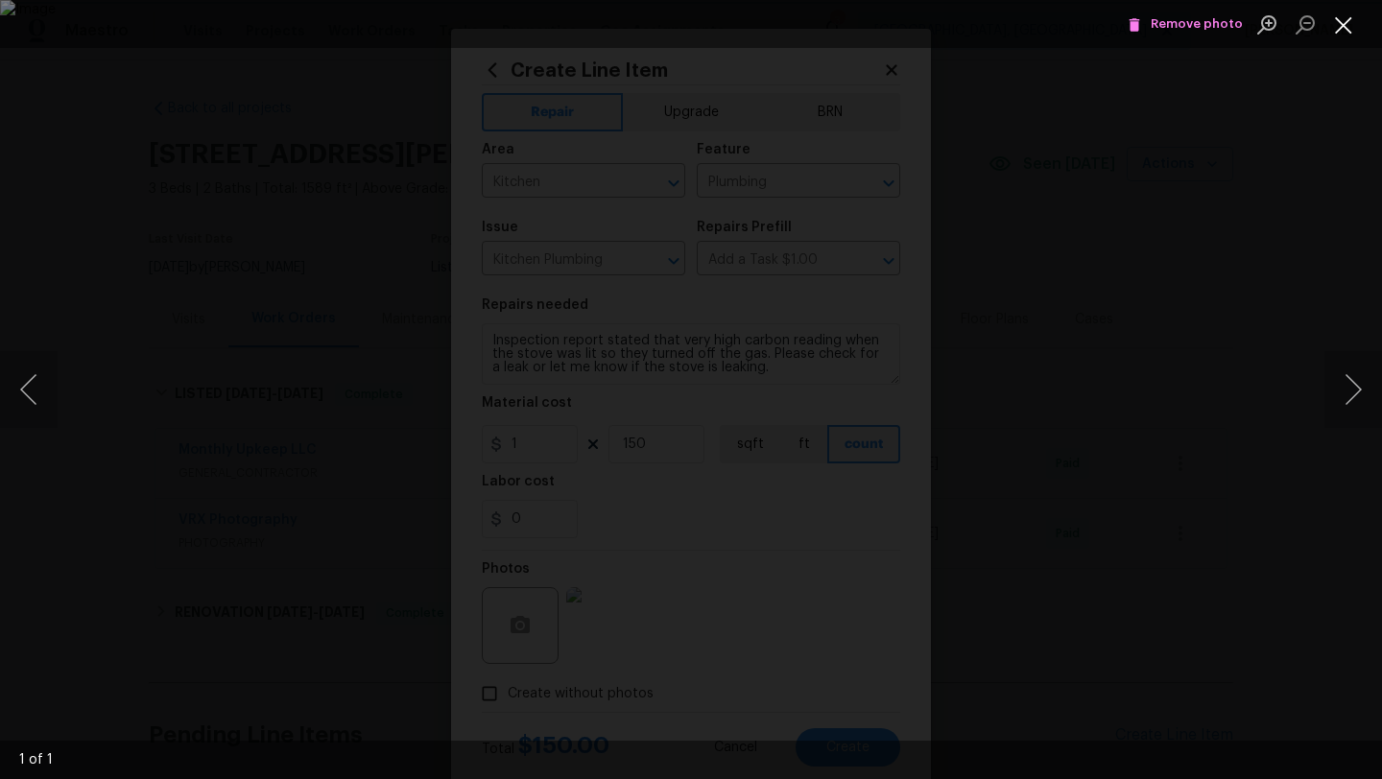
click at [1346, 28] on button "Close lightbox" at bounding box center [1343, 25] width 38 height 34
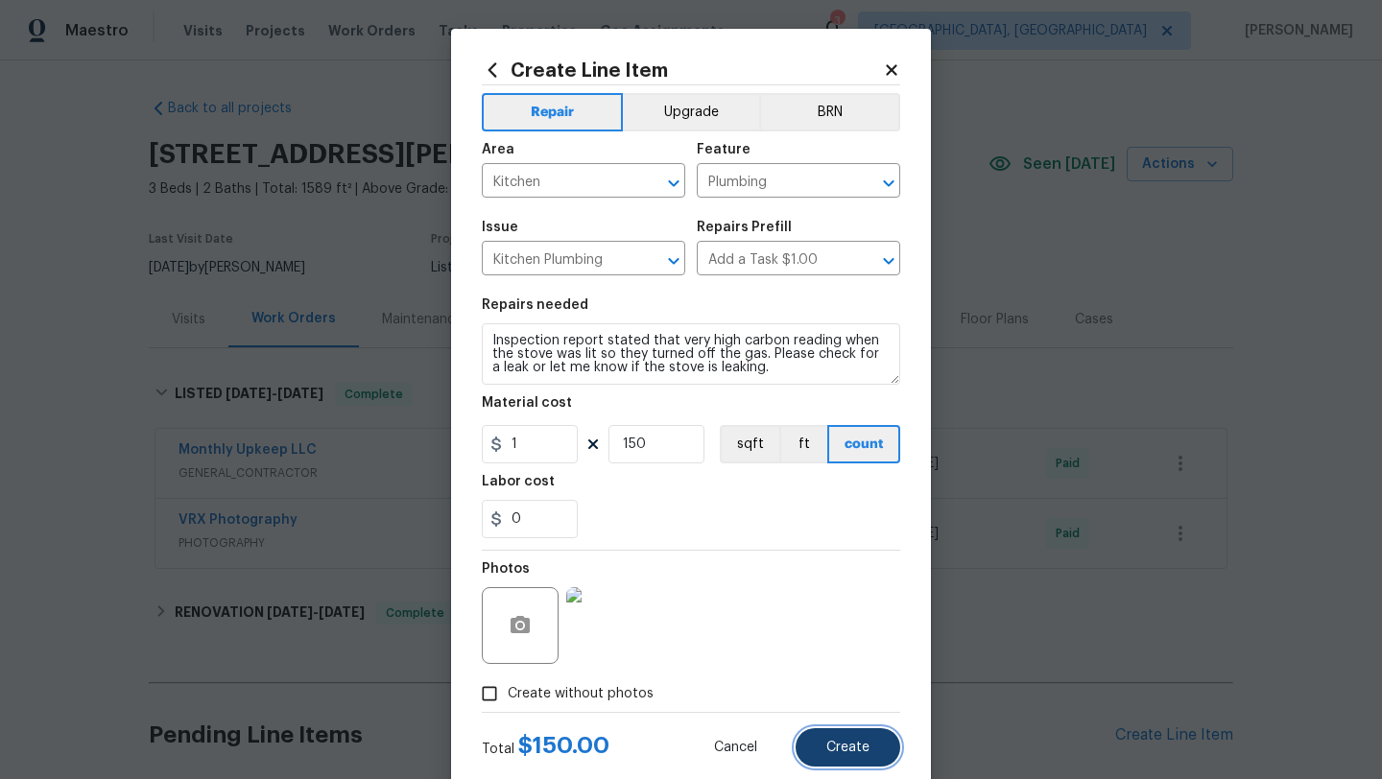
click at [818, 746] on button "Create" at bounding box center [847, 747] width 105 height 38
type input "0"
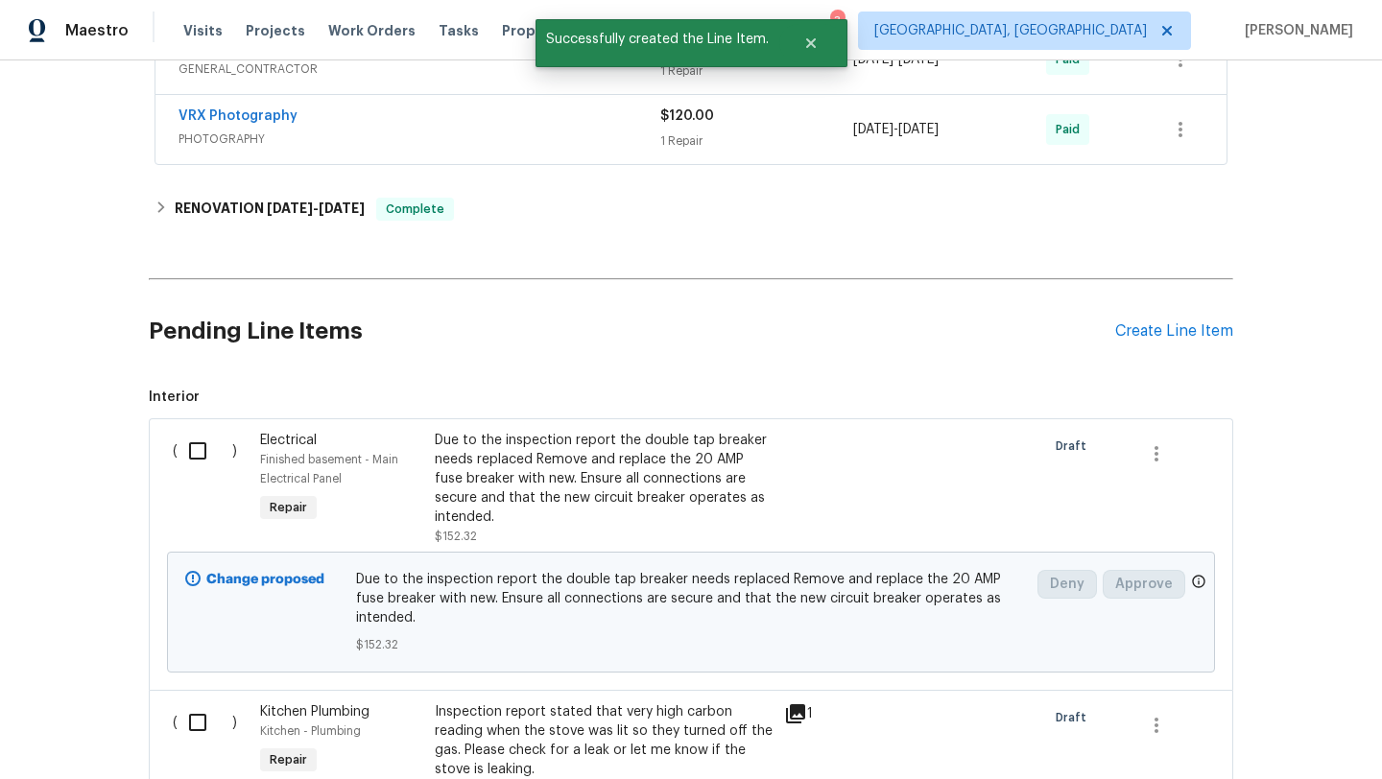
scroll to position [422, 0]
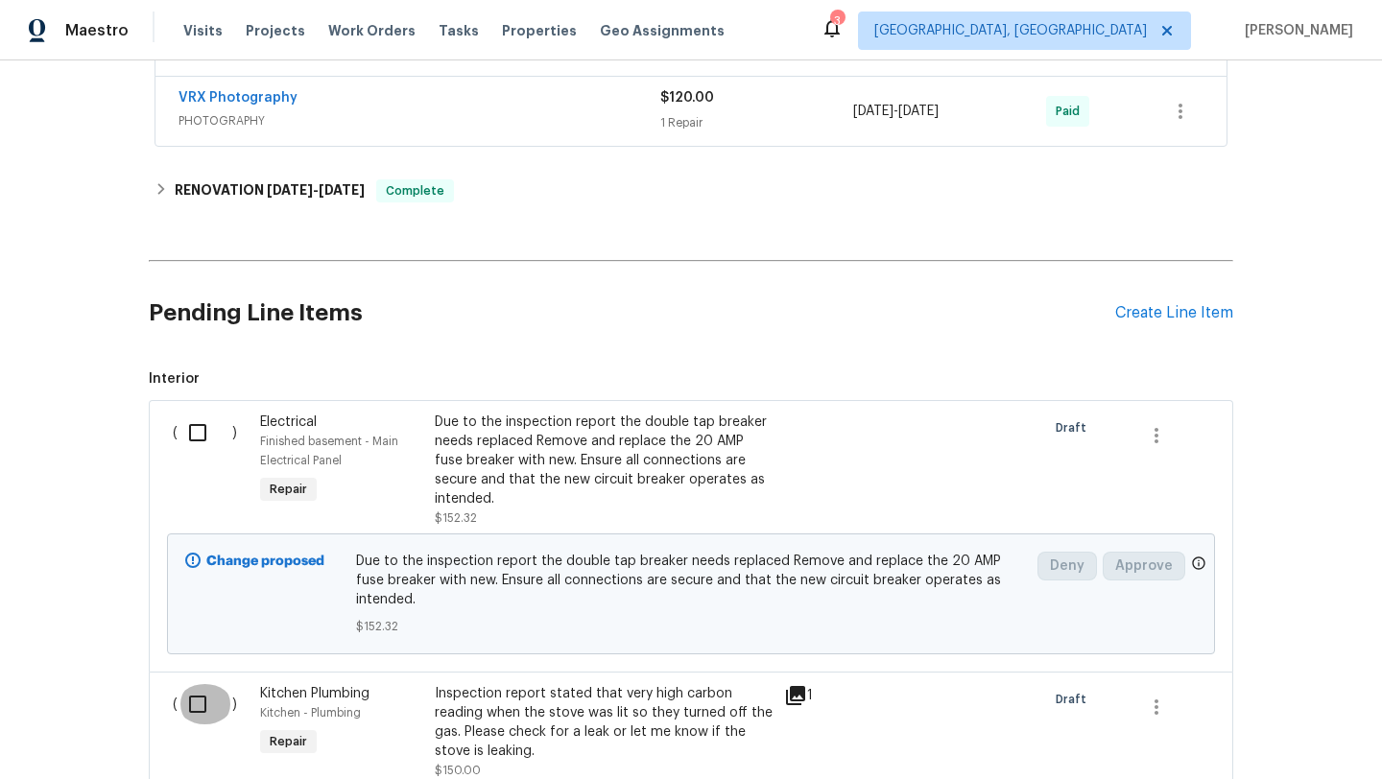
click at [193, 689] on input "checkbox" at bounding box center [204, 704] width 55 height 40
checkbox input "true"
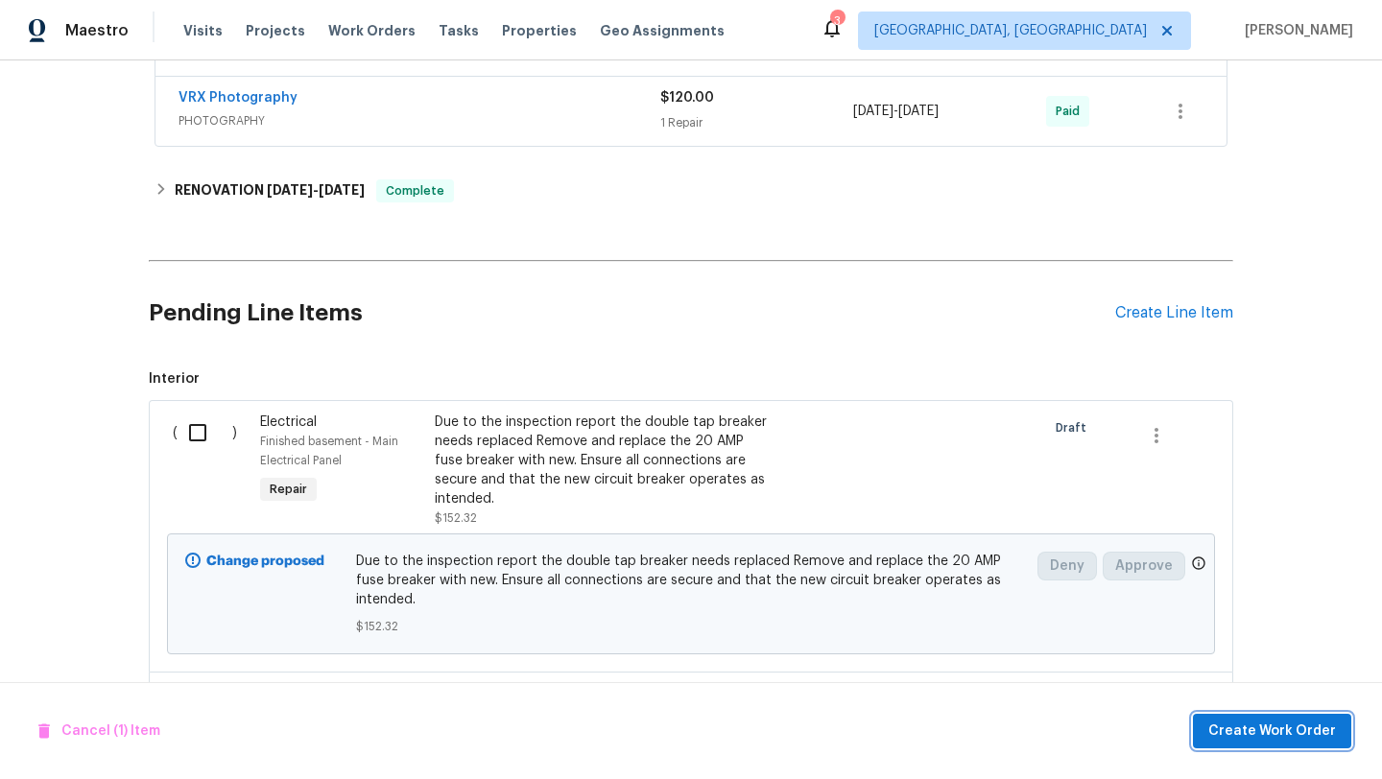
click at [1263, 735] on span "Create Work Order" at bounding box center [1272, 732] width 128 height 24
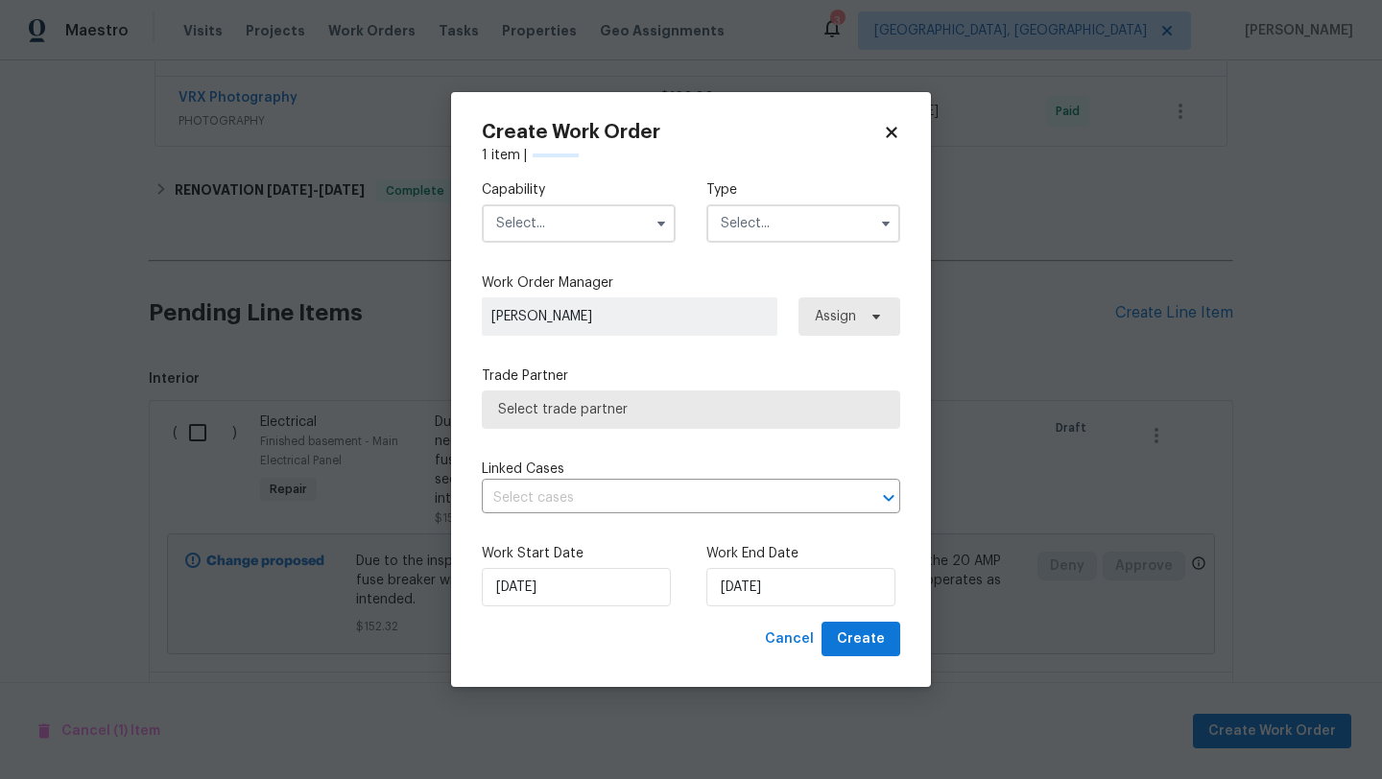
click at [517, 218] on input "text" at bounding box center [579, 223] width 194 height 38
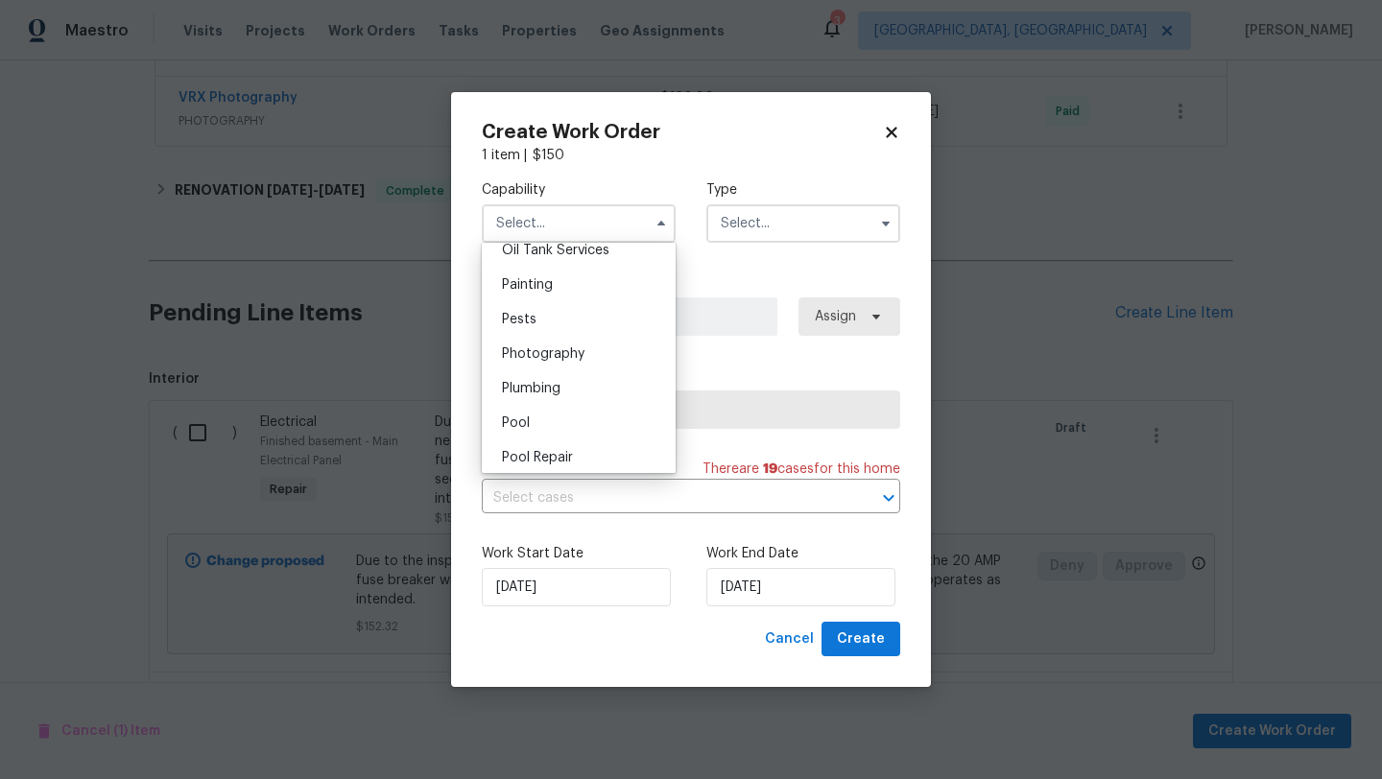
scroll to position [1601, 0]
click at [571, 378] on div "Plumbing" at bounding box center [578, 379] width 184 height 35
type input "Plumbing"
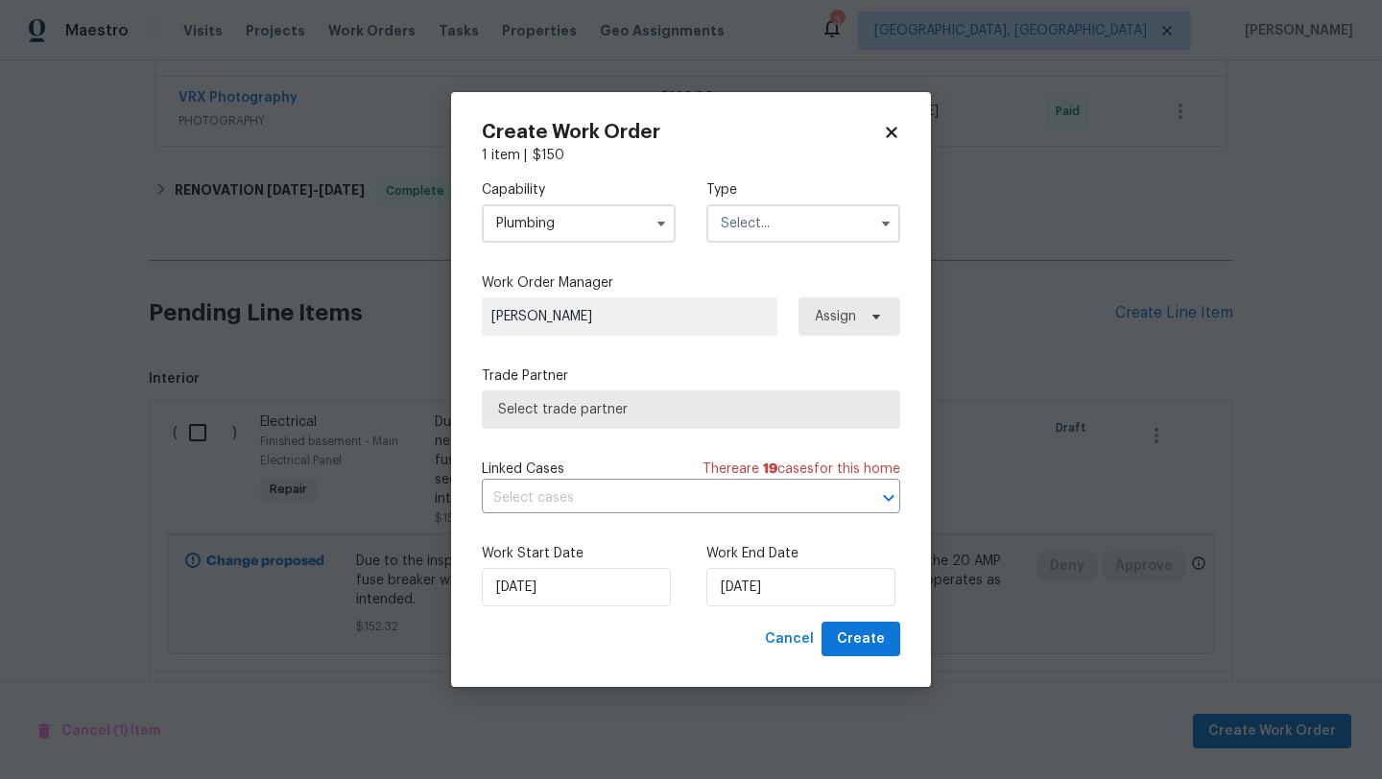
click at [771, 225] on input "text" at bounding box center [803, 223] width 194 height 38
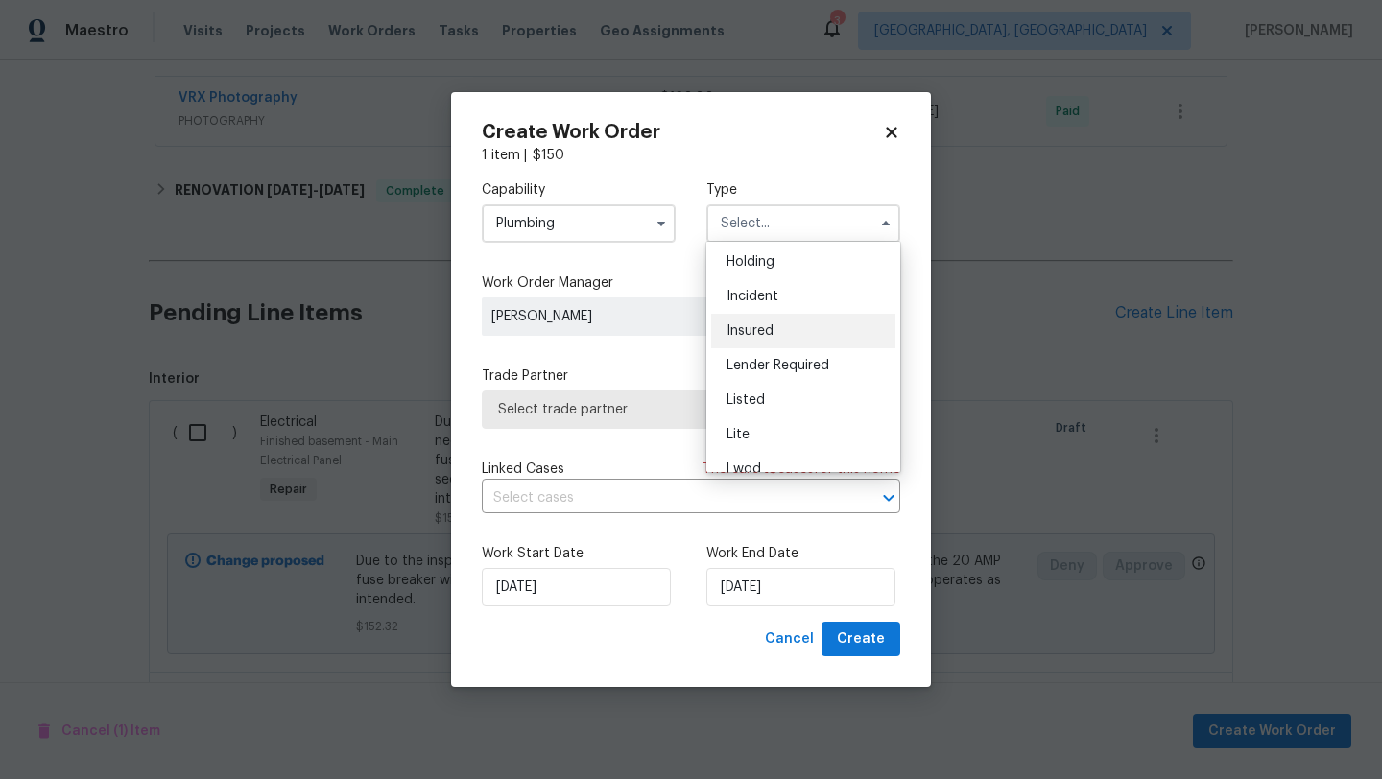
scroll to position [69, 0]
click at [768, 406] on div "Listed" at bounding box center [803, 402] width 184 height 35
type input "Listed"
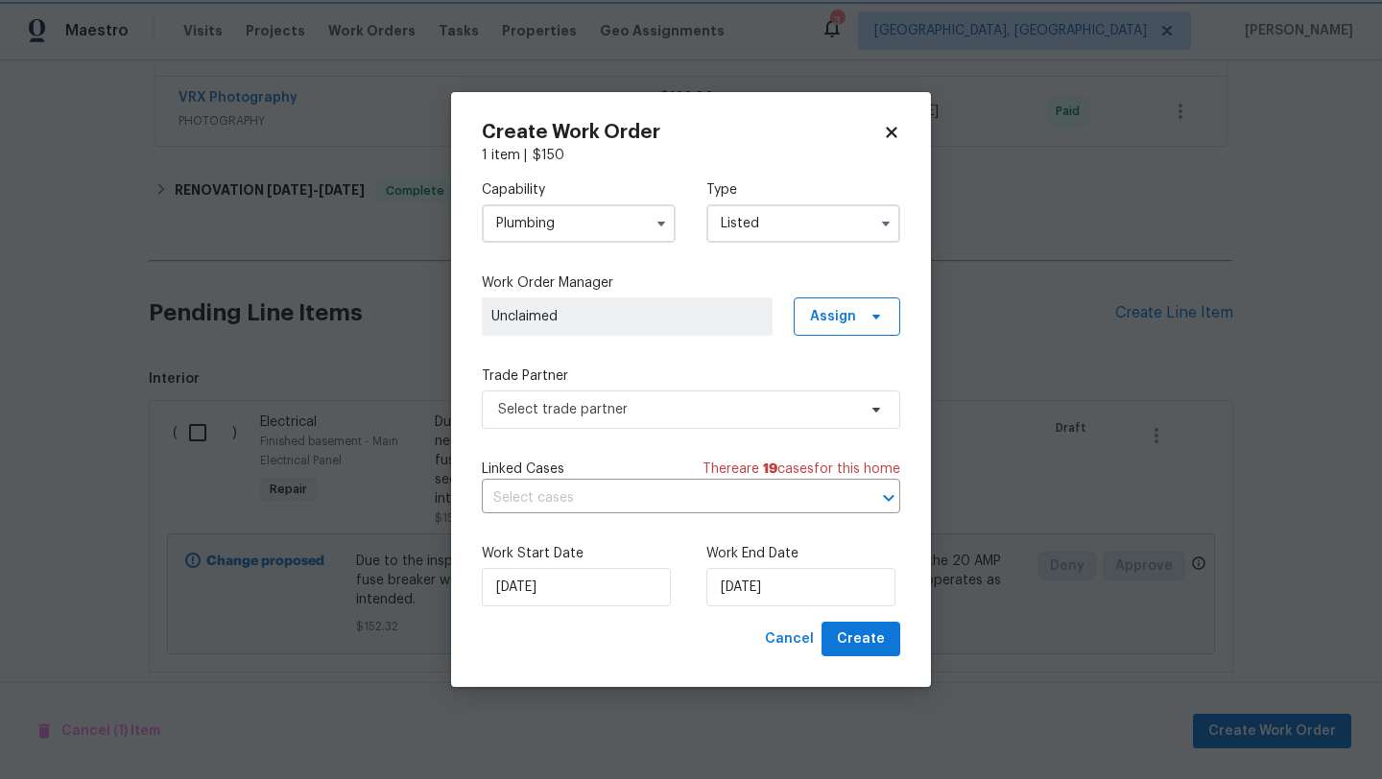
scroll to position [0, 0]
click at [688, 408] on span "Select trade partner" at bounding box center [677, 409] width 358 height 19
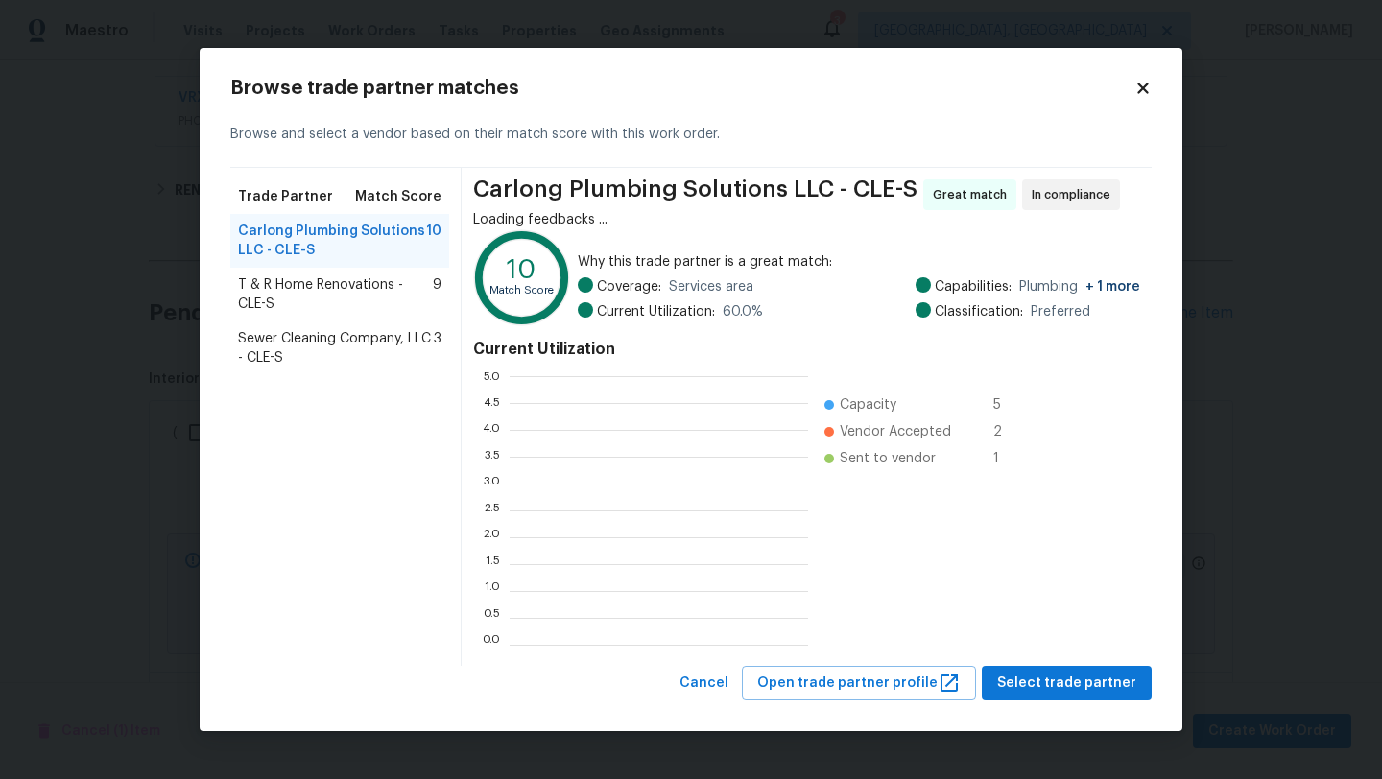
scroll to position [269, 298]
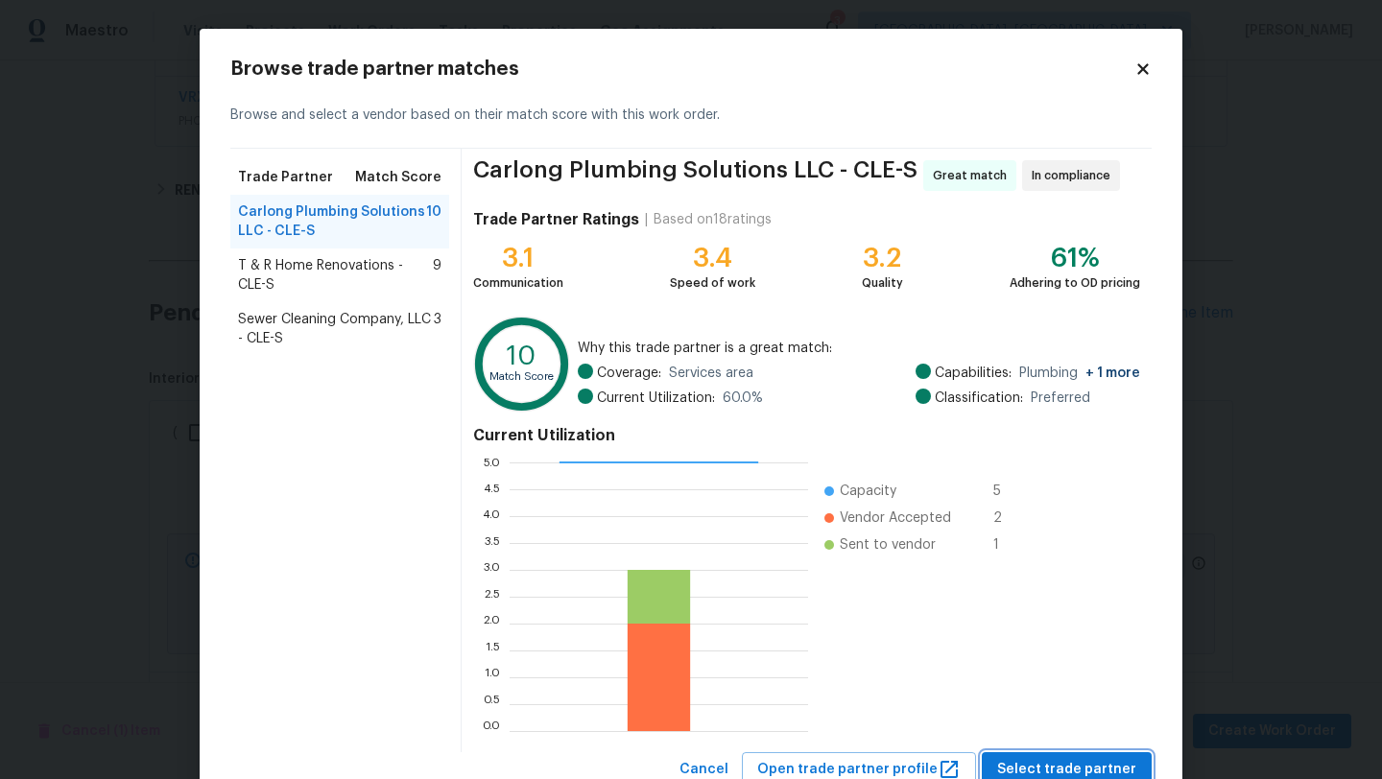
click at [1037, 765] on span "Select trade partner" at bounding box center [1066, 770] width 139 height 24
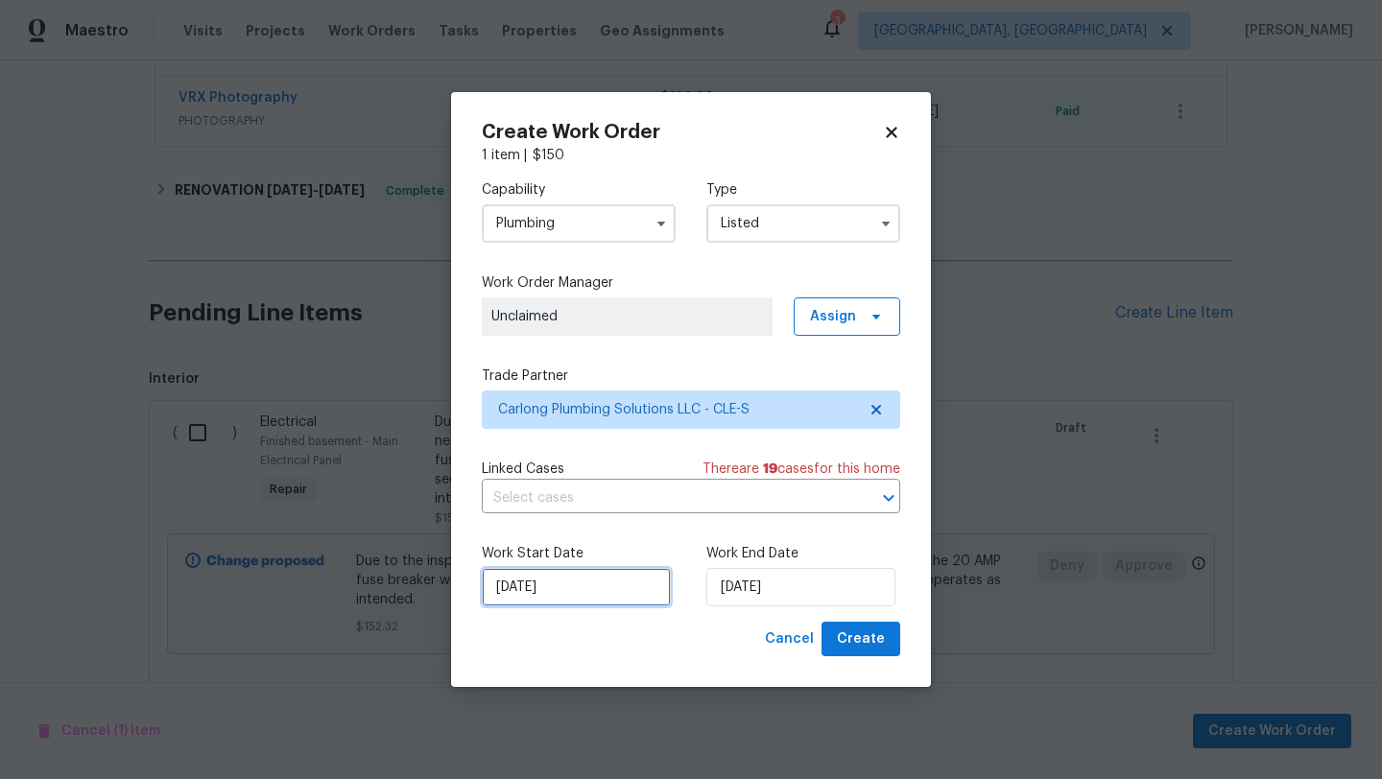
click at [608, 591] on input "8/21/2025" at bounding box center [576, 587] width 189 height 38
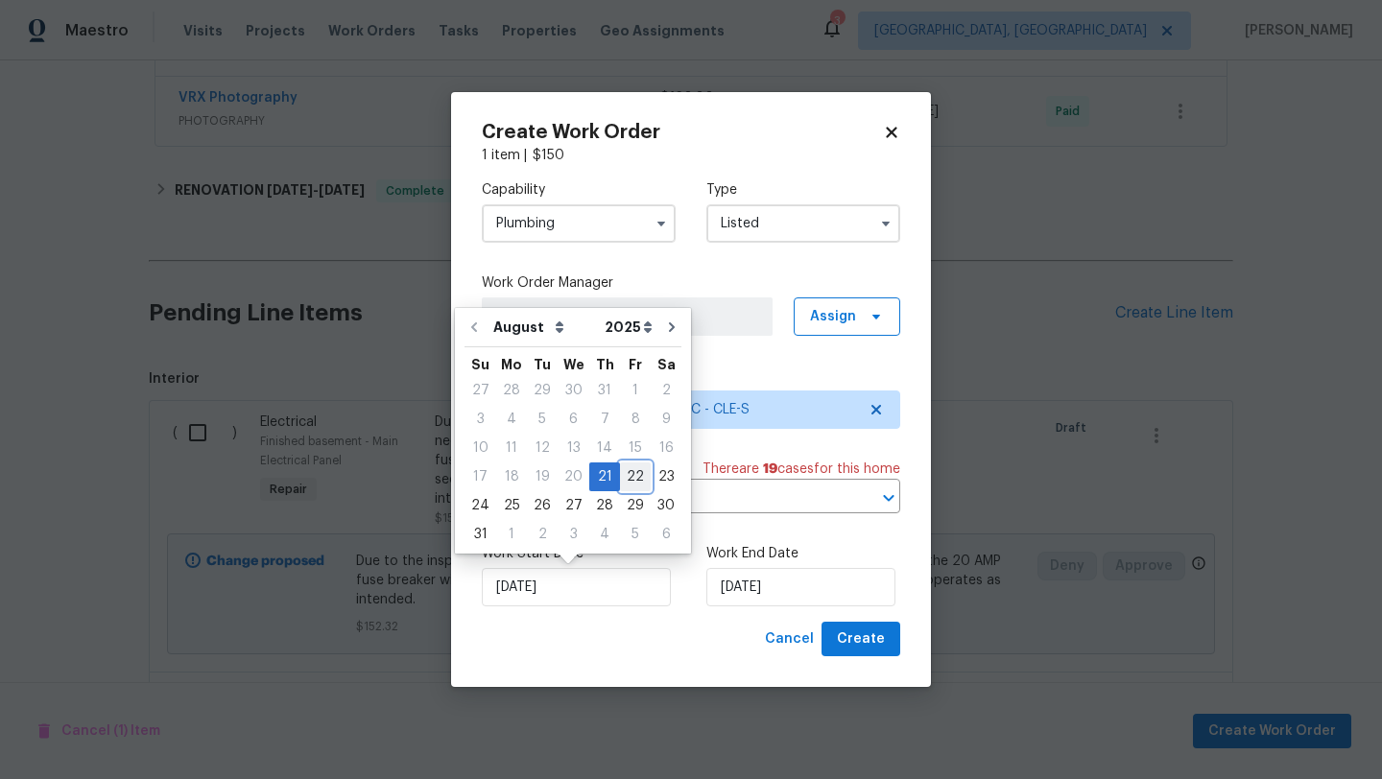
click at [622, 481] on div "22" at bounding box center [635, 476] width 31 height 27
type input "8/22/2025"
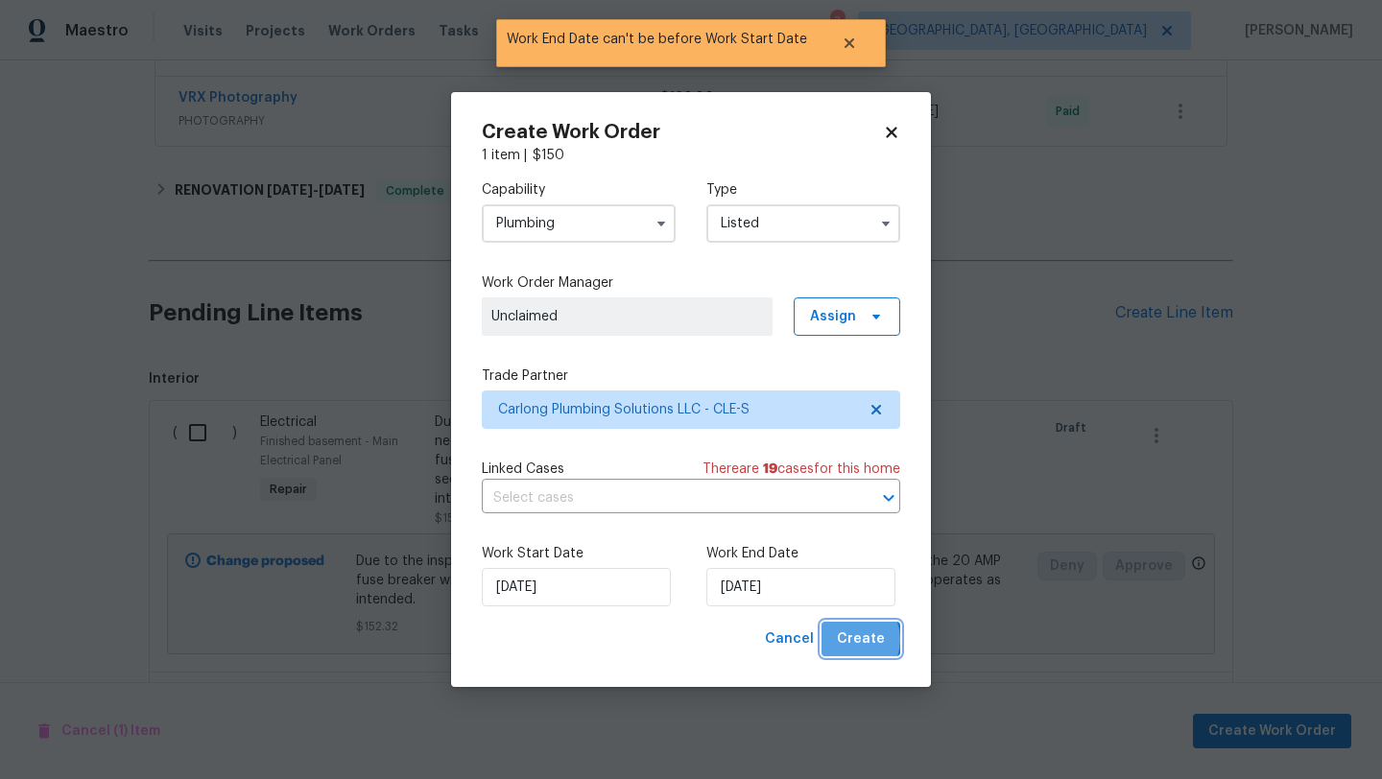
click at [850, 640] on span "Create" at bounding box center [861, 639] width 48 height 24
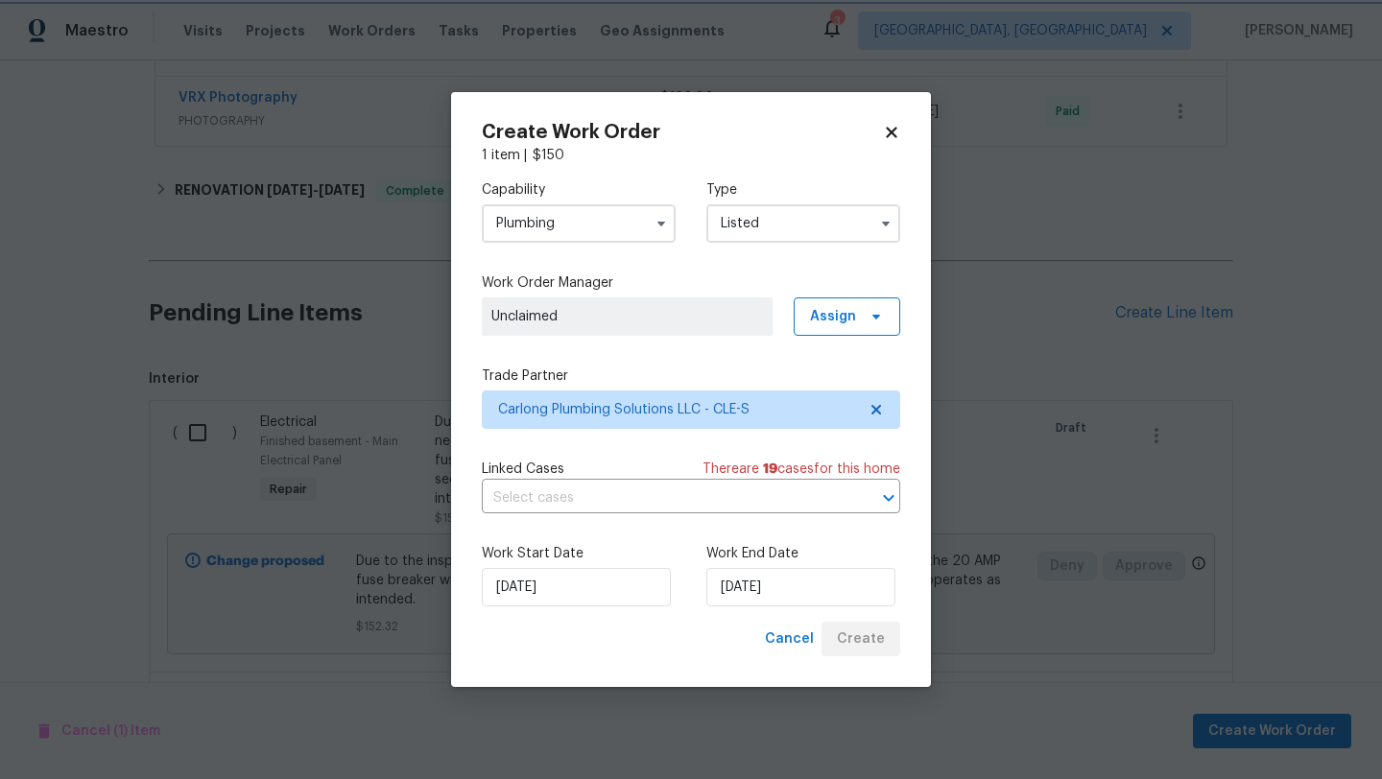
checkbox input "false"
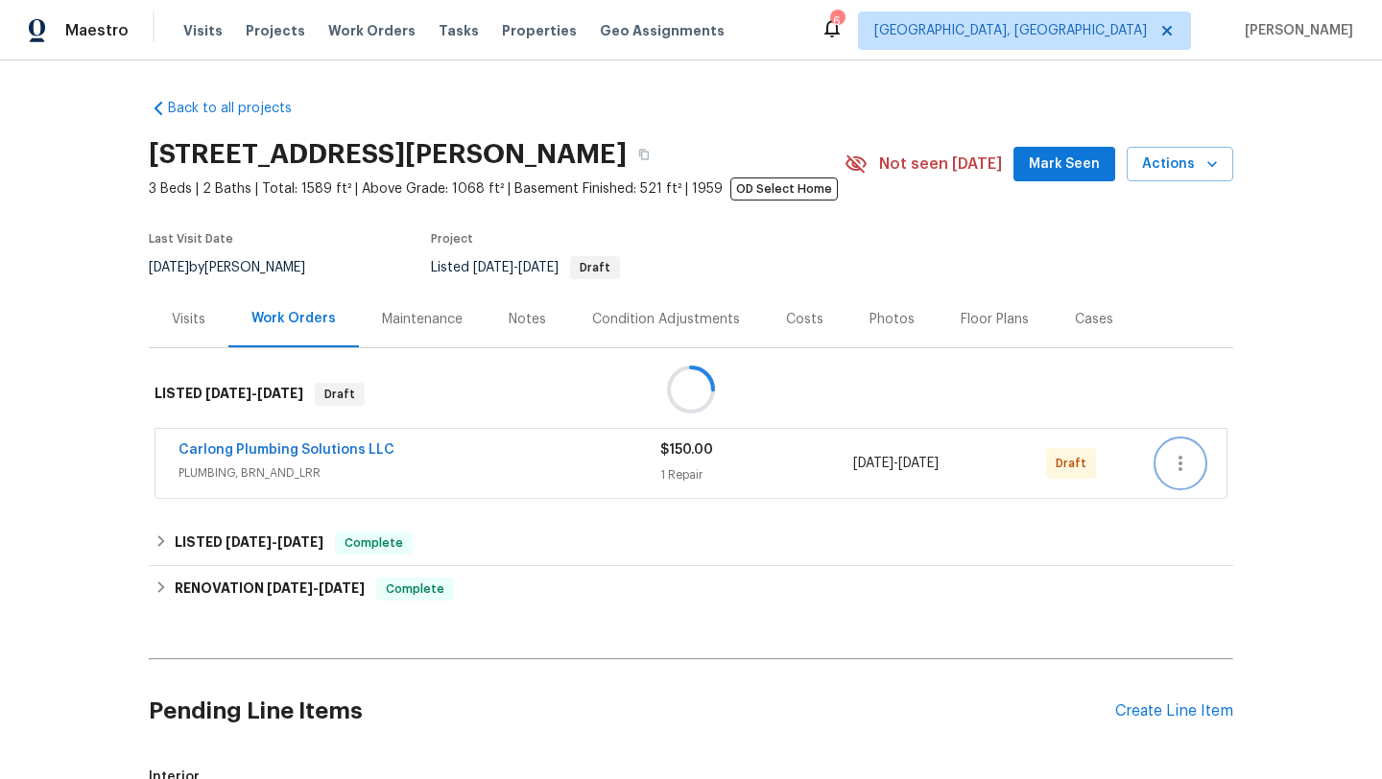
click at [1179, 457] on icon "button" at bounding box center [1180, 463] width 4 height 15
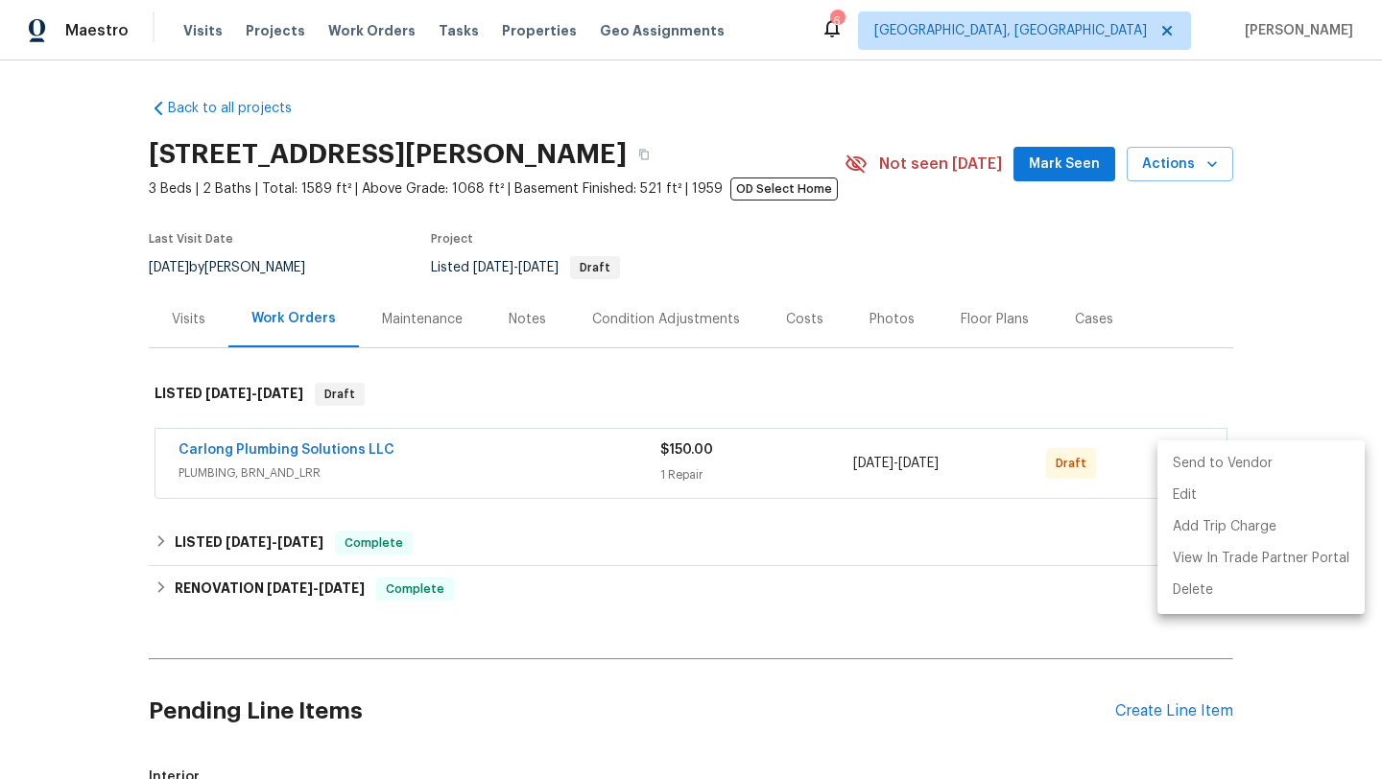
click at [1176, 466] on li "Send to Vendor" at bounding box center [1260, 464] width 207 height 32
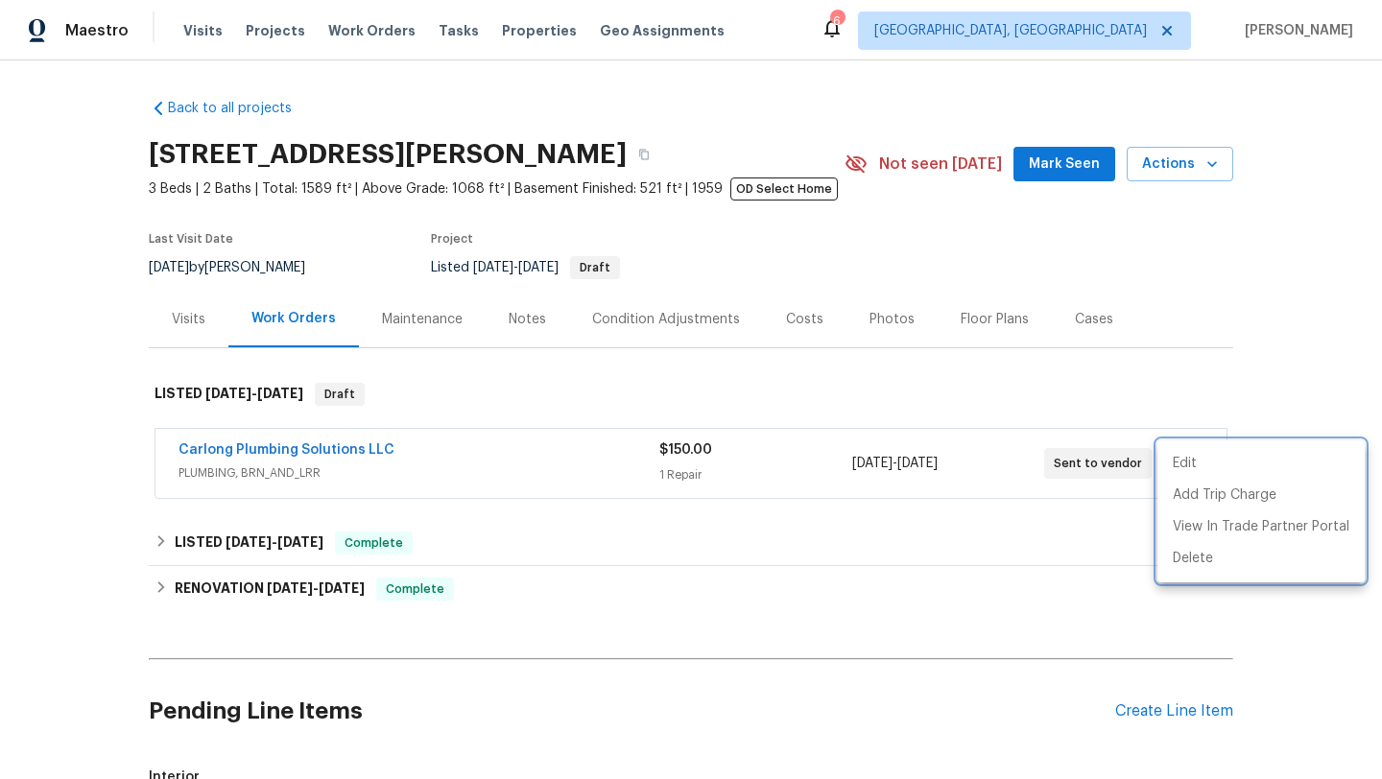
click at [675, 581] on div at bounding box center [691, 389] width 1382 height 779
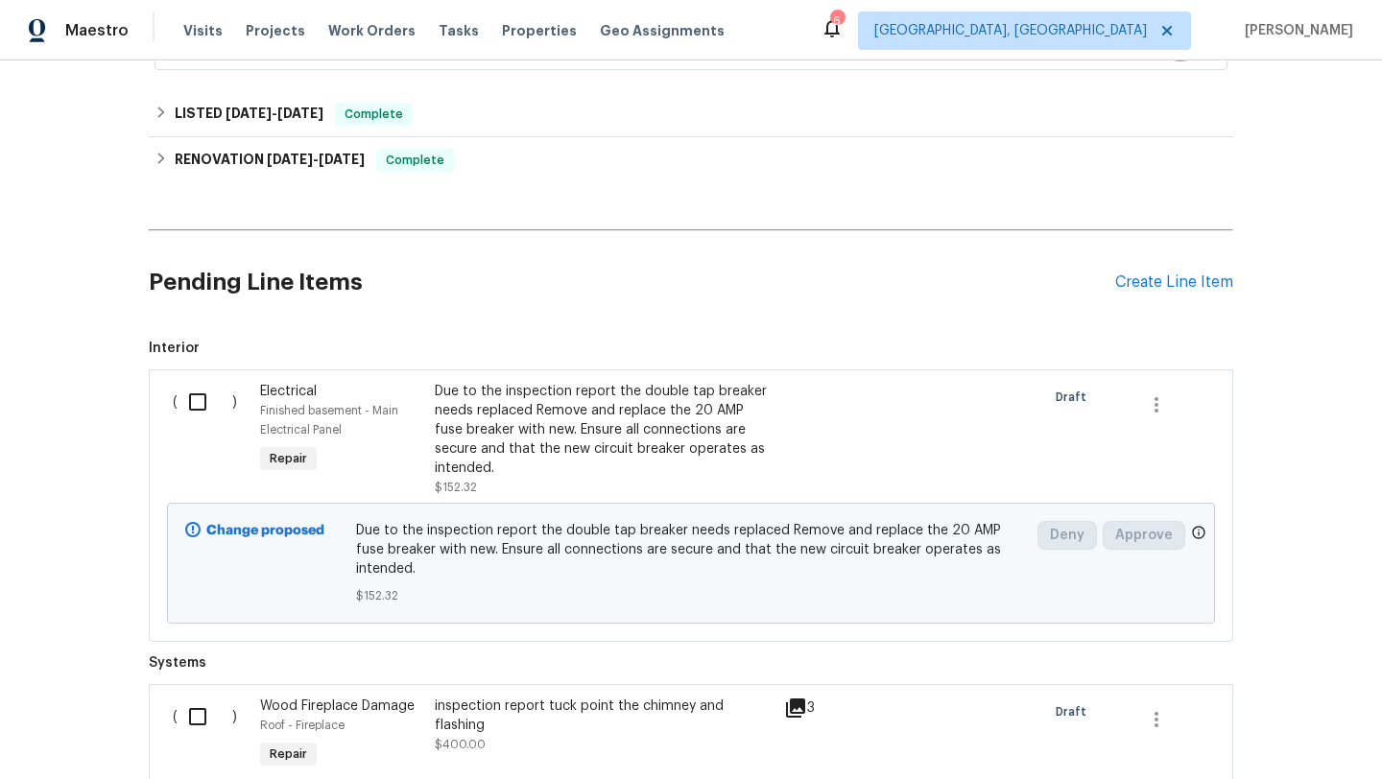
scroll to position [225, 0]
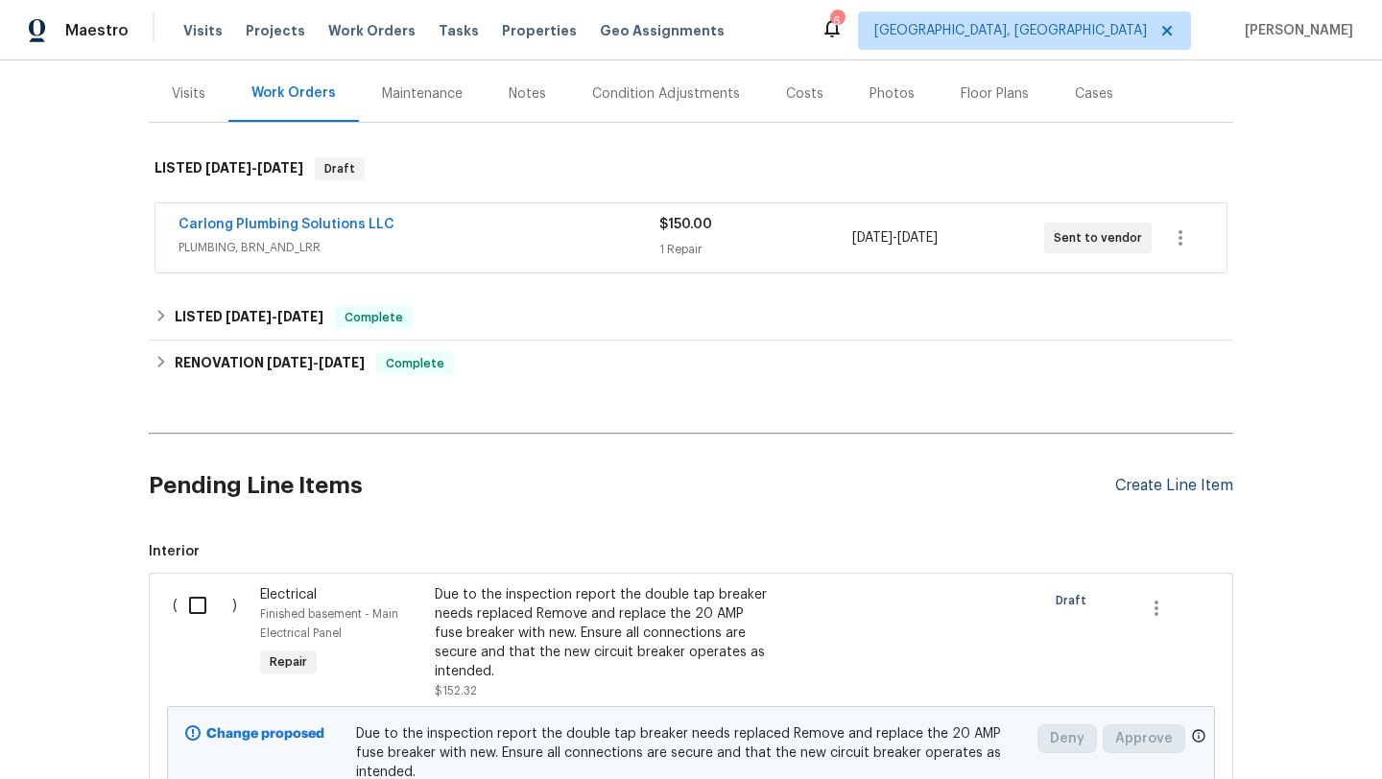
click at [1136, 484] on div "Create Line Item" at bounding box center [1174, 486] width 118 height 18
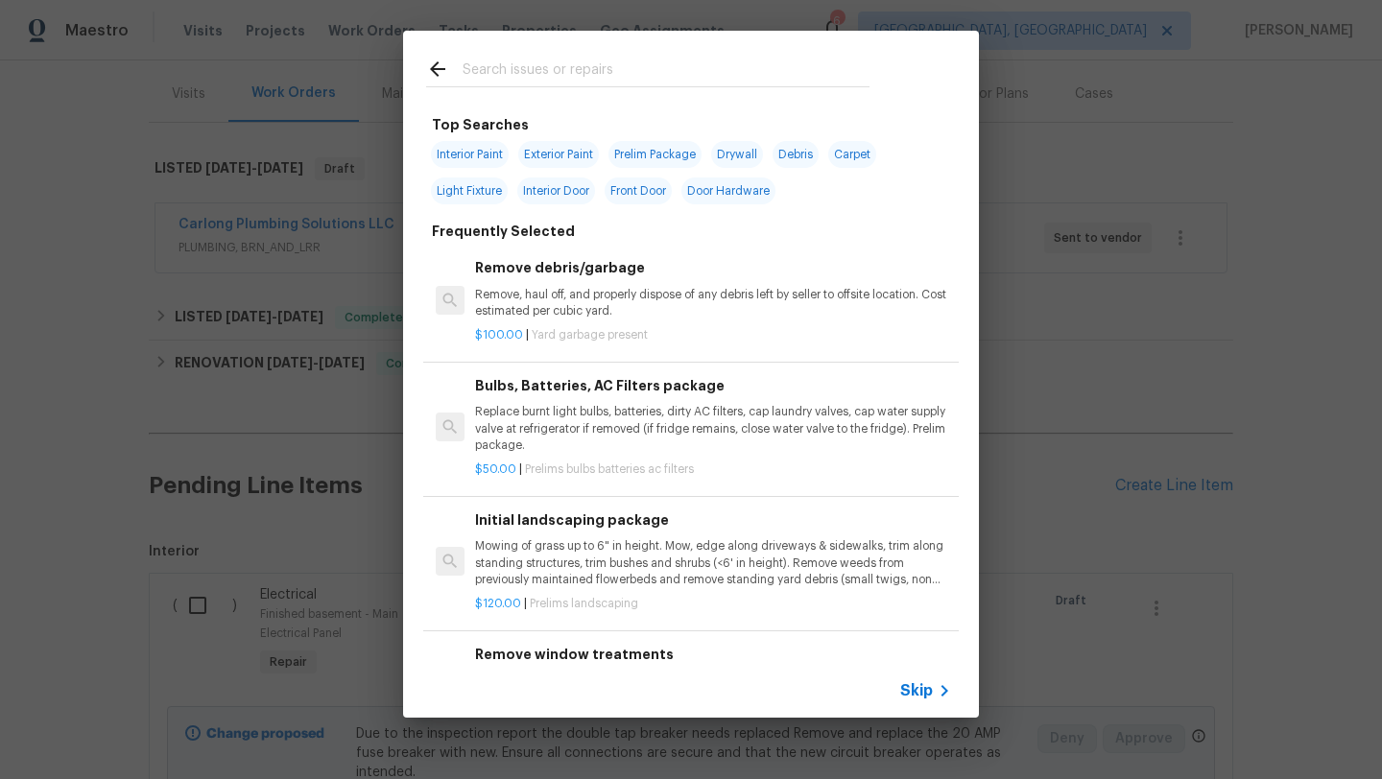
click at [525, 66] on input "text" at bounding box center [665, 72] width 407 height 29
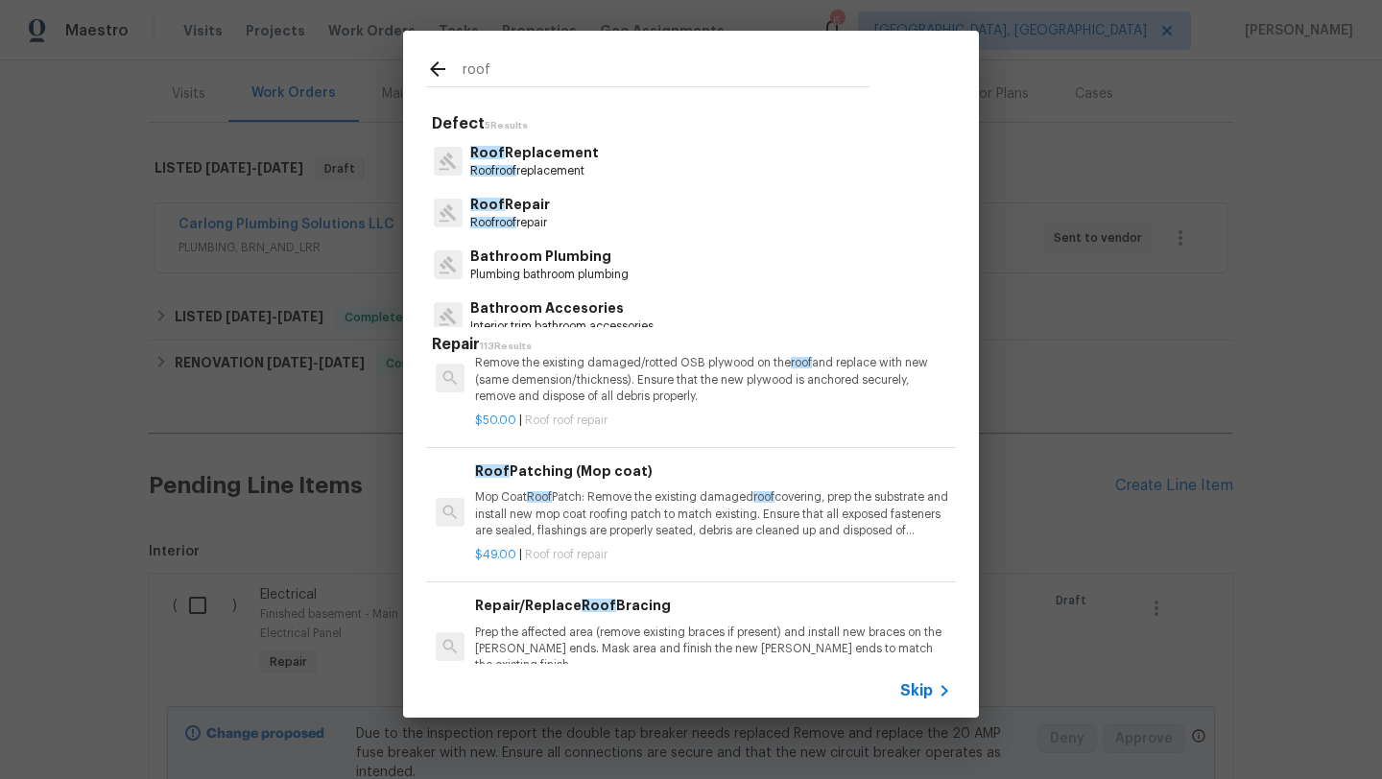
scroll to position [0, 0]
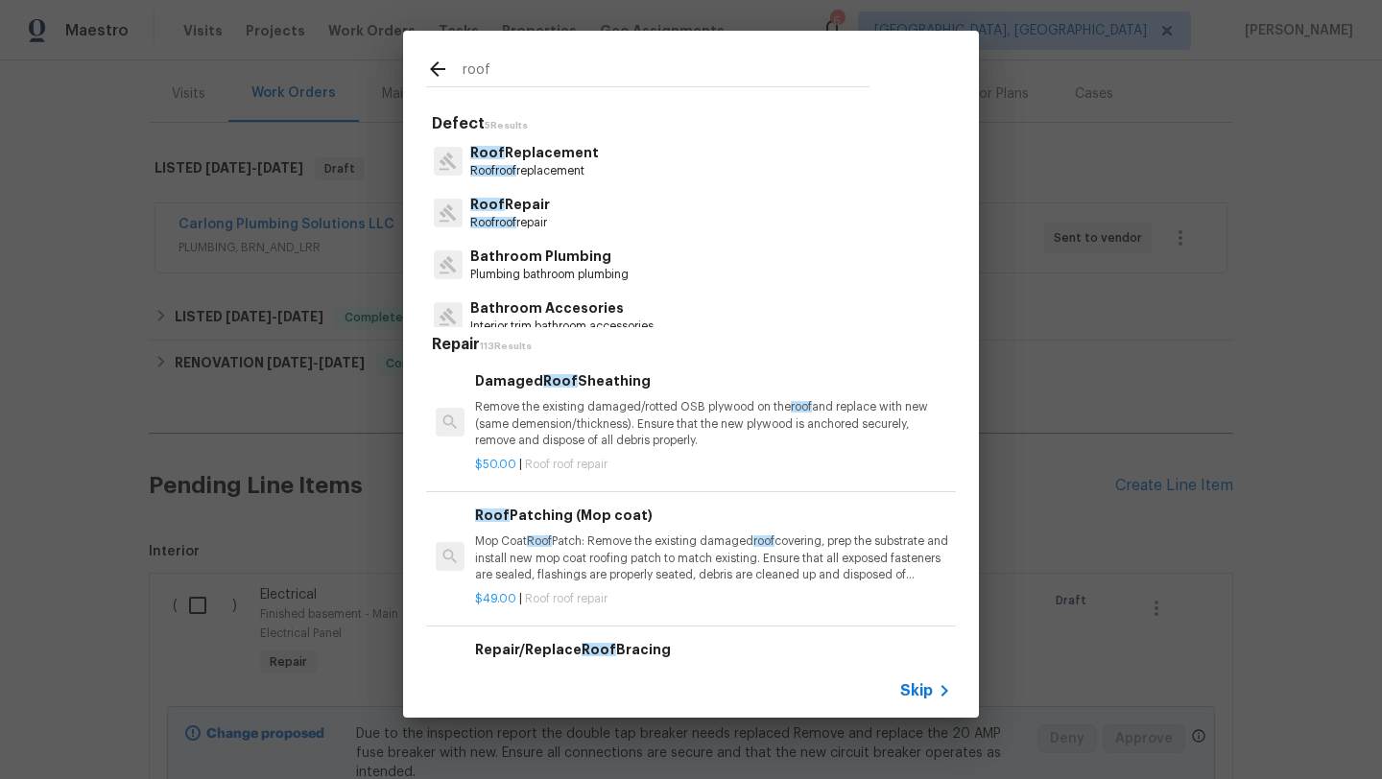
type input "roof"
click at [521, 203] on p "Roof Repair" at bounding box center [510, 205] width 80 height 20
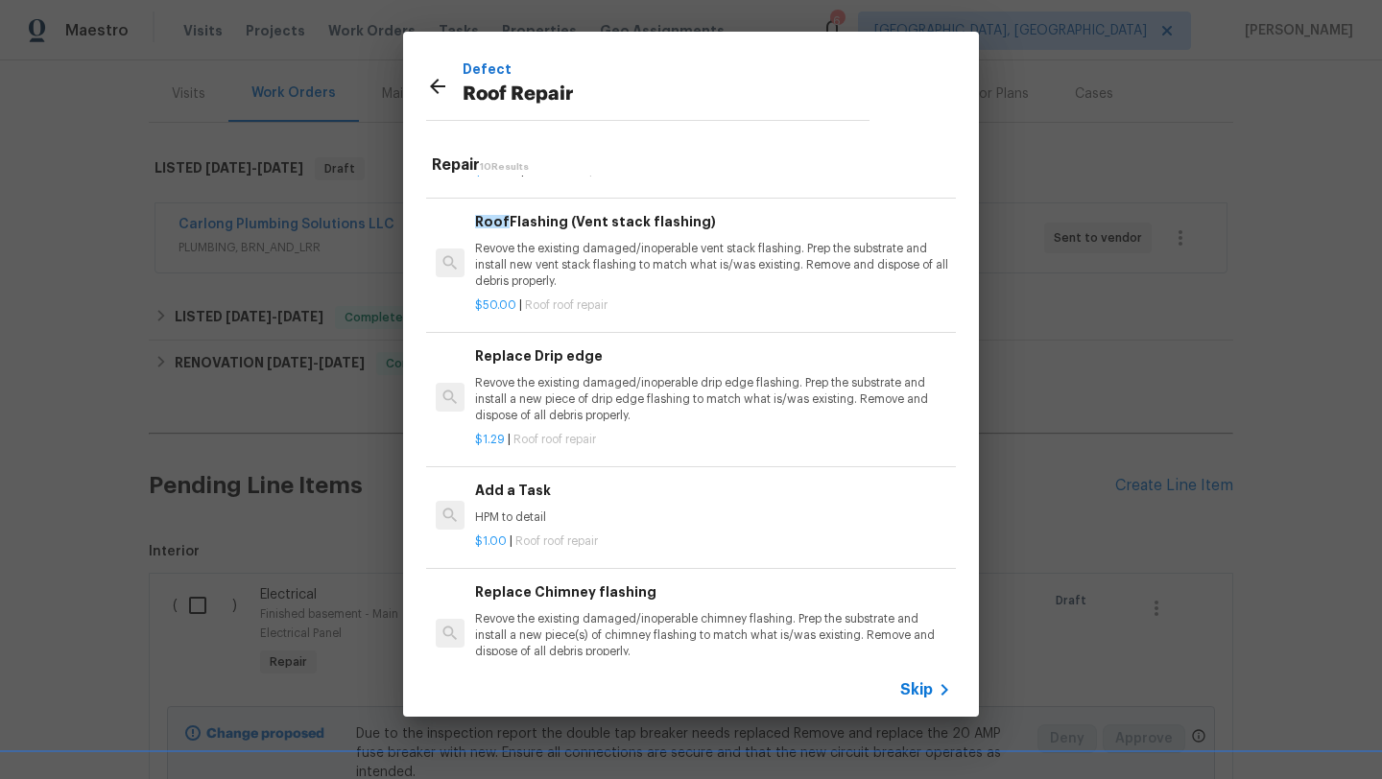
scroll to position [816, 0]
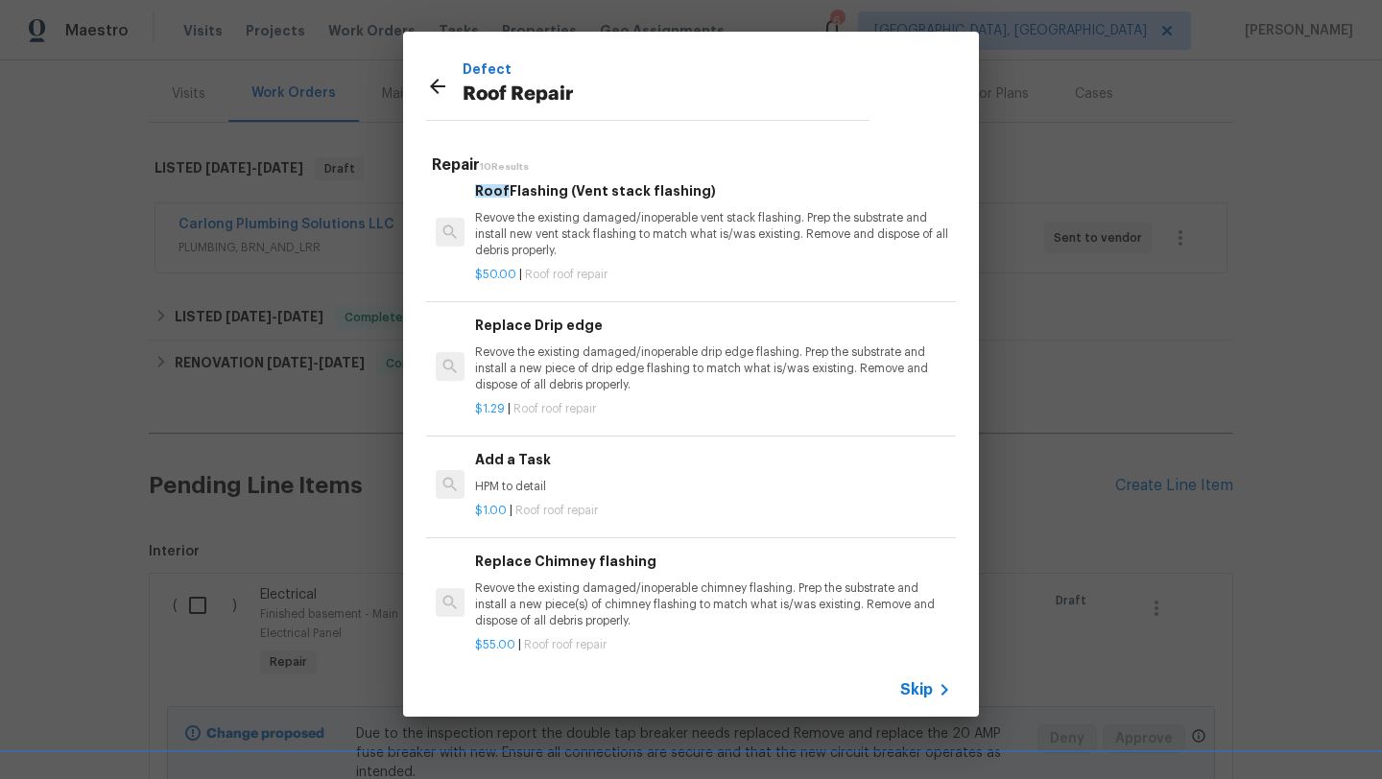
click at [506, 460] on div "Add a Task HPM to detail" at bounding box center [713, 472] width 476 height 46
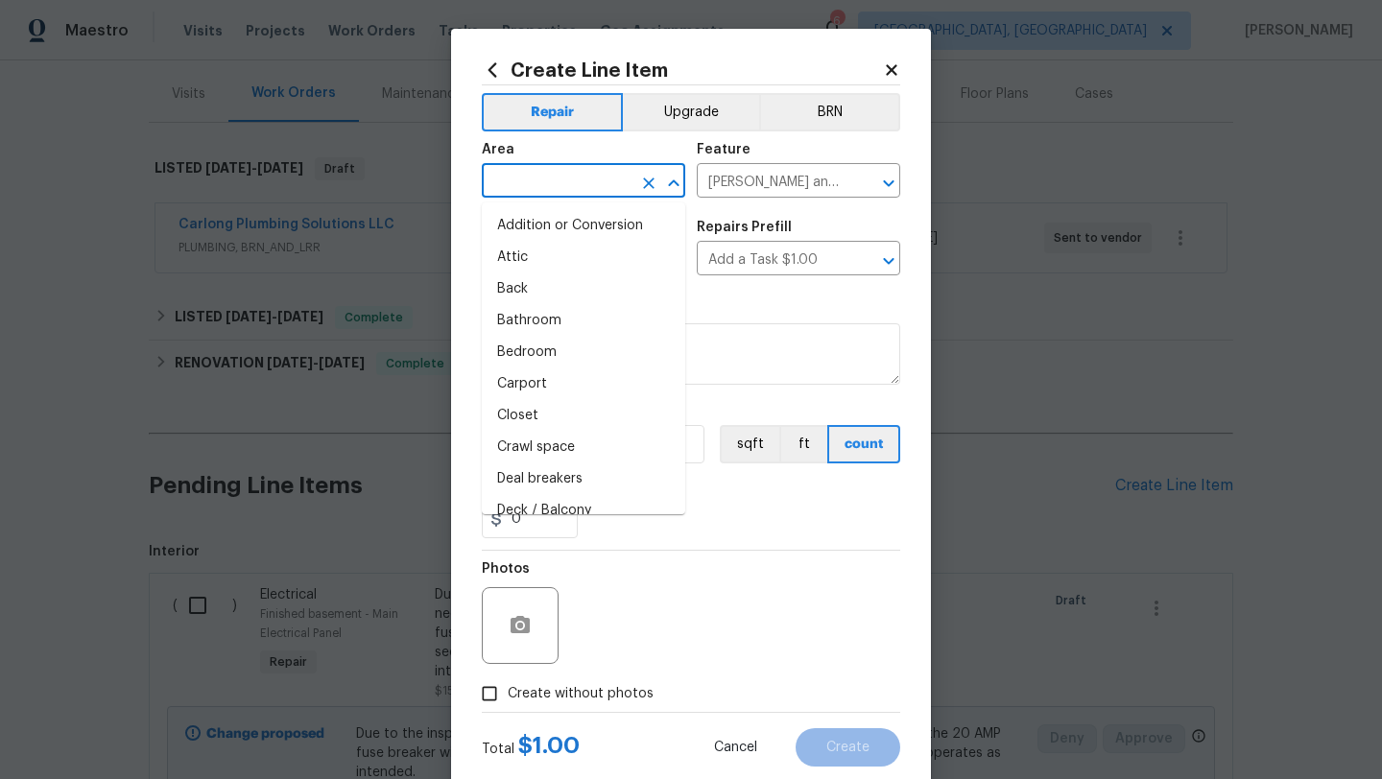
click at [521, 191] on input "text" at bounding box center [557, 183] width 150 height 30
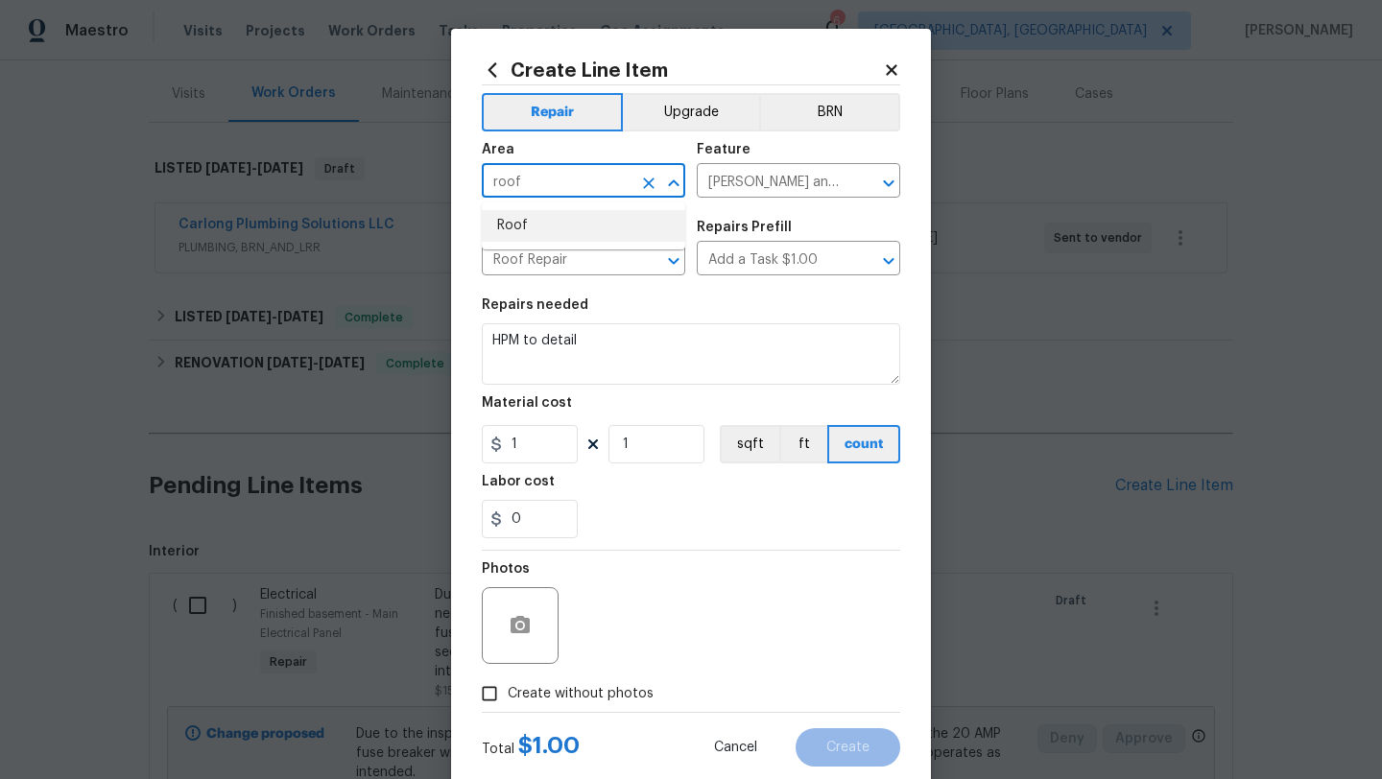
click at [536, 227] on li "Roof" at bounding box center [583, 226] width 203 height 32
type input "Roof"
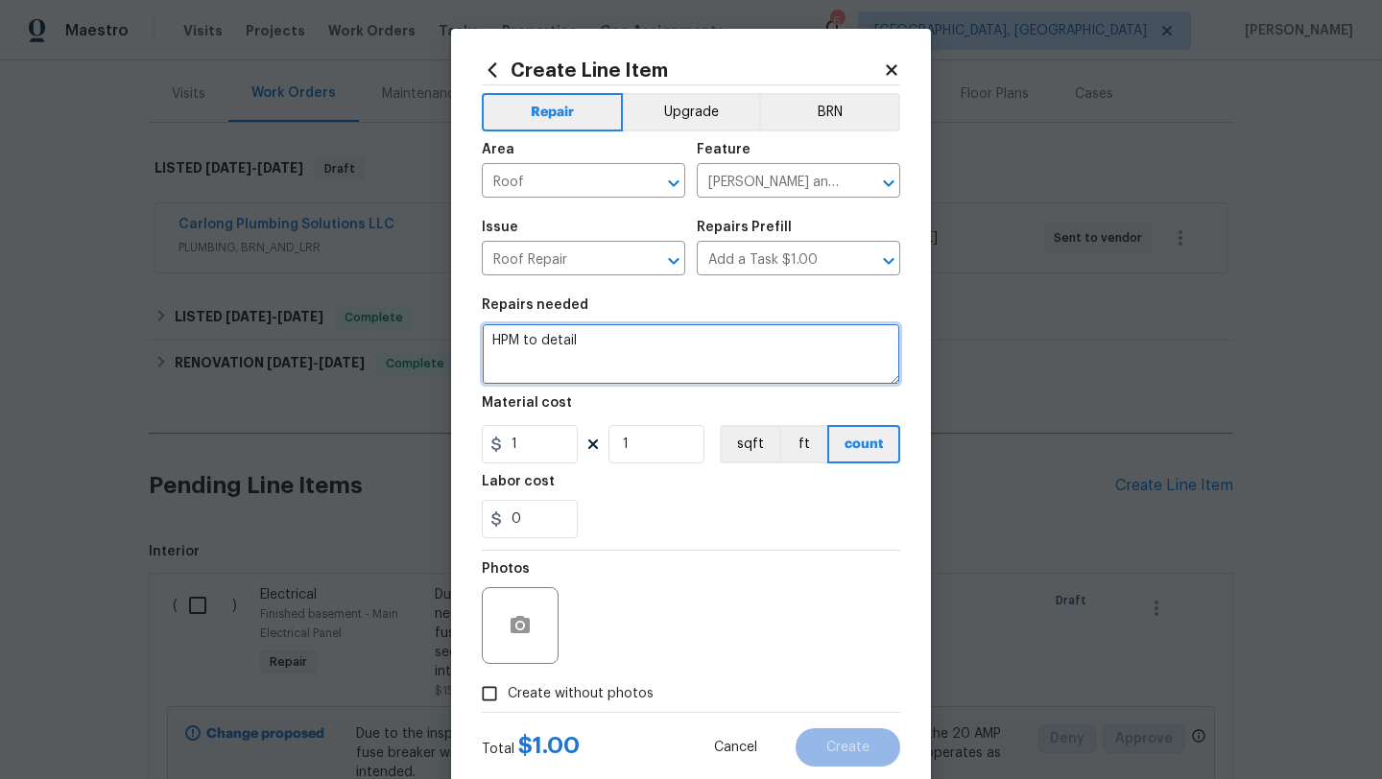
drag, startPoint x: 601, startPoint y: 343, endPoint x: 469, endPoint y: 340, distance: 131.5
click at [469, 340] on div "Create Line Item Repair Upgrade BRN Area Roof ​ Feature Eaves and Trim ​ Issue …" at bounding box center [691, 413] width 480 height 768
type textarea "Damaged roof by the chimney and a couple lifted shingles and some soffit wood d…"
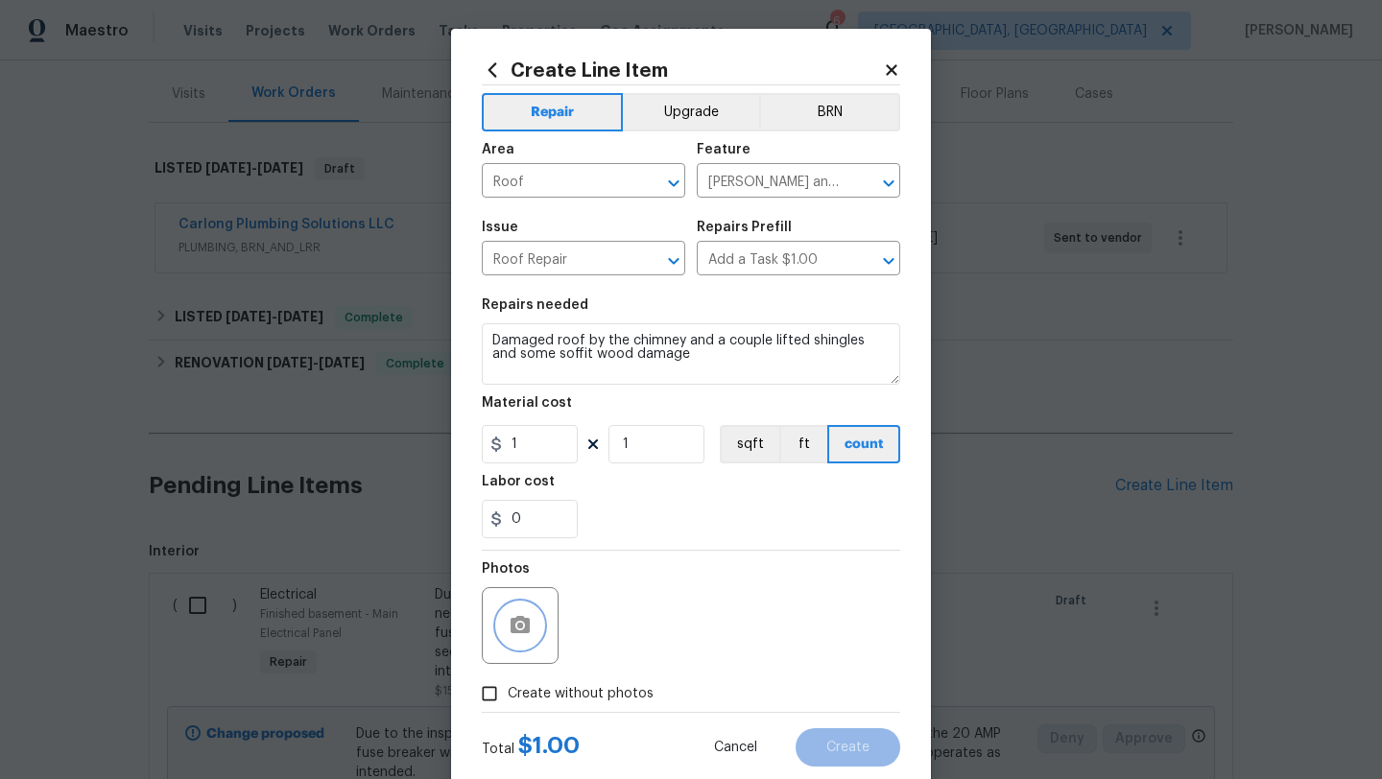
click at [519, 626] on circle "button" at bounding box center [520, 626] width 6 height 6
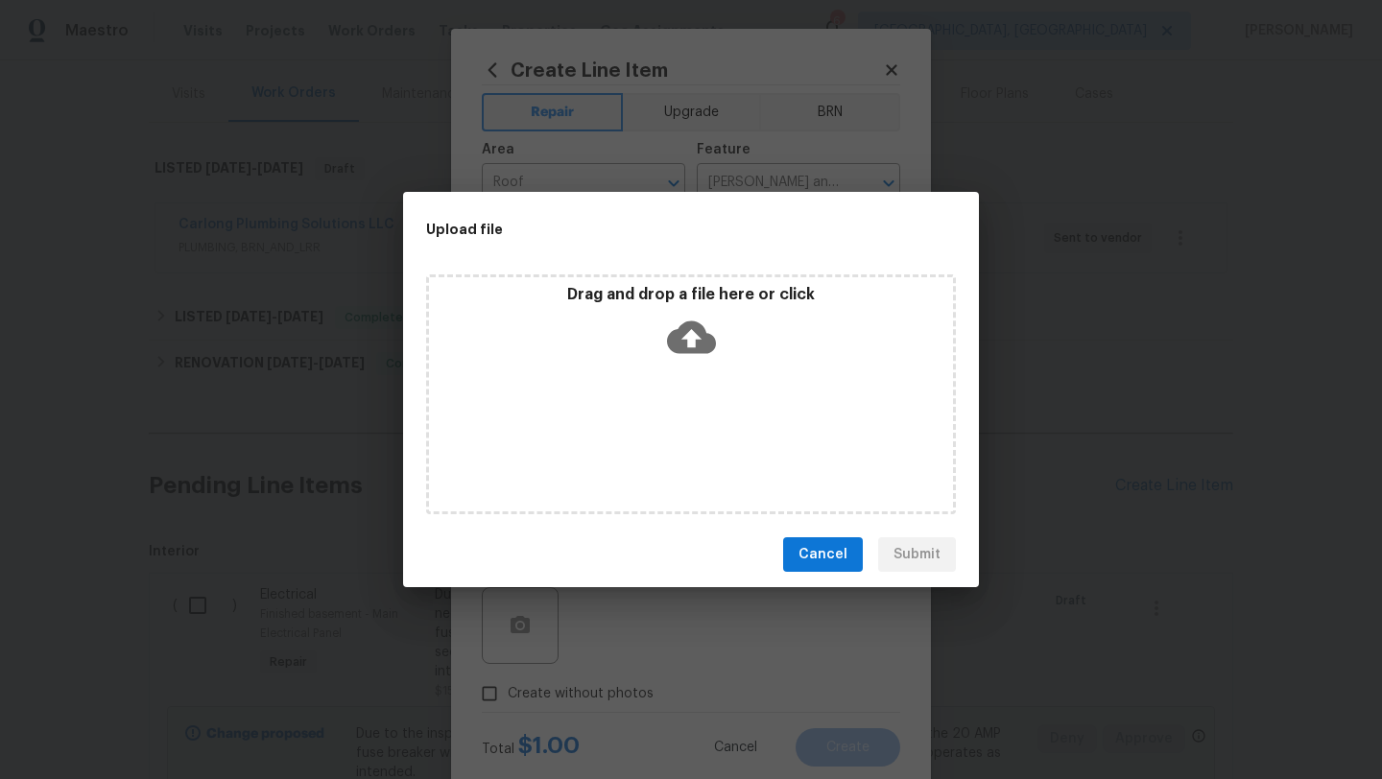
click at [693, 334] on icon at bounding box center [691, 337] width 49 height 49
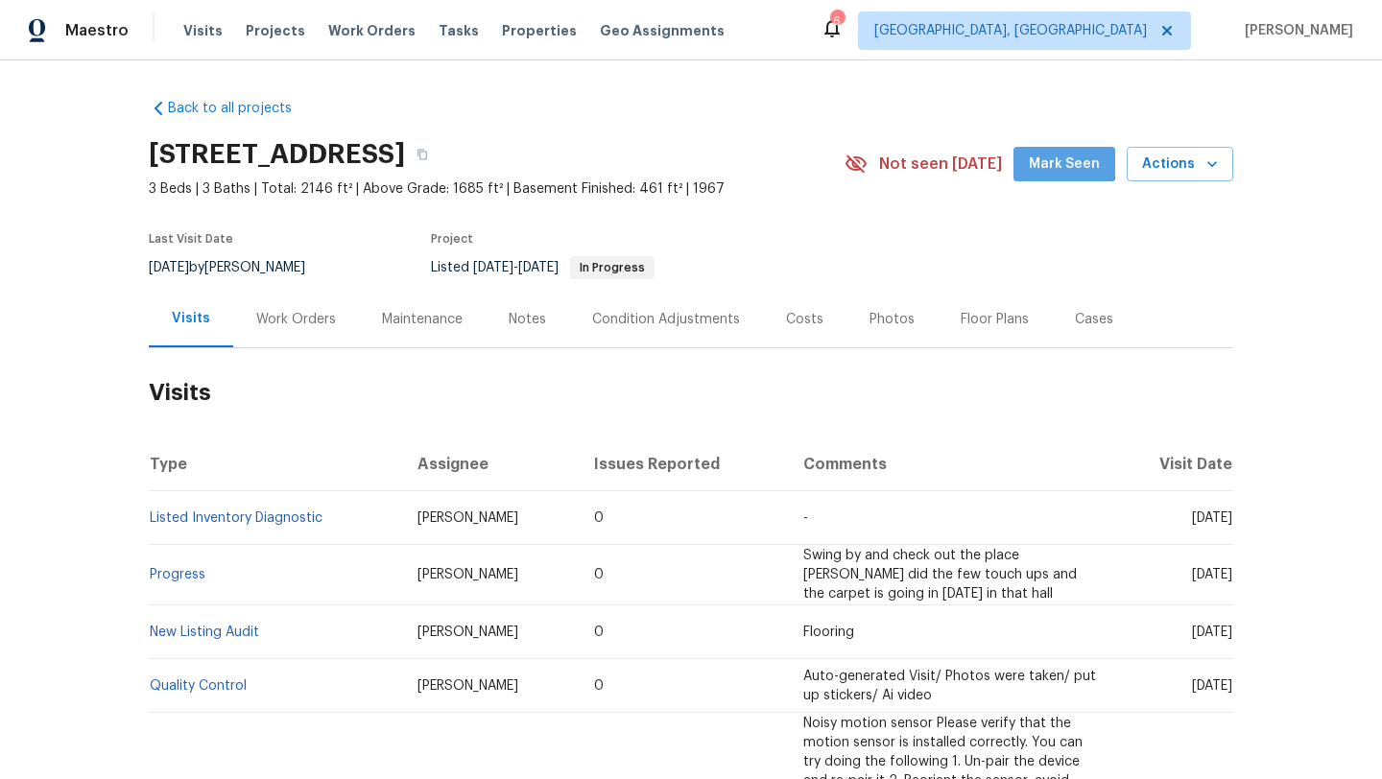
click at [1060, 156] on span "Mark Seen" at bounding box center [1063, 165] width 71 height 24
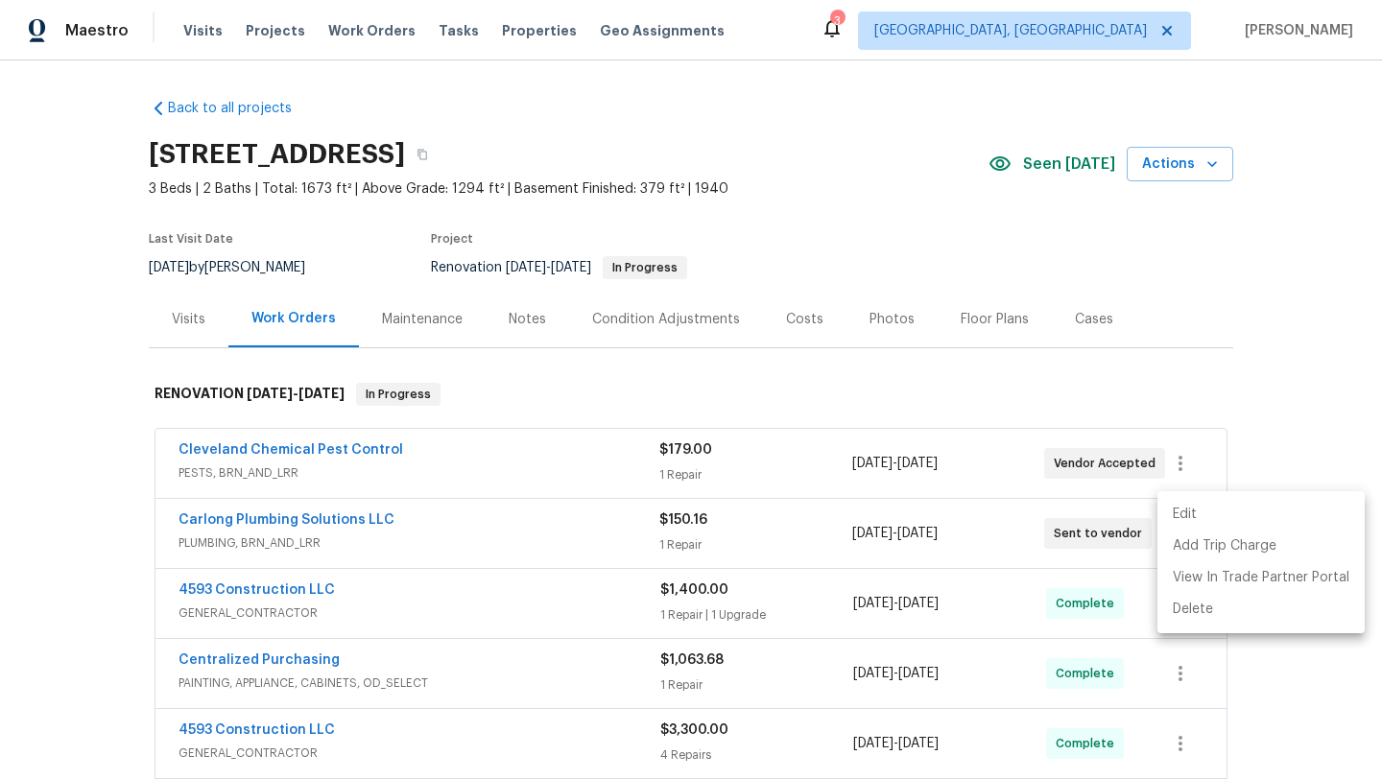
scroll to position [19, 0]
